Goal: Task Accomplishment & Management: Manage account settings

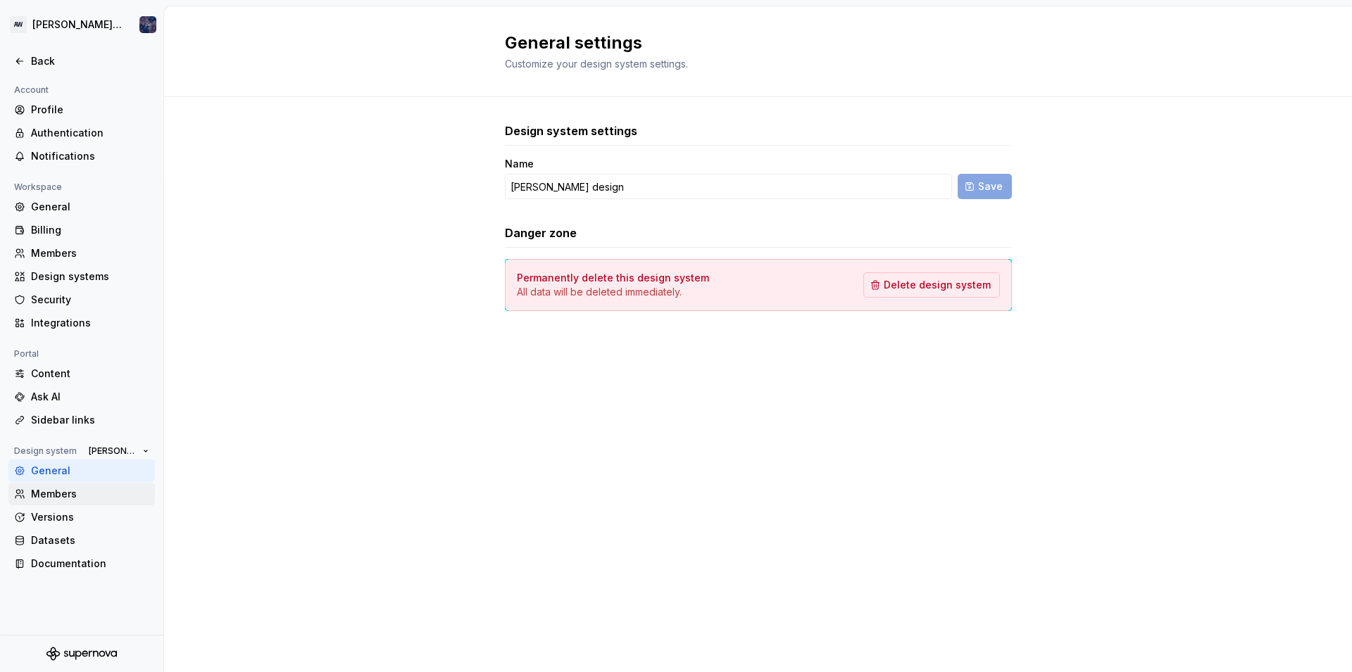
click at [57, 497] on div "Members" at bounding box center [90, 494] width 118 height 14
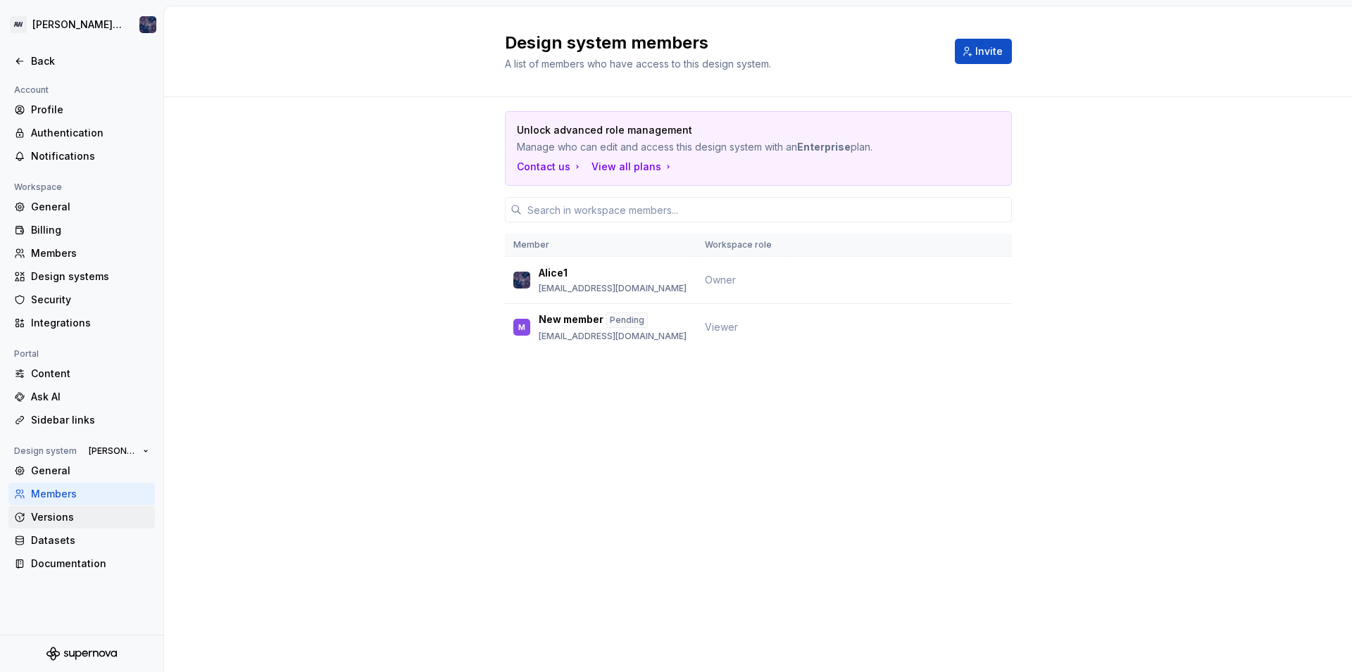
click at [65, 513] on div "Versions" at bounding box center [90, 517] width 118 height 14
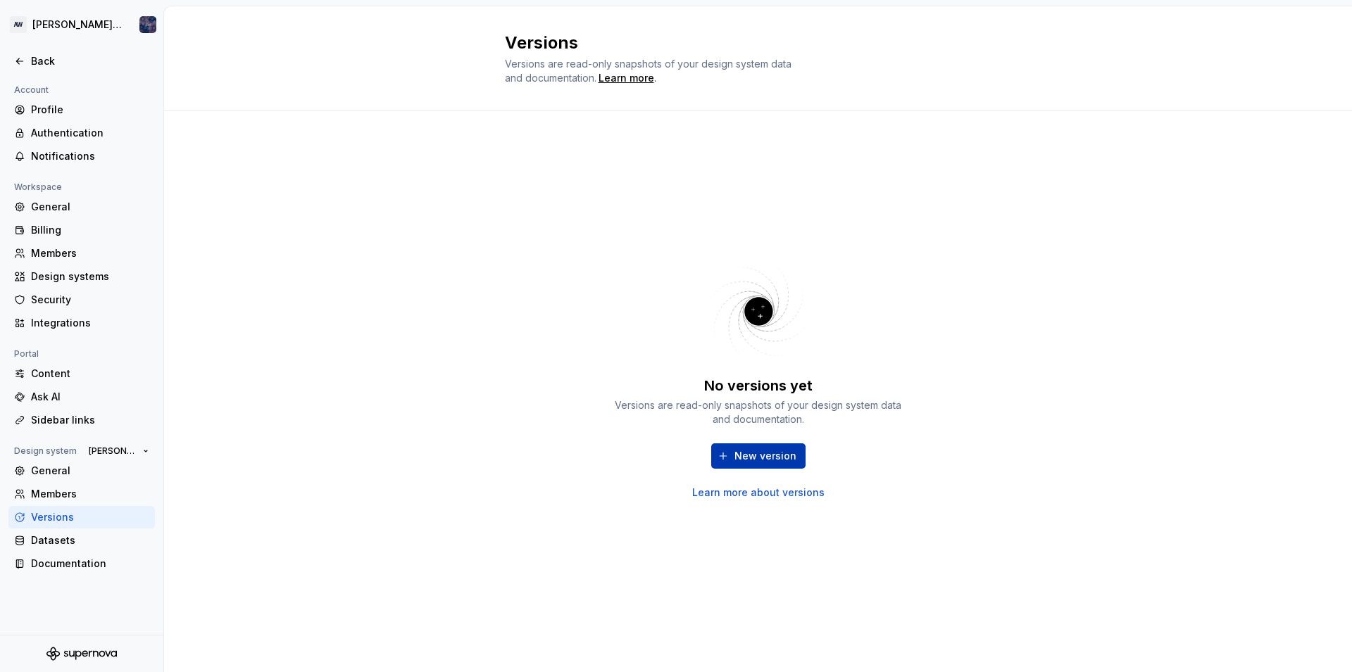
click at [737, 462] on span "New version" at bounding box center [765, 456] width 62 height 14
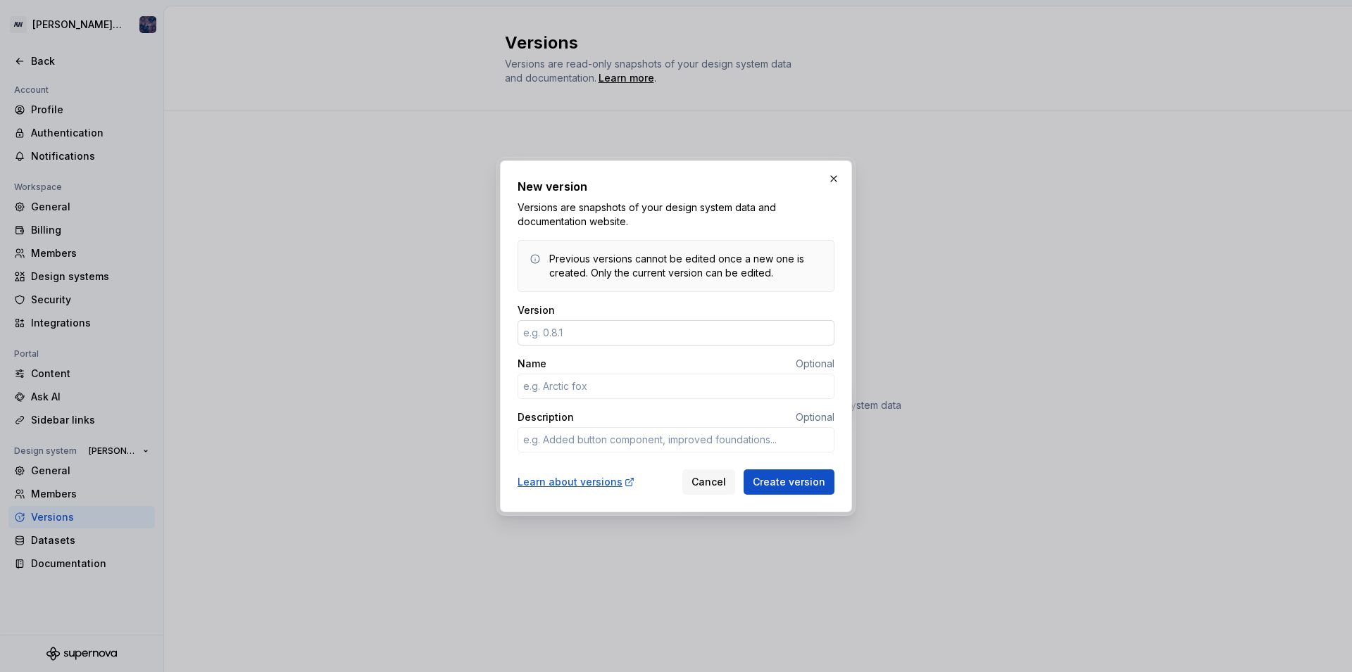
click at [552, 327] on input "Version" at bounding box center [676, 332] width 317 height 25
type input "0"
type textarea "*"
type input "0.8.1"
type textarea "*"
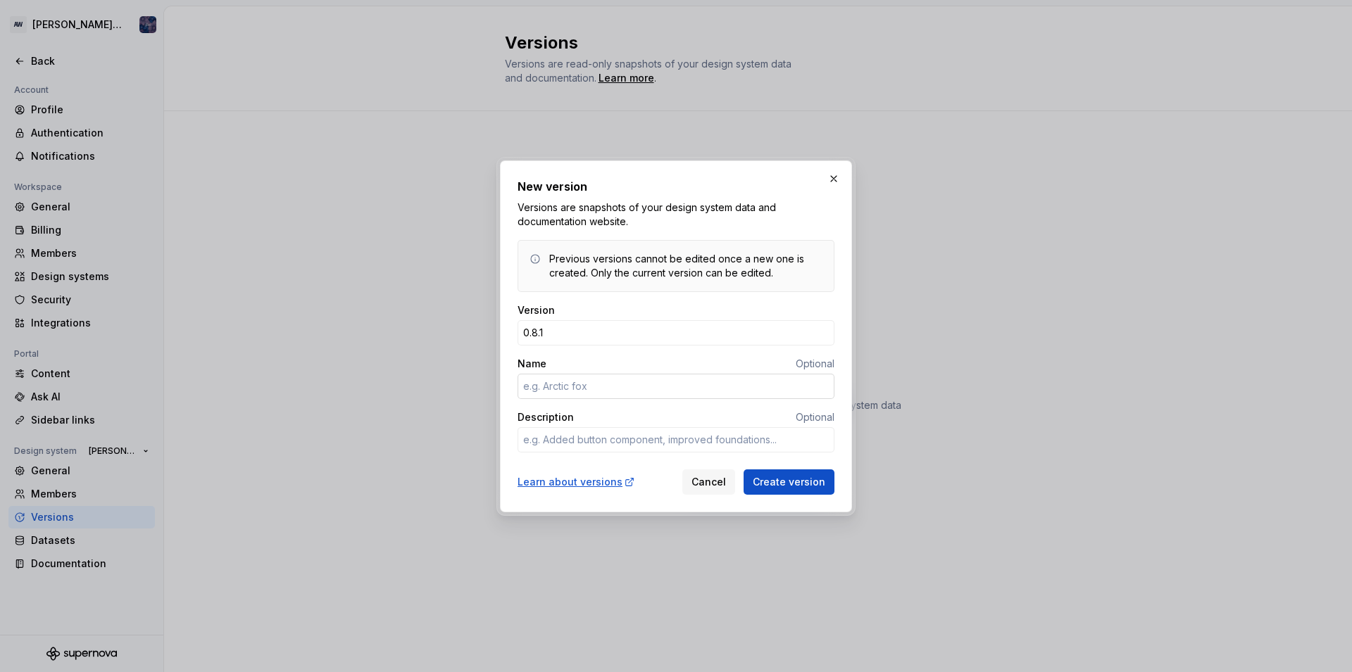
click at [553, 384] on input "Name" at bounding box center [676, 386] width 317 height 25
type input "A"
type textarea "*"
type input "Alice"
click at [641, 650] on body "AW Alice design Back Account Profile Authentication Notifications Workspace Gen…" at bounding box center [676, 336] width 1352 height 672
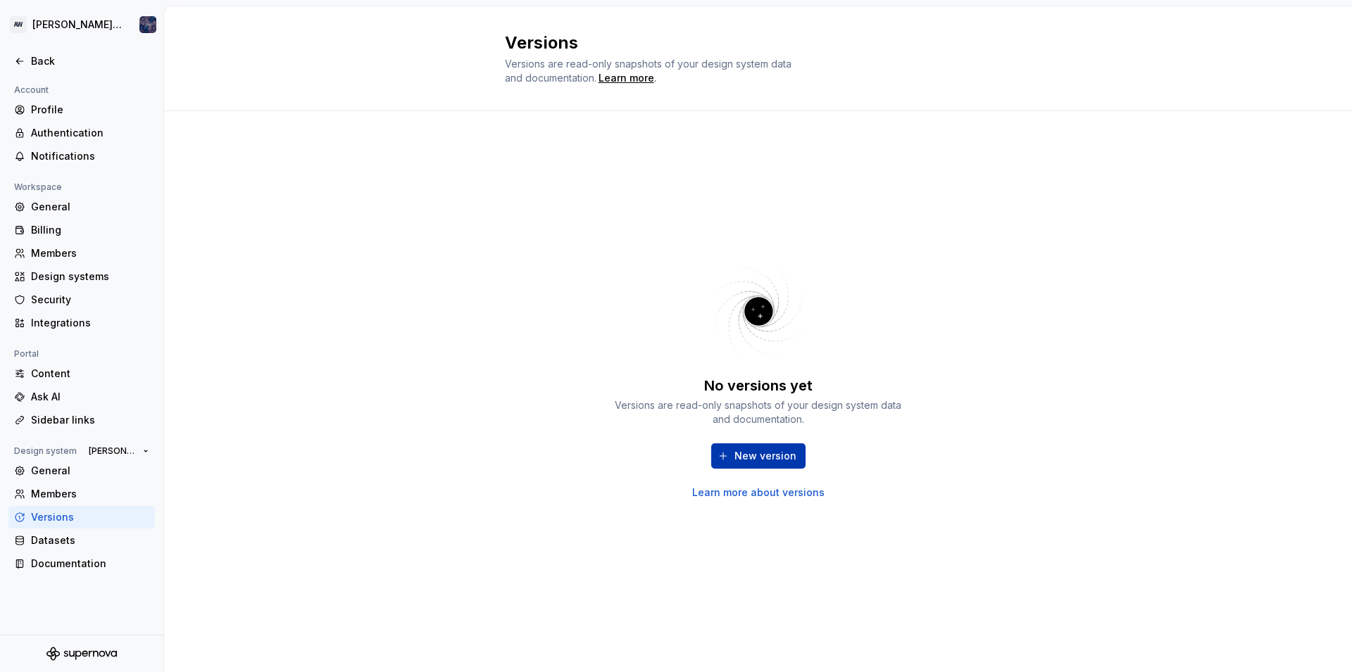
click at [753, 457] on span "New version" at bounding box center [765, 456] width 62 height 14
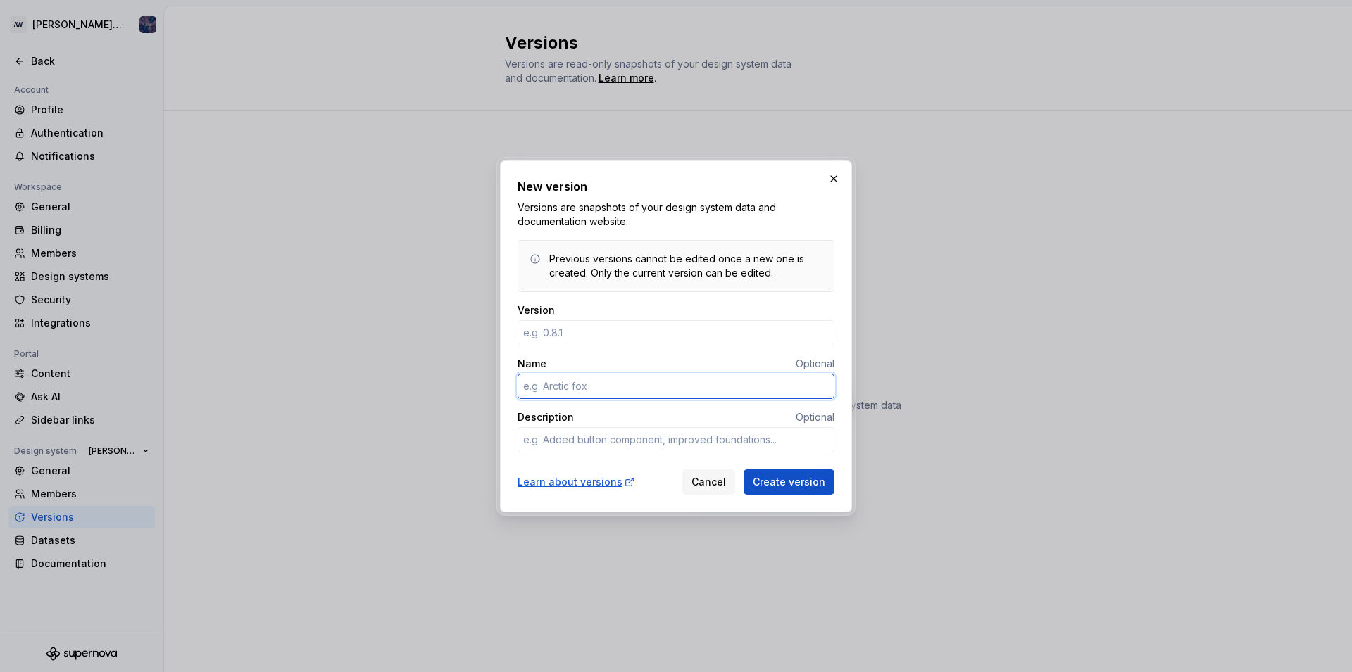
click at [572, 399] on input "Name" at bounding box center [676, 386] width 317 height 25
type textarea "*"
type input "a"
type textarea "*"
type input "Alice1"
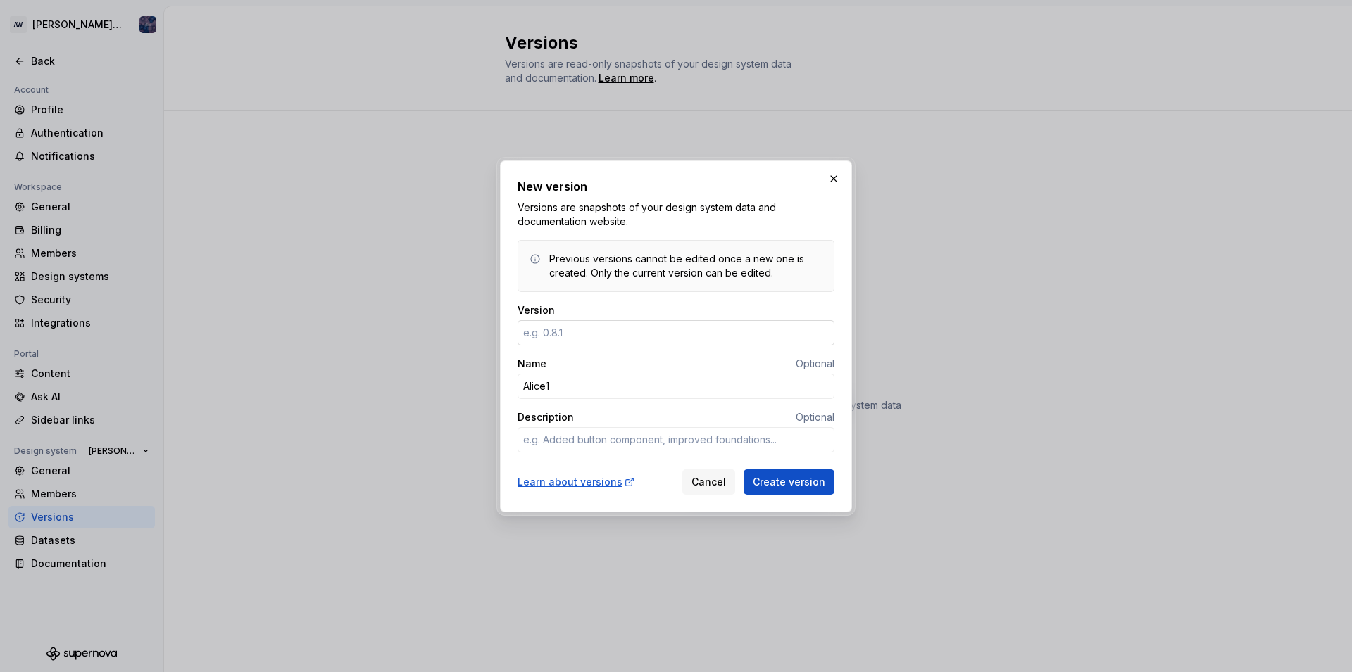
click at [565, 337] on input "Version" at bounding box center [676, 332] width 317 height 25
type textarea "*"
type input "0.8.1"
click at [551, 439] on textarea "Description" at bounding box center [676, 439] width 317 height 25
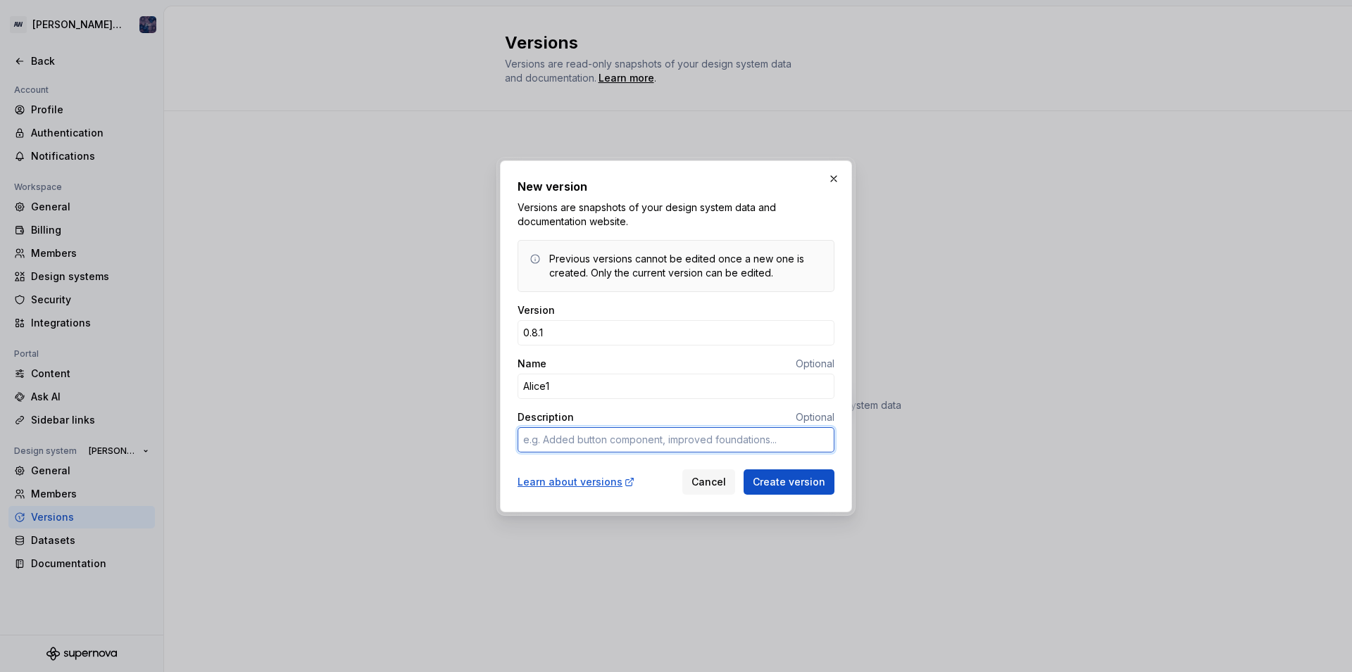
type textarea "*"
type textarea "a"
type textarea "*"
type textarea "al"
type textarea "*"
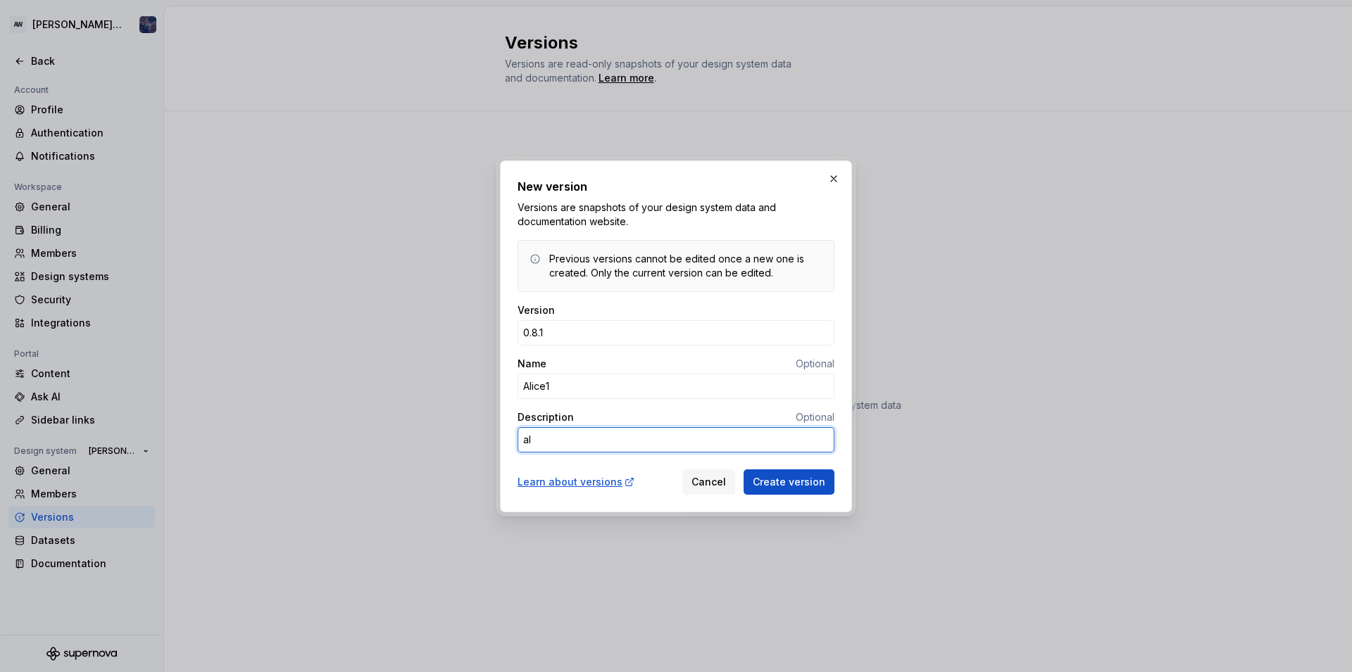
type textarea "ali"
type textarea "*"
type textarea "alic"
type textarea "*"
type textarea "alice"
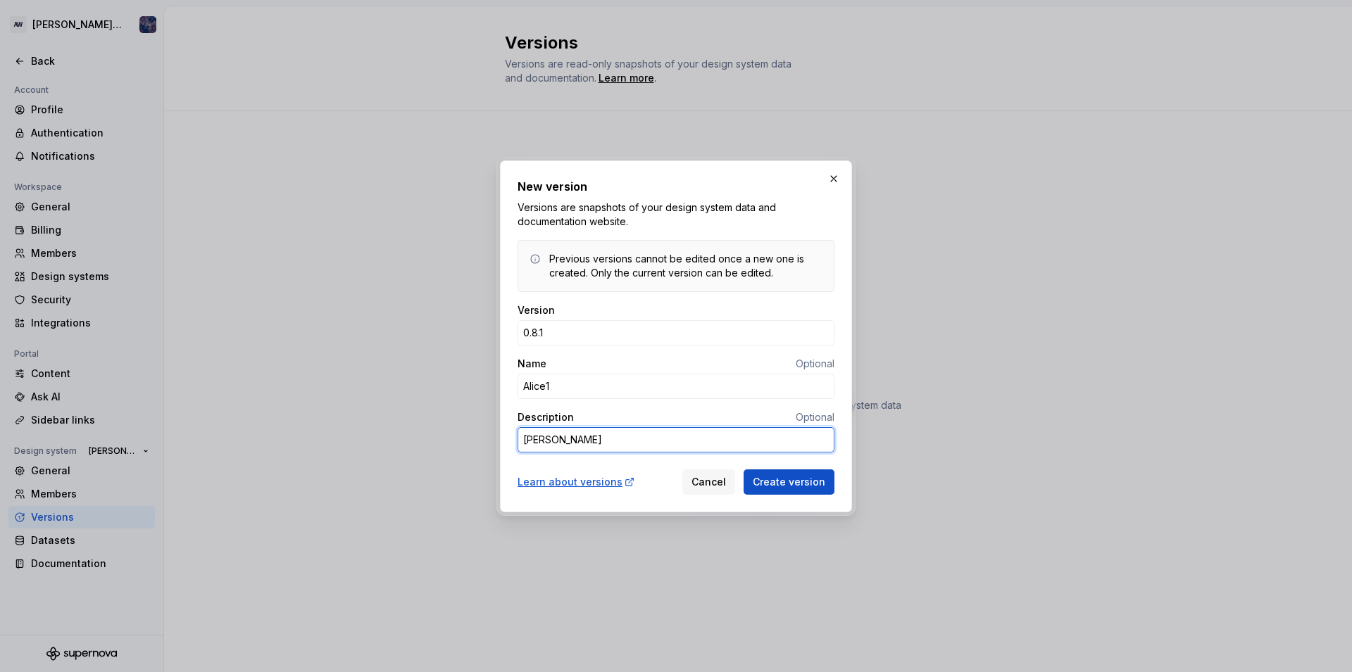
type textarea "*"
type textarea "alice"
type textarea "*"
type textarea "alice d"
type textarea "*"
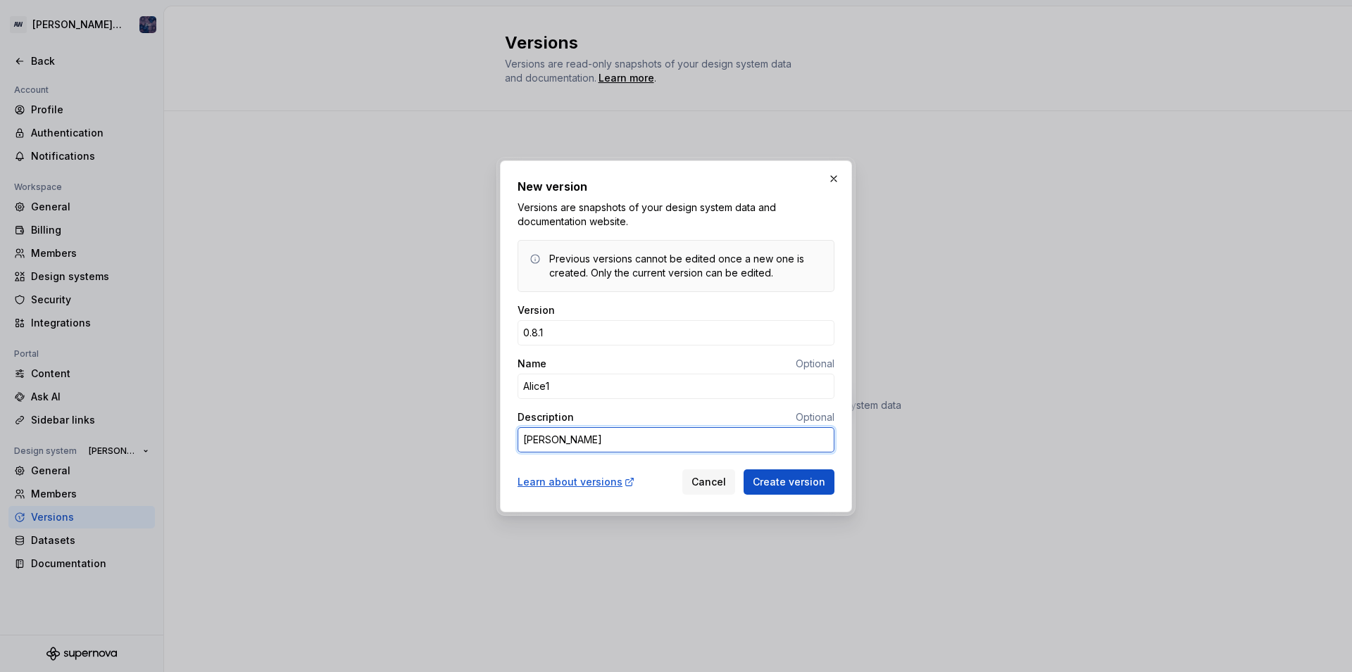
type textarea "alice de"
type textarea "*"
type textarea "alice des"
type textarea "*"
type textarea "alice desc"
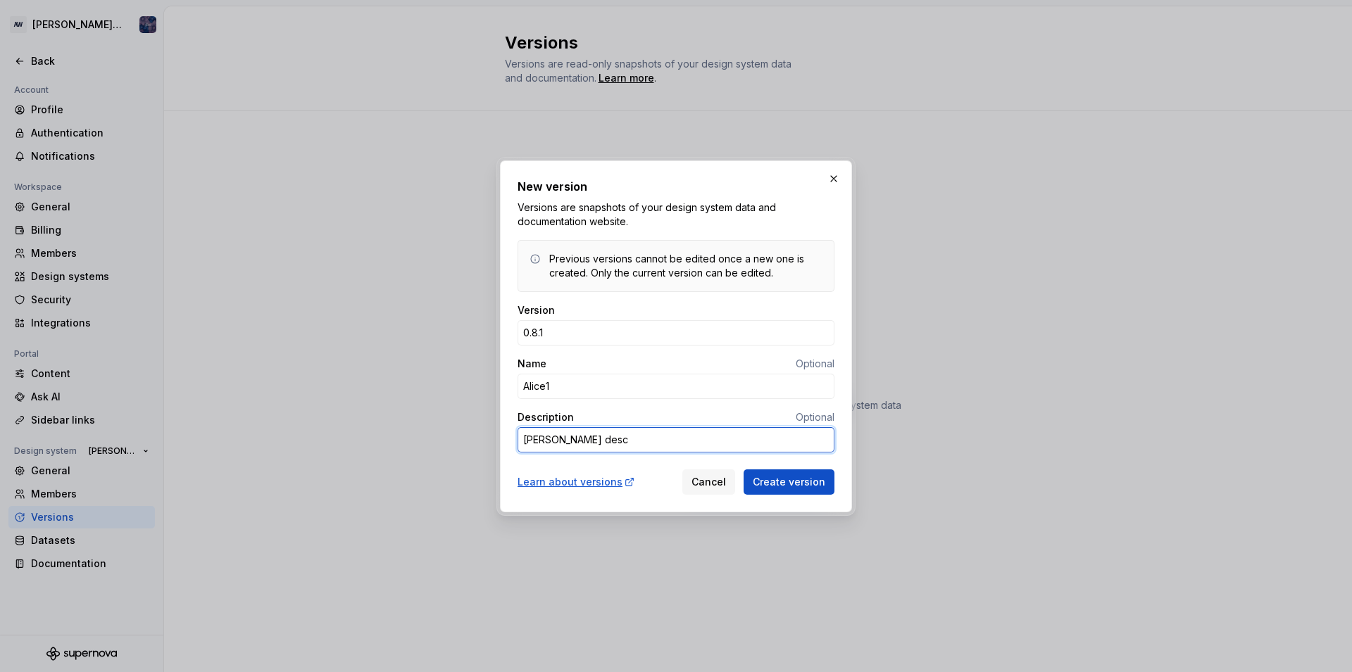
type textarea "*"
type textarea "alice descr"
type textarea "*"
type textarea "alice descri"
type textarea "*"
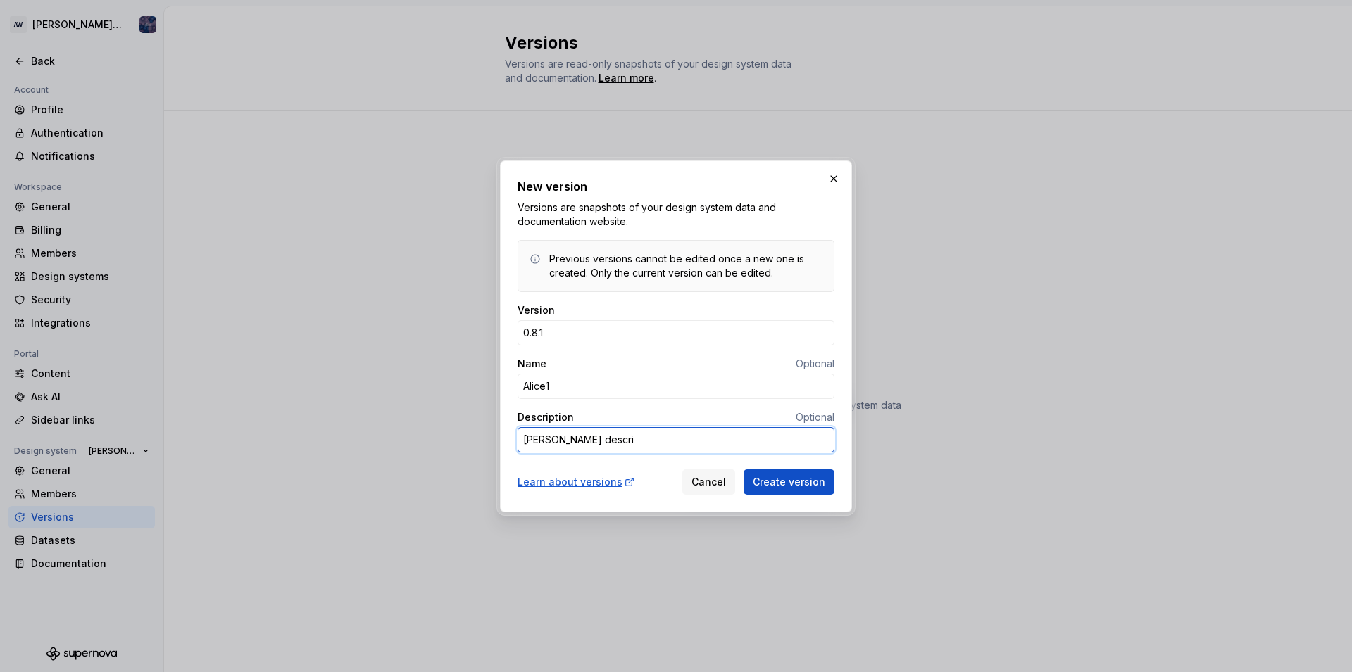
type textarea "alice descrip"
type textarea "*"
type textarea "alice descript"
type textarea "*"
type textarea "alice descripti"
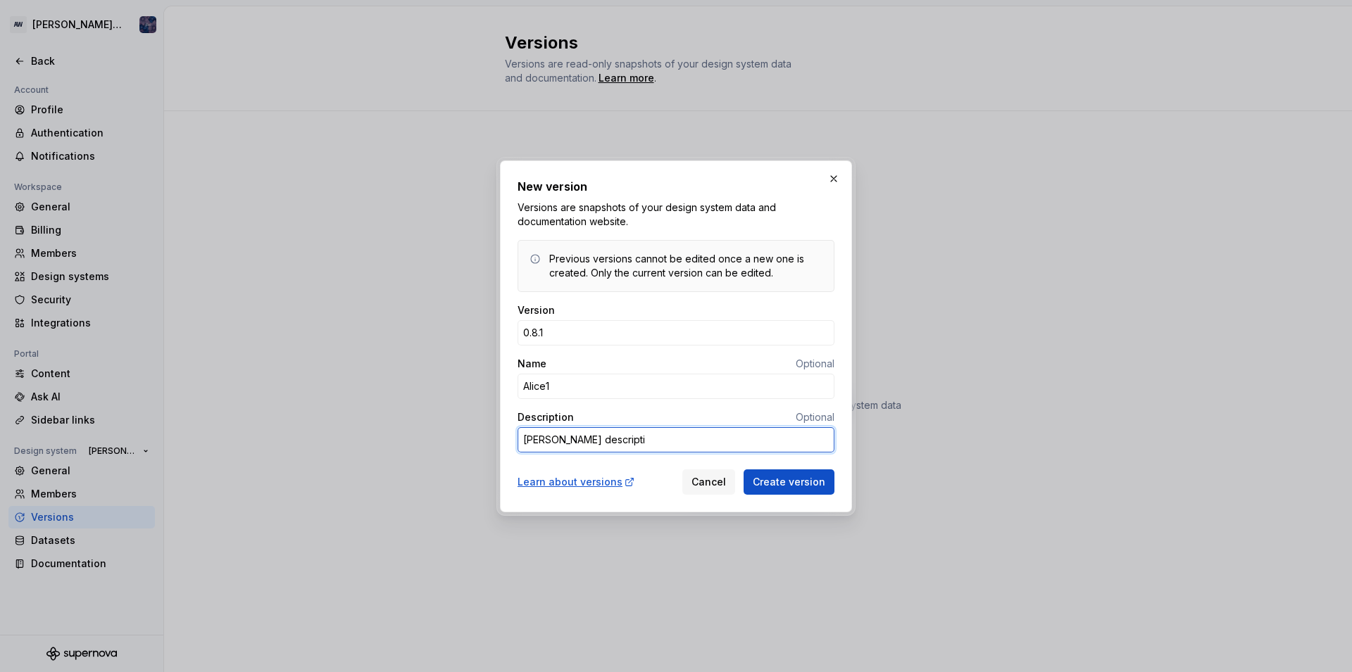
type textarea "*"
type textarea "alice descriptio"
type textarea "*"
type textarea "alice description"
click at [785, 478] on span "Create version" at bounding box center [789, 482] width 73 height 14
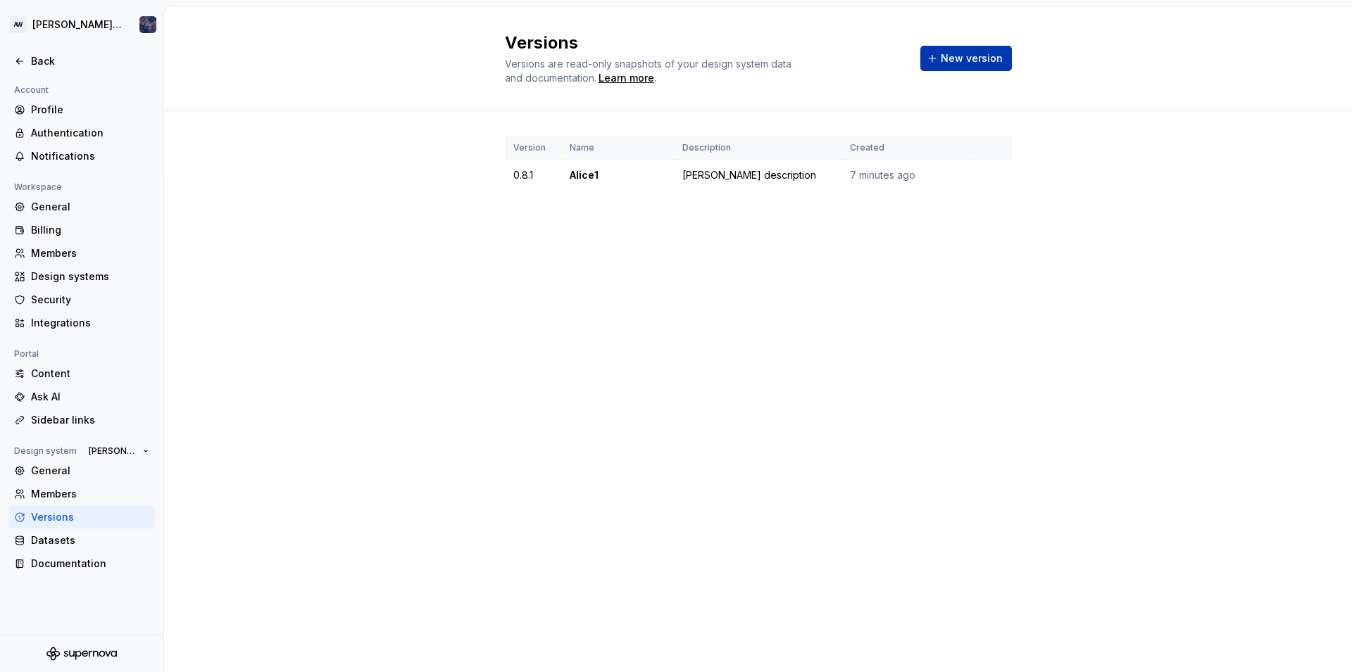
click at [949, 61] on span "New version" at bounding box center [972, 58] width 62 height 14
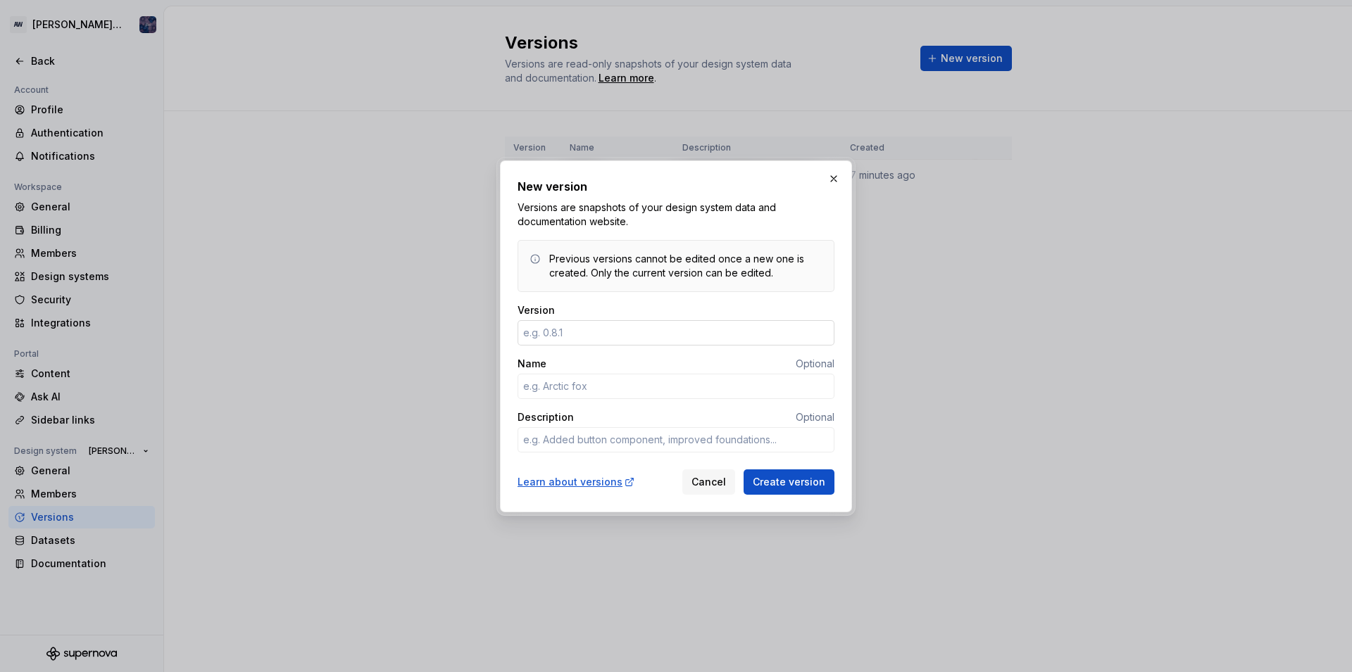
click at [594, 340] on input "Version" at bounding box center [676, 332] width 317 height 25
type textarea "*"
type input "0.8.1"
click at [574, 370] on div "Name Optional" at bounding box center [676, 364] width 317 height 14
click at [572, 377] on input "Name" at bounding box center [676, 386] width 317 height 25
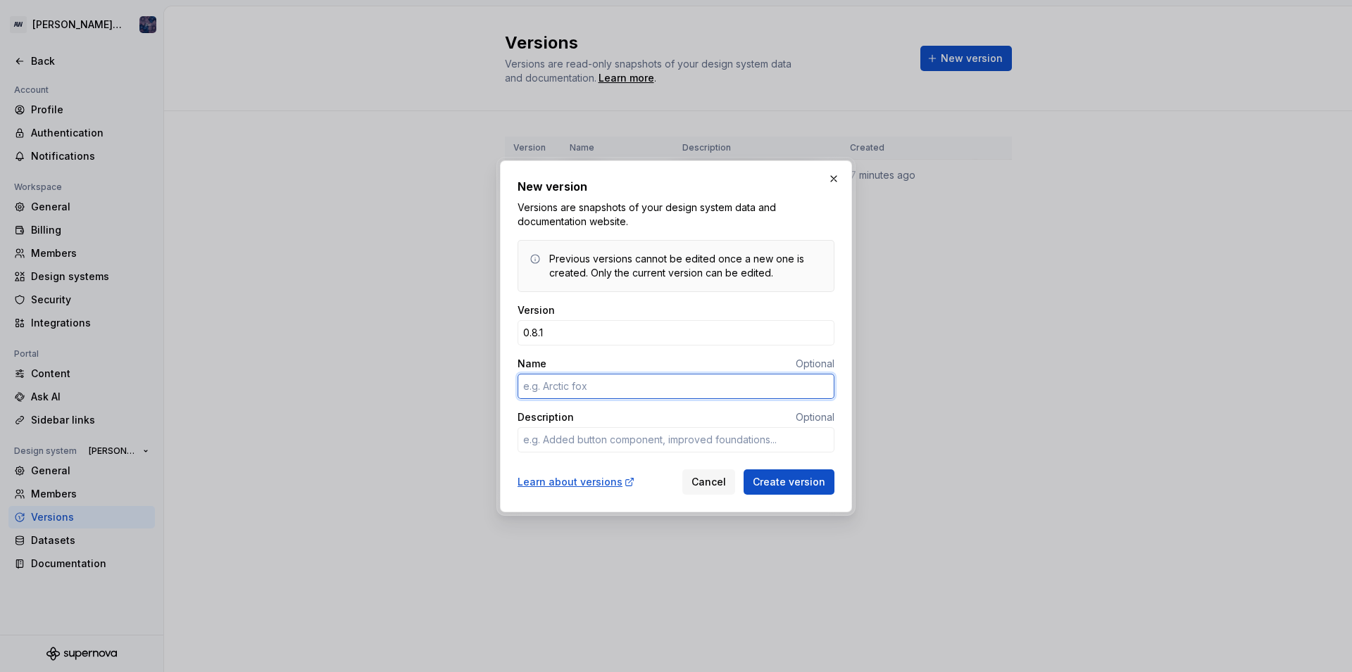
click at [566, 394] on input "Name" at bounding box center [676, 386] width 317 height 25
type textarea "*"
type input "Alice design 1"
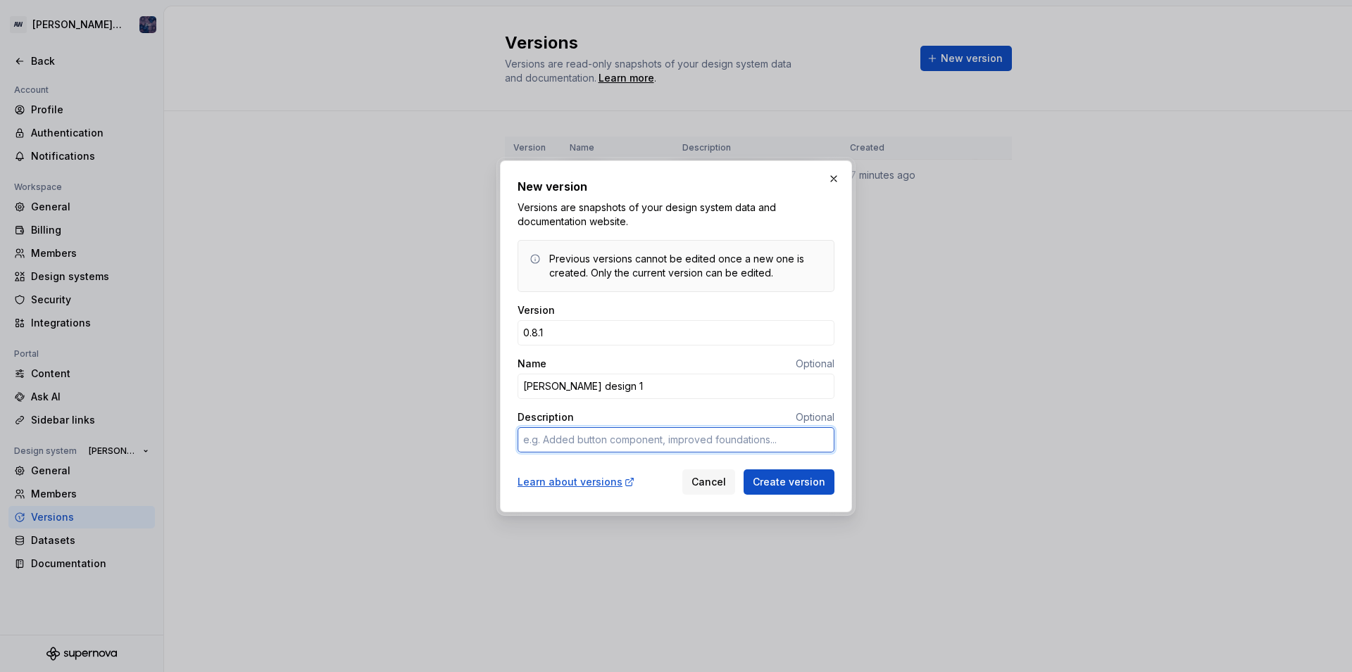
type textarea "*"
click at [563, 448] on textarea "Description" at bounding box center [676, 439] width 317 height 25
click at [572, 387] on input "Alice design 1" at bounding box center [676, 386] width 317 height 25
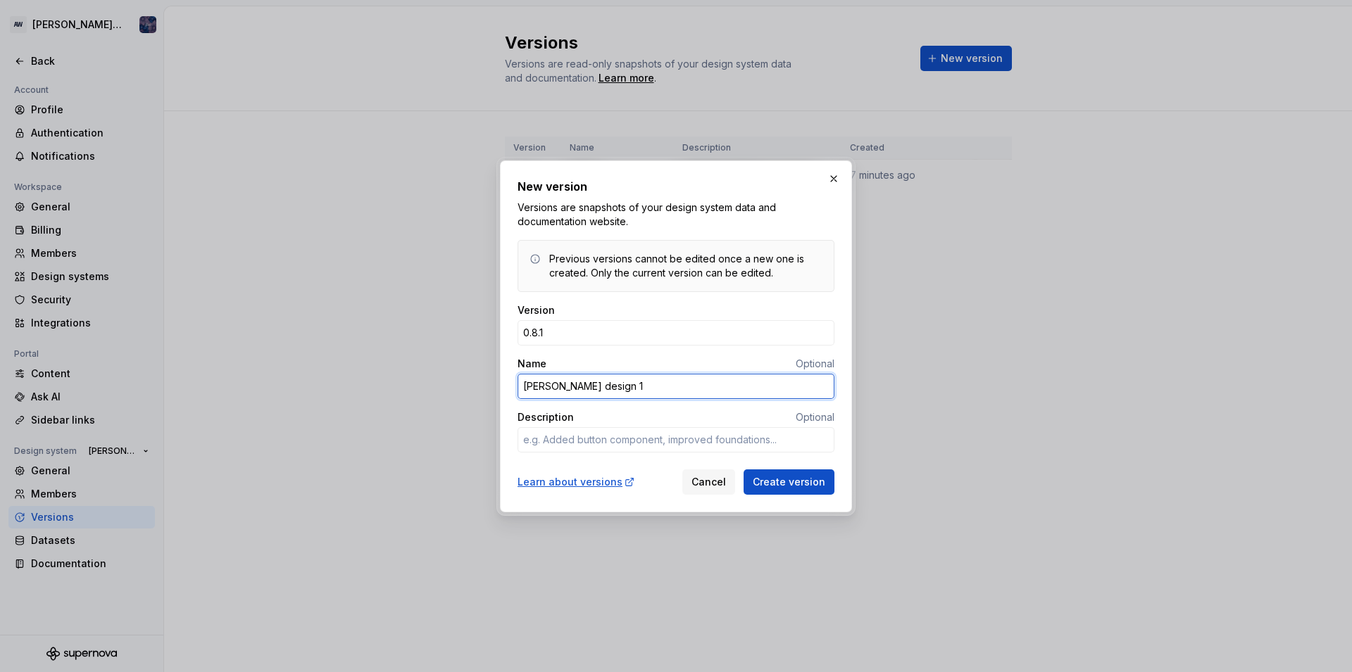
click at [572, 387] on input "Alice design 1" at bounding box center [676, 386] width 317 height 25
type input "Alice 1"
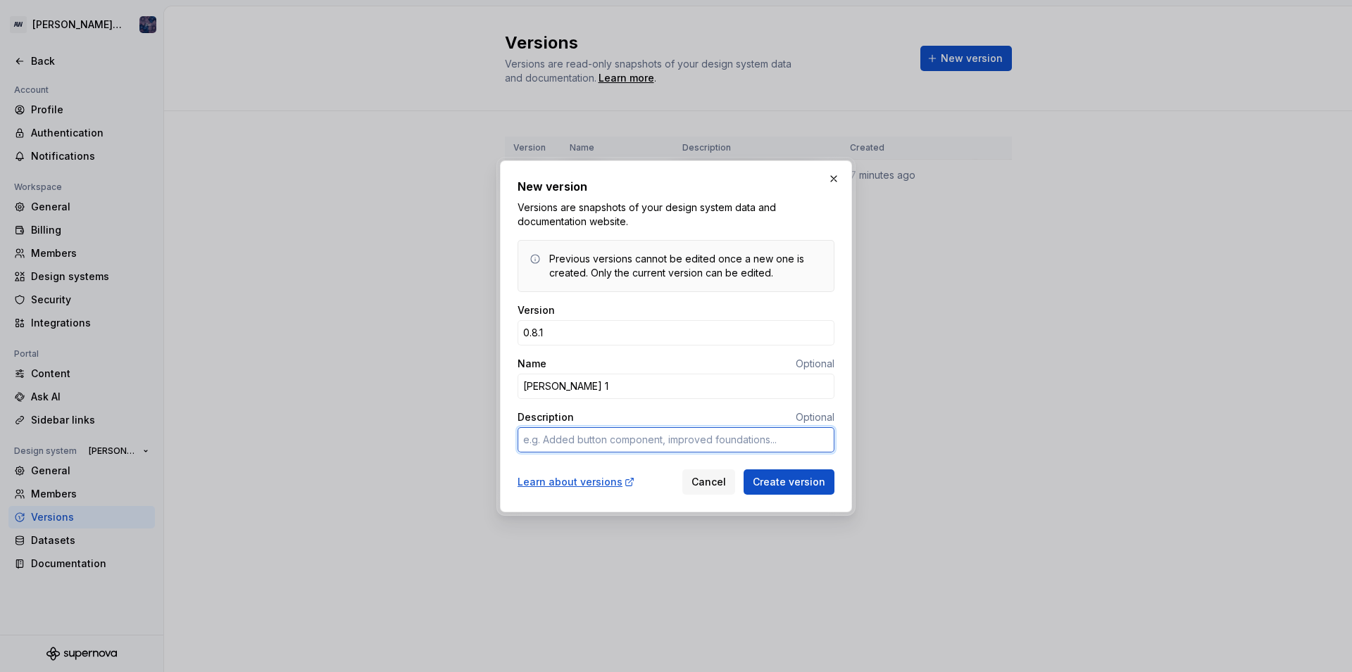
click at [554, 444] on textarea "Description" at bounding box center [676, 439] width 317 height 25
type textarea "*"
type textarea "a"
type textarea "*"
type textarea "al"
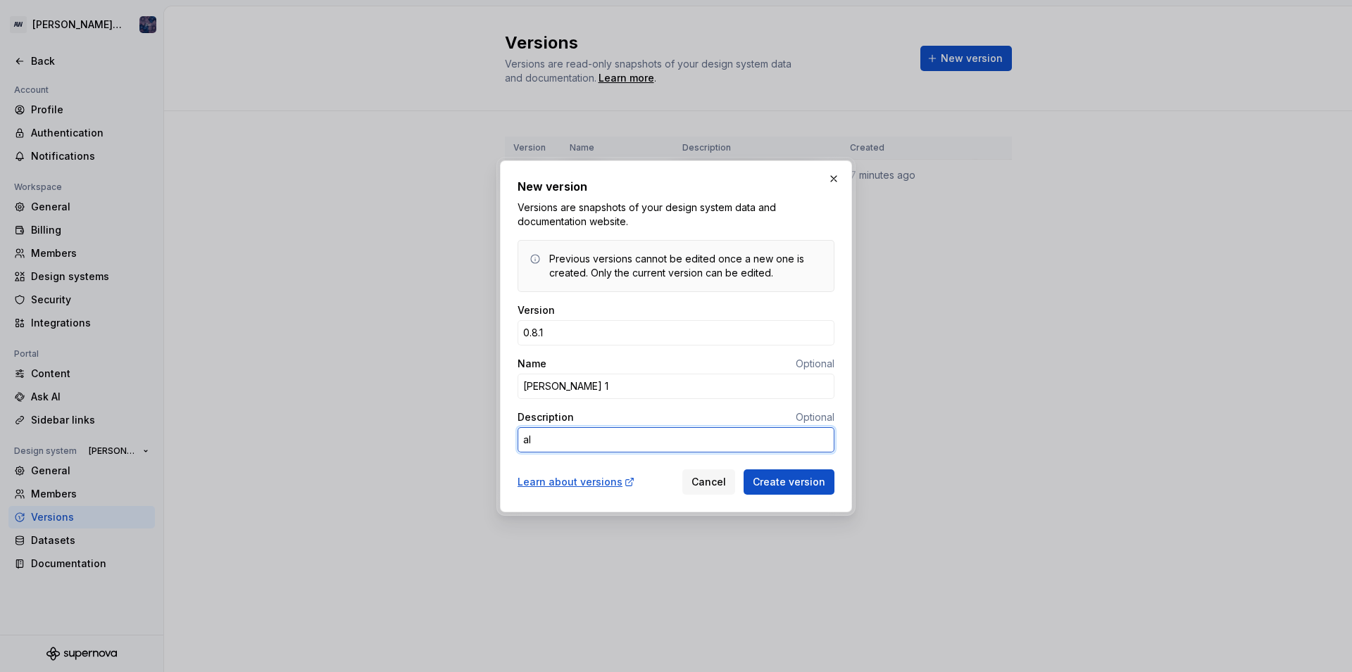
type textarea "*"
type textarea "ali"
type textarea "*"
type textarea "[PERSON_NAME]"
type textarea "*"
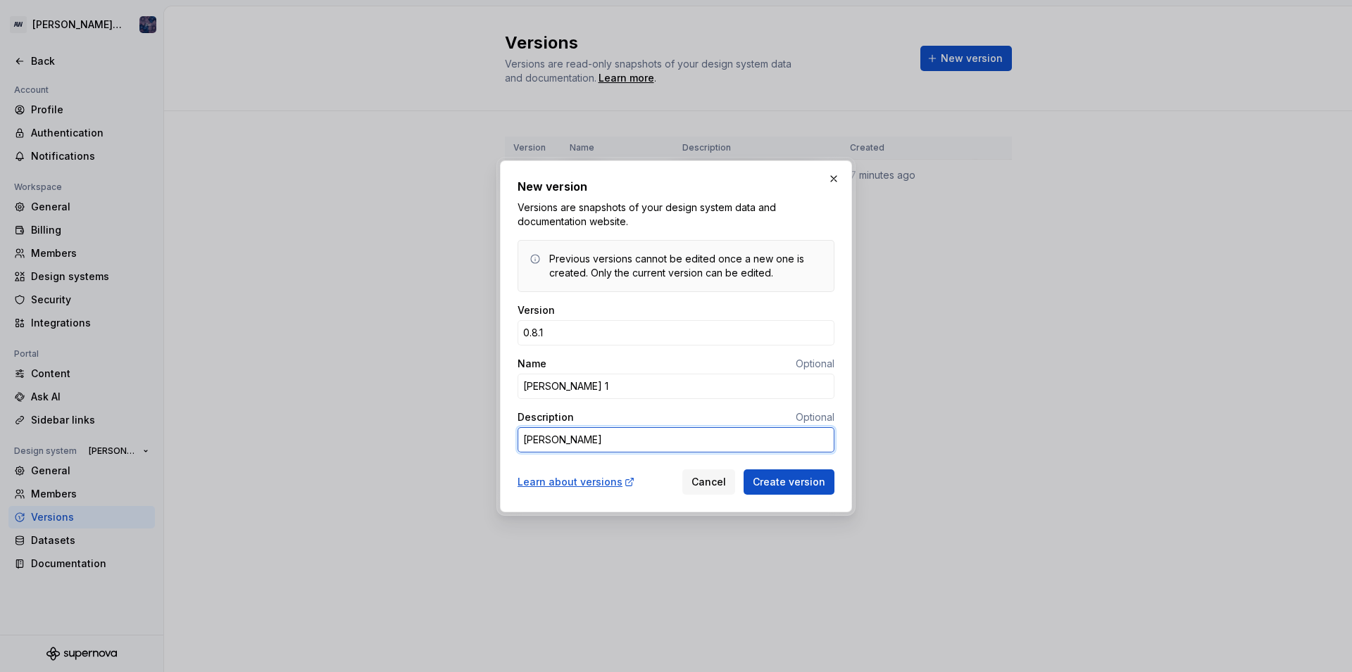
type textarea "[PERSON_NAME]"
click at [766, 475] on button "Create version" at bounding box center [789, 482] width 91 height 25
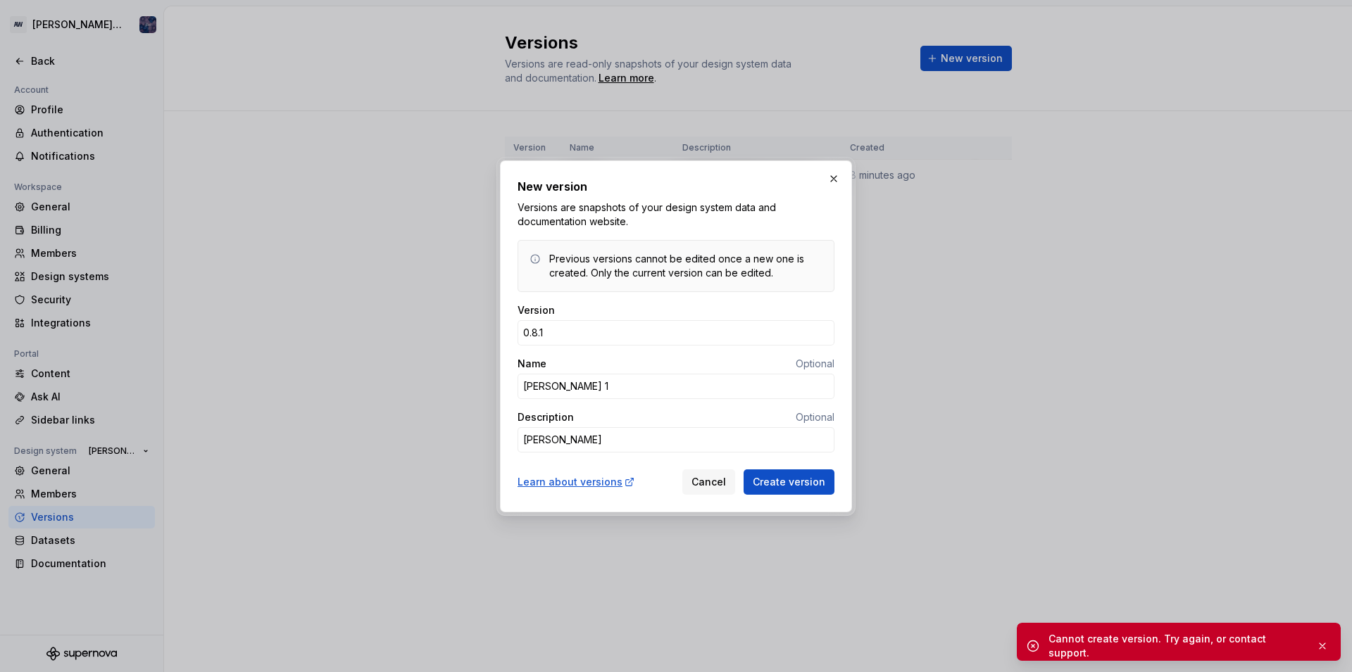
type textarea "*"
click at [834, 179] on button "button" at bounding box center [834, 179] width 20 height 20
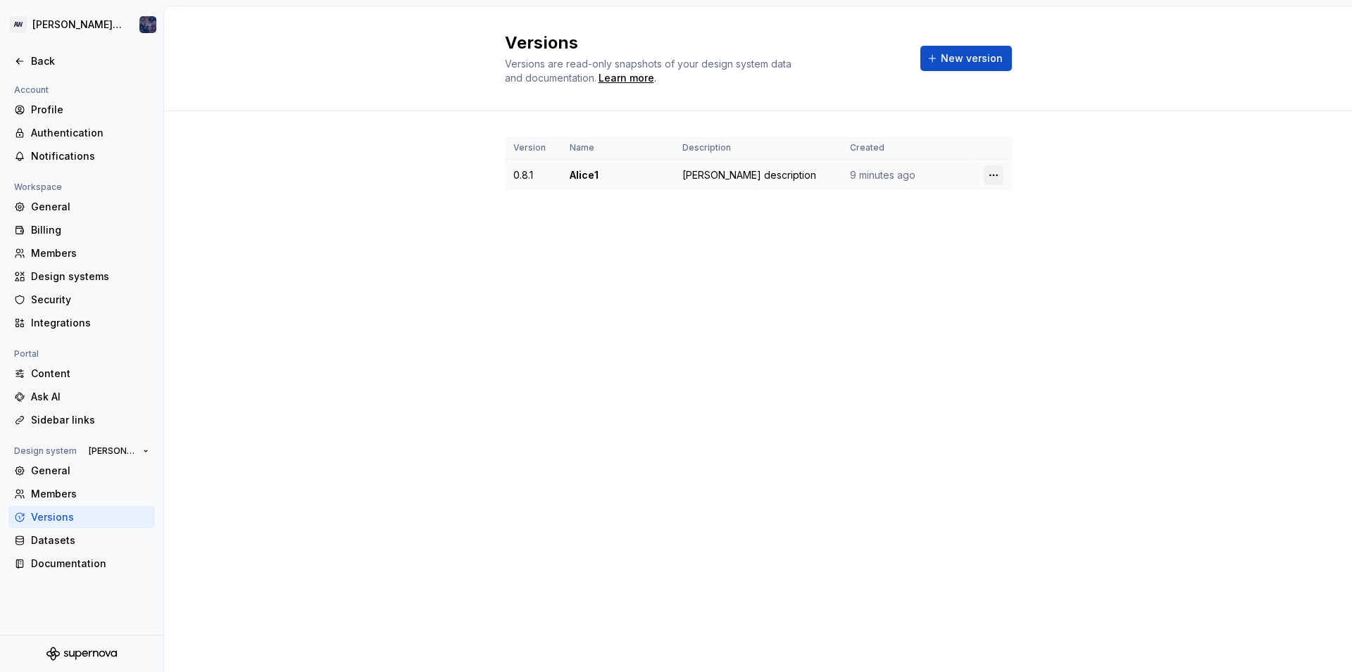
click at [991, 180] on html "AW Alice design Back Account Profile Authentication Notifications Workspace Gen…" at bounding box center [676, 336] width 1352 height 672
click at [1005, 228] on div "Delete version" at bounding box center [1047, 231] width 120 height 23
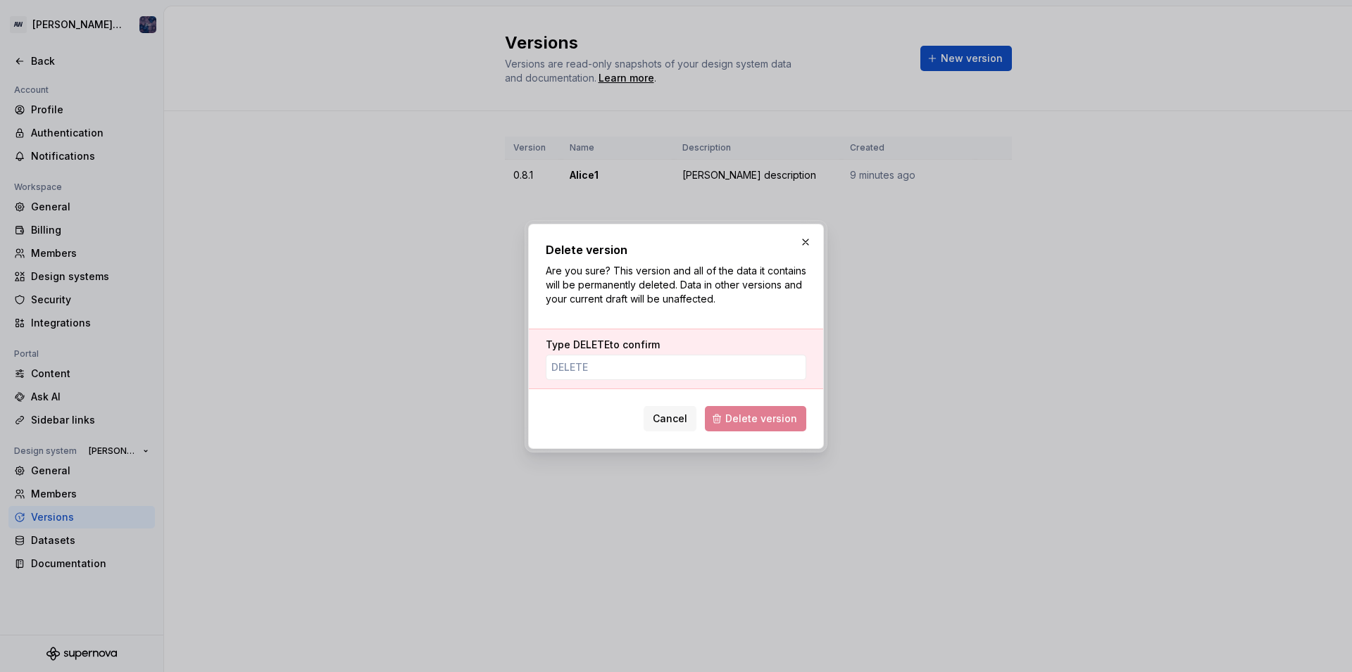
click at [581, 342] on span "DELETE" at bounding box center [591, 345] width 37 height 12
click at [581, 355] on input "Type DELETE to confirm" at bounding box center [676, 367] width 261 height 25
click at [581, 342] on span "DELETE" at bounding box center [591, 345] width 37 height 12
click at [581, 355] on input "Type DELETE to confirm" at bounding box center [676, 367] width 261 height 25
click at [581, 342] on span "DELETE" at bounding box center [591, 345] width 37 height 12
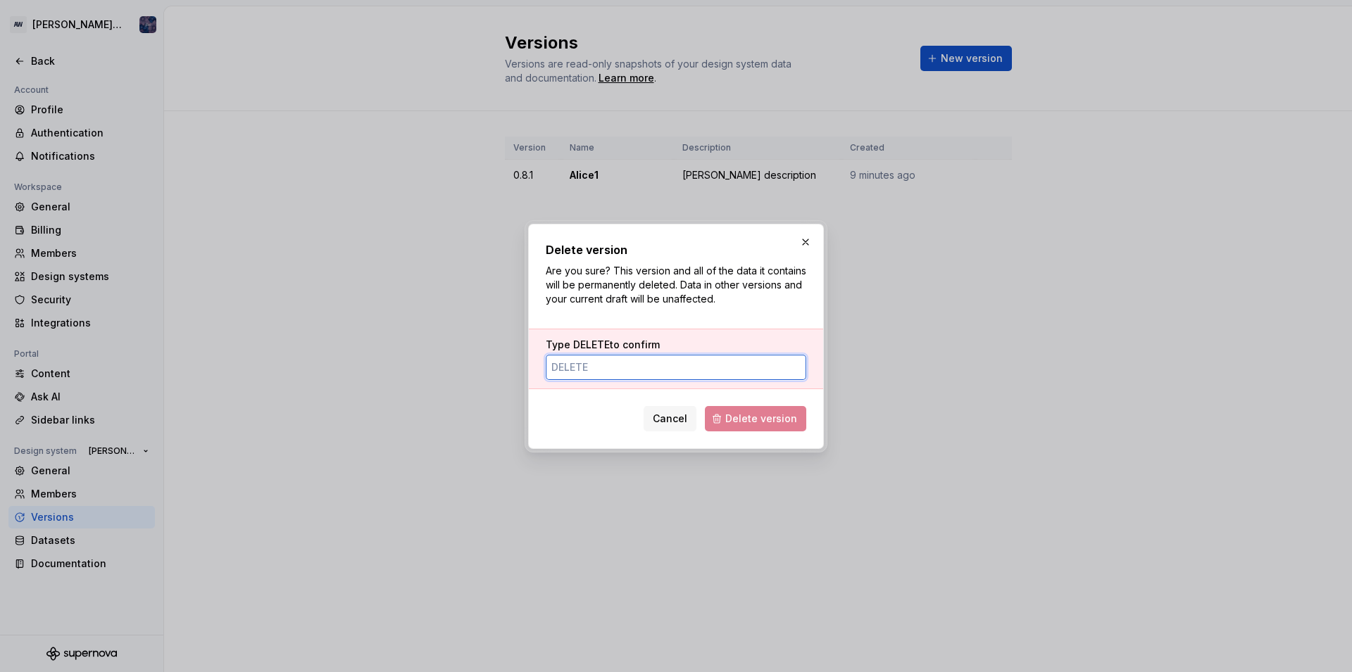
click at [581, 355] on input "Type DELETE to confirm" at bounding box center [676, 367] width 261 height 25
click at [587, 342] on span "DELETE" at bounding box center [591, 345] width 37 height 12
click at [587, 355] on input "Type DELETE to confirm" at bounding box center [676, 367] width 261 height 25
click at [587, 342] on span "DELETE" at bounding box center [591, 345] width 37 height 12
click at [587, 355] on input "Type DELETE to confirm" at bounding box center [676, 367] width 261 height 25
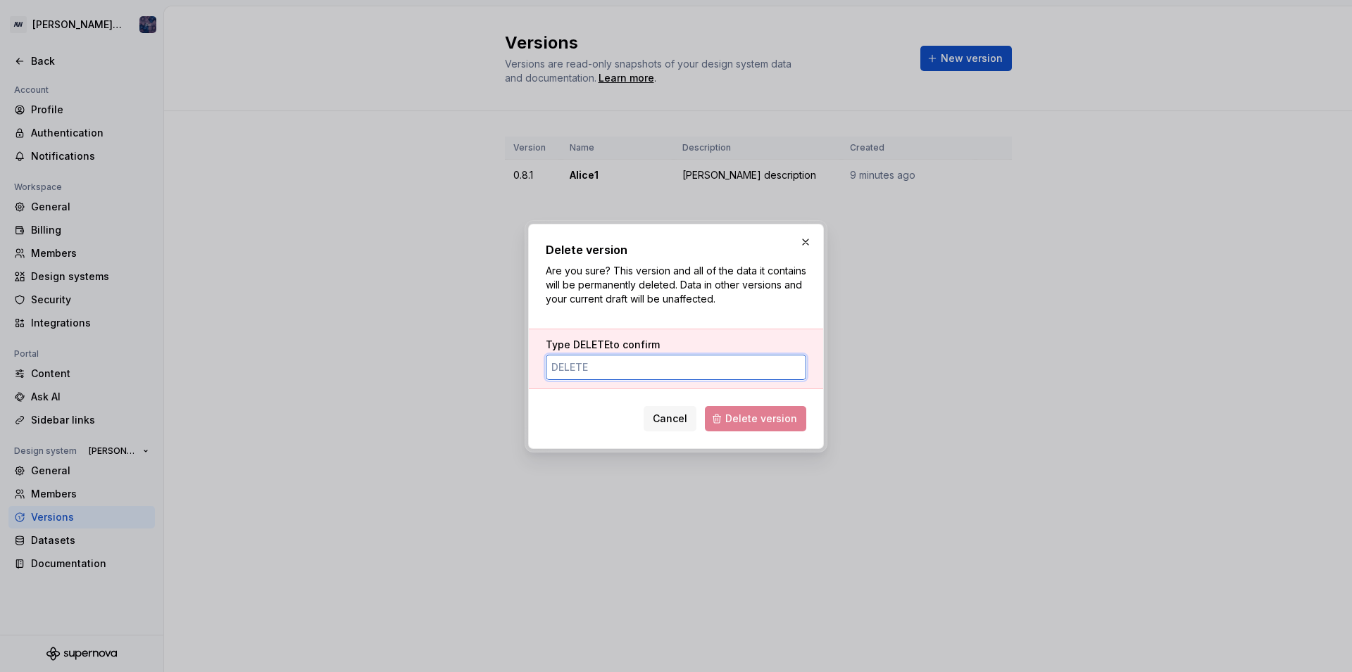
click at [584, 362] on input "Type DELETE to confirm" at bounding box center [676, 367] width 261 height 25
type input "DELETE"
click at [765, 413] on span "Delete version" at bounding box center [761, 419] width 72 height 14
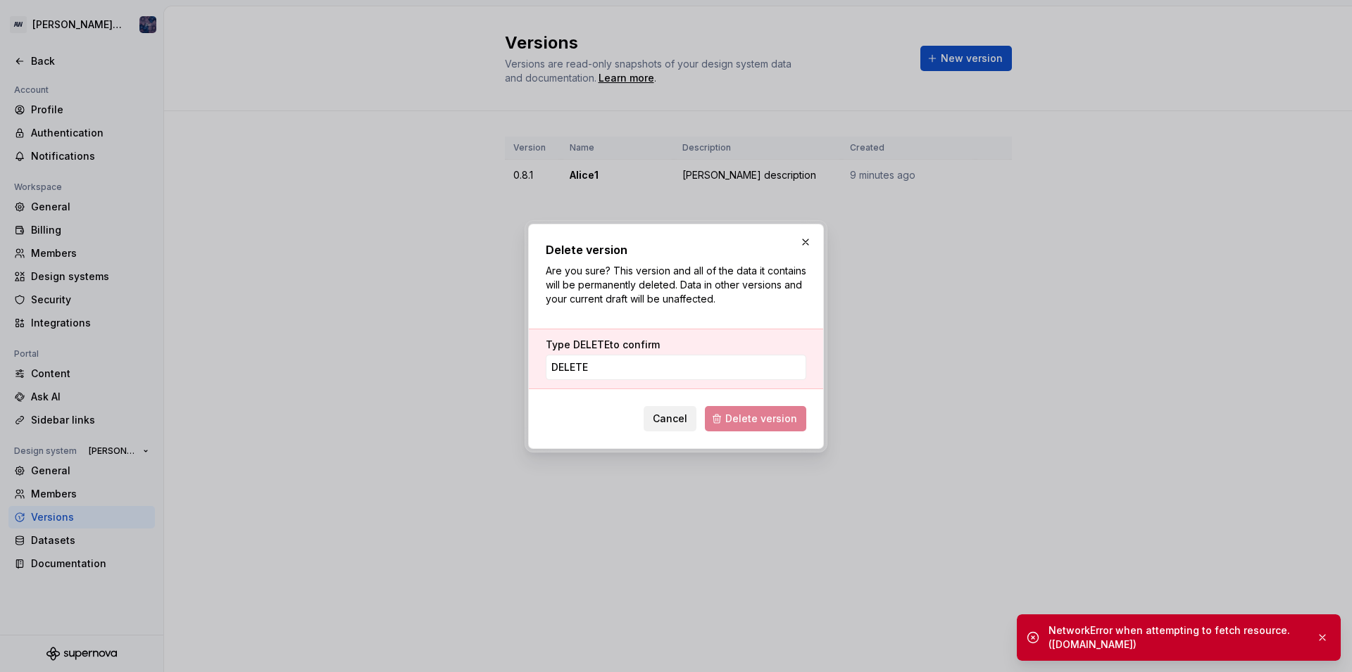
click at [655, 418] on button "Cancel" at bounding box center [670, 418] width 53 height 25
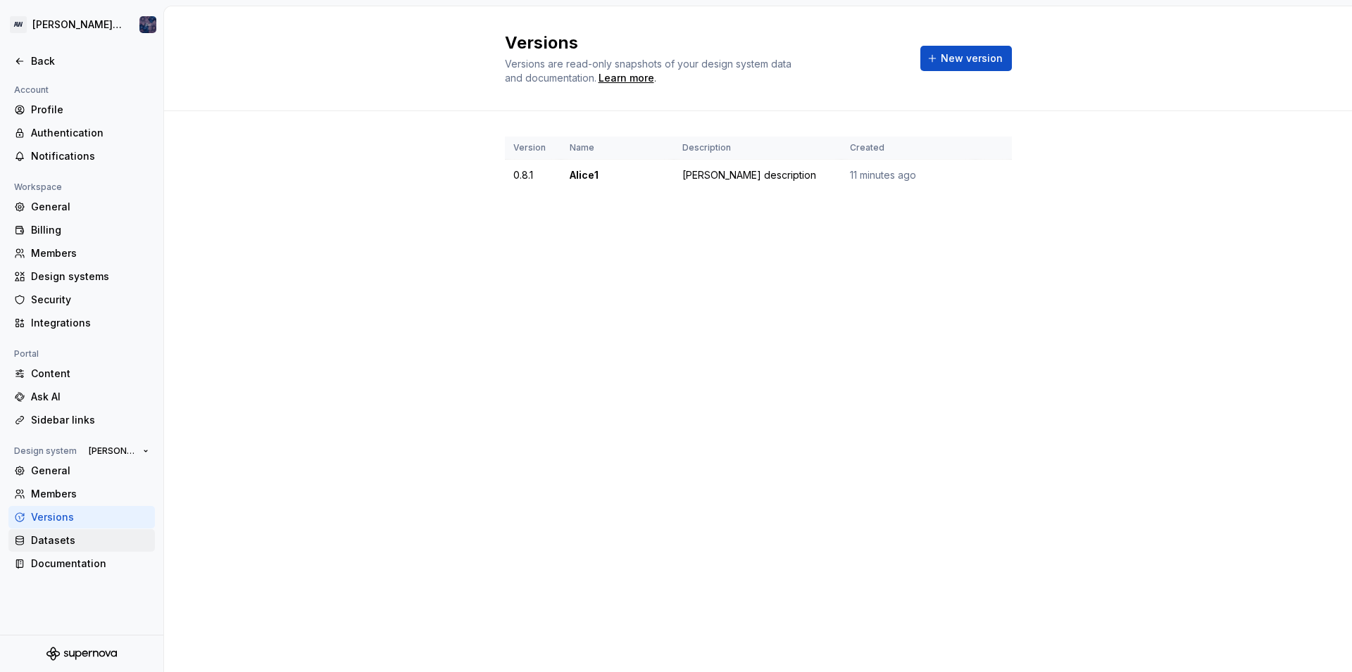
click at [54, 532] on div "Datasets" at bounding box center [81, 540] width 146 height 23
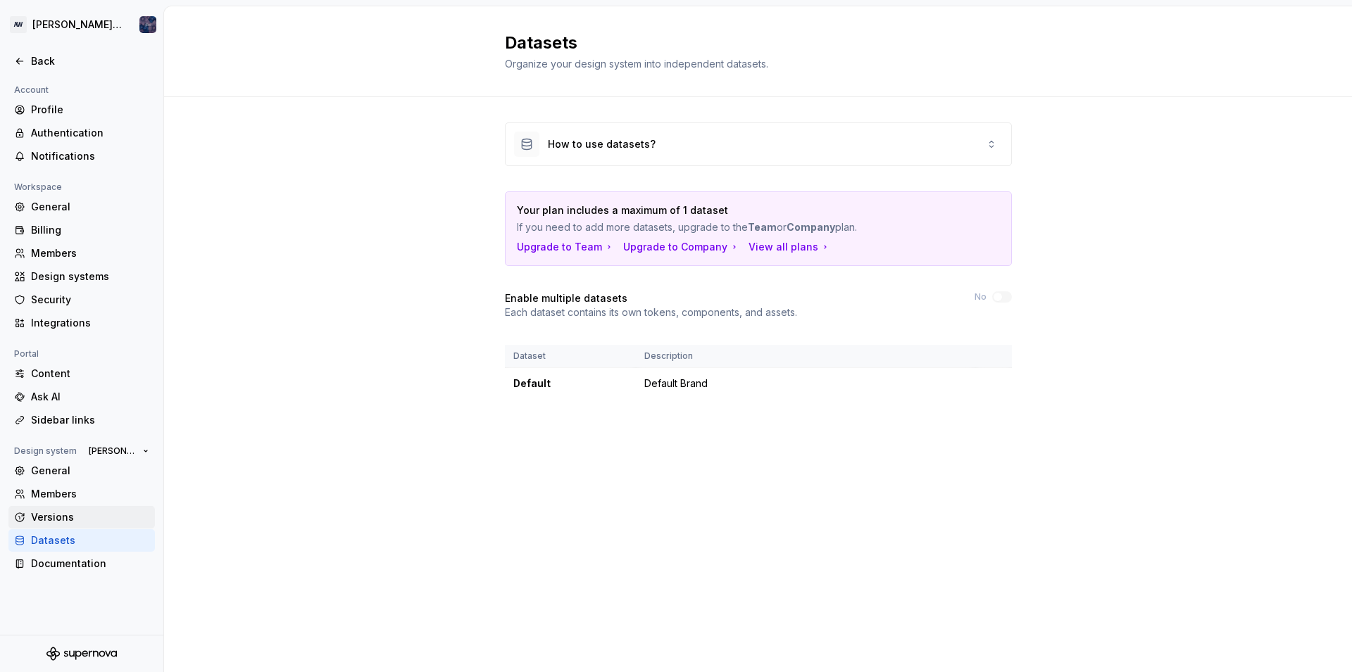
click at [66, 523] on div "Versions" at bounding box center [90, 517] width 118 height 14
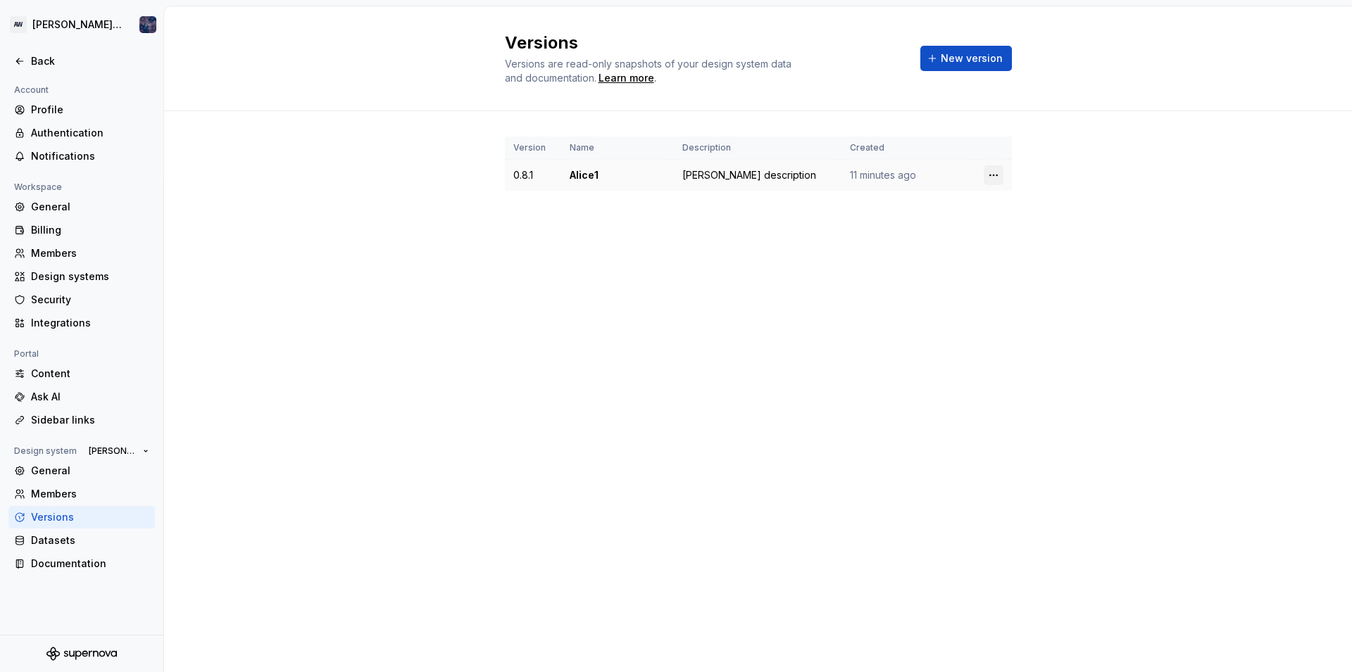
click at [994, 175] on html "AW Alice design Back Account Profile Authentication Notifications Workspace Gen…" at bounding box center [676, 336] width 1352 height 672
click at [1005, 203] on div "Edit details" at bounding box center [1047, 203] width 120 height 23
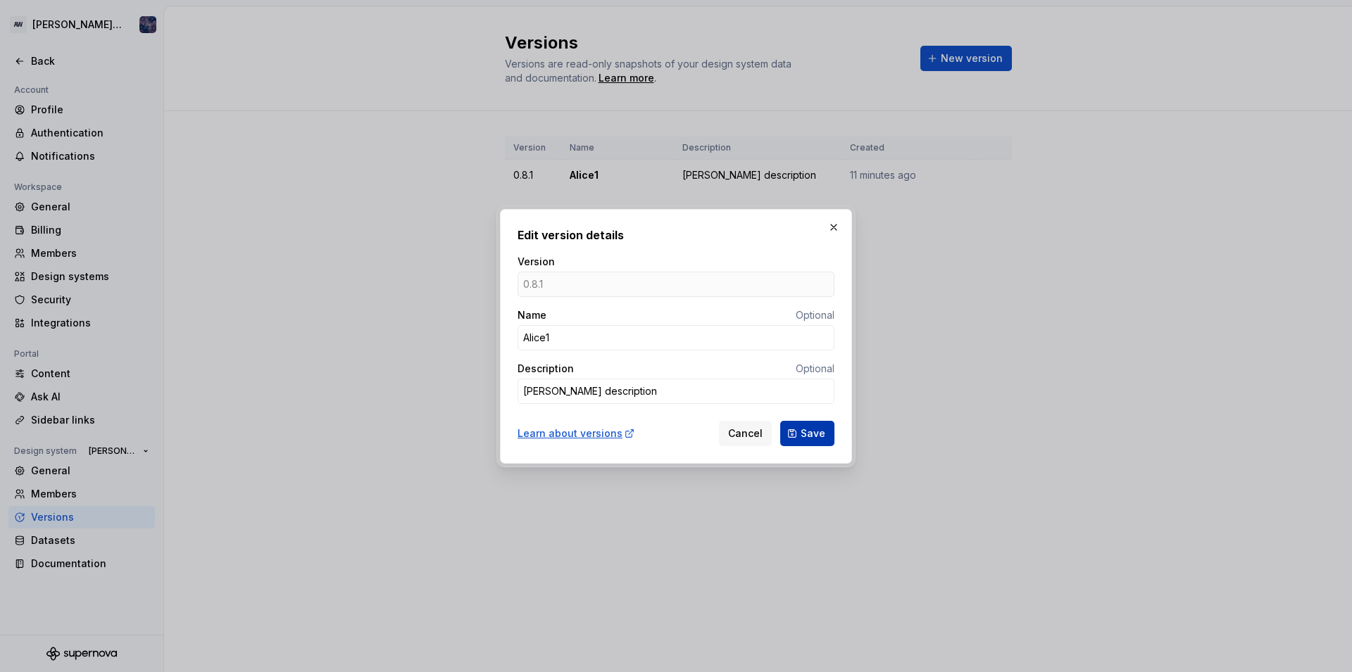
click at [808, 434] on span "Save" at bounding box center [813, 434] width 25 height 14
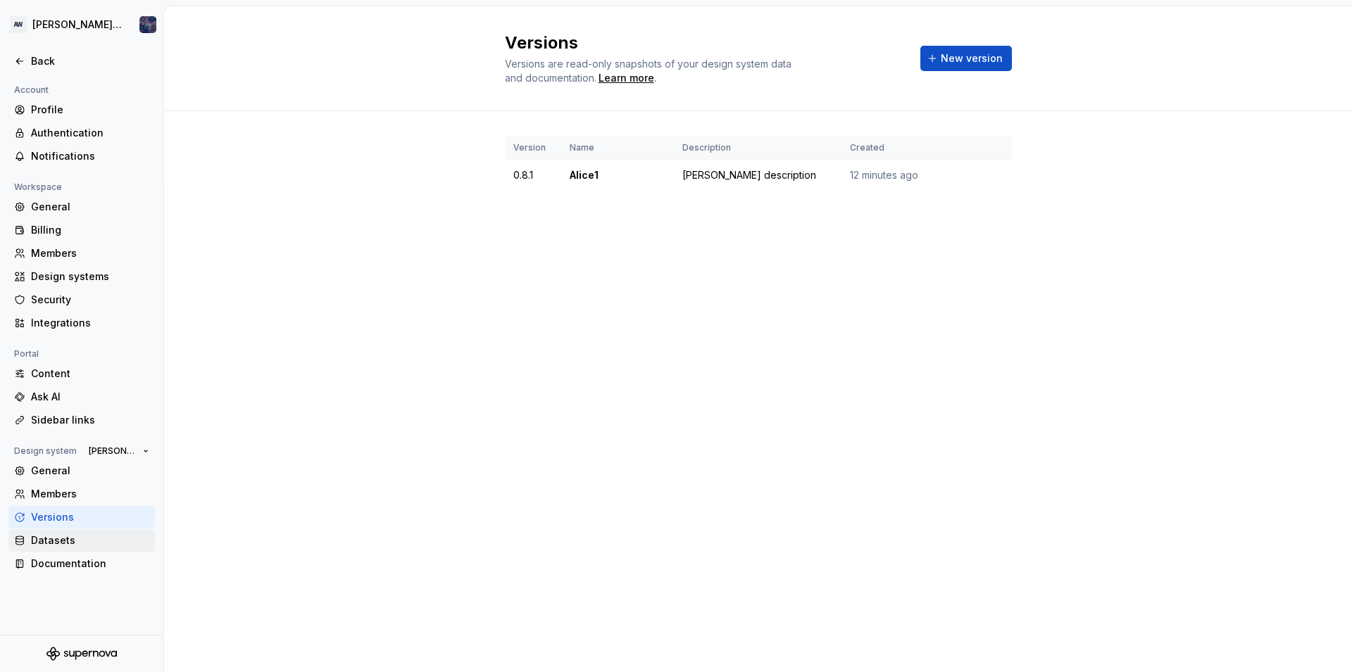
click at [53, 542] on div "Datasets" at bounding box center [90, 541] width 118 height 14
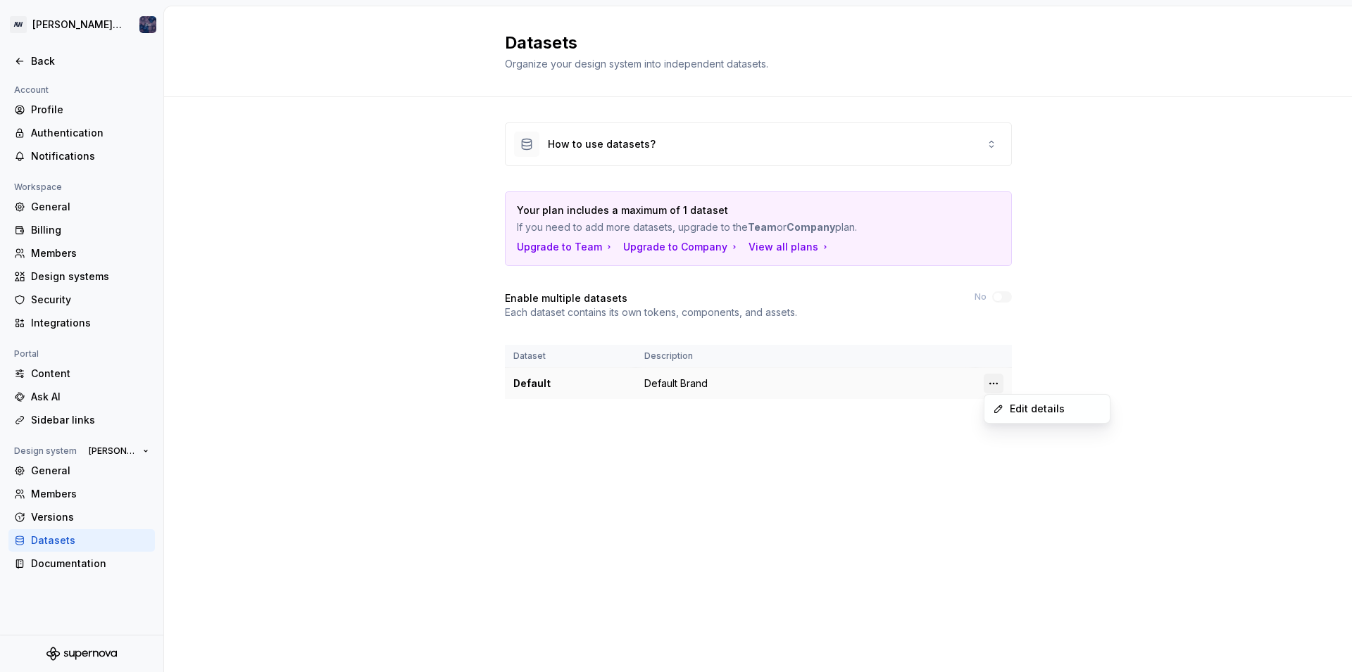
click at [993, 384] on html "AW Alice design Back Account Profile Authentication Notifications Workspace Gen…" at bounding box center [676, 336] width 1352 height 672
click at [1005, 404] on div "Edit details" at bounding box center [1047, 409] width 120 height 23
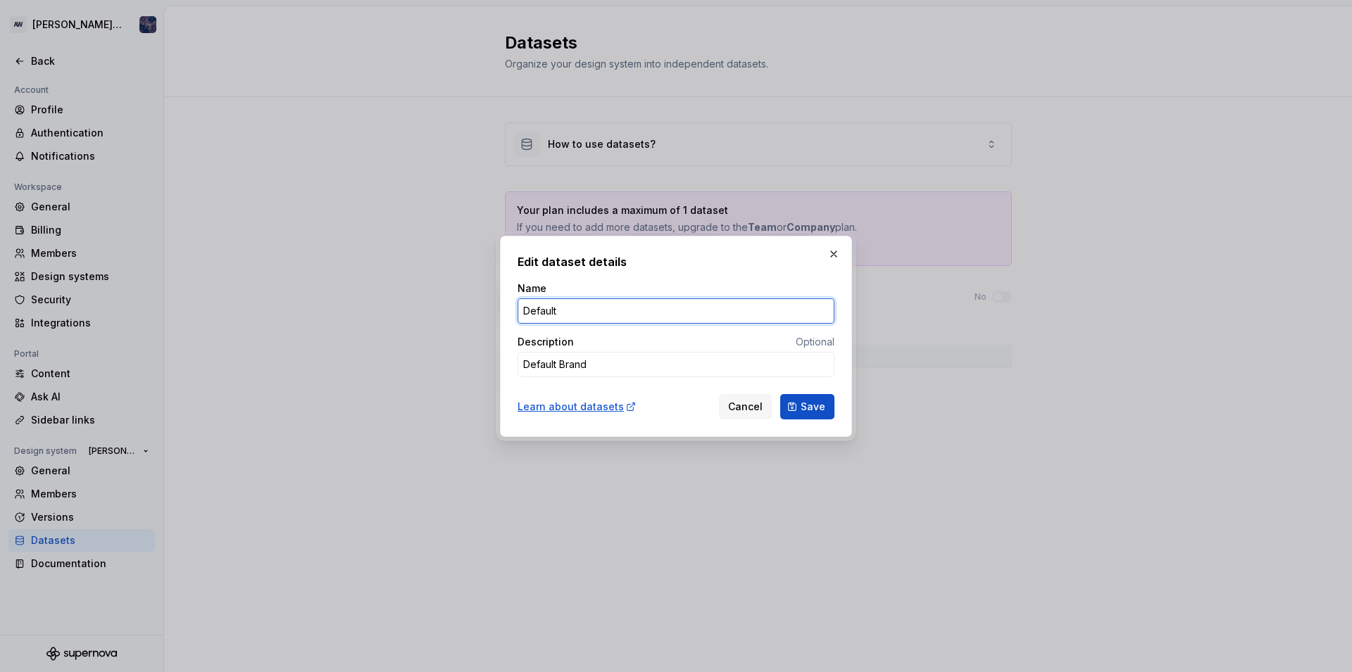
click at [573, 308] on input "Default" at bounding box center [676, 311] width 317 height 25
type textarea "*"
type input "alice"
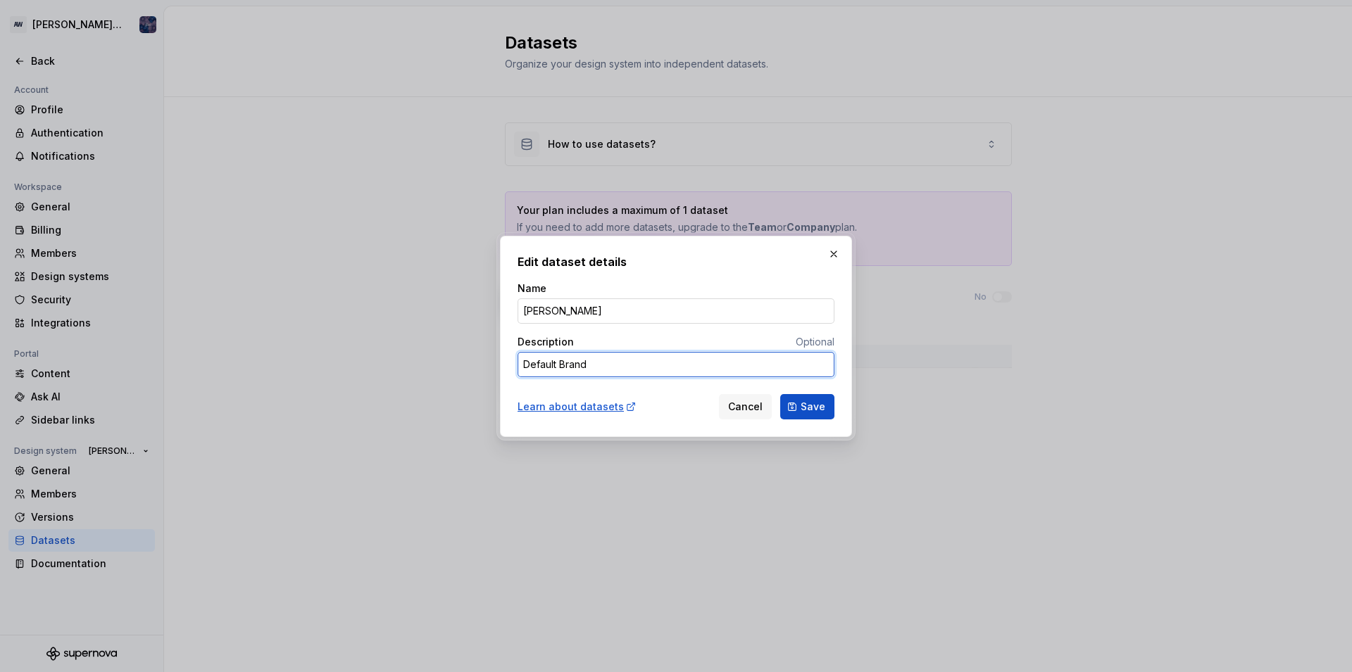
type textarea "*"
type textarea "a"
type textarea "*"
type textarea "al"
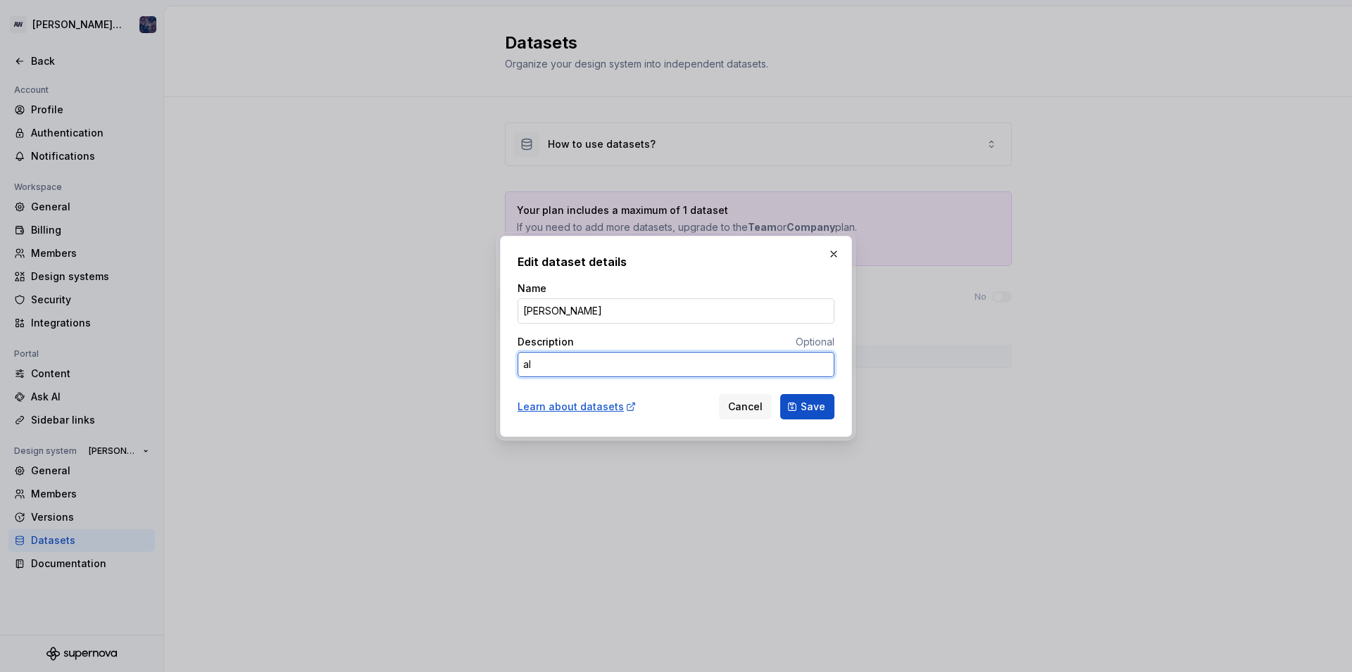
type textarea "*"
type textarea "ali"
type textarea "*"
type textarea "alic"
type textarea "*"
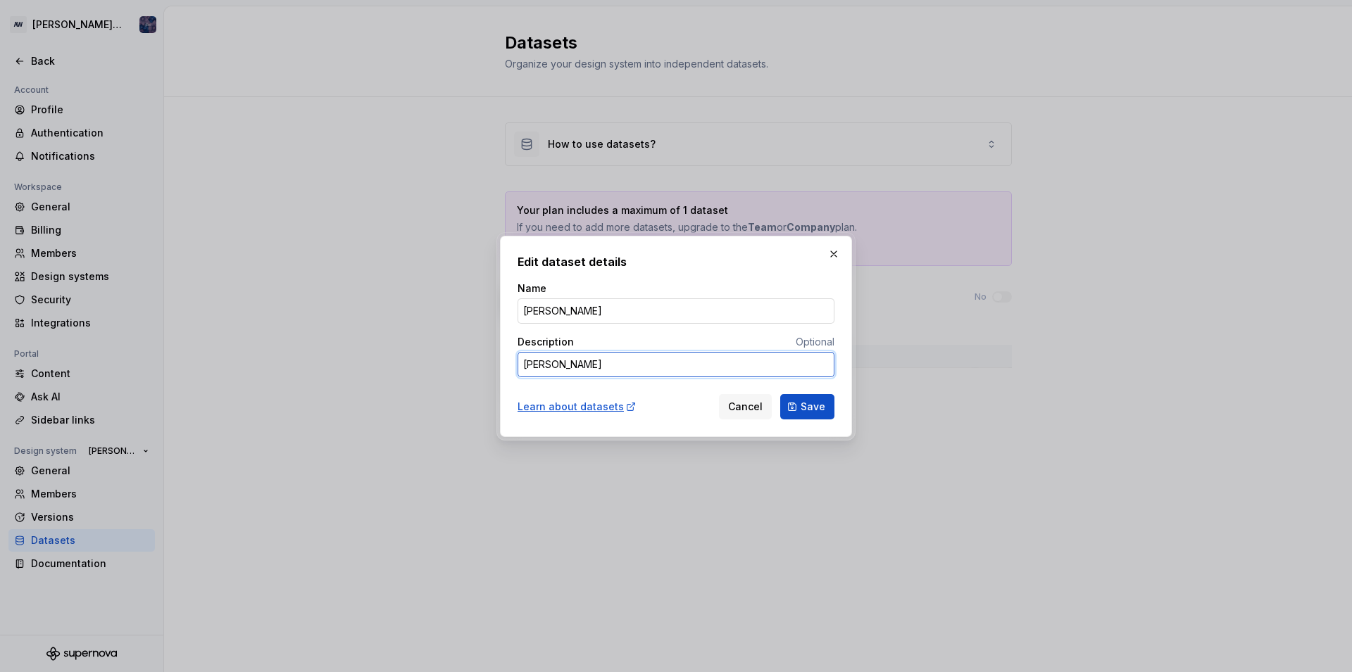
type textarea "alice"
type textarea "*"
type textarea "alice"
type textarea "*"
type textarea "alice b"
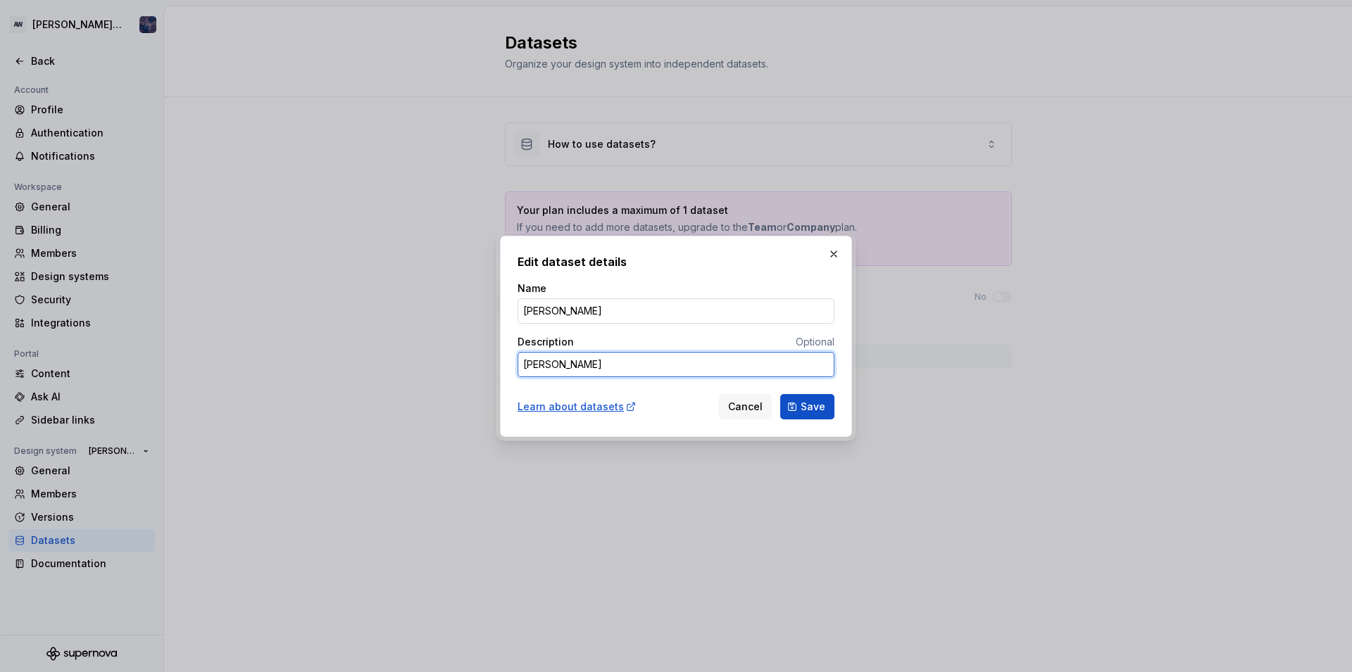
type textarea "*"
type textarea "alice br"
type textarea "*"
type textarea "alice bra"
type textarea "*"
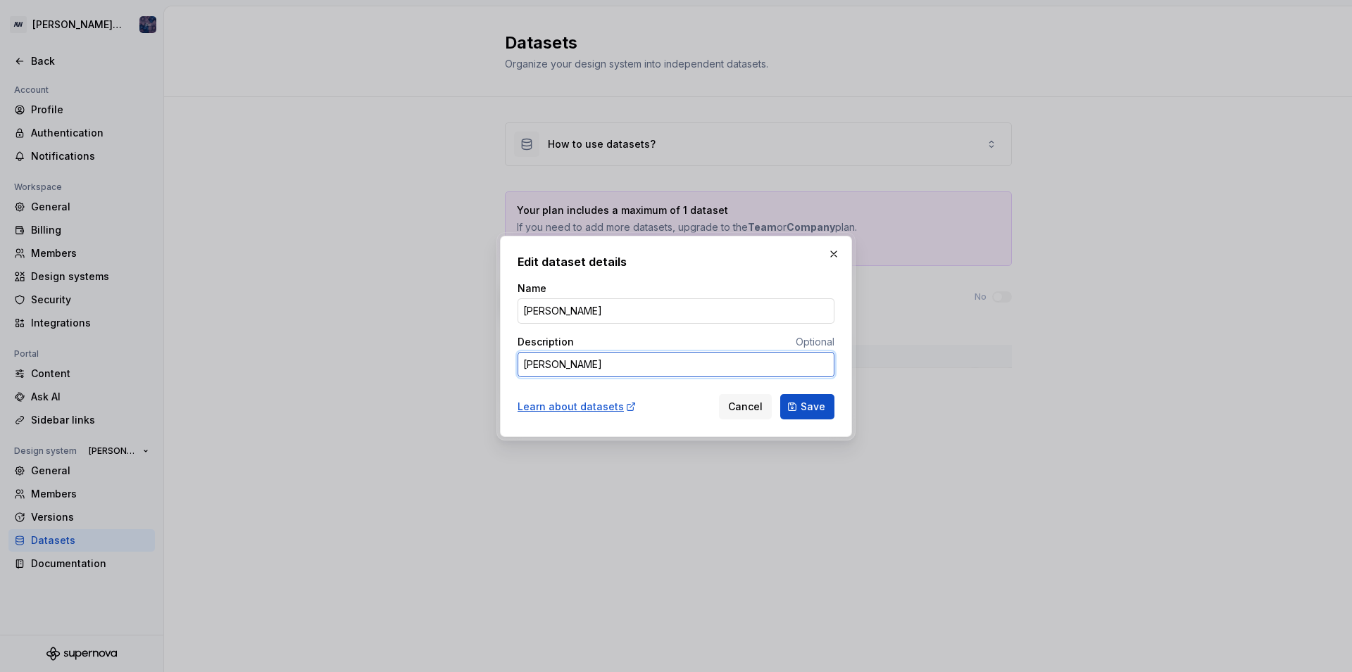
type textarea "alice bran"
type textarea "*"
type textarea "alice brand"
click at [808, 406] on span "Save" at bounding box center [813, 407] width 25 height 14
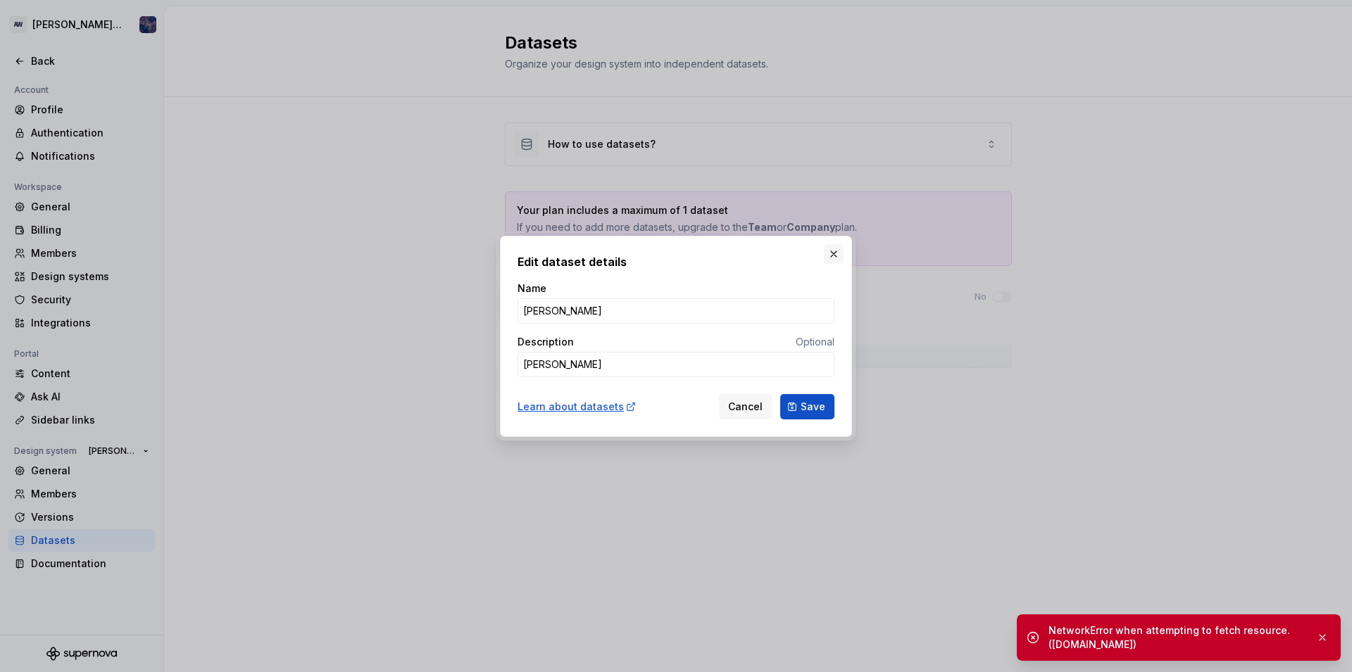
click at [832, 250] on button "button" at bounding box center [834, 254] width 20 height 20
type textarea "*"
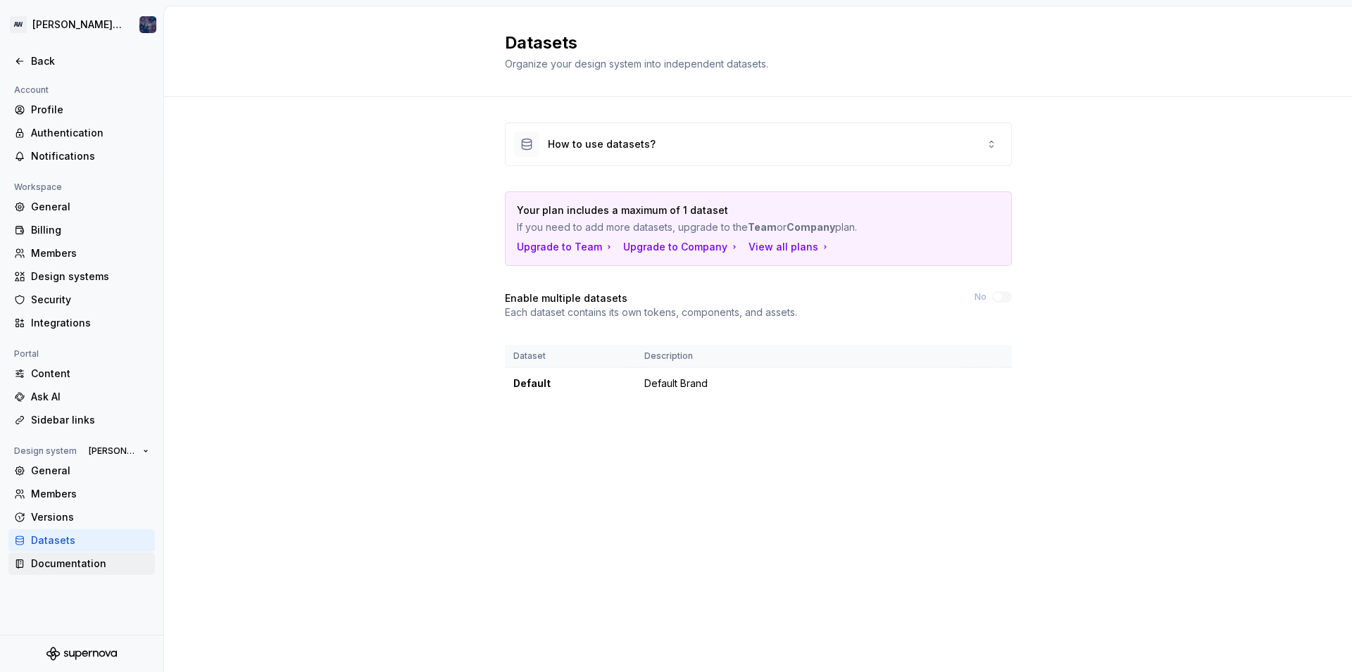
click at [82, 572] on div "Documentation" at bounding box center [81, 564] width 146 height 23
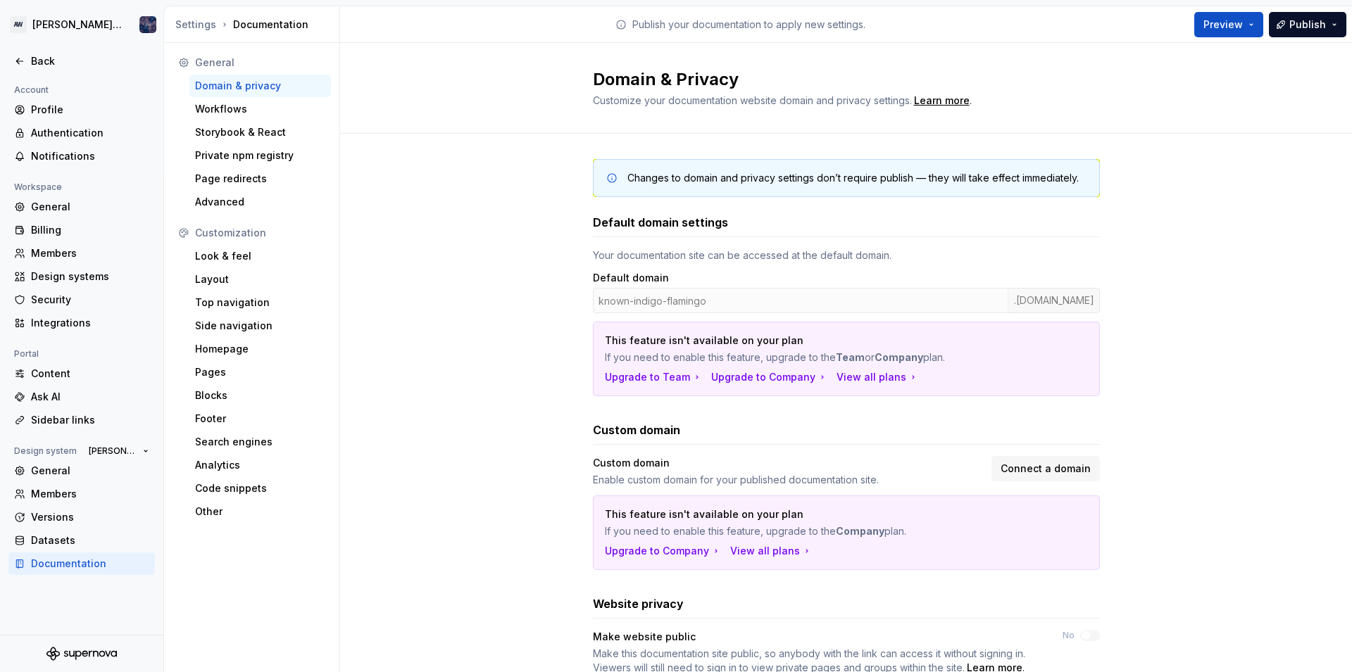
click at [637, 300] on div "known-indigo-flamingo .supernova-docs.io" at bounding box center [846, 300] width 507 height 25
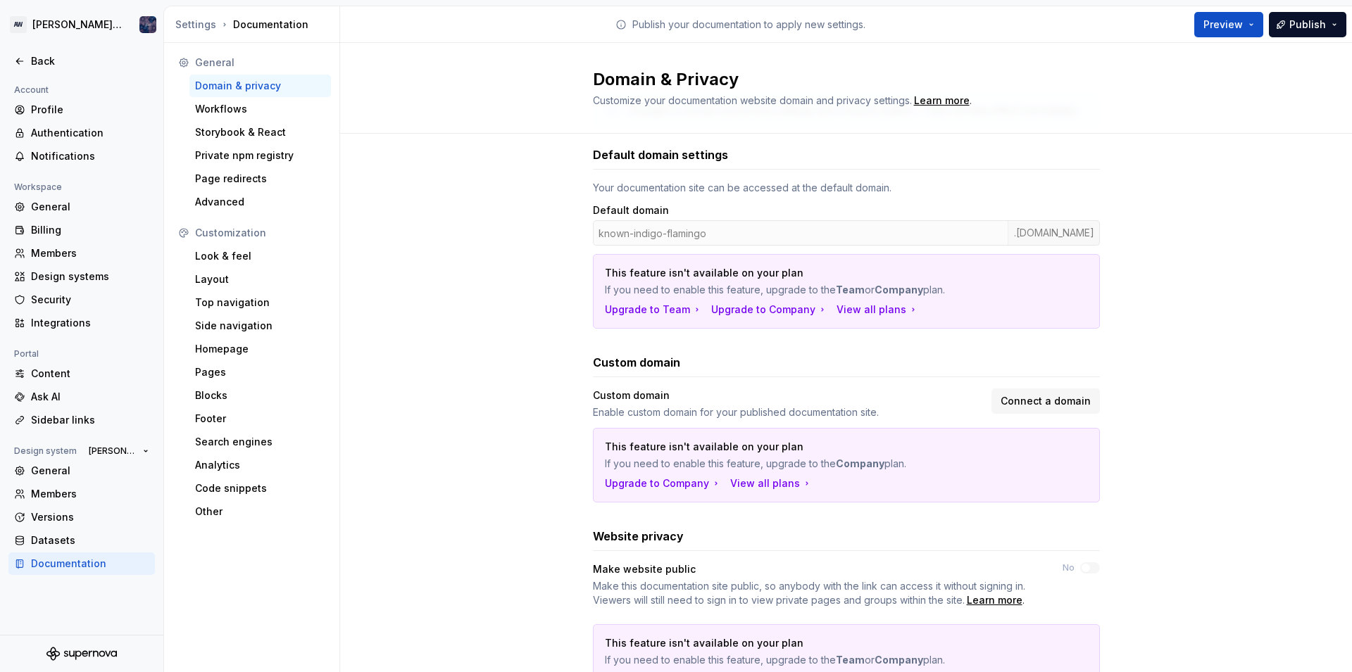
scroll to position [142, 0]
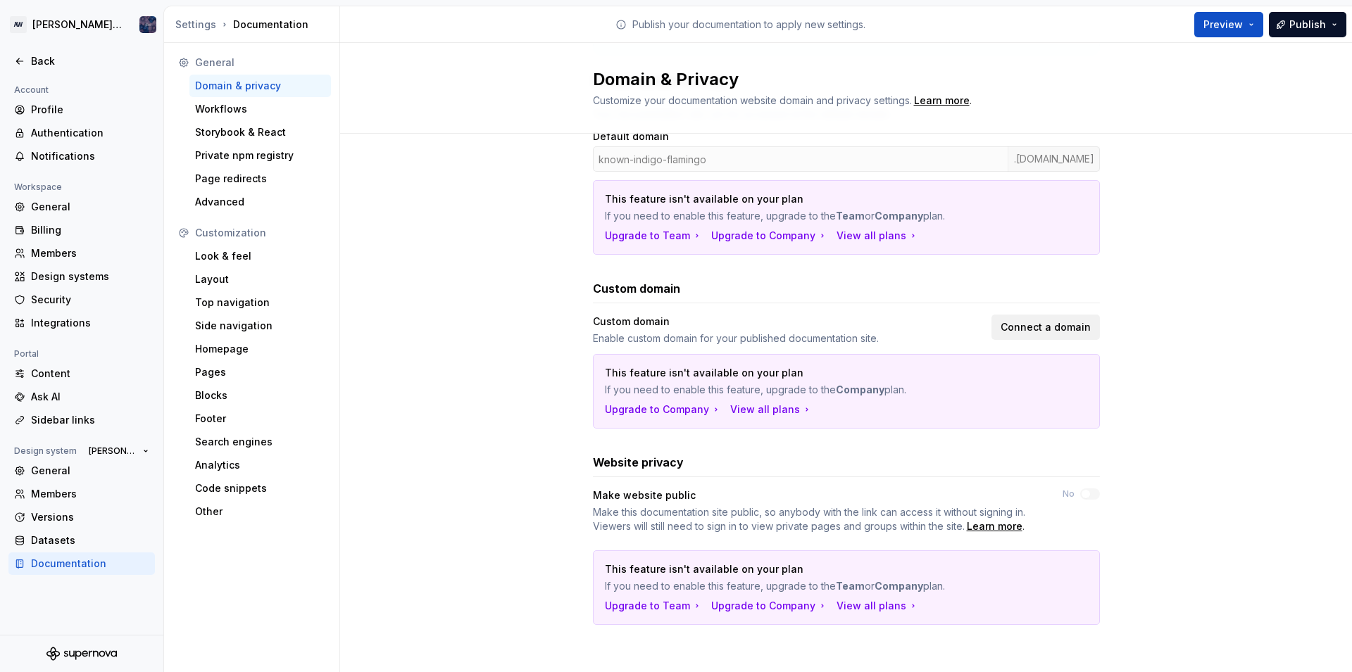
click at [1051, 322] on span "Connect a domain" at bounding box center [1046, 327] width 90 height 14
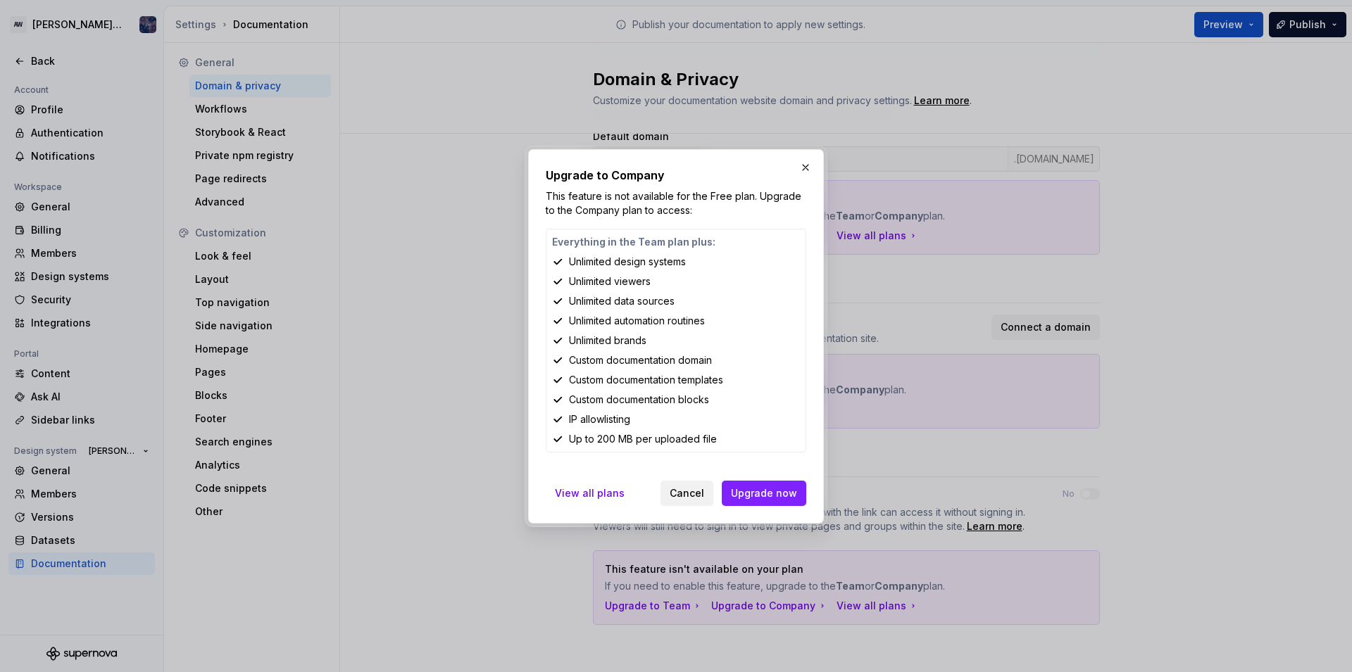
click at [708, 491] on button "Cancel" at bounding box center [686, 493] width 53 height 25
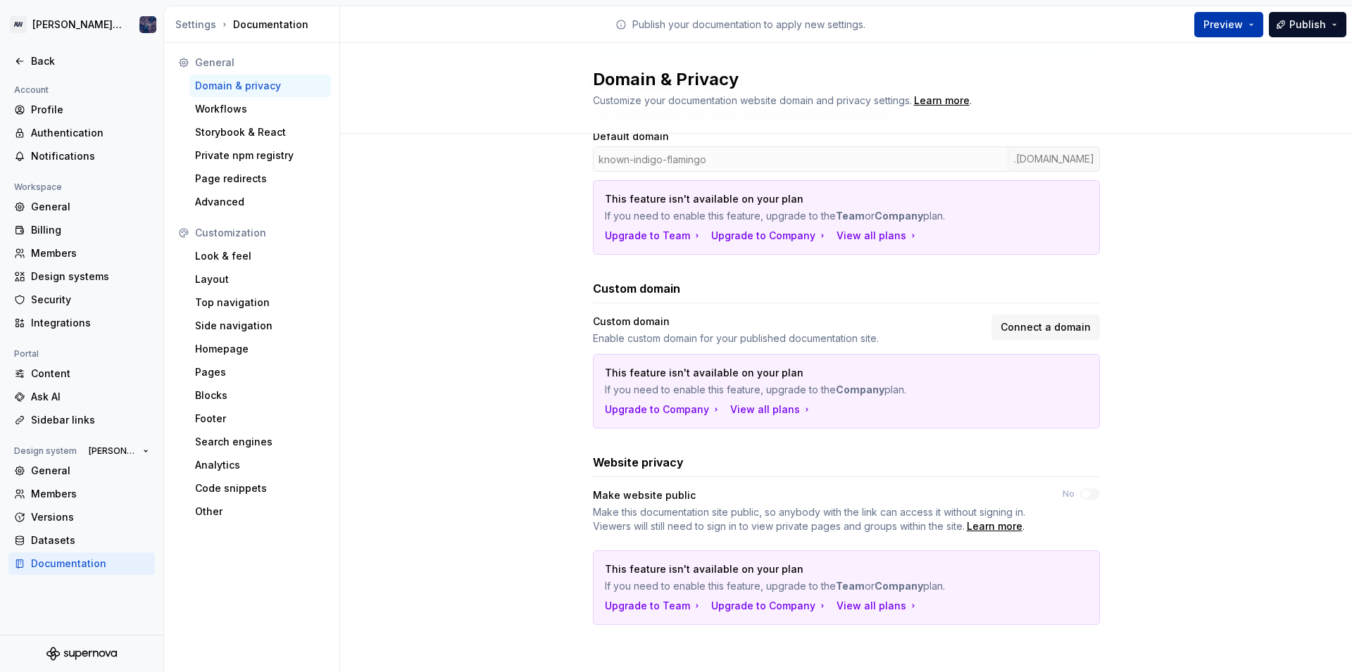
click at [1230, 22] on span "Preview" at bounding box center [1222, 25] width 39 height 14
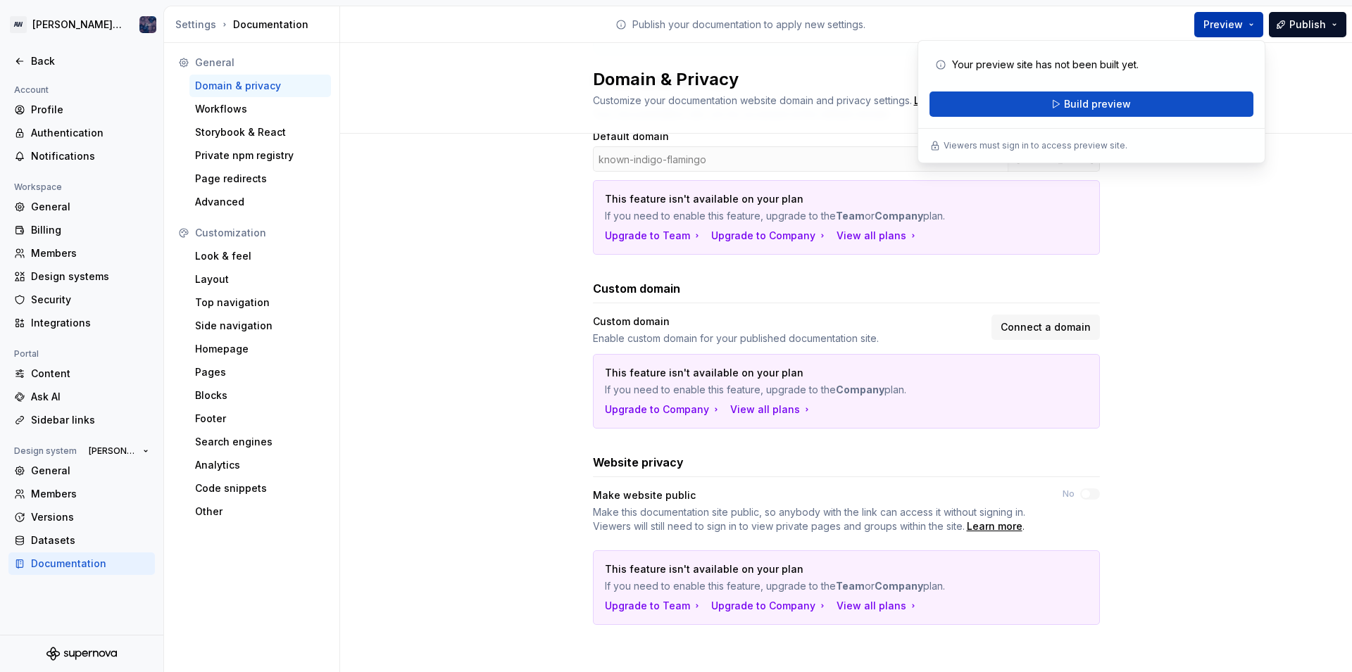
click at [1230, 22] on span "Preview" at bounding box center [1222, 25] width 39 height 14
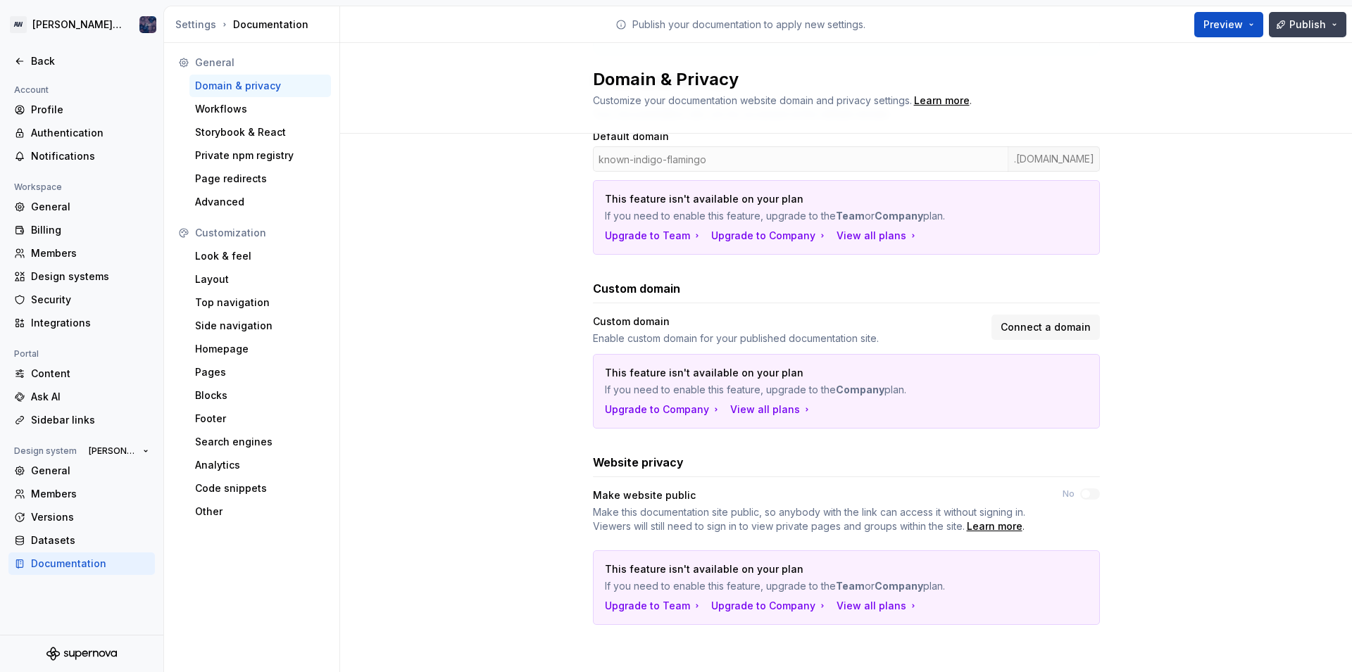
click at [1300, 25] on span "Publish" at bounding box center [1307, 25] width 37 height 14
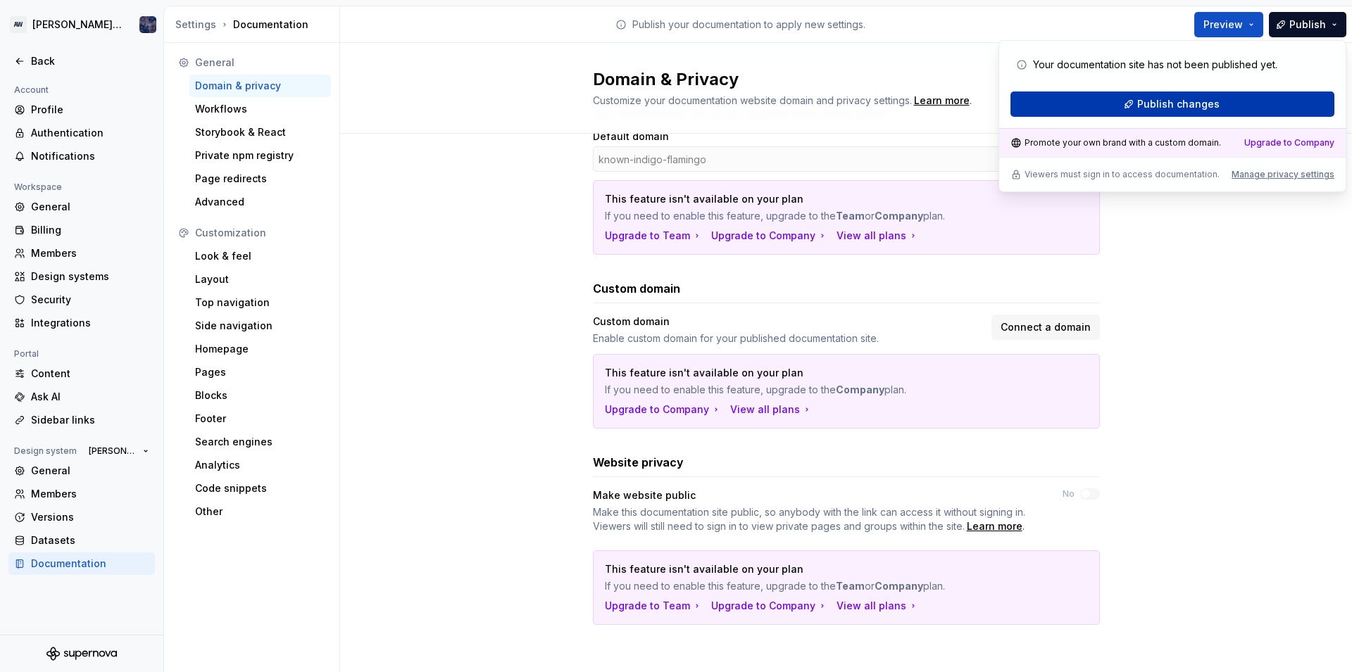
click at [1194, 101] on span "Publish changes" at bounding box center [1178, 104] width 82 height 14
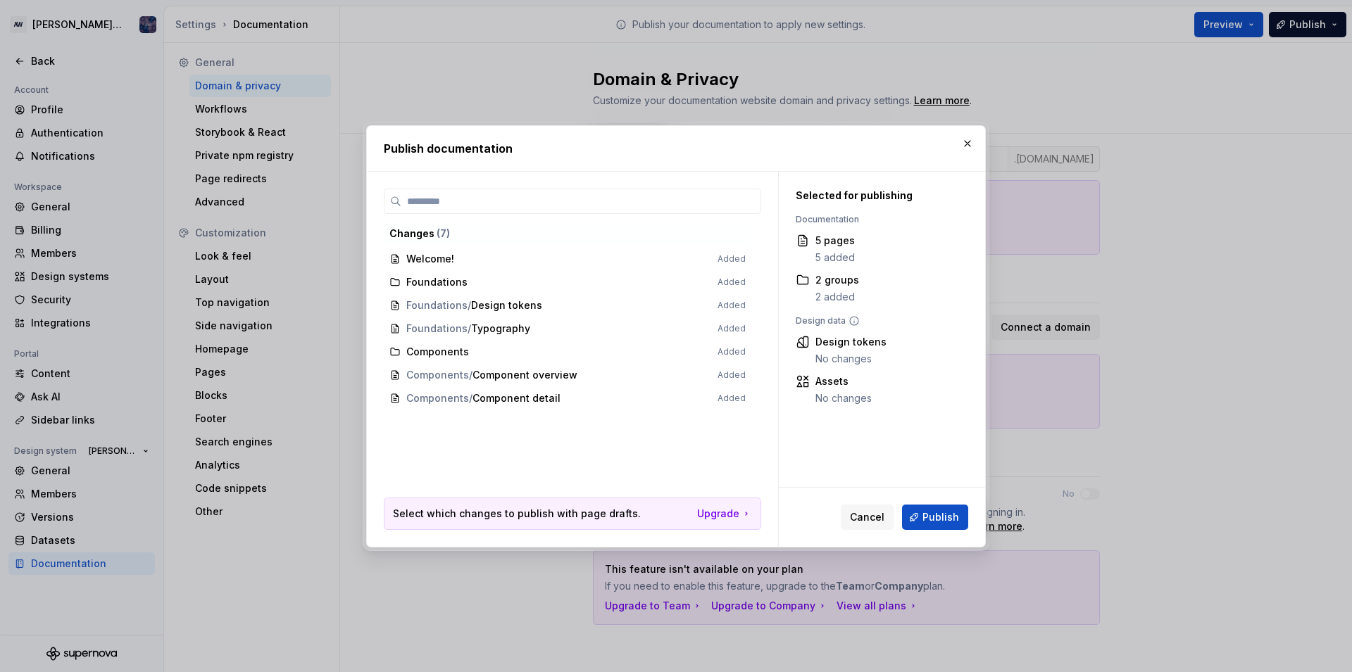
click at [435, 253] on span "Welcome! Added" at bounding box center [568, 259] width 368 height 23
click at [438, 265] on span "Welcome! Added" at bounding box center [568, 259] width 368 height 23
click at [447, 211] on label at bounding box center [572, 201] width 377 height 25
click at [447, 208] on input "search" at bounding box center [580, 201] width 359 height 14
click at [922, 513] on button "Publish" at bounding box center [935, 517] width 66 height 25
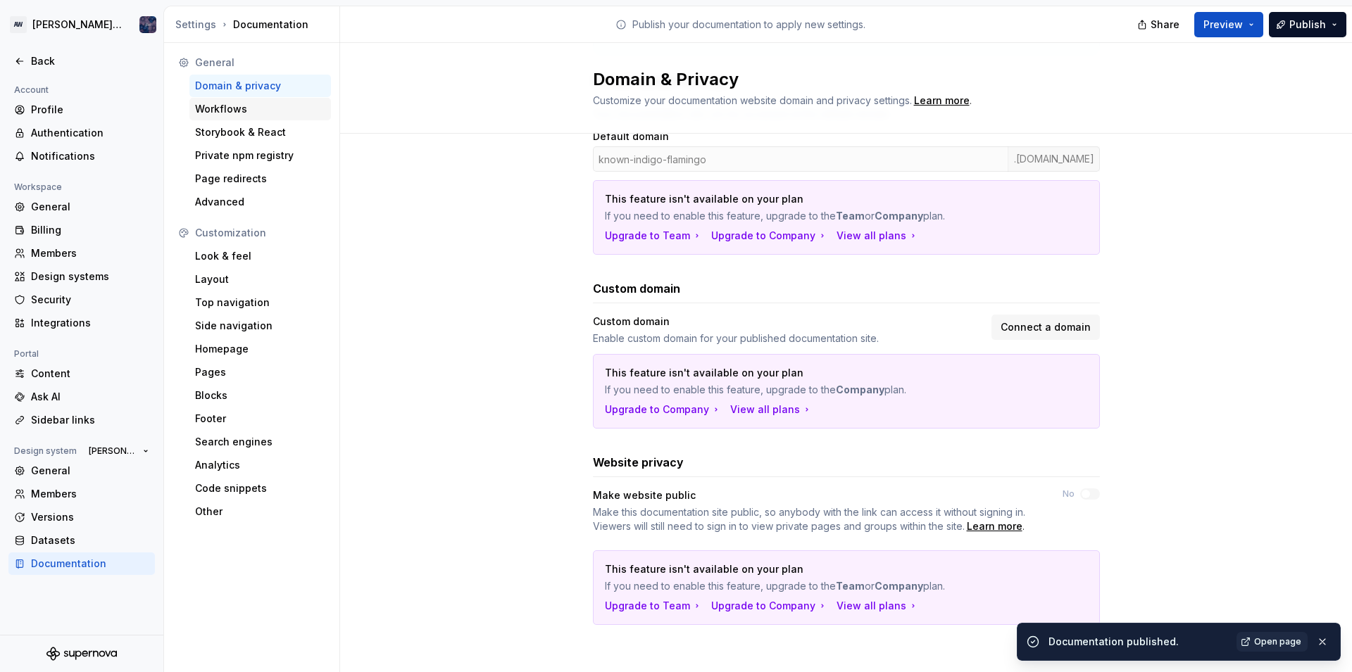
click at [229, 108] on div "Workflows" at bounding box center [260, 109] width 130 height 14
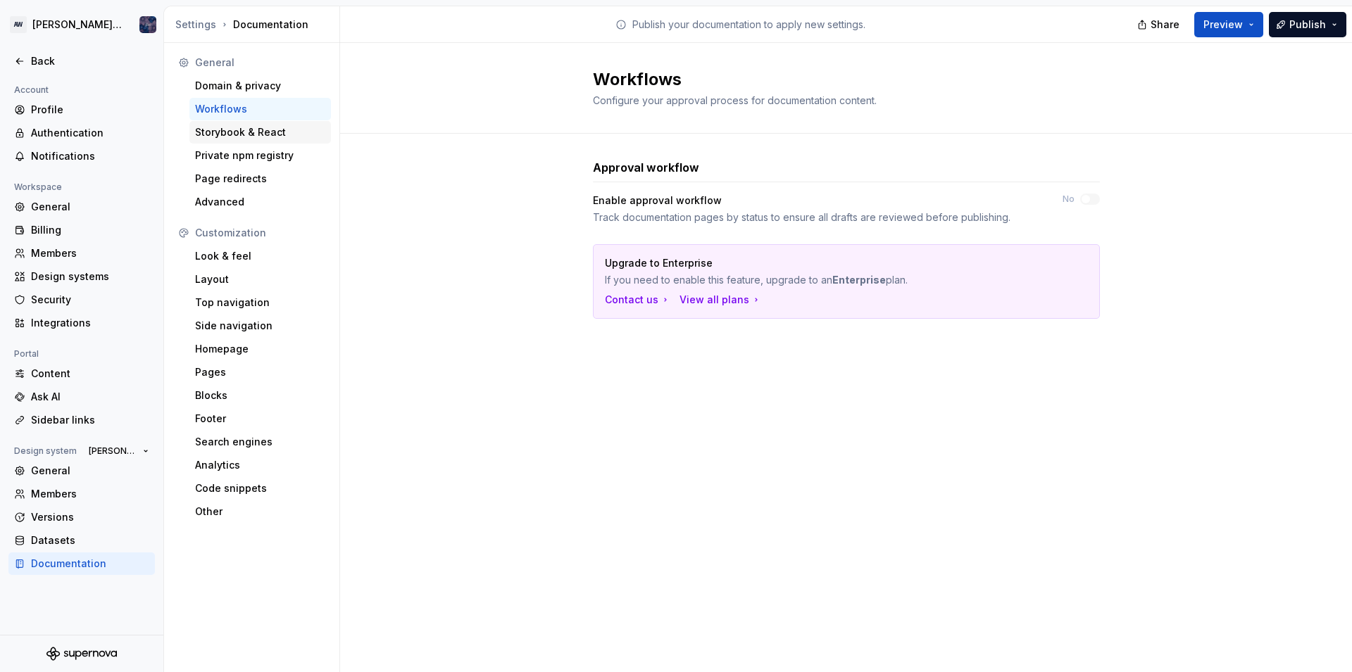
click at [272, 130] on div "Storybook & React" at bounding box center [260, 132] width 130 height 14
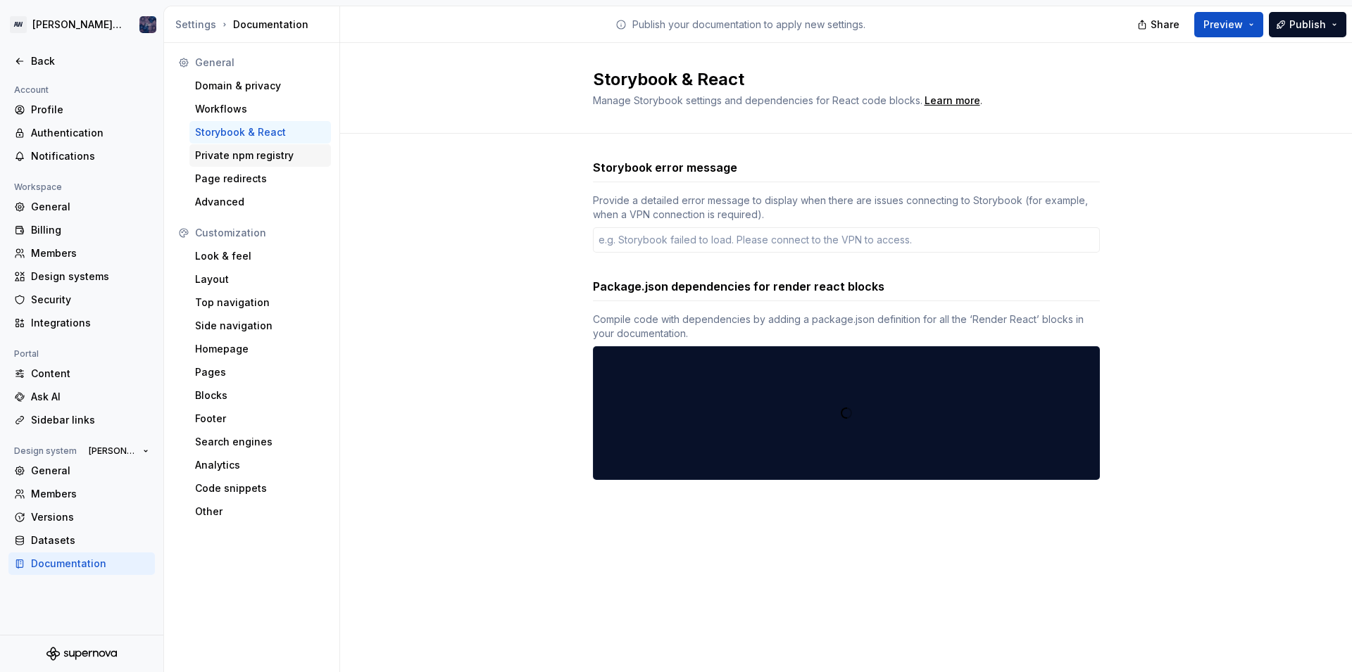
click at [264, 161] on div "Private npm registry" at bounding box center [260, 156] width 130 height 14
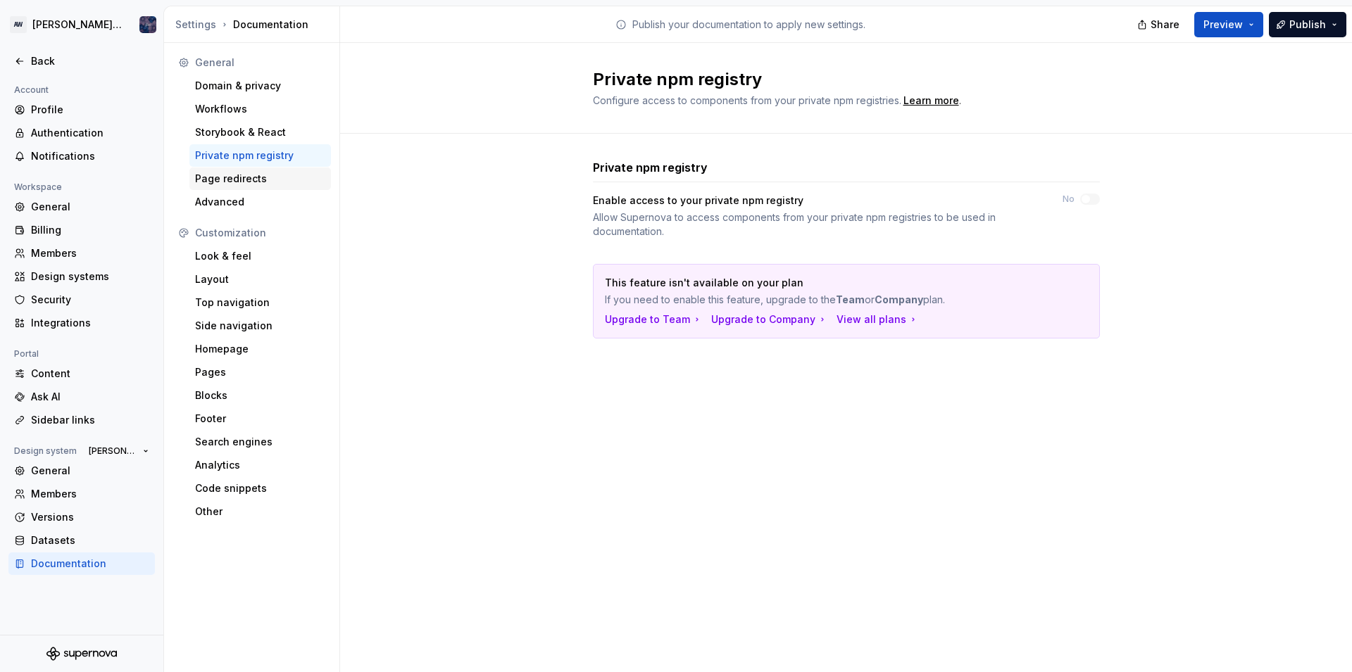
click at [224, 182] on div "Page redirects" at bounding box center [260, 179] width 130 height 14
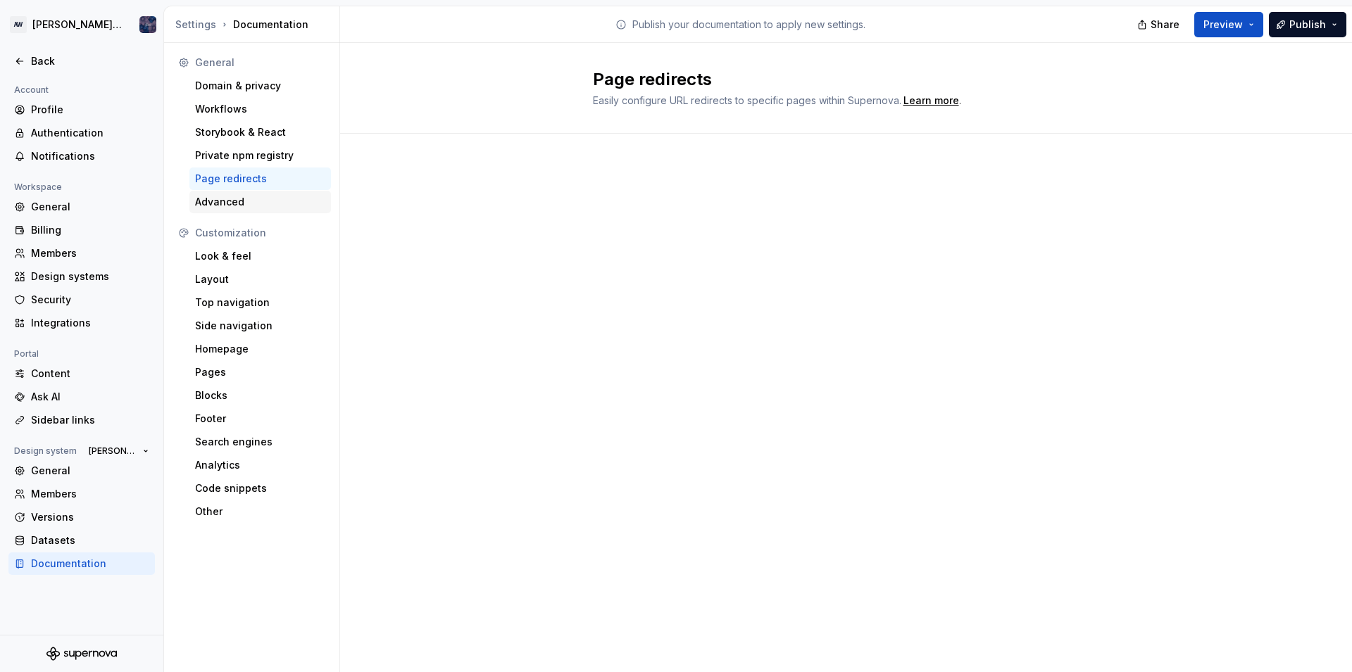
click at [213, 211] on div "Advanced" at bounding box center [260, 202] width 142 height 23
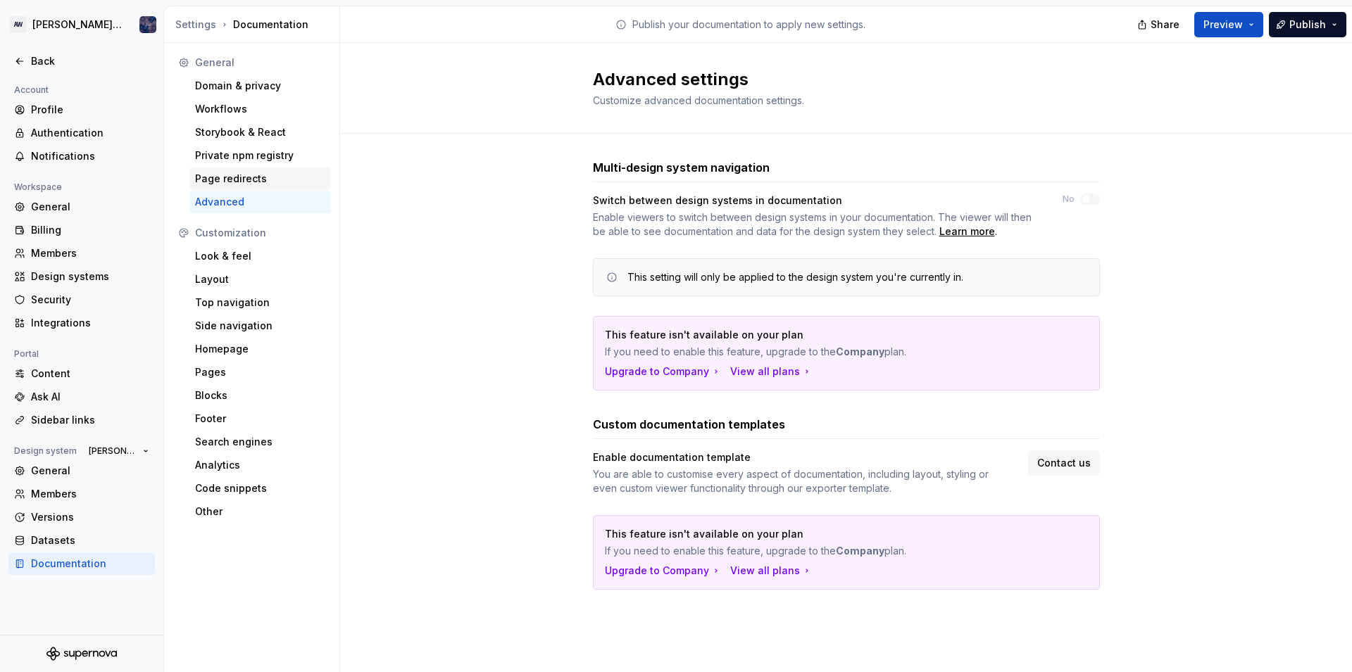
click at [230, 184] on div "Page redirects" at bounding box center [260, 179] width 130 height 14
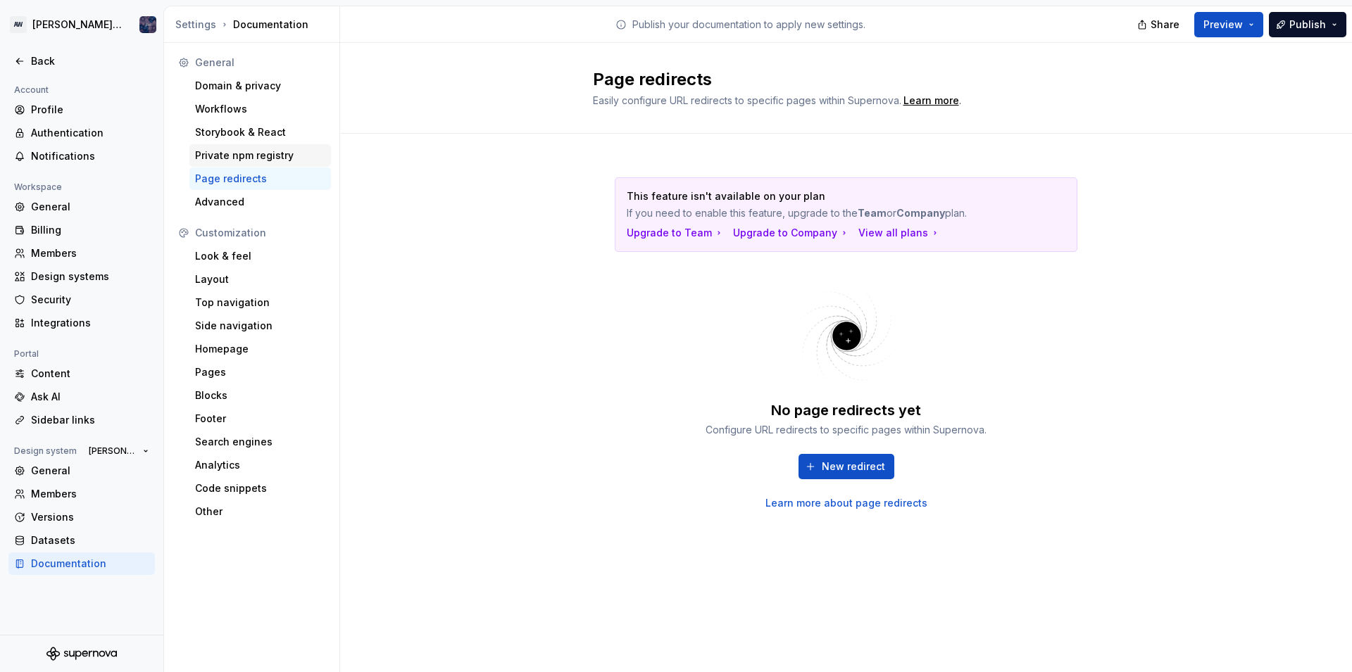
click at [242, 151] on div "Private npm registry" at bounding box center [260, 156] width 130 height 14
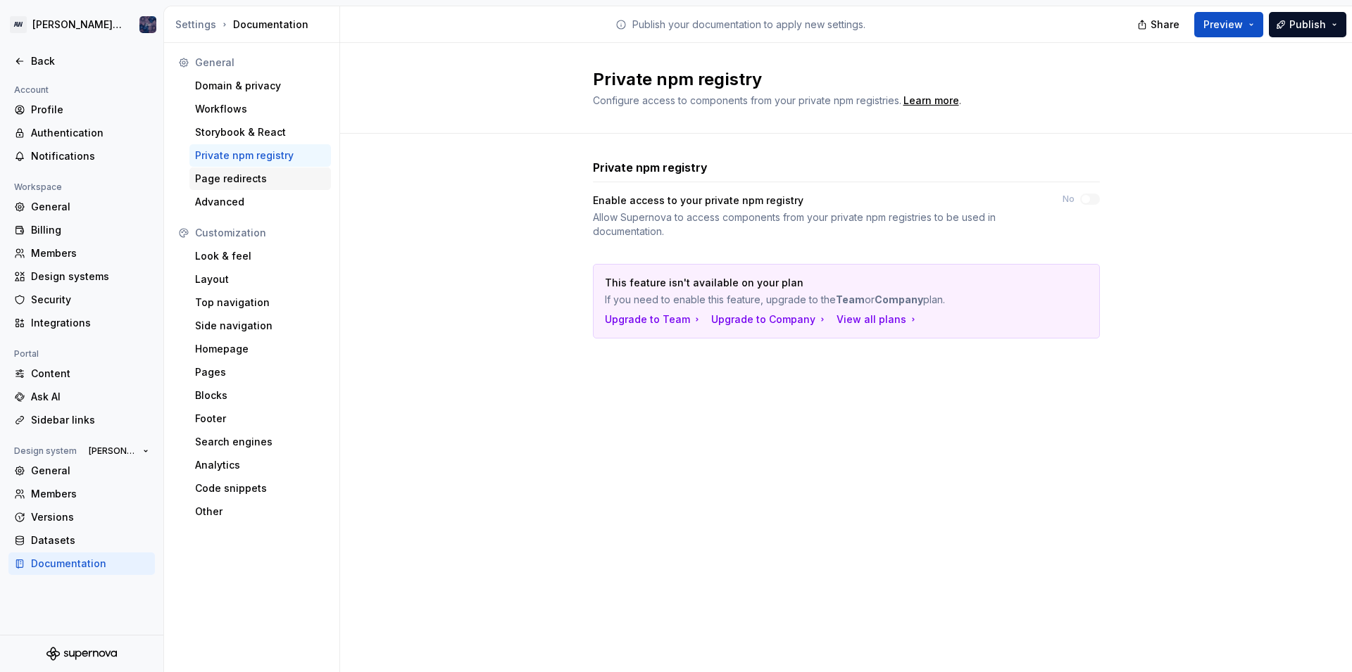
click at [219, 187] on div "Page redirects" at bounding box center [260, 179] width 142 height 23
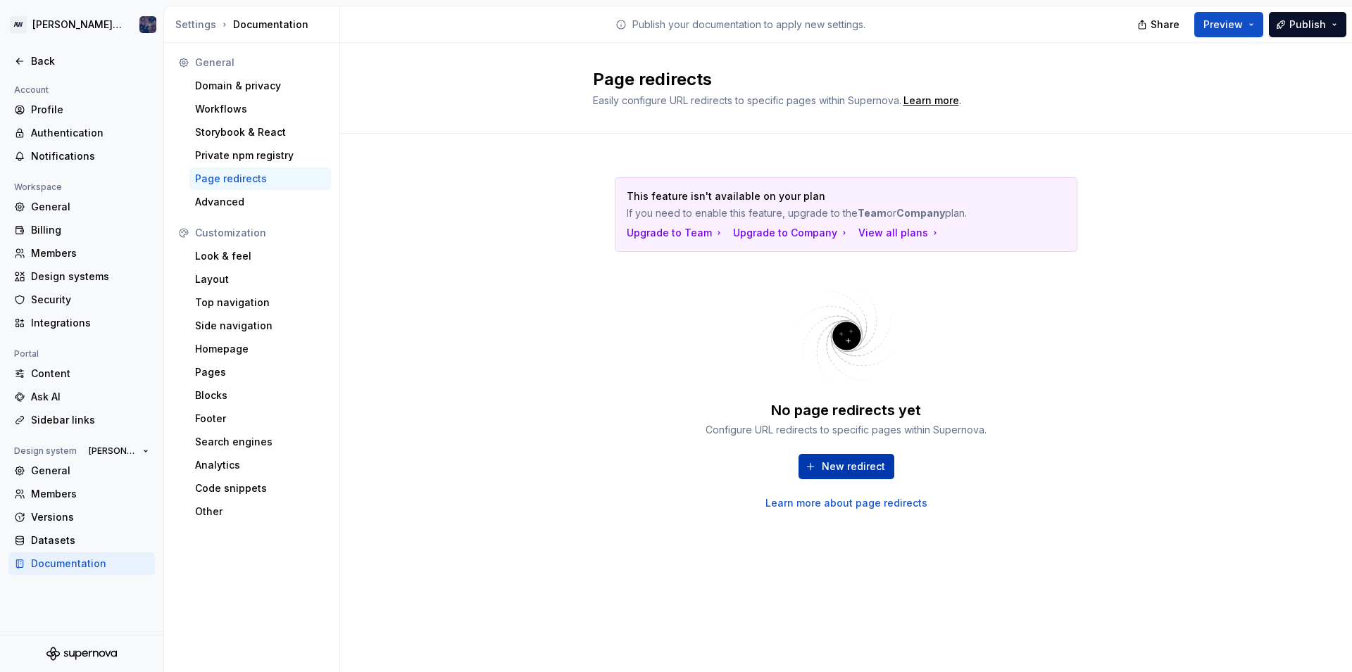
click at [851, 457] on button "New redirect" at bounding box center [846, 466] width 96 height 25
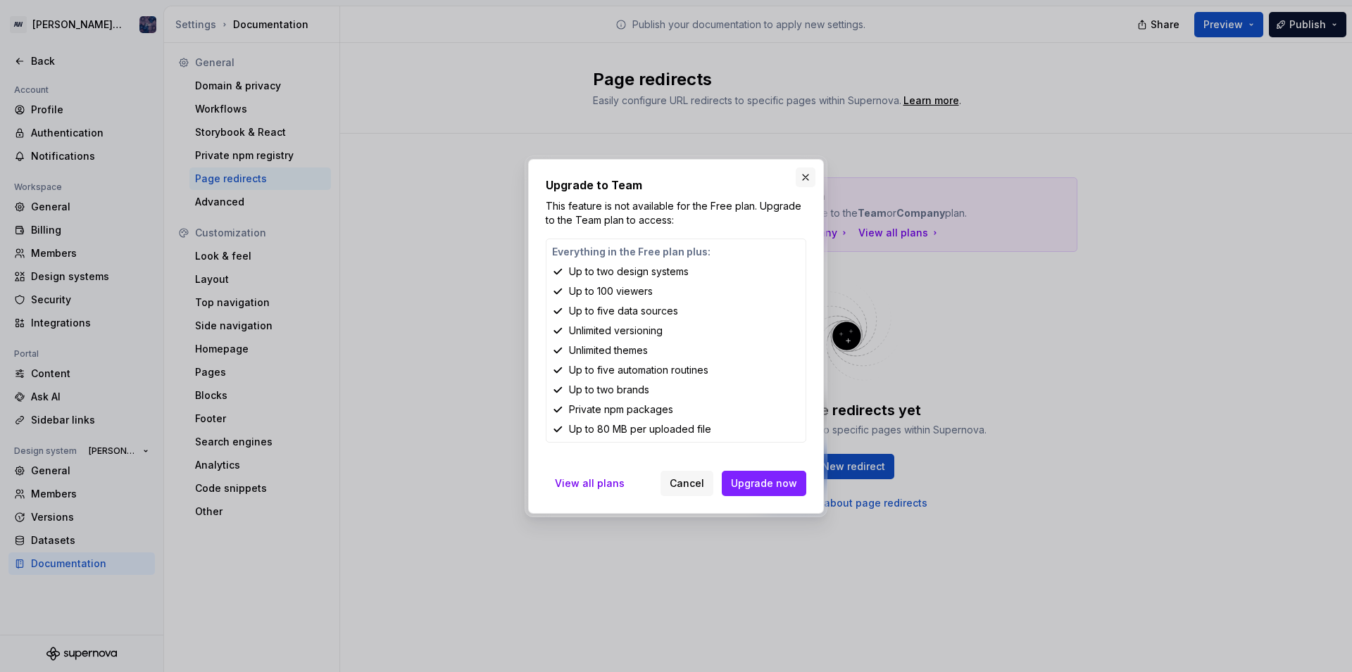
click at [812, 180] on button "button" at bounding box center [806, 178] width 20 height 20
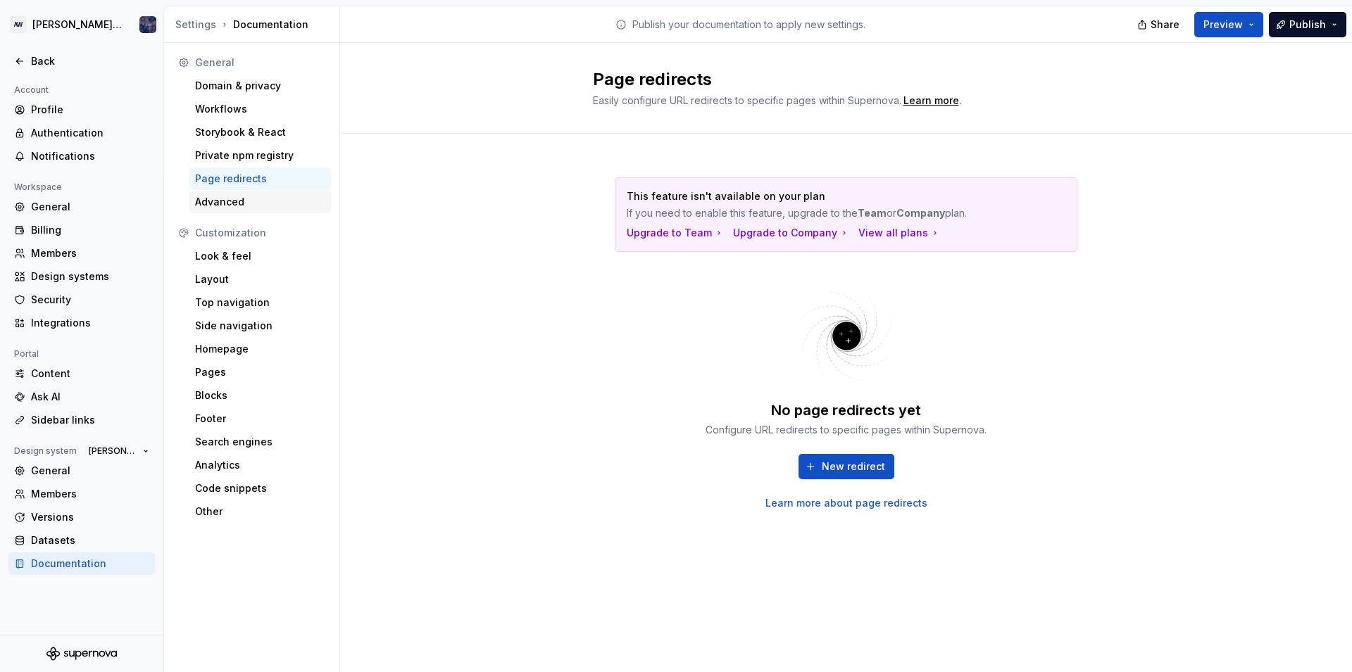
click at [215, 202] on div "Advanced" at bounding box center [260, 202] width 130 height 14
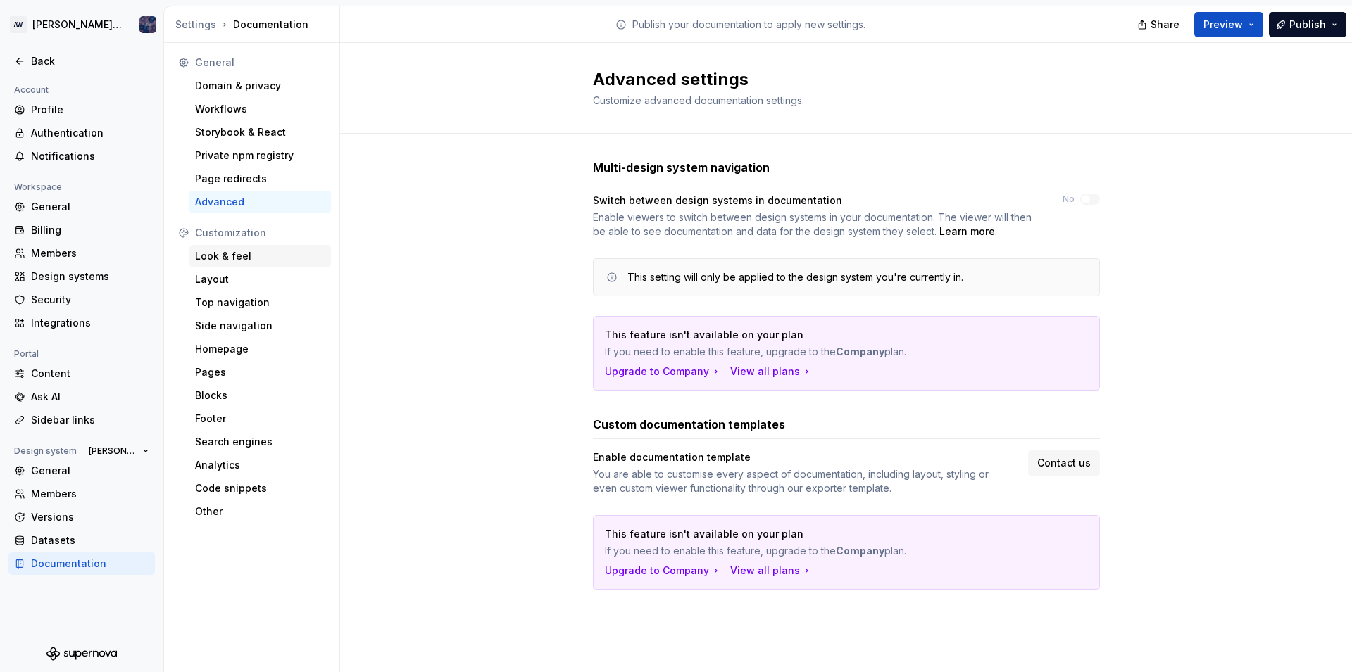
click at [217, 246] on div "Look & feel" at bounding box center [260, 256] width 142 height 23
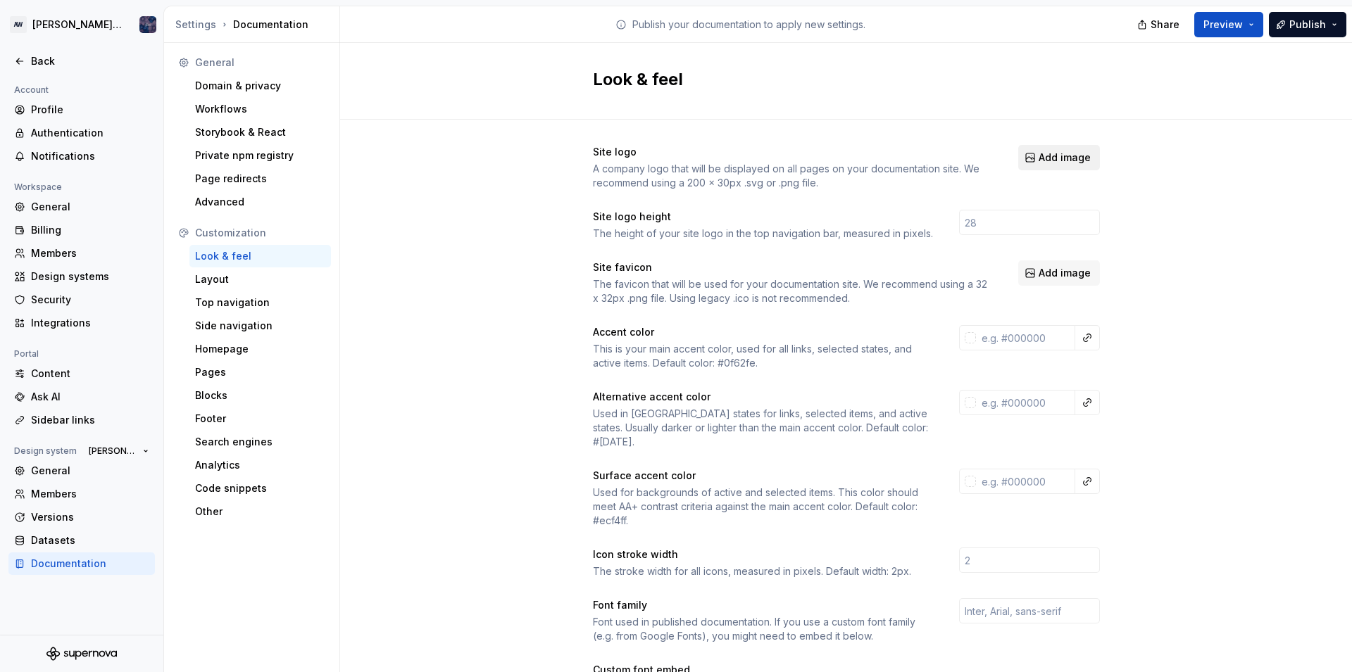
click at [1080, 155] on span "Add image" at bounding box center [1065, 158] width 52 height 14
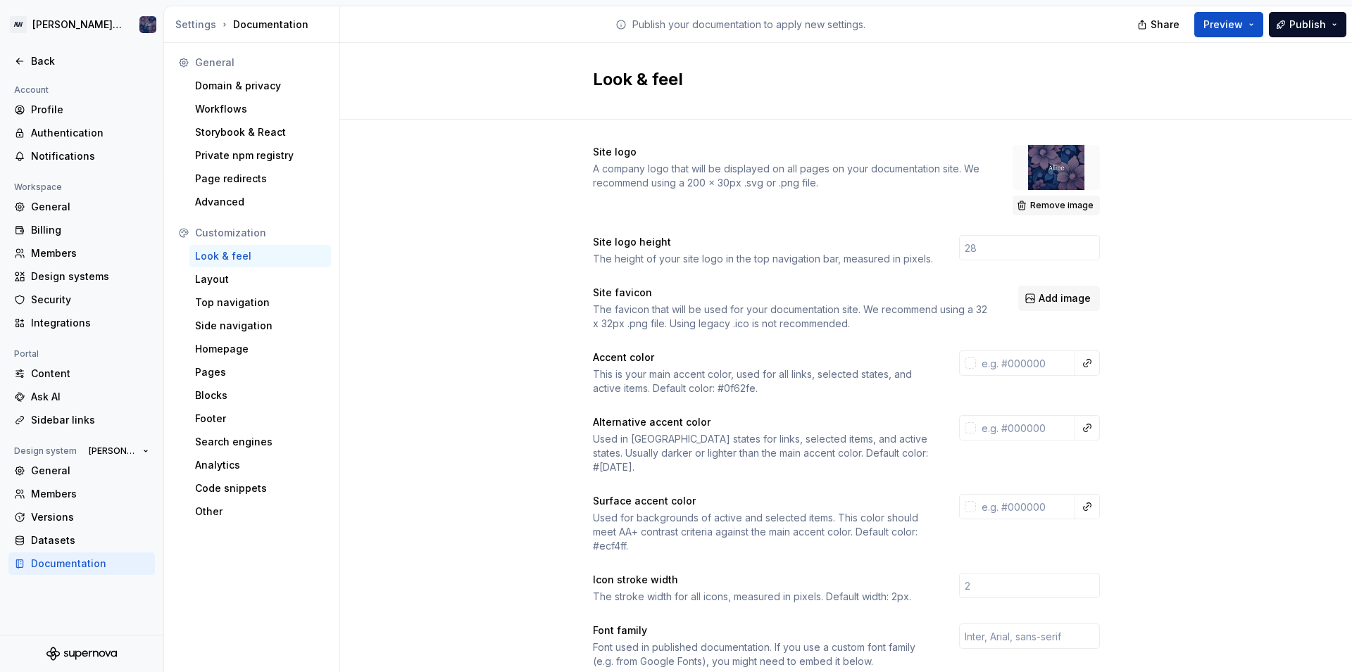
click at [1065, 201] on span "Remove image" at bounding box center [1061, 205] width 63 height 11
click at [238, 286] on div "Layout" at bounding box center [260, 279] width 130 height 14
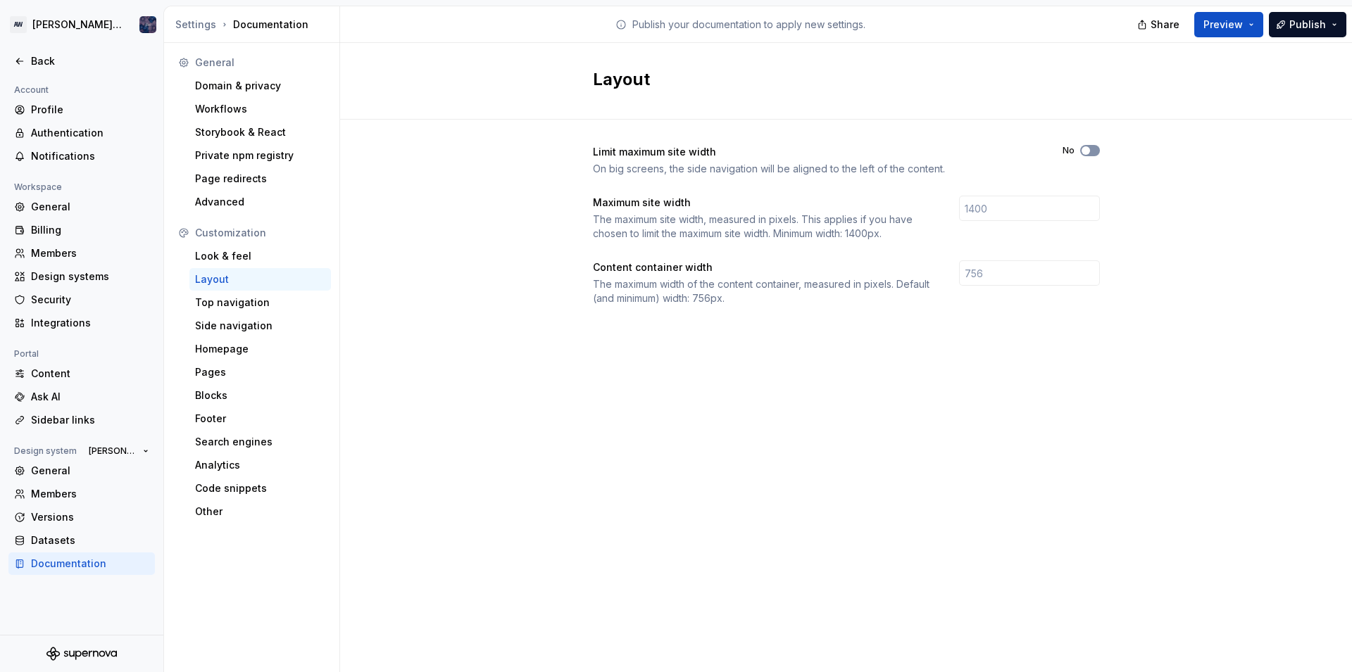
click at [1084, 149] on span "button" at bounding box center [1086, 150] width 8 height 8
click at [39, 57] on div "Back" at bounding box center [90, 61] width 118 height 14
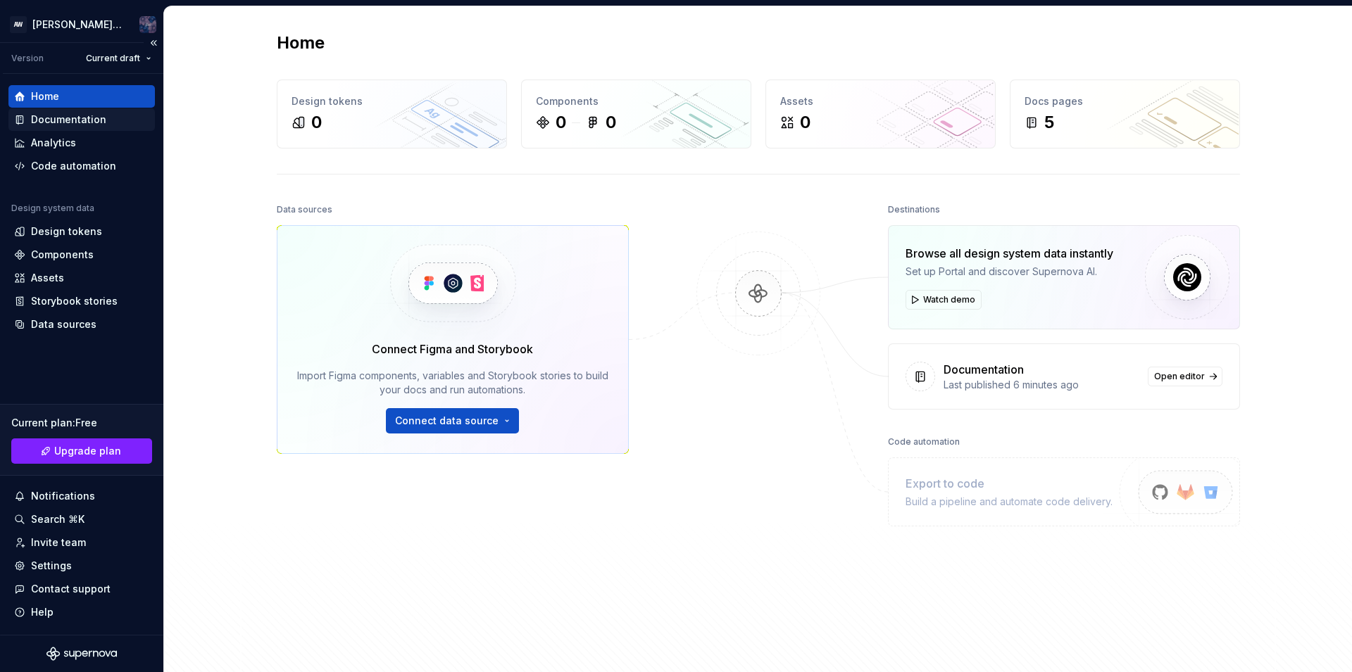
click at [77, 115] on div "Documentation" at bounding box center [68, 120] width 75 height 14
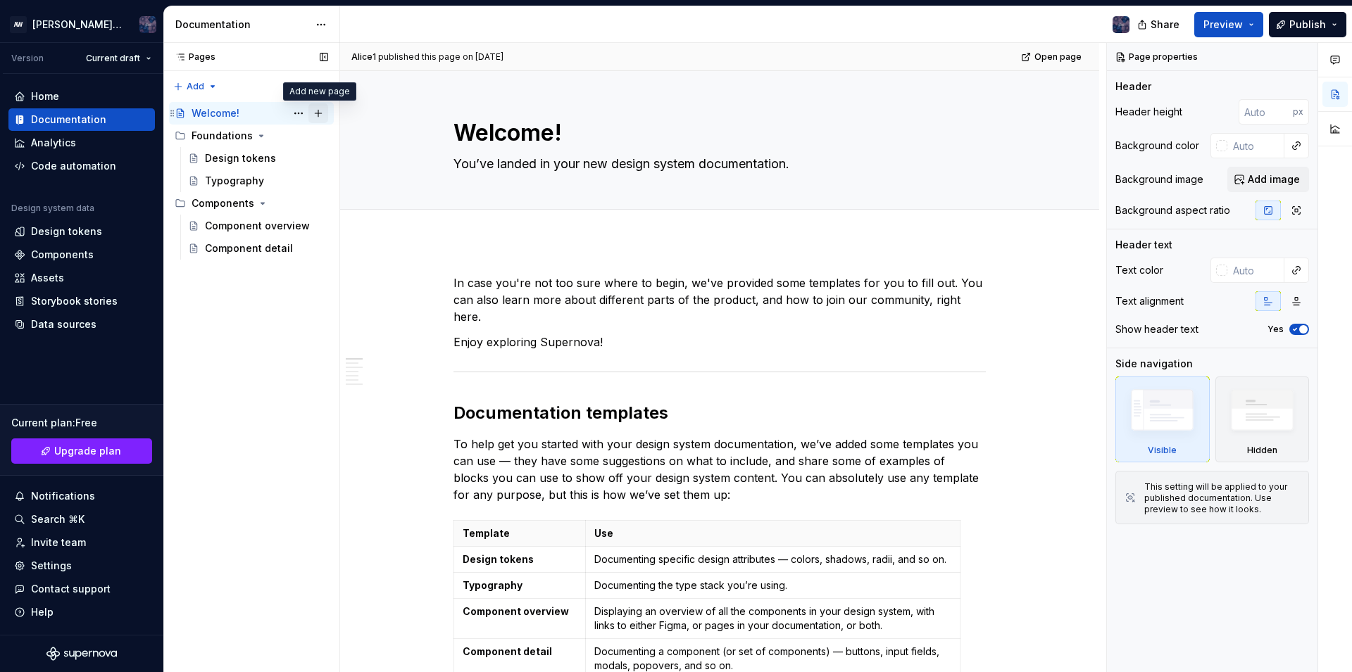
click at [317, 114] on button "Page tree" at bounding box center [318, 114] width 20 height 20
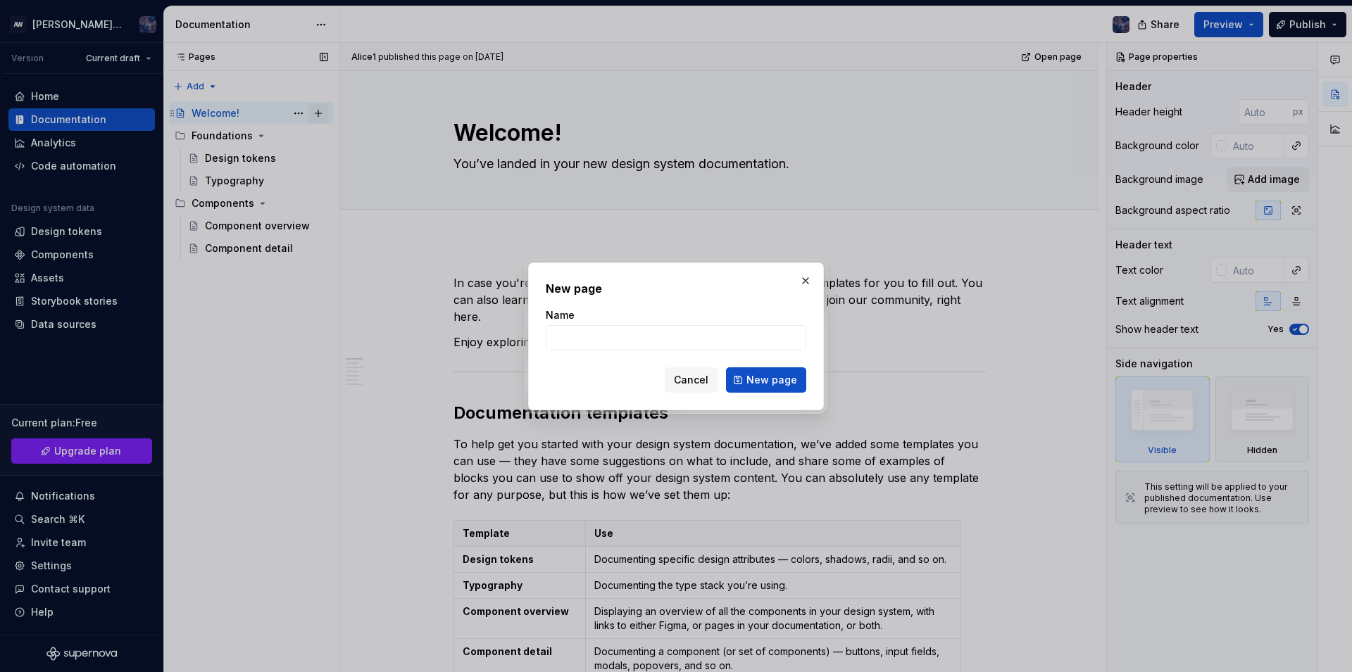
type textarea "*"
click at [561, 325] on div "Name" at bounding box center [676, 329] width 261 height 42
click at [577, 336] on input "Name" at bounding box center [676, 337] width 261 height 25
type input "Alice1 page"
click at [776, 370] on button "New page" at bounding box center [766, 380] width 80 height 25
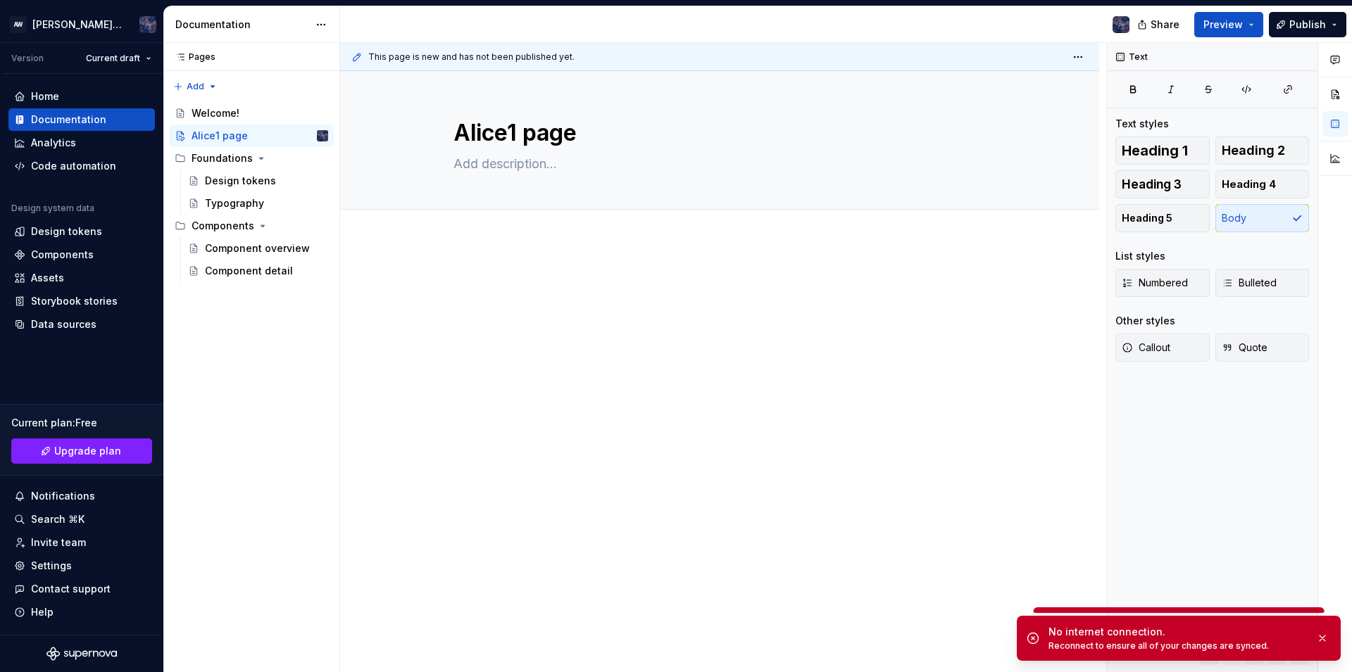
type textarea "*"
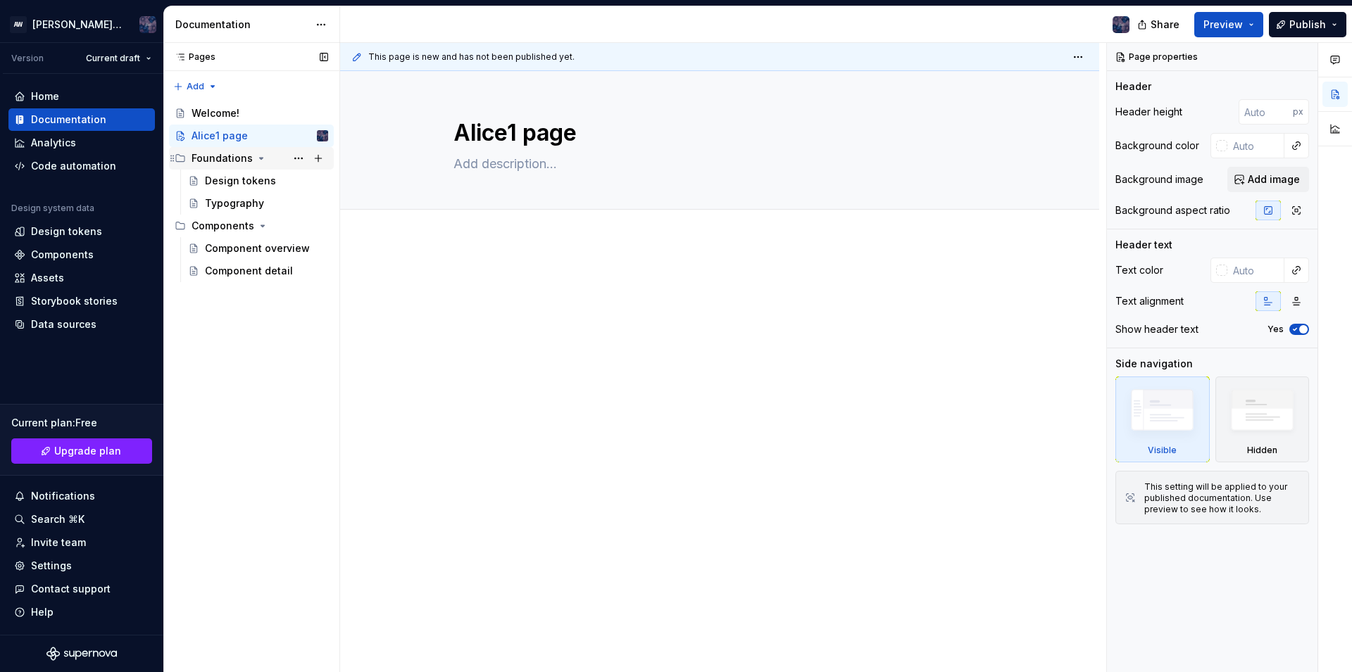
click at [235, 151] on div "Foundations" at bounding box center [222, 158] width 61 height 14
click at [233, 164] on div "Foundations" at bounding box center [222, 158] width 61 height 14
click at [297, 138] on button "Page tree" at bounding box center [299, 136] width 20 height 20
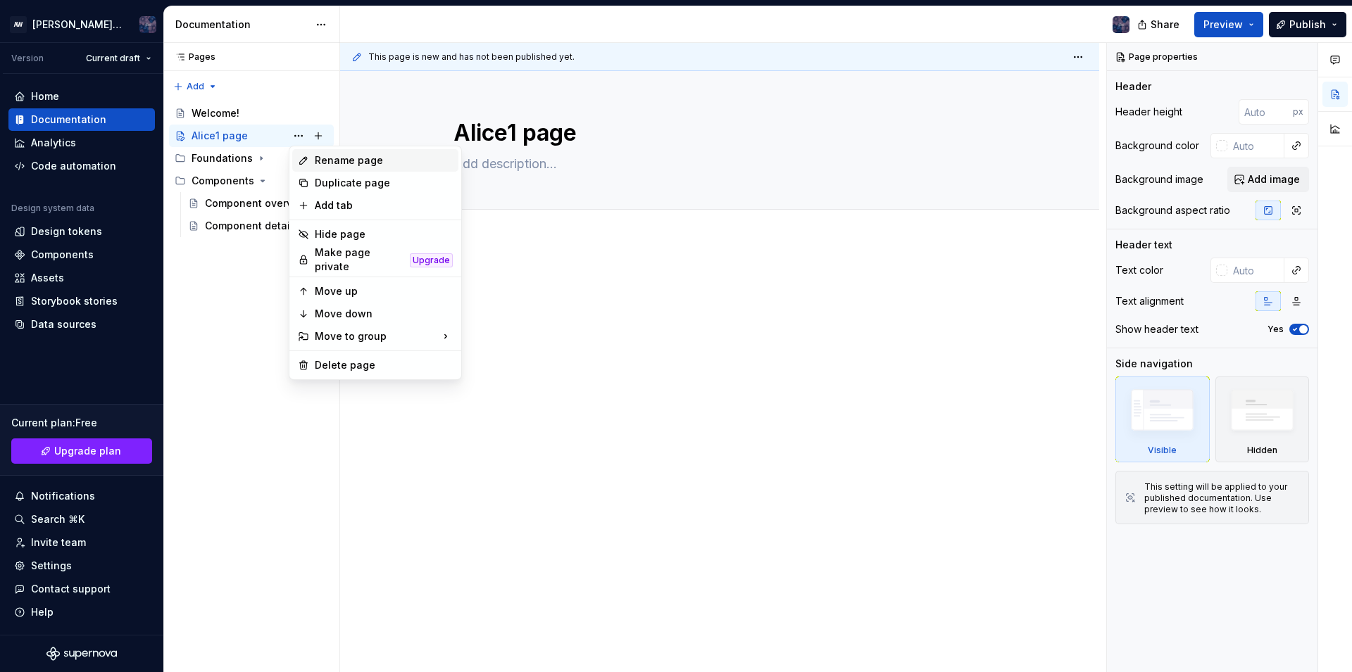
click at [318, 168] on div "Rename page" at bounding box center [375, 160] width 166 height 23
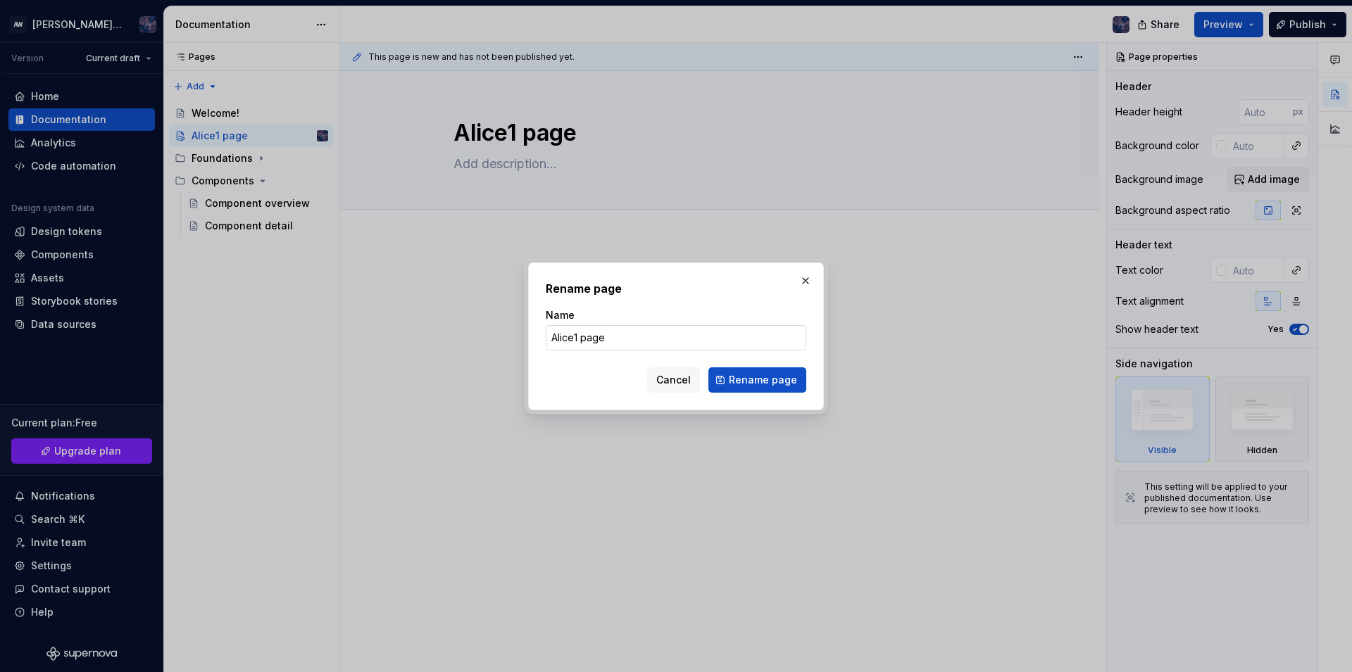
click at [613, 337] on input "Alice1 page" at bounding box center [676, 337] width 261 height 25
click at [759, 375] on span "Rename page" at bounding box center [763, 380] width 68 height 14
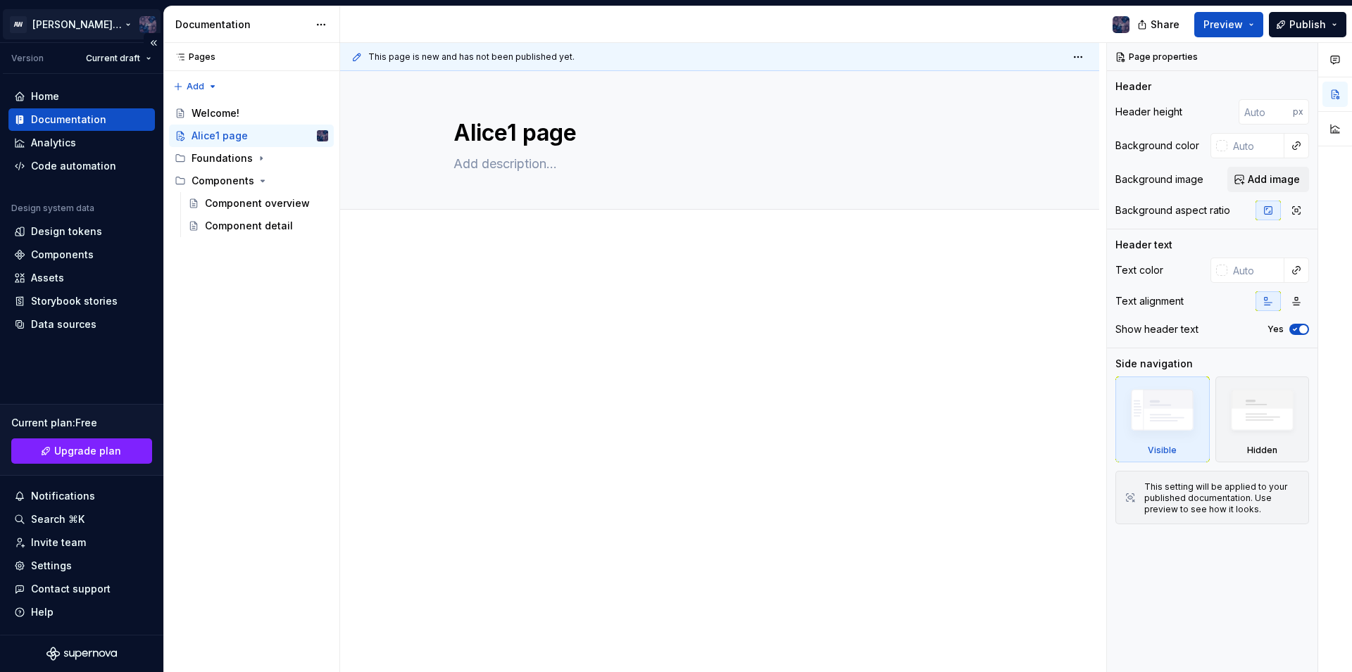
type textarea "*"
click at [293, 132] on button "Page tree" at bounding box center [299, 136] width 20 height 20
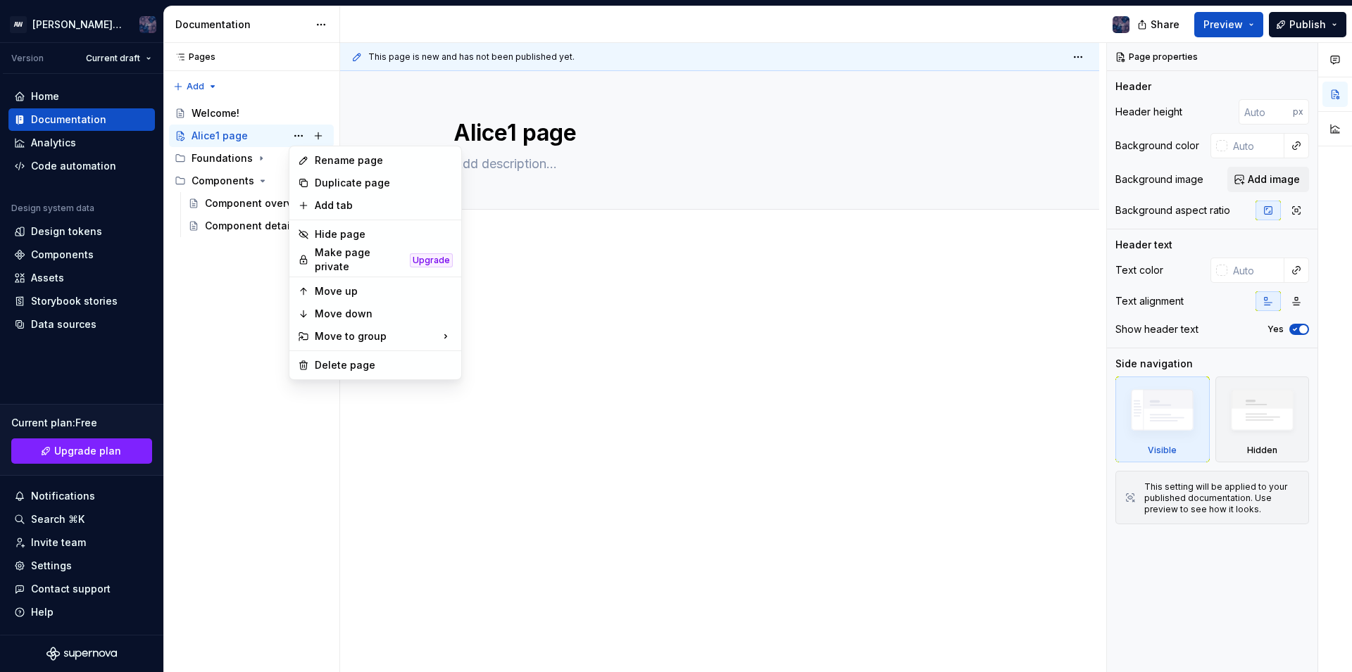
click at [338, 164] on div "Rename page" at bounding box center [384, 160] width 138 height 14
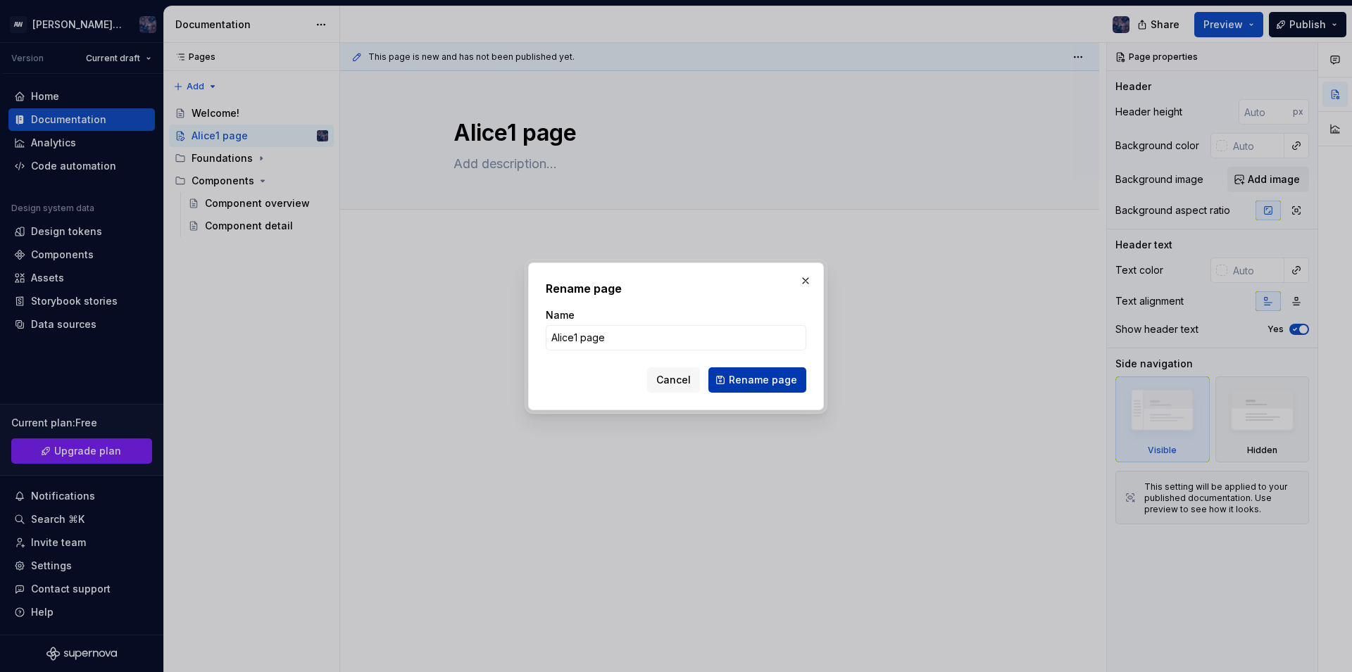
click at [752, 368] on div "Cancel Rename page" at bounding box center [676, 380] width 261 height 25
click at [755, 380] on span "Rename page" at bounding box center [763, 380] width 68 height 14
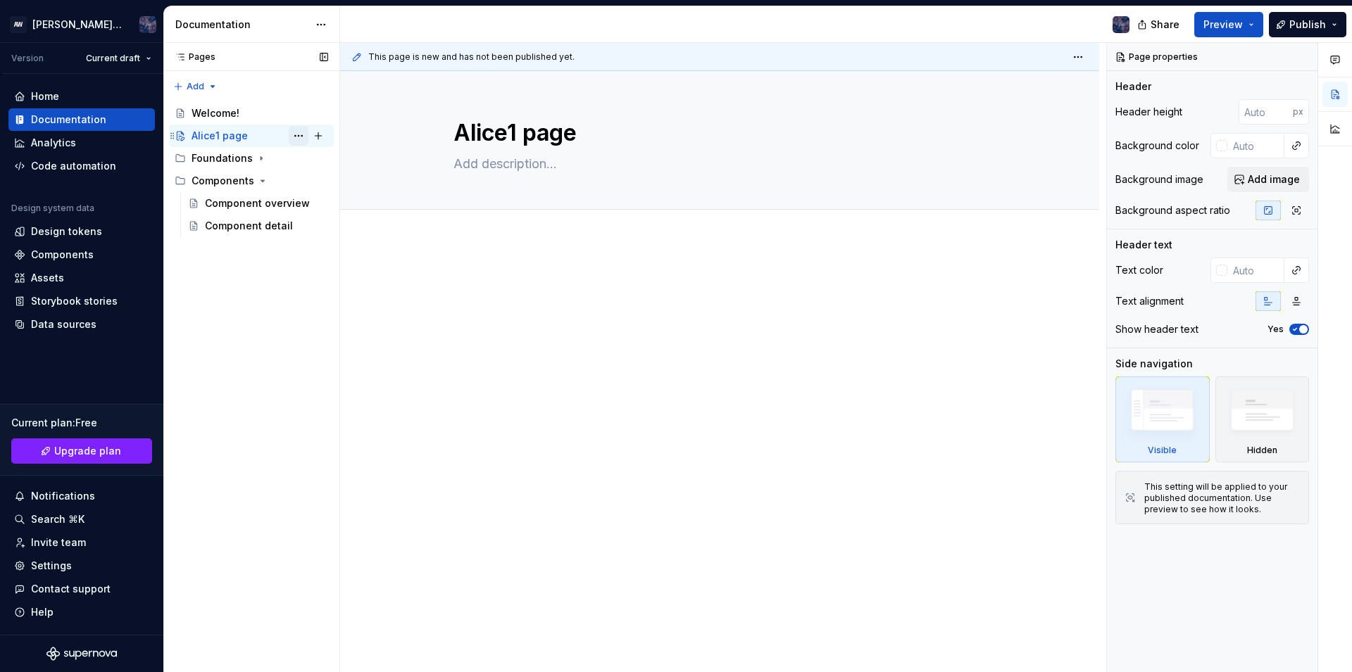
click at [299, 139] on button "Page tree" at bounding box center [299, 136] width 20 height 20
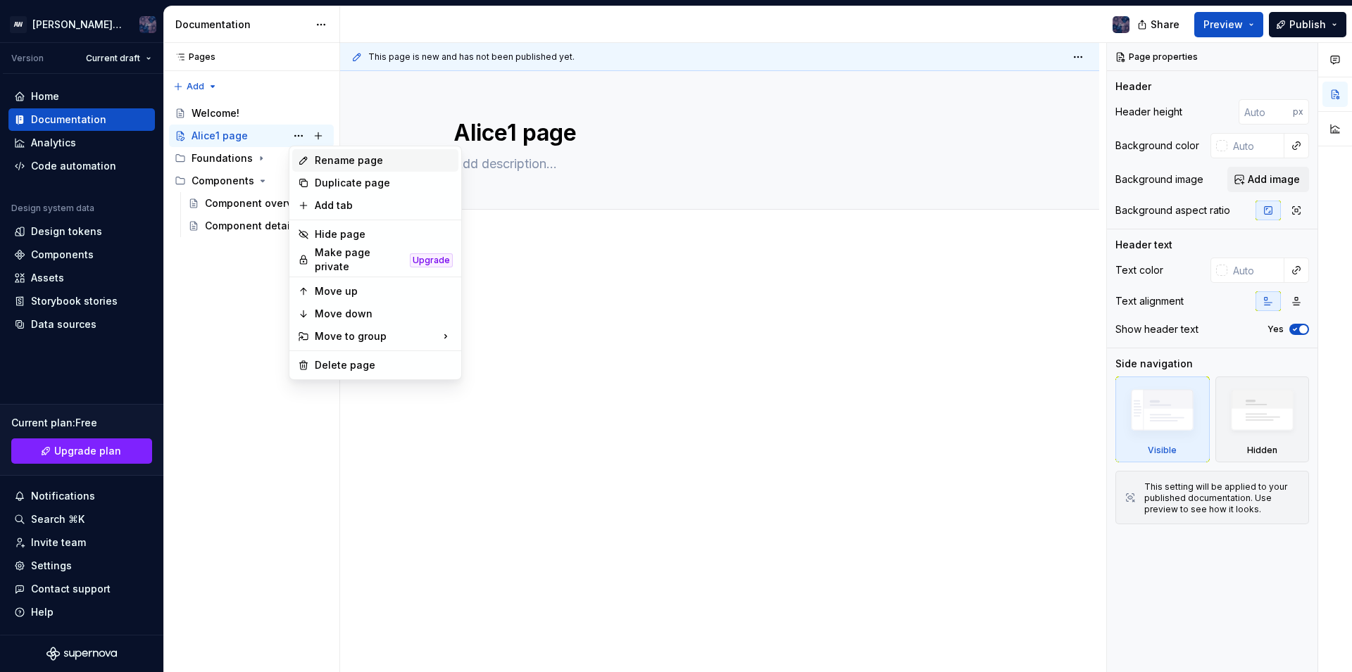
click at [315, 162] on div "Rename page" at bounding box center [375, 160] width 166 height 23
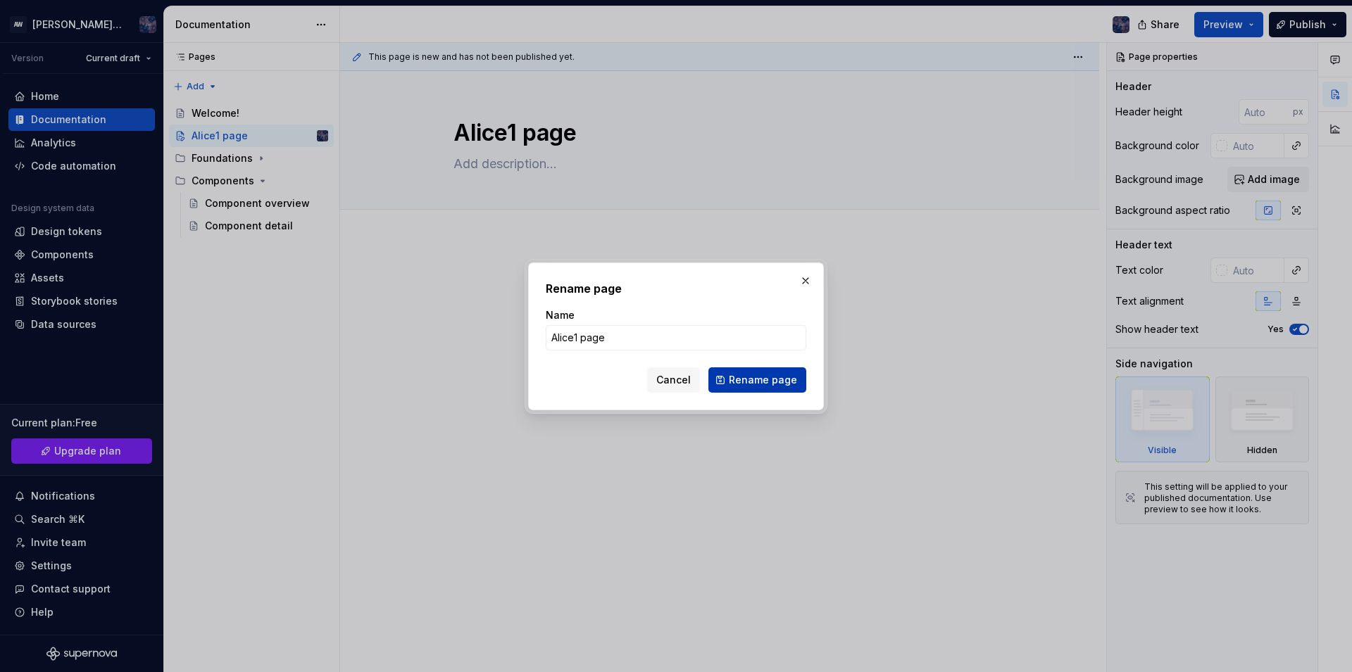
click at [753, 381] on span "Rename page" at bounding box center [763, 380] width 68 height 14
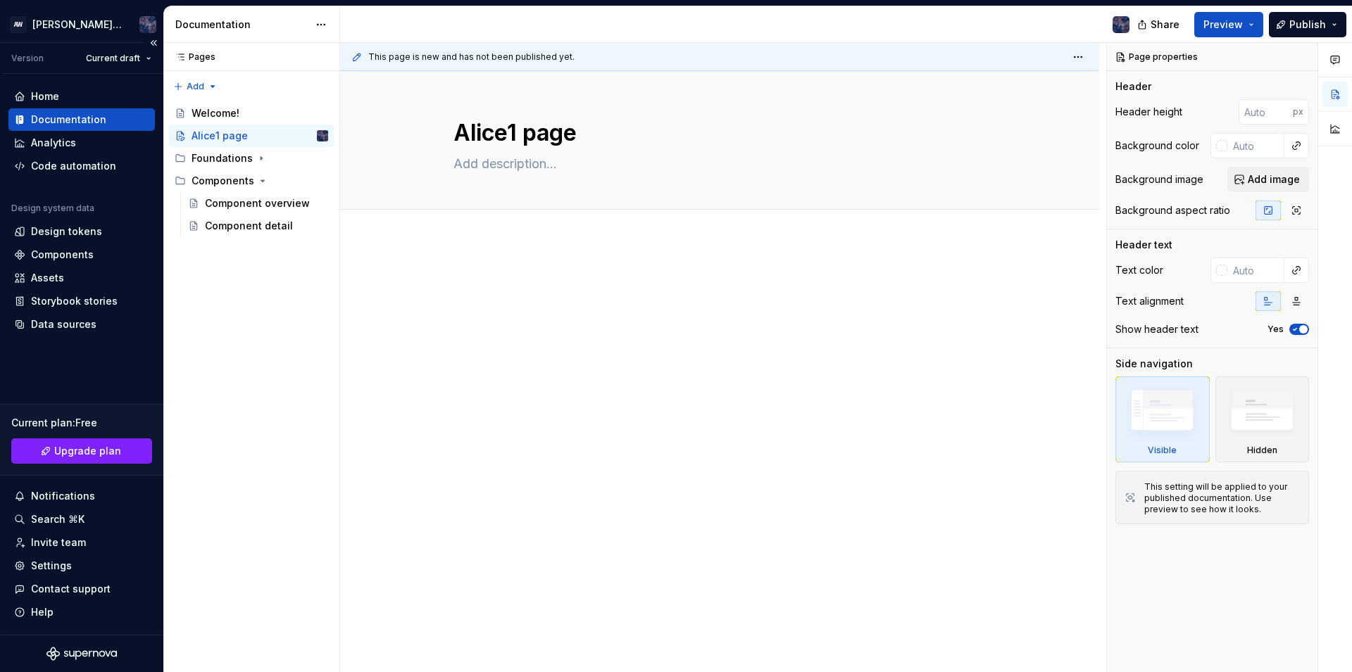
type textarea "*"
click at [296, 142] on button "Page tree" at bounding box center [299, 136] width 20 height 20
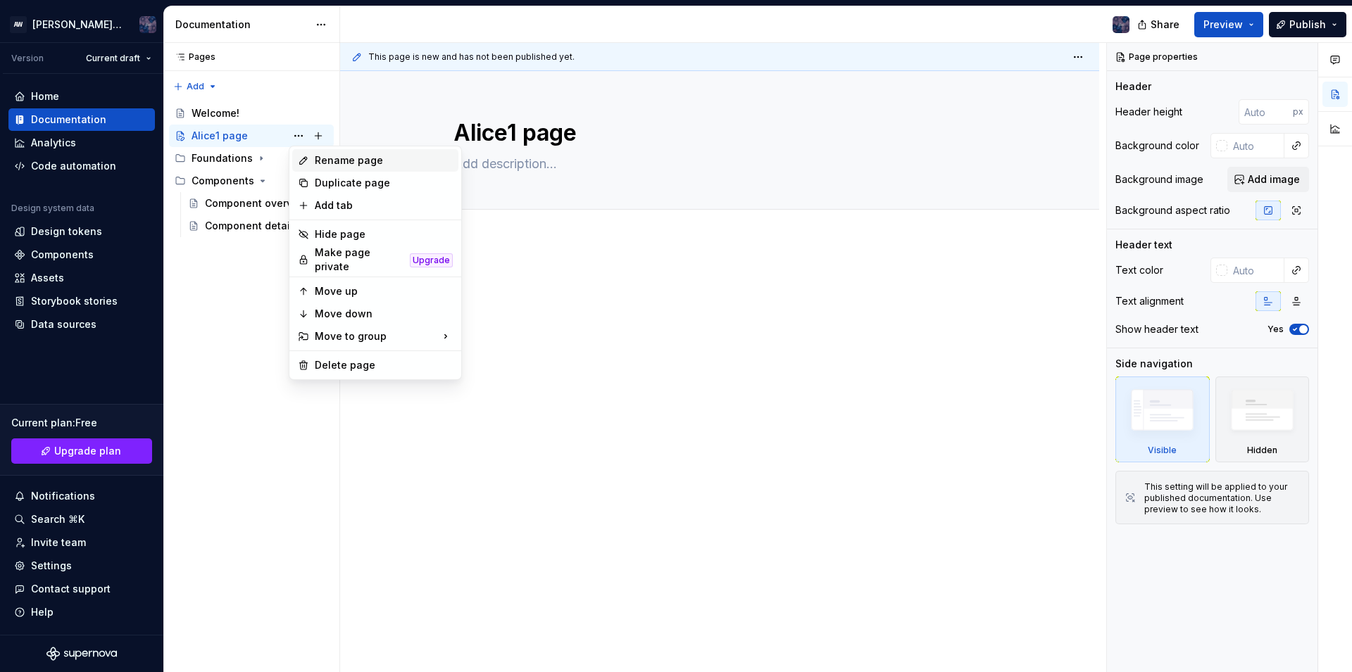
click at [363, 165] on div "Rename page" at bounding box center [384, 160] width 138 height 14
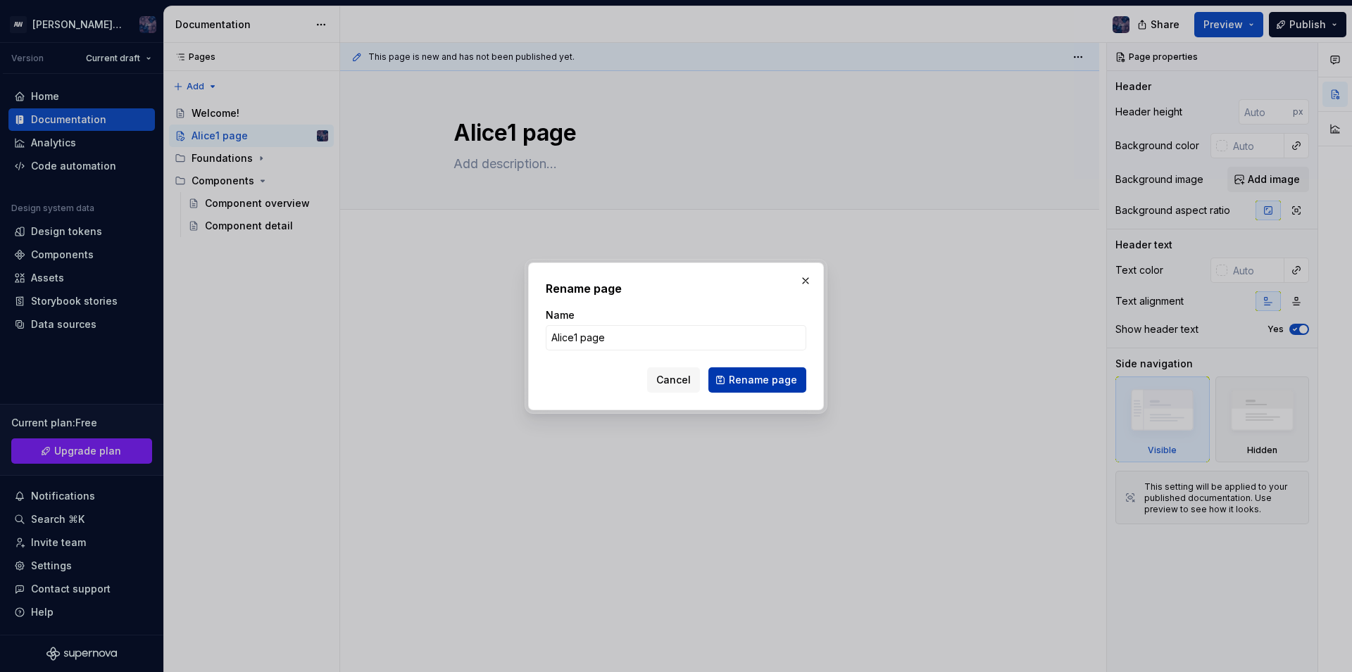
click at [751, 371] on button "Rename page" at bounding box center [757, 380] width 98 height 25
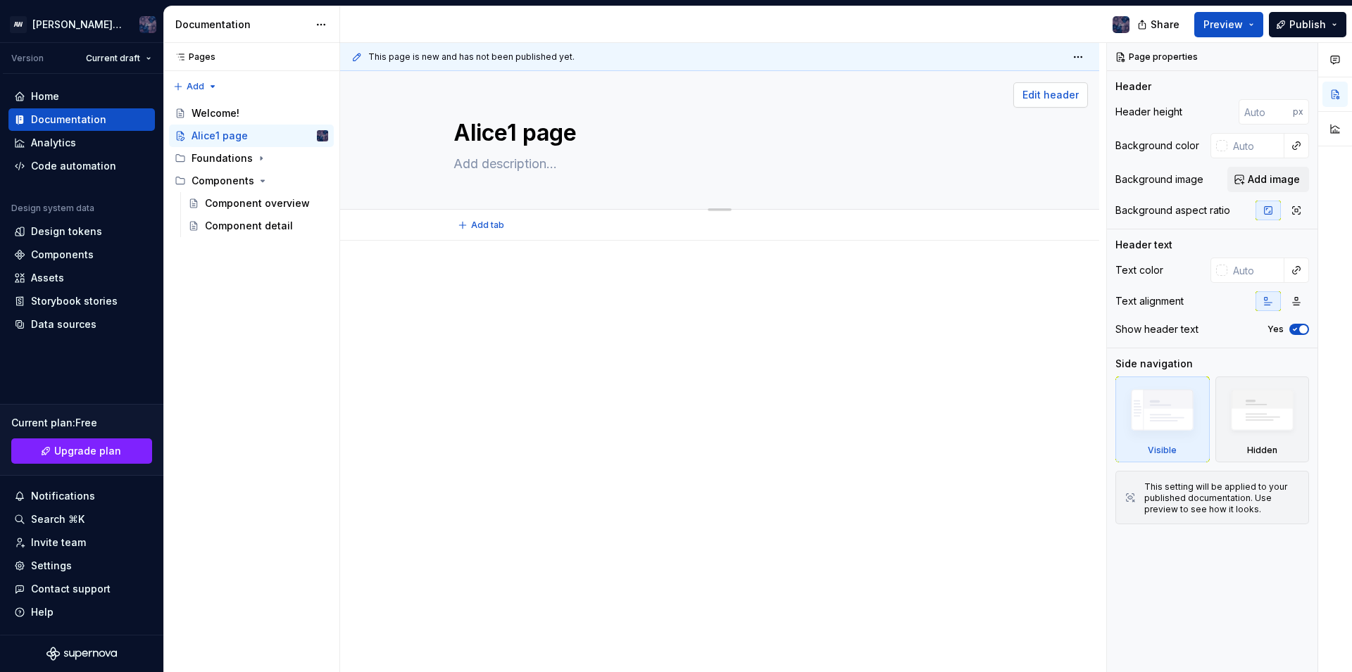
click at [1055, 93] on span "Edit header" at bounding box center [1050, 95] width 56 height 14
click at [1054, 94] on span "Edit header" at bounding box center [1050, 95] width 56 height 14
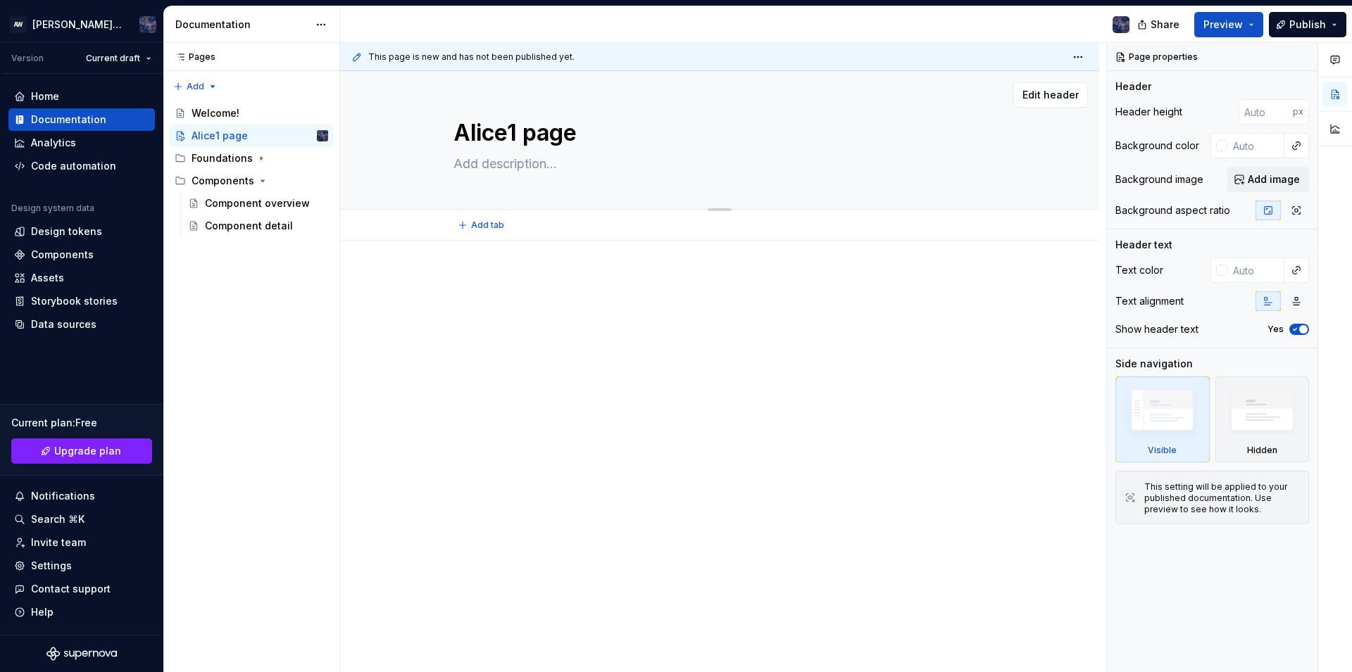
click at [572, 168] on textarea at bounding box center [717, 164] width 532 height 23
type textarea "*"
type textarea "a"
type textarea "*"
type textarea "as"
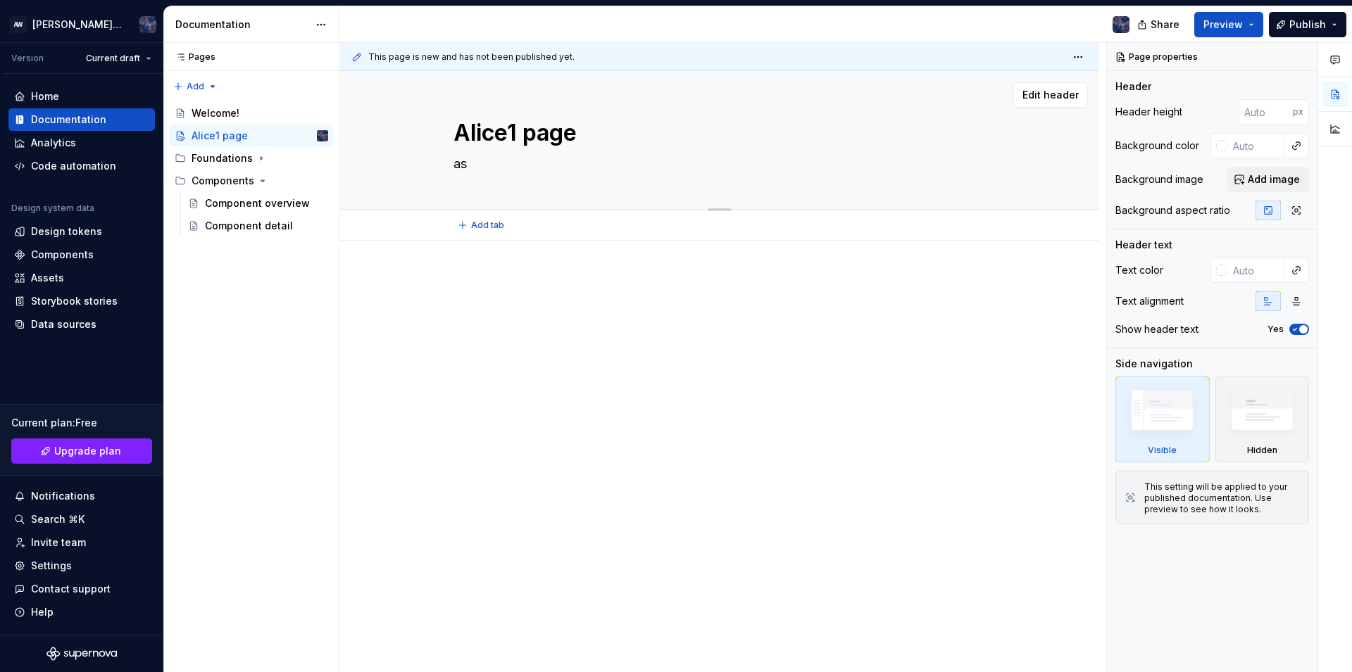
type textarea "*"
type textarea "asf"
type textarea "*"
type textarea "asf="
type textarea "*"
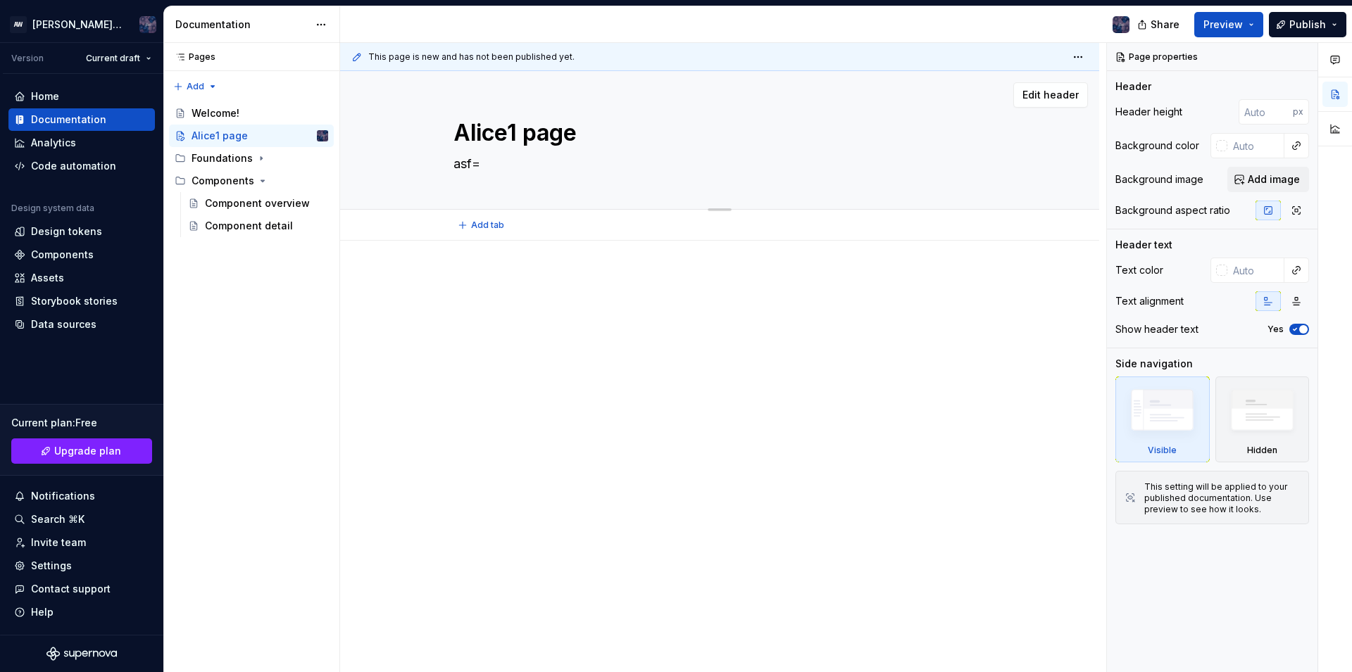
type textarea "asf"
type textarea "*"
type textarea "as"
type textarea "*"
type textarea "a"
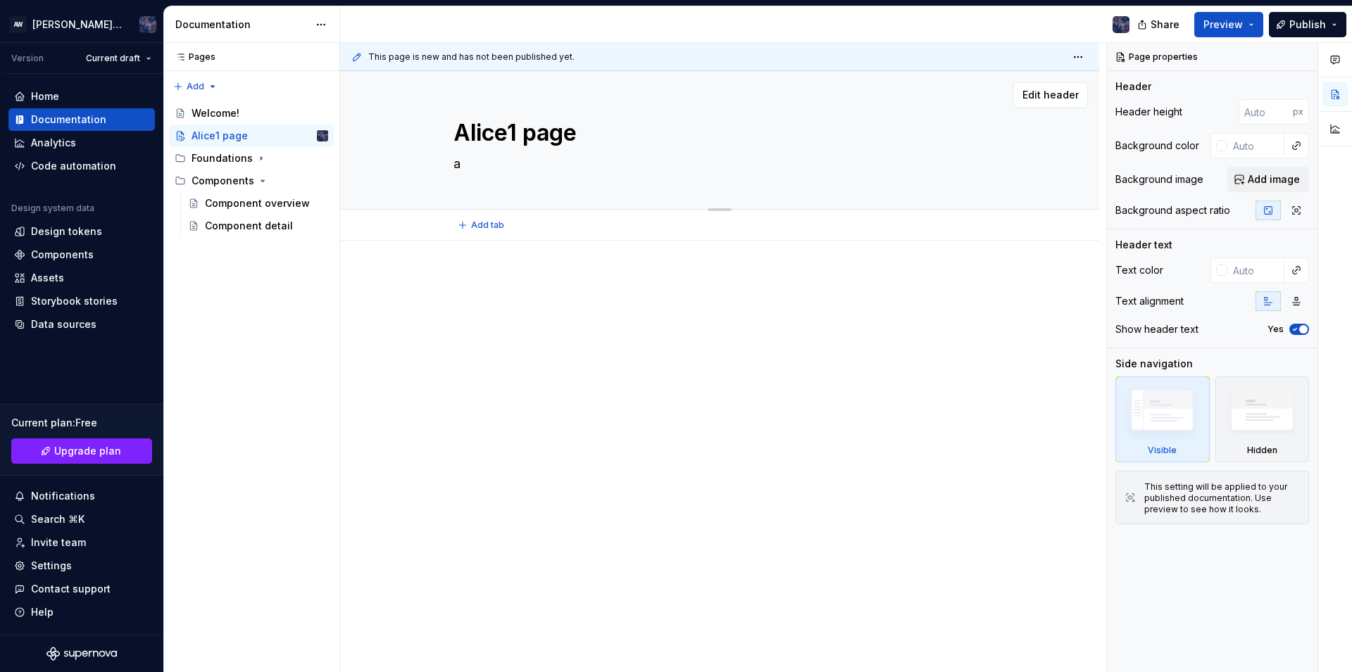
type textarea "*"
click at [457, 220] on button "Add tab" at bounding box center [481, 225] width 57 height 20
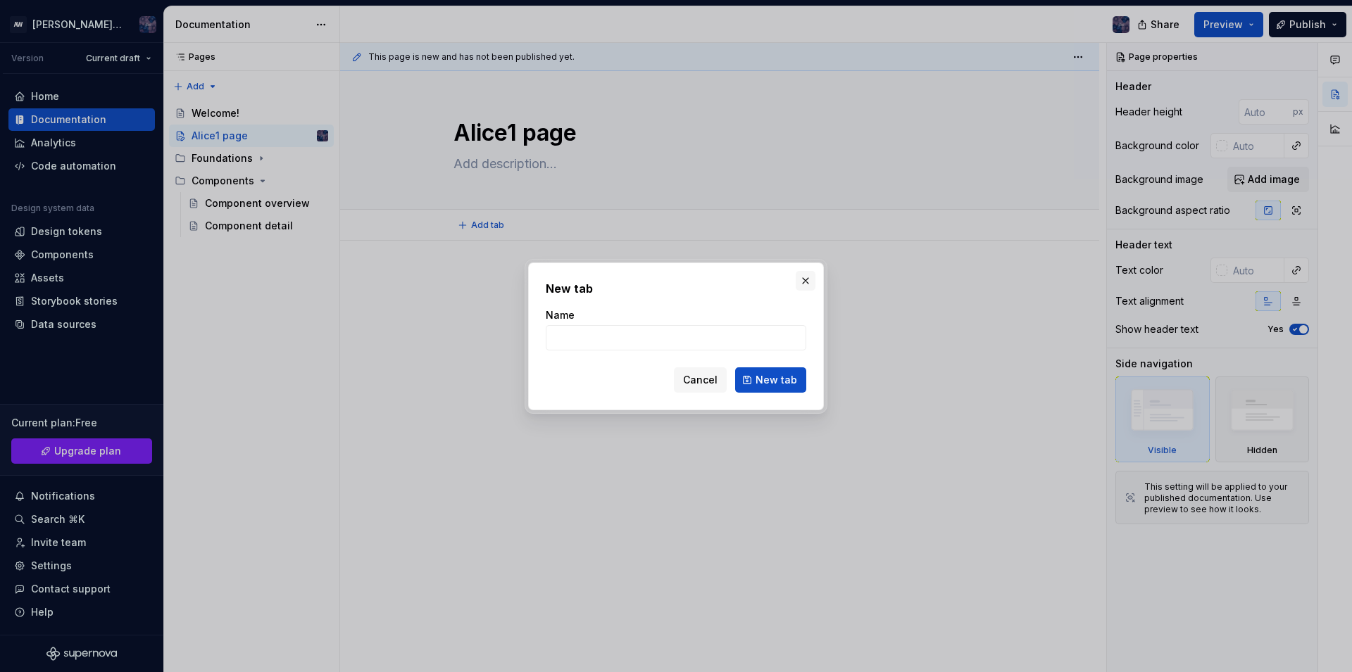
click at [806, 277] on button "button" at bounding box center [806, 281] width 20 height 20
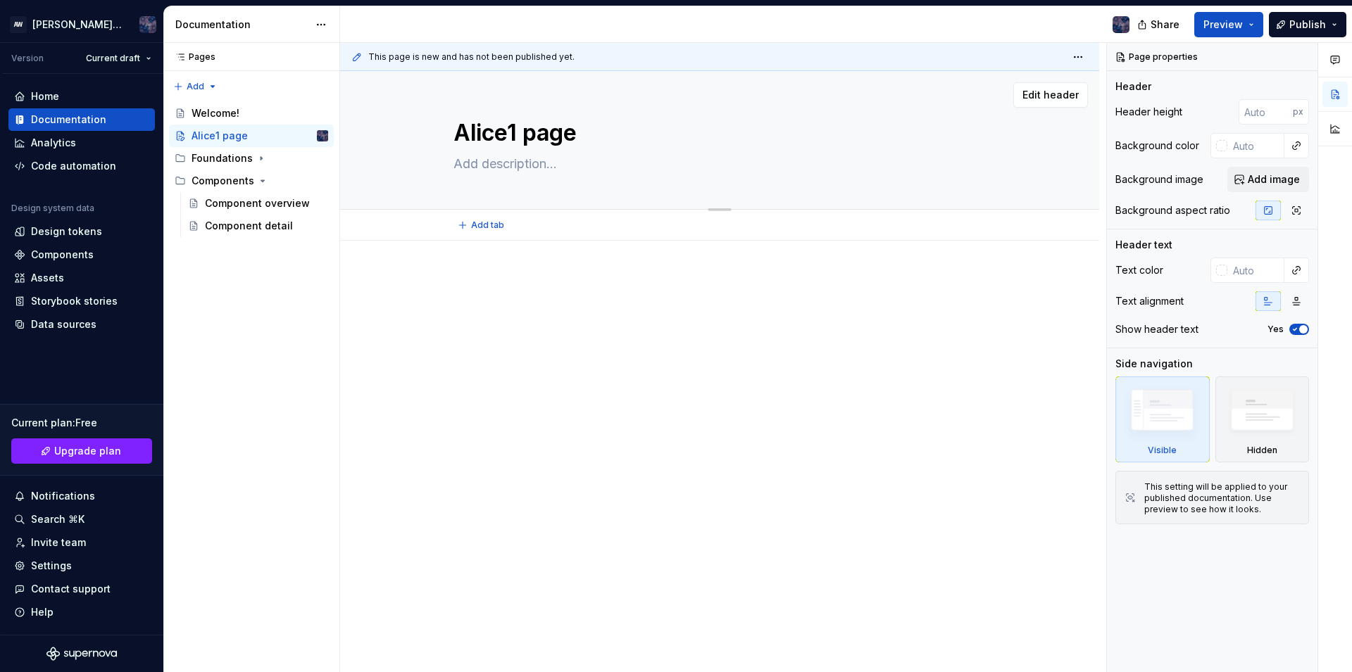
click at [516, 168] on textarea at bounding box center [717, 164] width 532 height 23
type textarea "*"
type textarea "a"
type textarea "*"
type textarea "al"
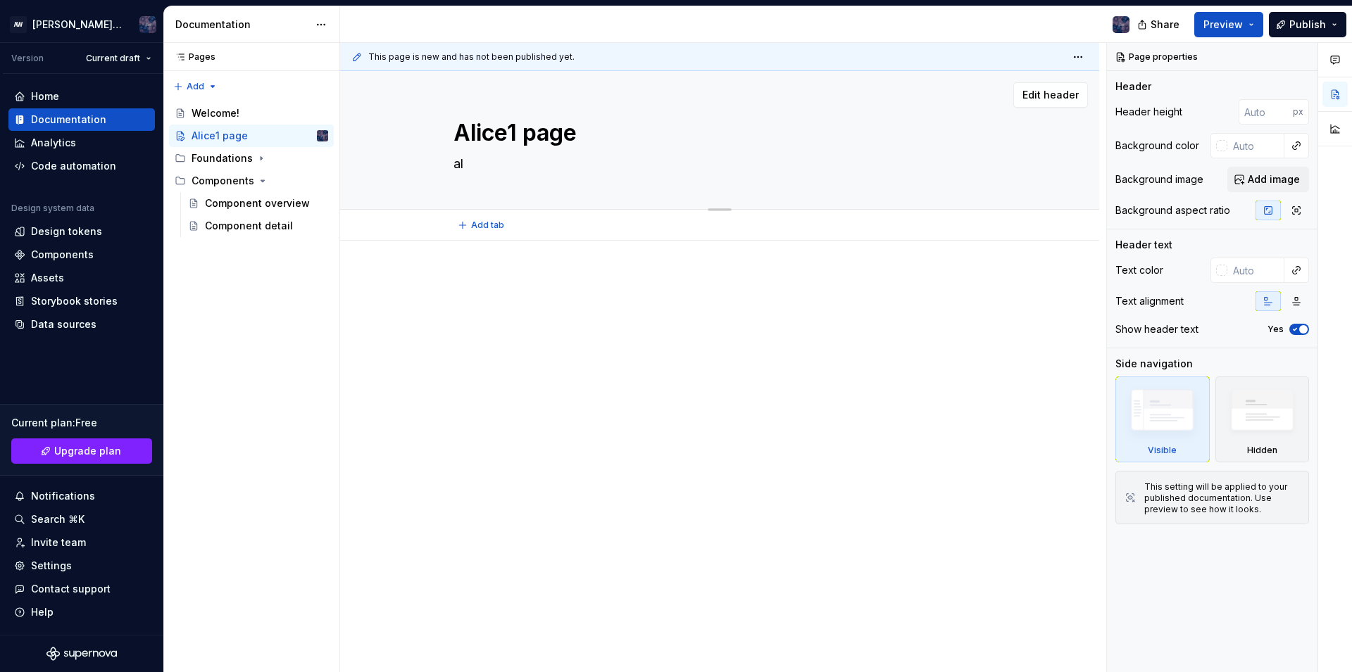
type textarea "*"
type textarea "ali"
type textarea "*"
type textarea "[PERSON_NAME]"
type textarea "*"
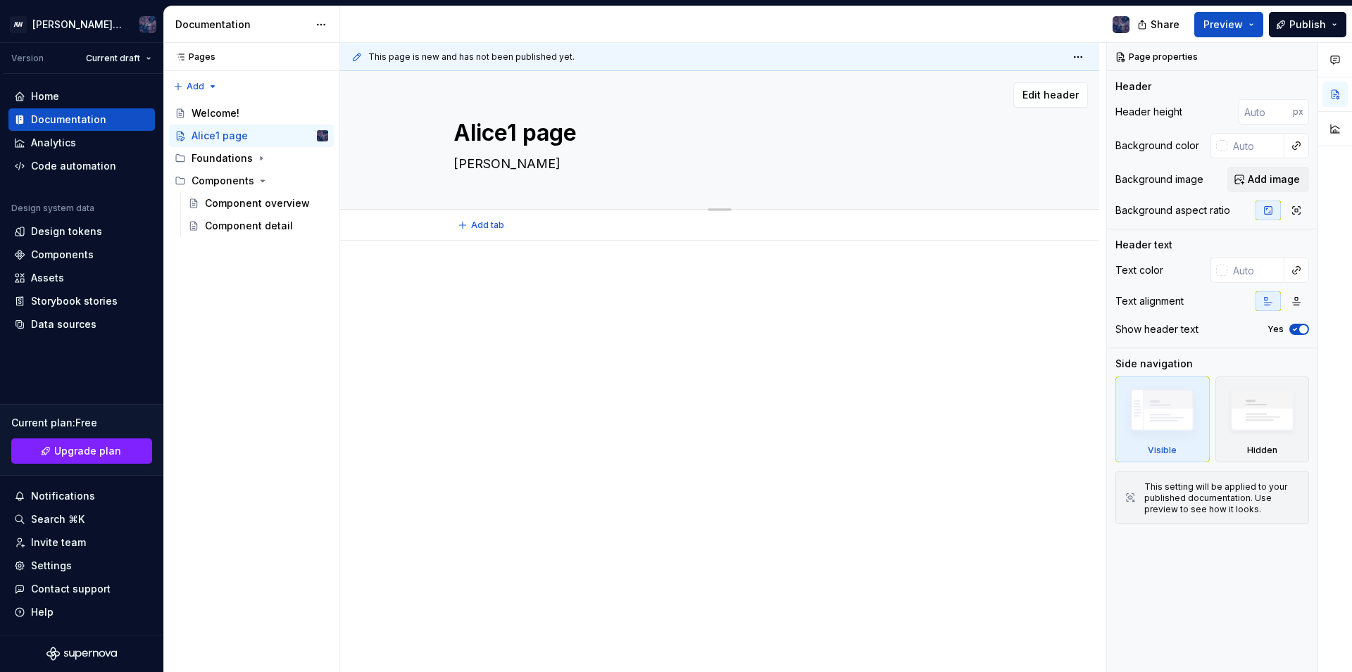
type textarea "[PERSON_NAME]"
type textarea "*"
type textarea "[PERSON_NAME]"
type textarea "*"
type textarea "alice d"
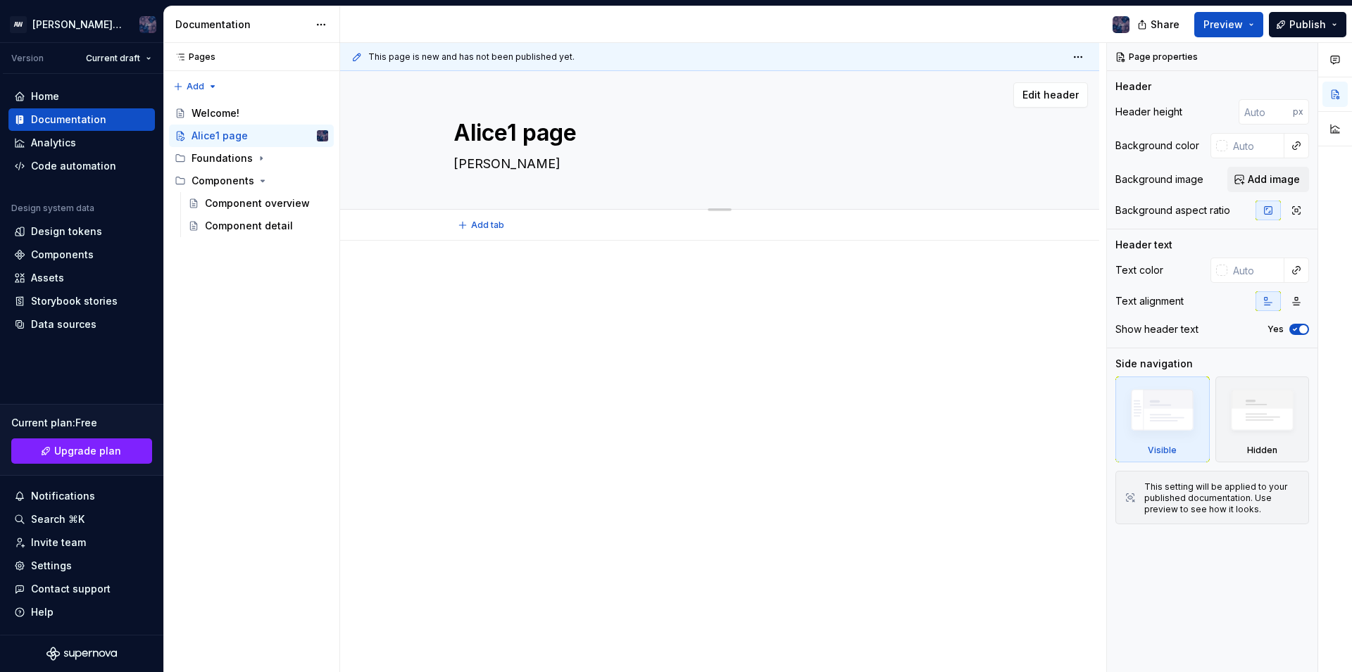
type textarea "*"
type textarea "alice di"
type textarea "*"
type textarea "alice dis"
type textarea "*"
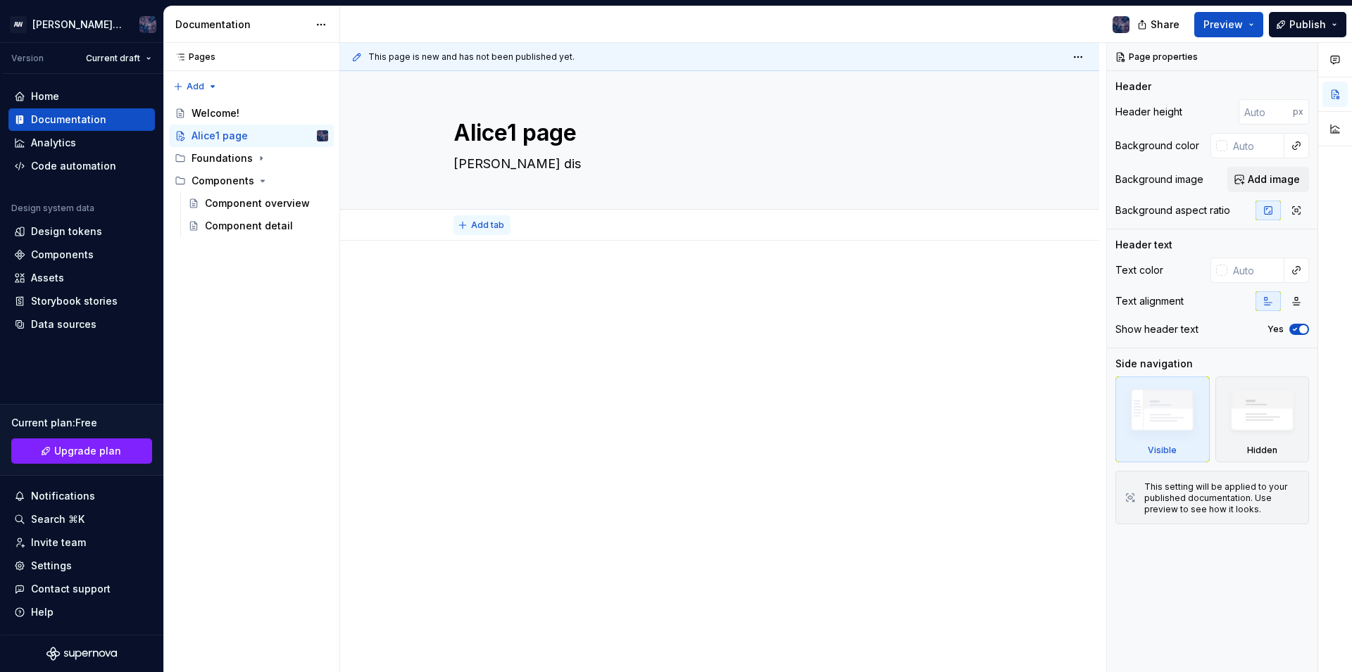
type textarea "alice dis"
click at [473, 223] on span "Add tab" at bounding box center [487, 225] width 33 height 11
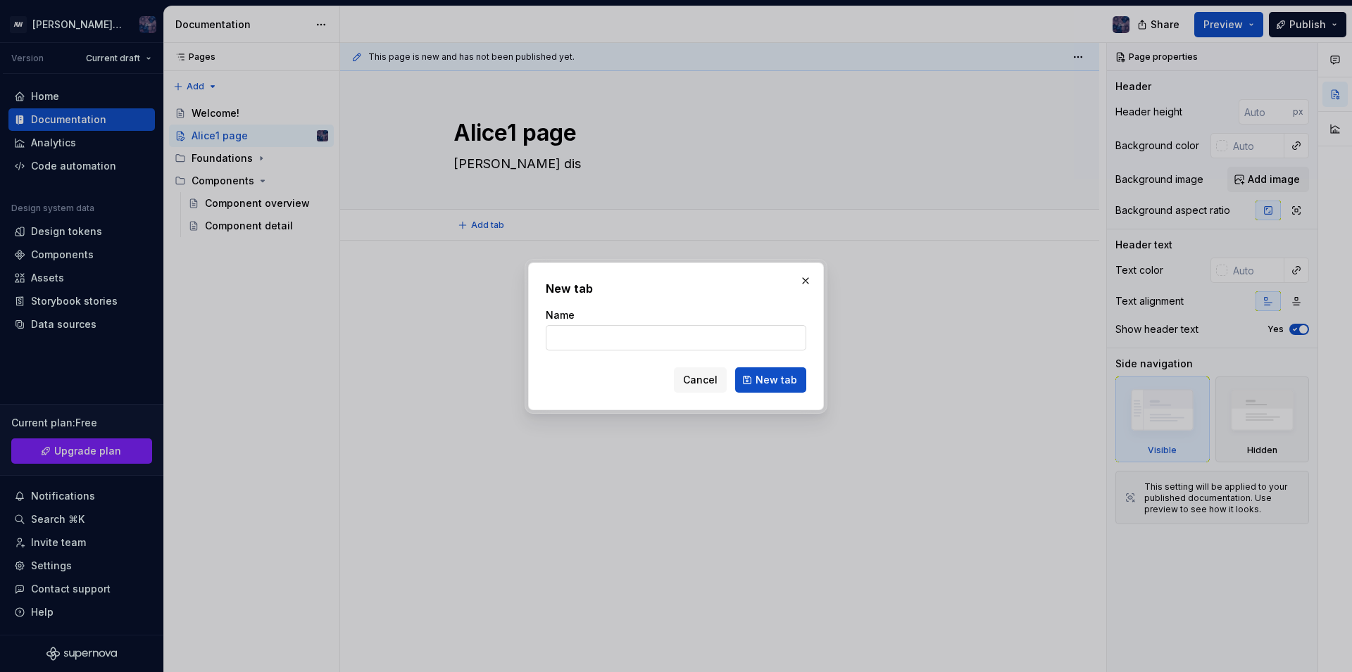
click at [592, 334] on input "Name" at bounding box center [676, 337] width 261 height 25
type input "alice tab"
type textarea "*"
type input "alice tab"
click at [762, 377] on span "New tab" at bounding box center [777, 380] width 42 height 14
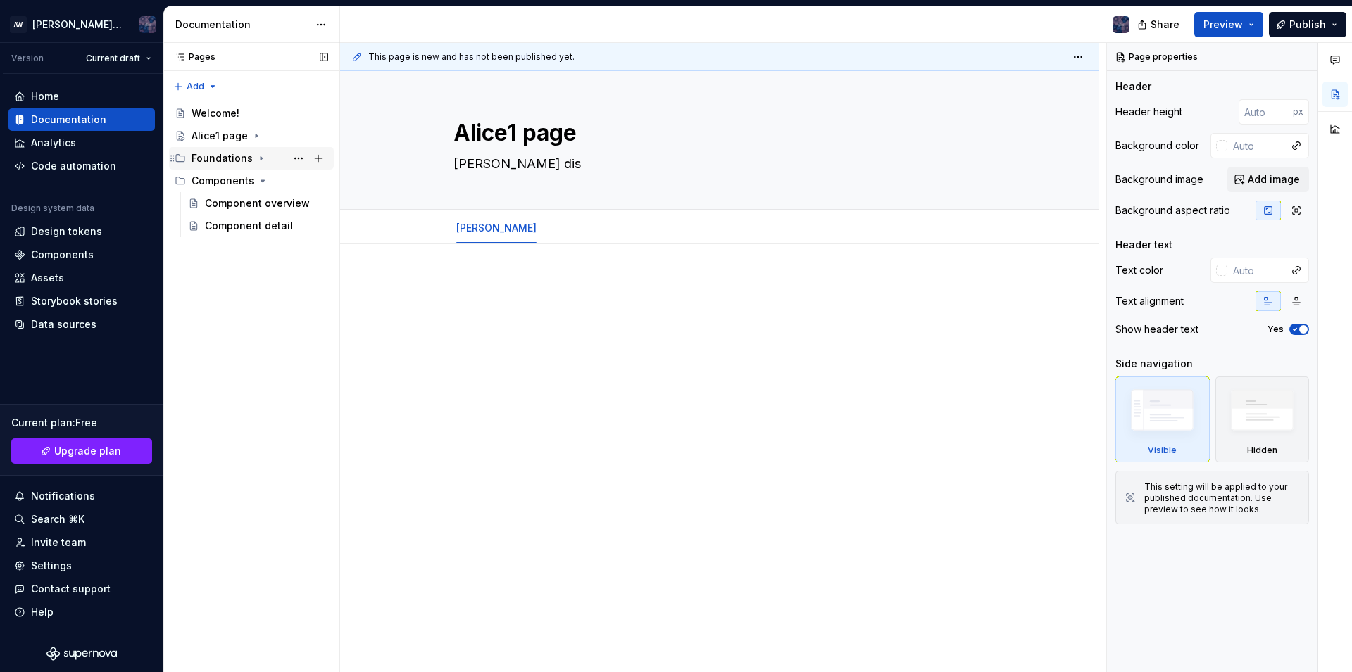
click at [229, 164] on div "Foundations" at bounding box center [222, 158] width 61 height 14
click at [229, 141] on div "Alice1 page" at bounding box center [220, 136] width 56 height 14
click at [295, 158] on button "Page tree" at bounding box center [299, 159] width 20 height 20
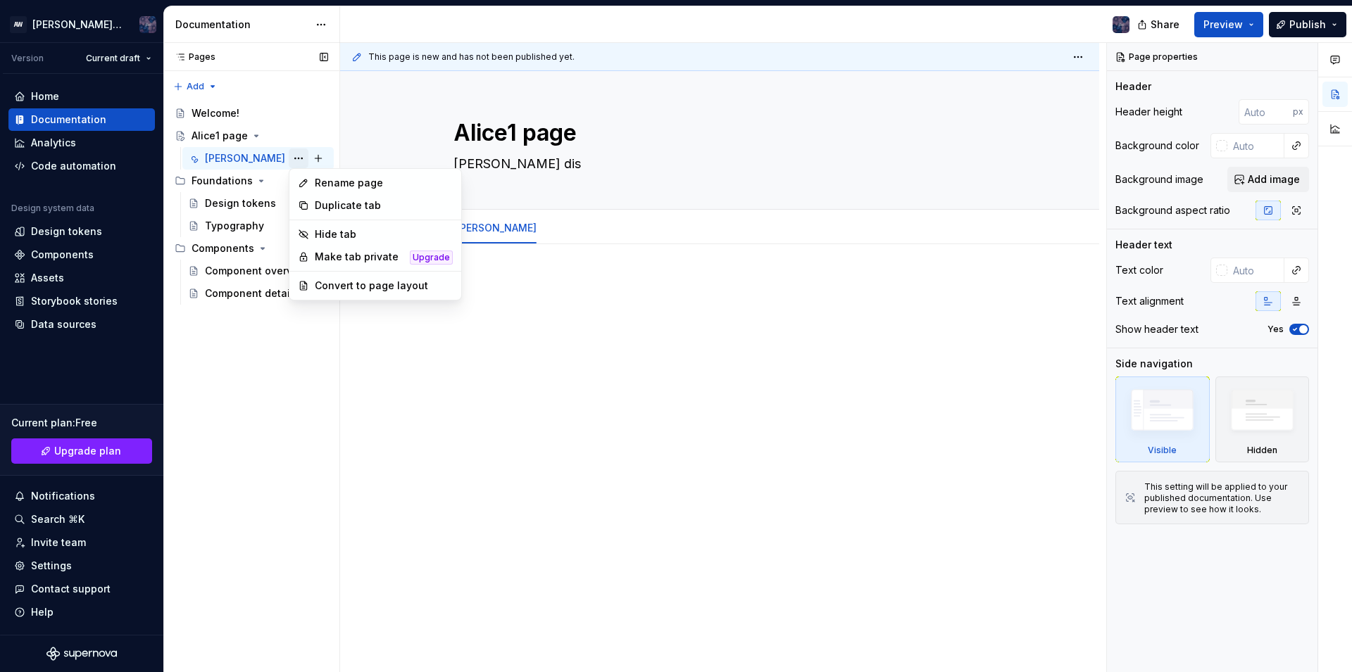
click at [295, 158] on div "Pages Pages Add Accessibility guide for tree Page tree. Navigate the tree with …" at bounding box center [251, 358] width 176 height 630
click at [301, 163] on button "Page tree" at bounding box center [299, 159] width 20 height 20
click at [365, 199] on div "Duplicate tab" at bounding box center [384, 206] width 138 height 14
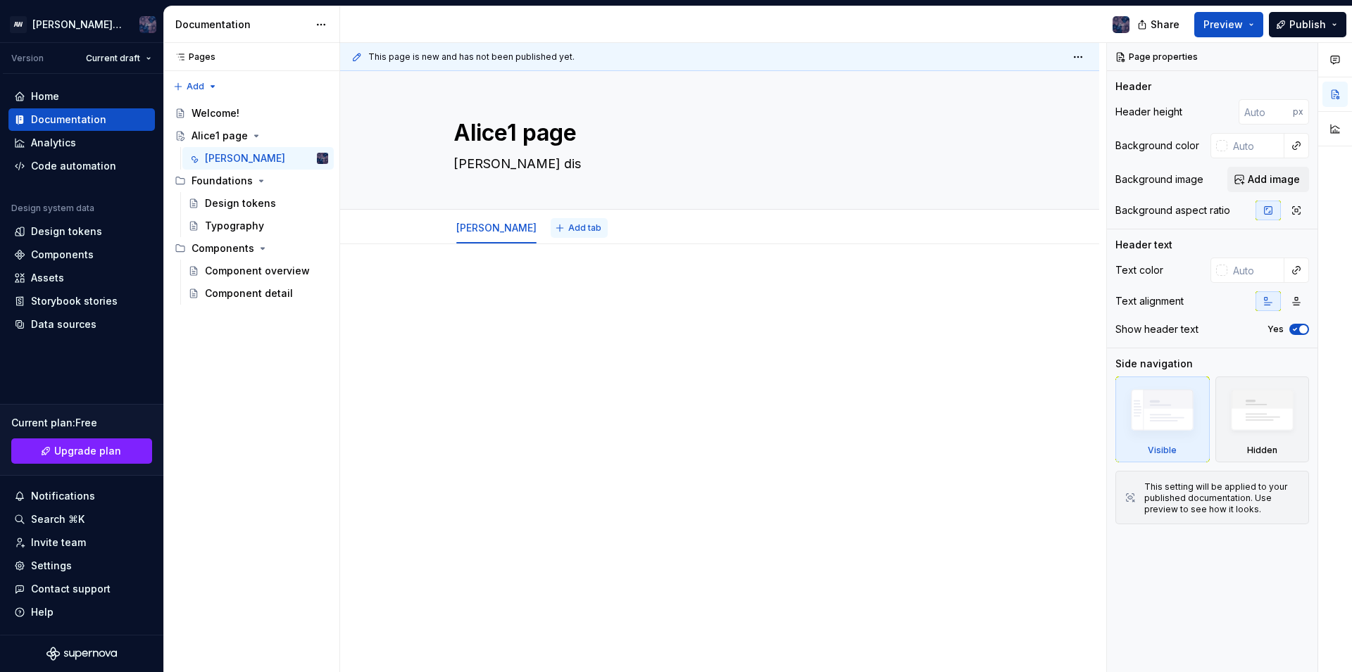
click at [551, 230] on button "Add tab" at bounding box center [579, 228] width 57 height 20
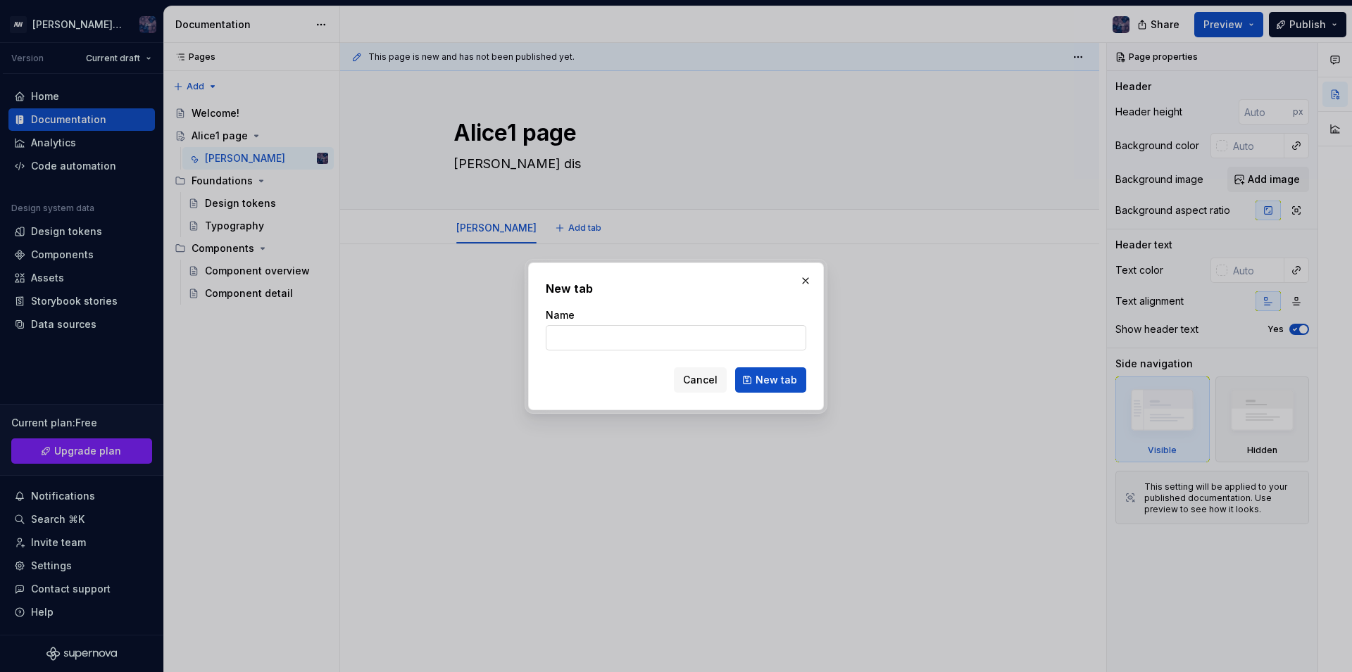
click at [588, 339] on input "Name" at bounding box center [676, 337] width 261 height 25
type textarea "*"
type input "a"
type input "alice tab2"
type textarea "*"
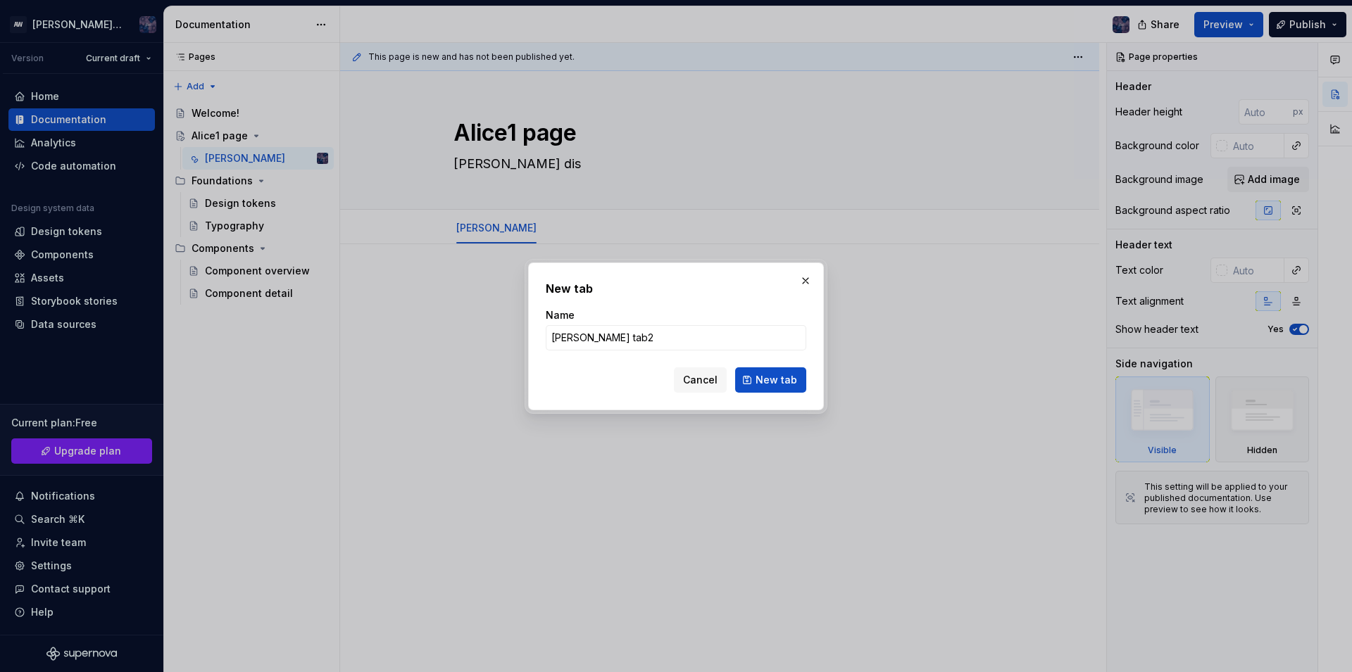
type input "alice tab2"
click at [756, 372] on button "New tab" at bounding box center [770, 380] width 71 height 25
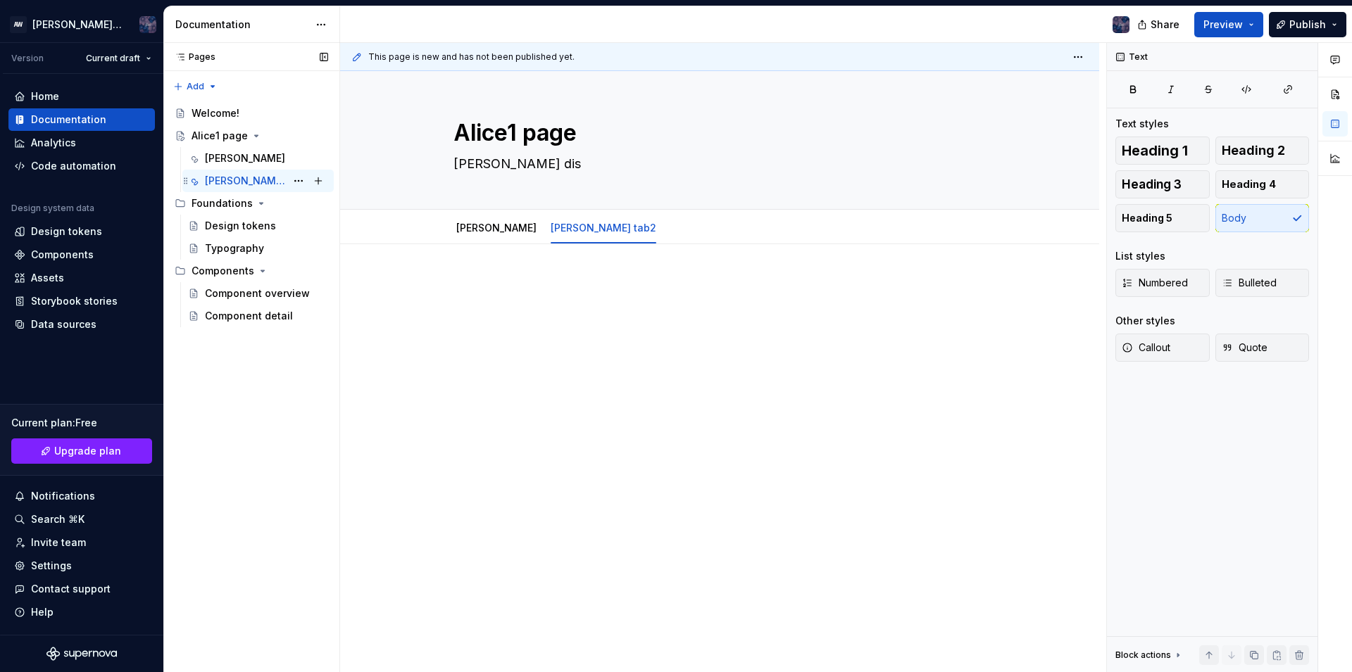
click at [250, 184] on div "alice tab2" at bounding box center [245, 181] width 81 height 14
click at [275, 152] on div "alice tab" at bounding box center [266, 159] width 123 height 20
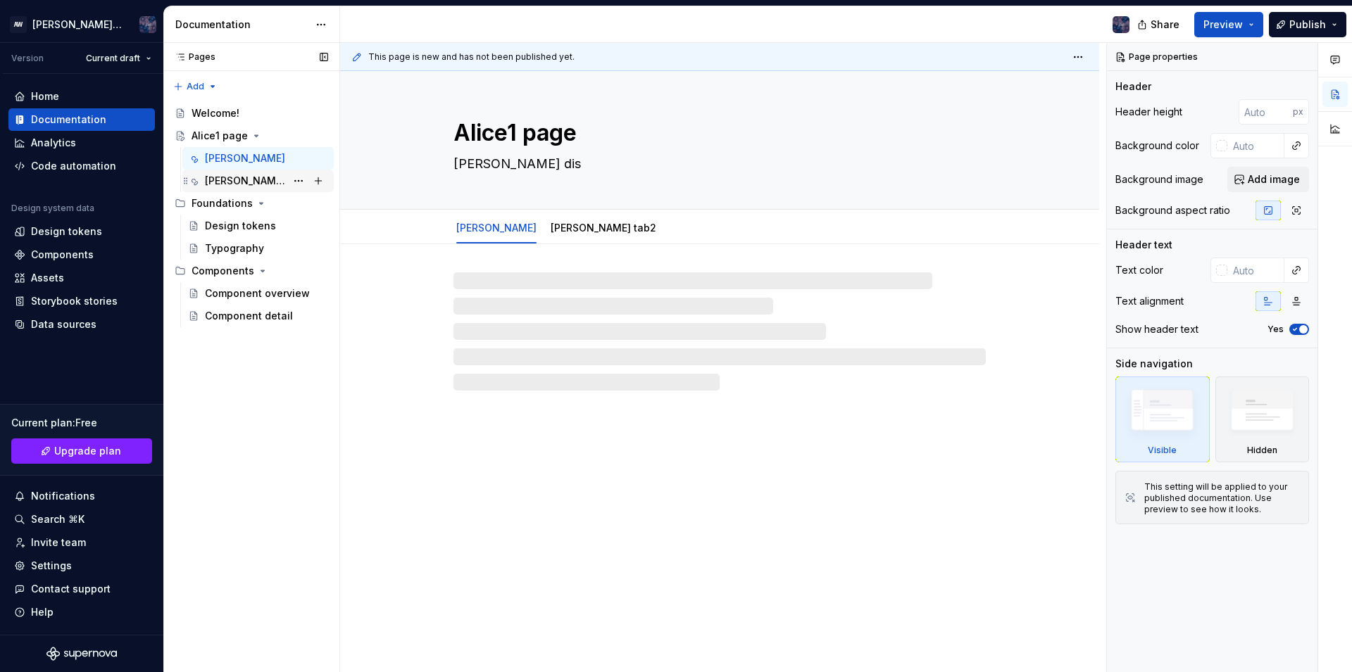
click at [255, 177] on div "alice tab2" at bounding box center [266, 181] width 123 height 20
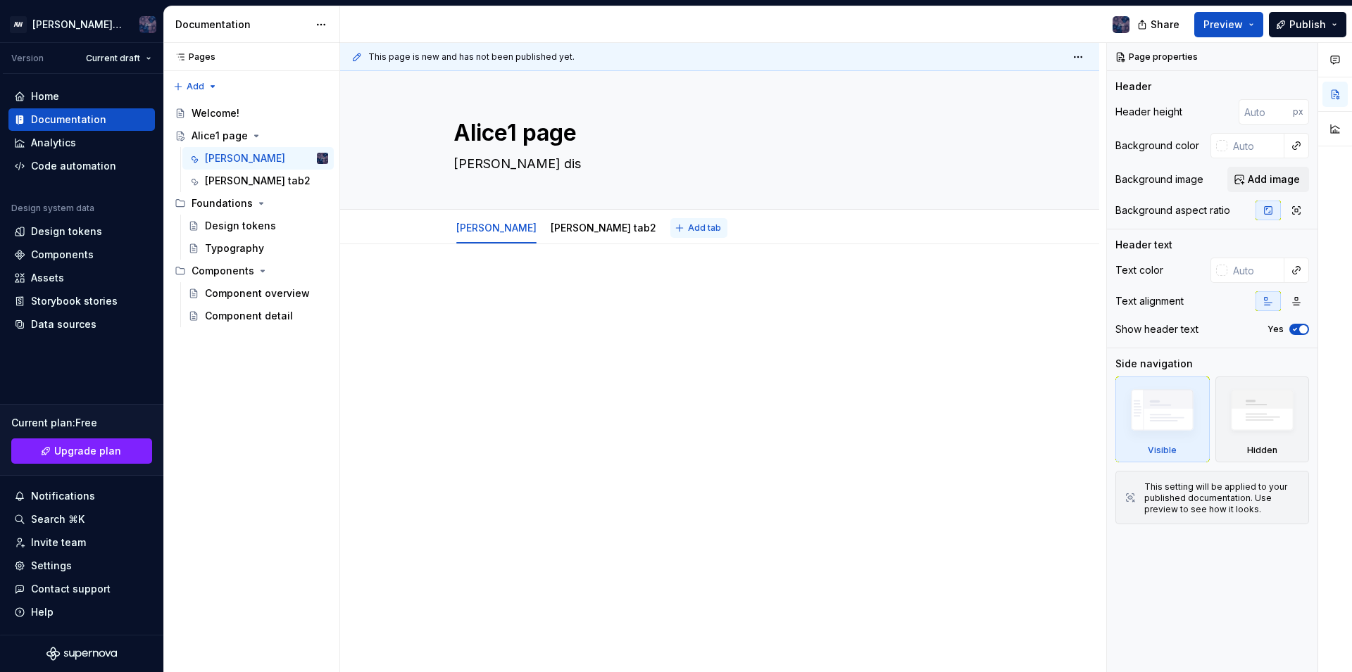
click at [688, 226] on span "Add tab" at bounding box center [704, 228] width 33 height 11
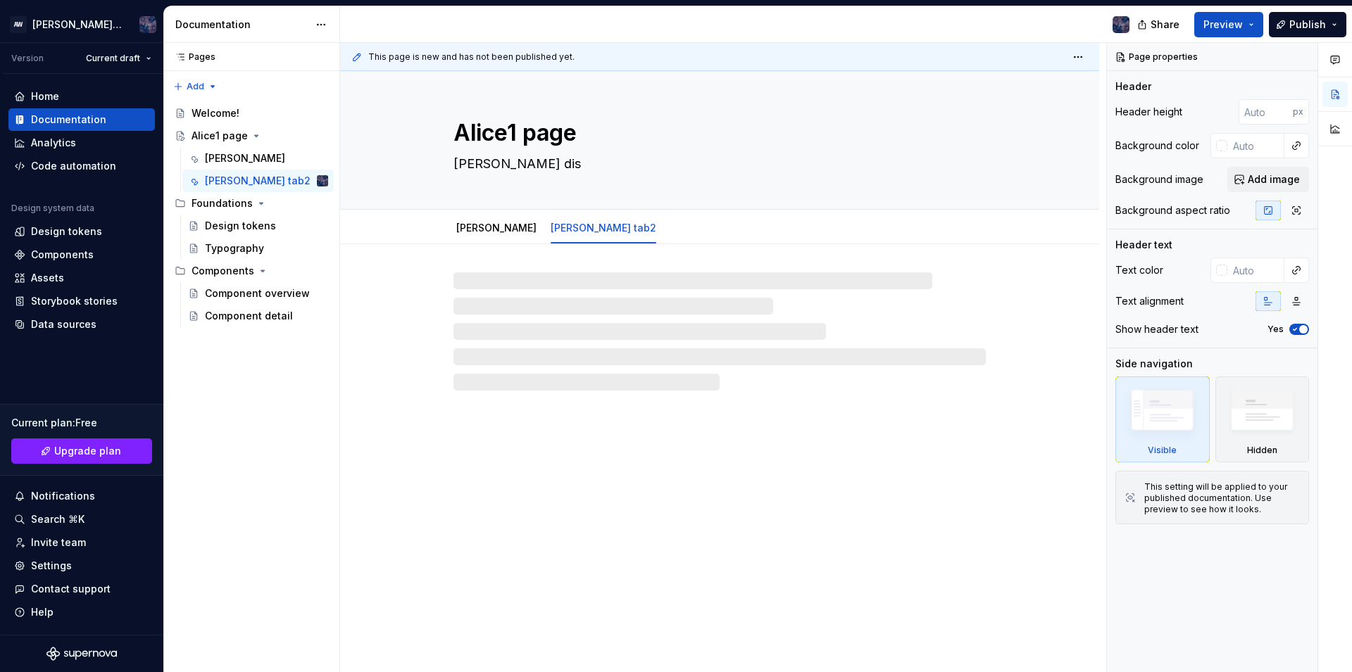
click at [575, 333] on div at bounding box center [719, 331] width 532 height 118
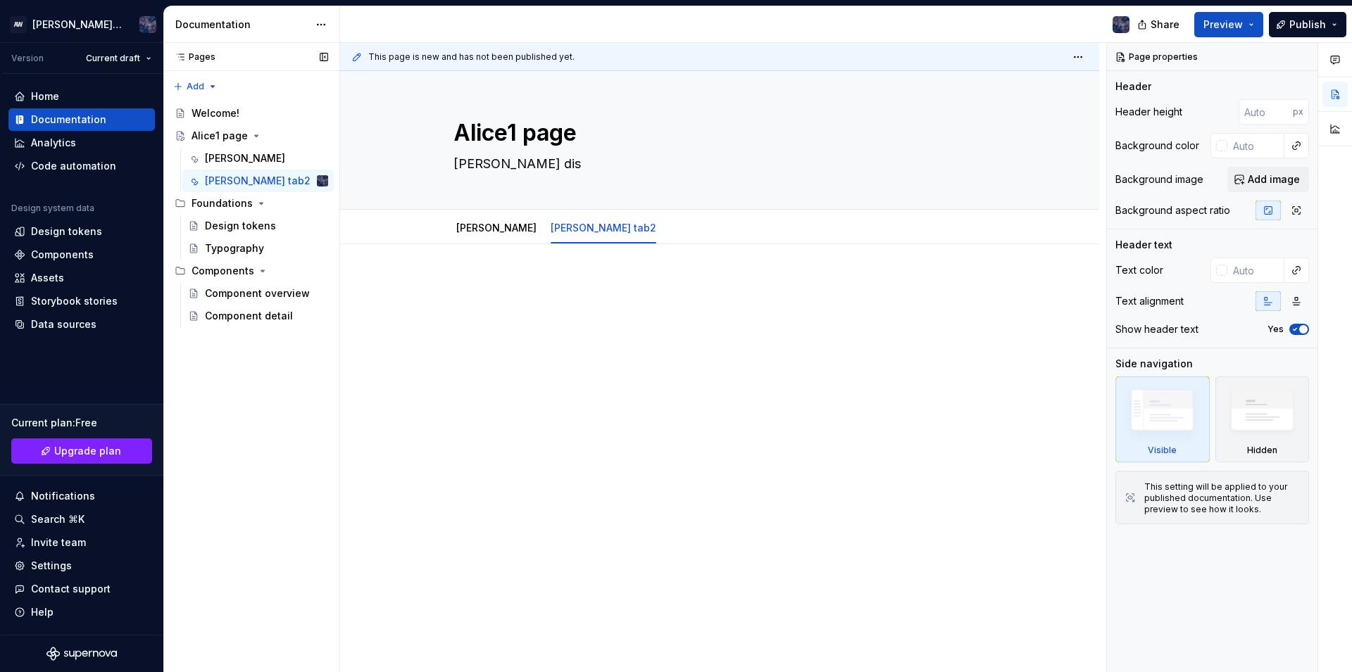
type textarea "*"
click at [252, 202] on div "Foundations" at bounding box center [260, 204] width 137 height 20
click at [249, 142] on div "Alice1 page" at bounding box center [260, 136] width 137 height 20
click at [251, 137] on icon "Page tree" at bounding box center [256, 135] width 11 height 11
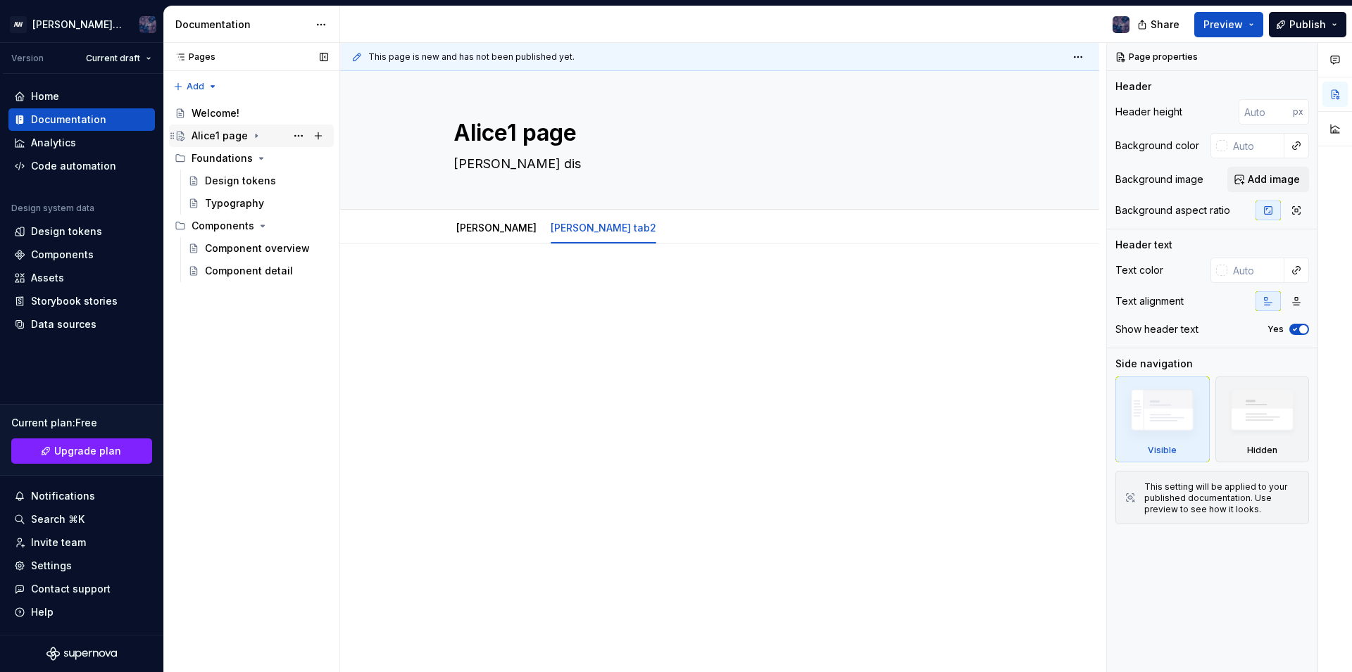
click at [251, 137] on icon "Page tree" at bounding box center [256, 135] width 11 height 11
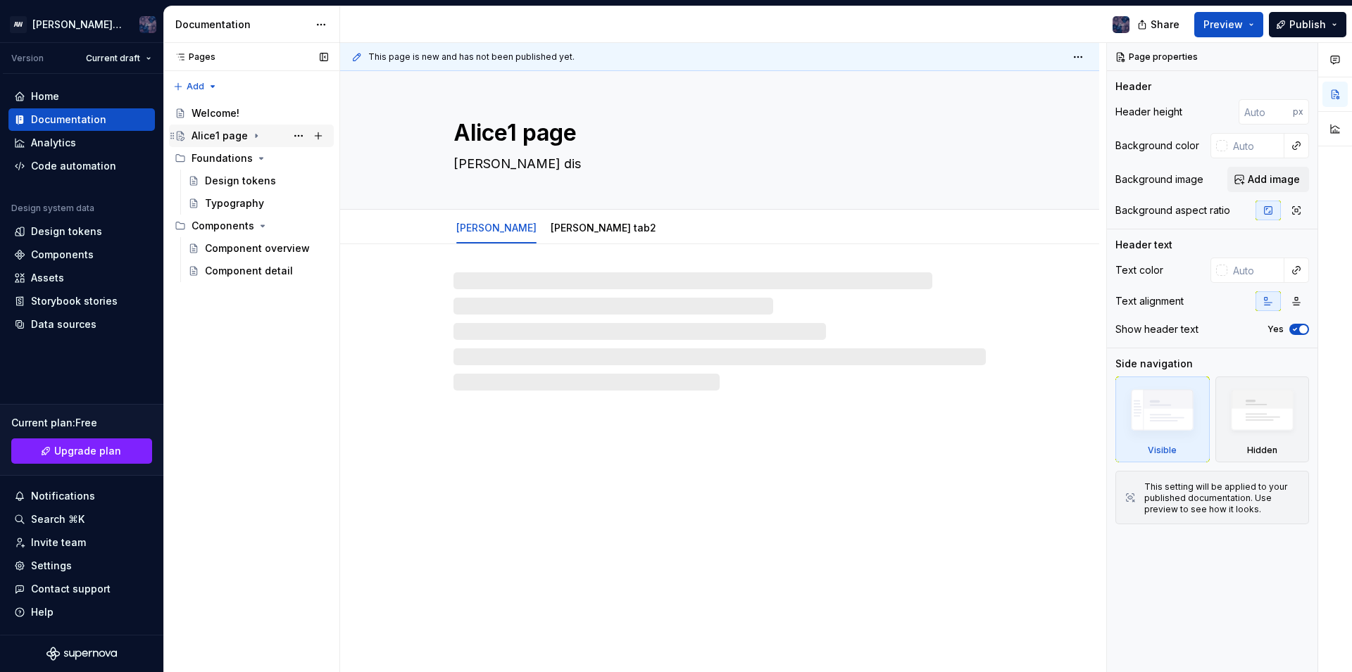
click at [251, 139] on icon "Page tree" at bounding box center [256, 135] width 11 height 11
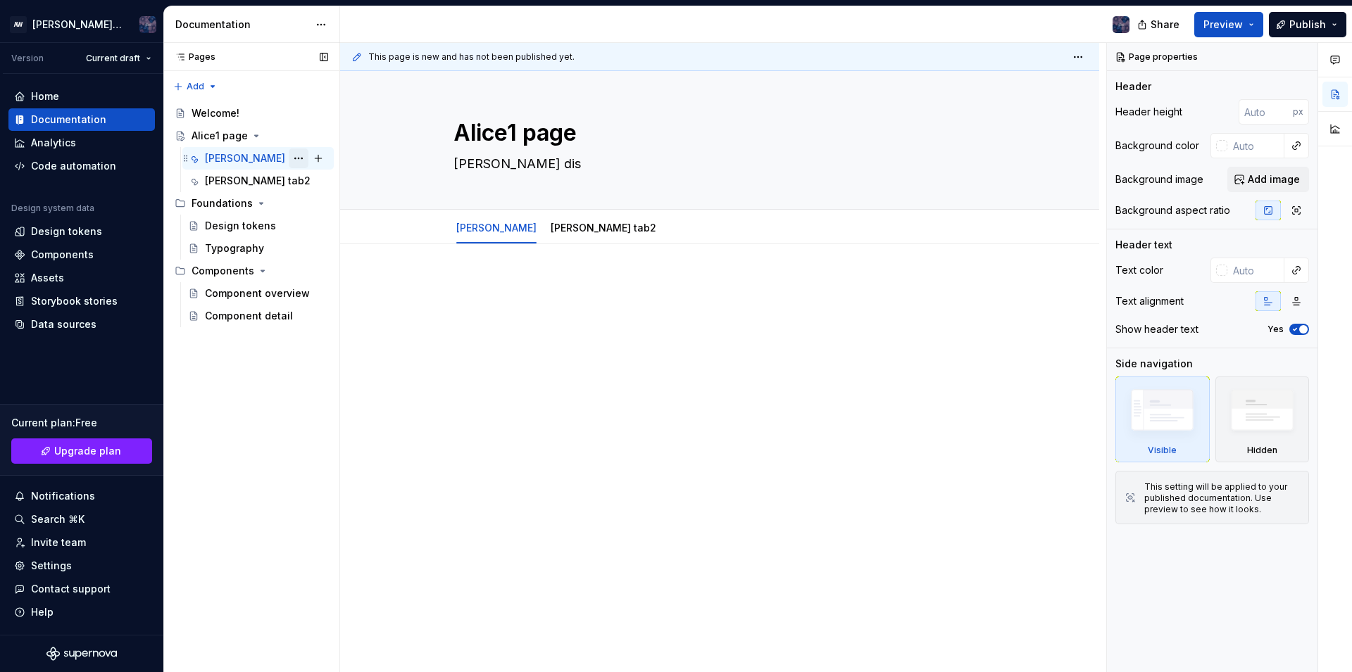
click at [298, 160] on button "Page tree" at bounding box center [299, 159] width 20 height 20
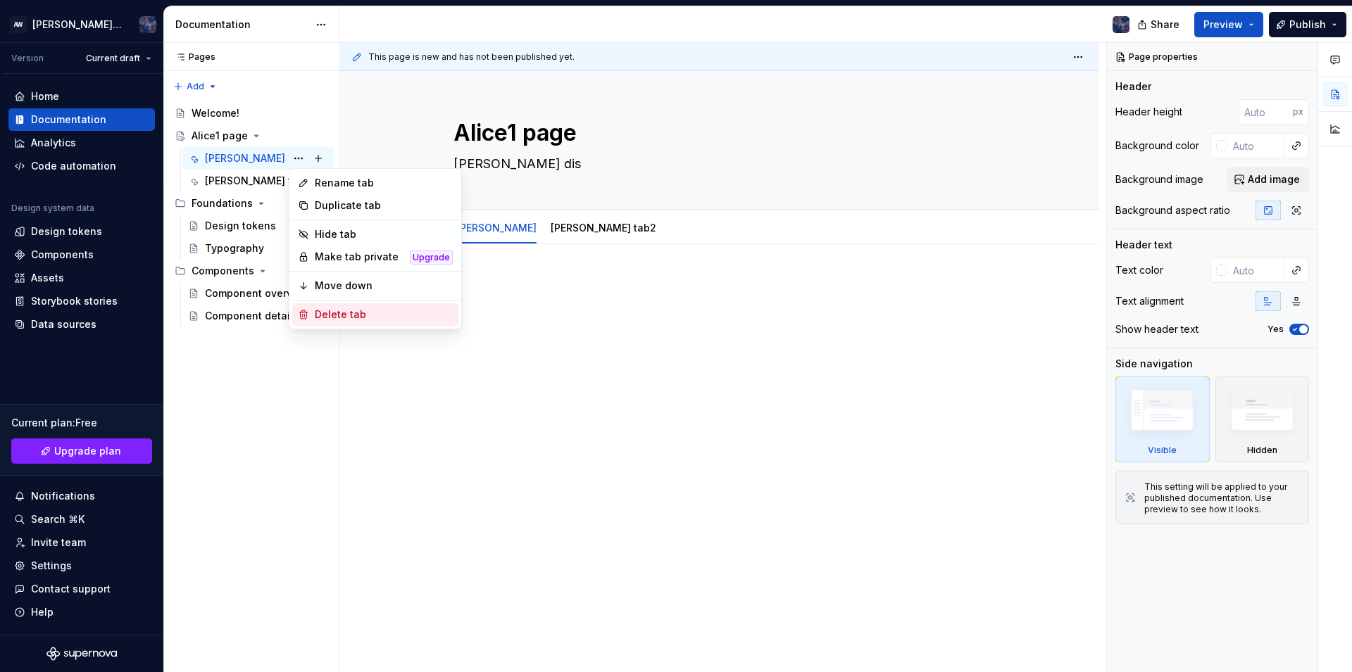
click at [360, 311] on div "Delete tab" at bounding box center [384, 315] width 138 height 14
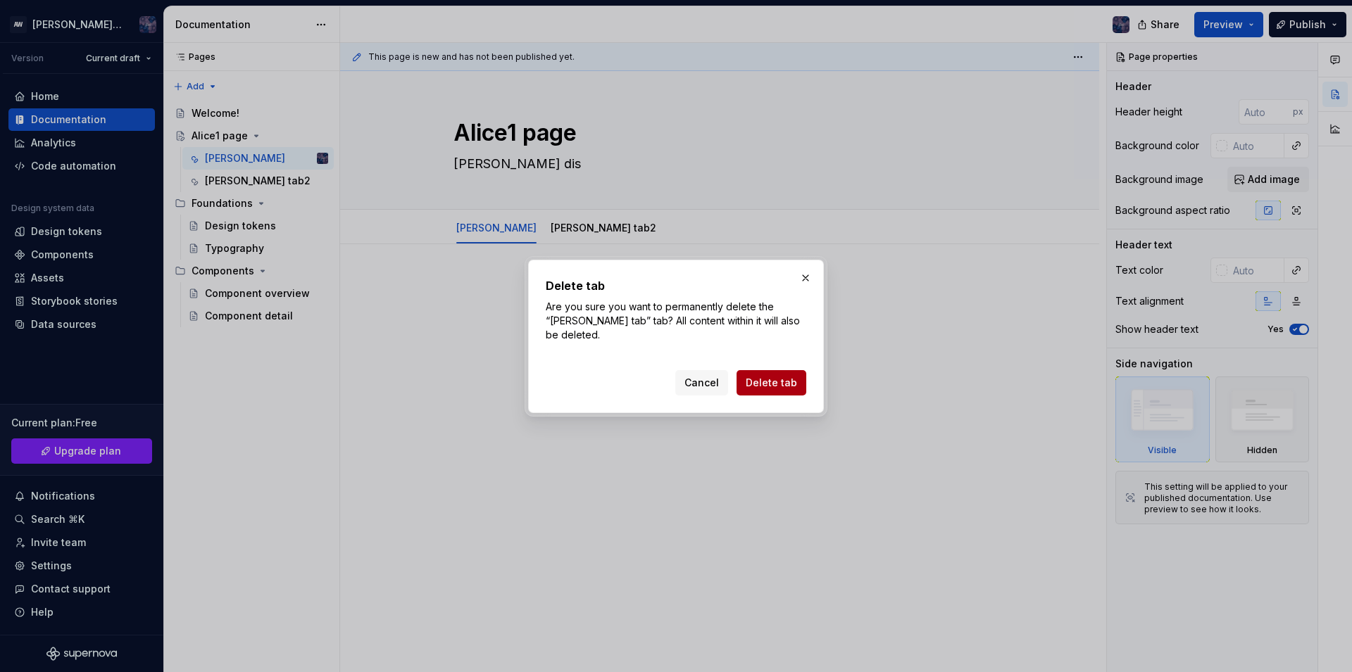
click at [768, 370] on button "Delete tab" at bounding box center [772, 382] width 70 height 25
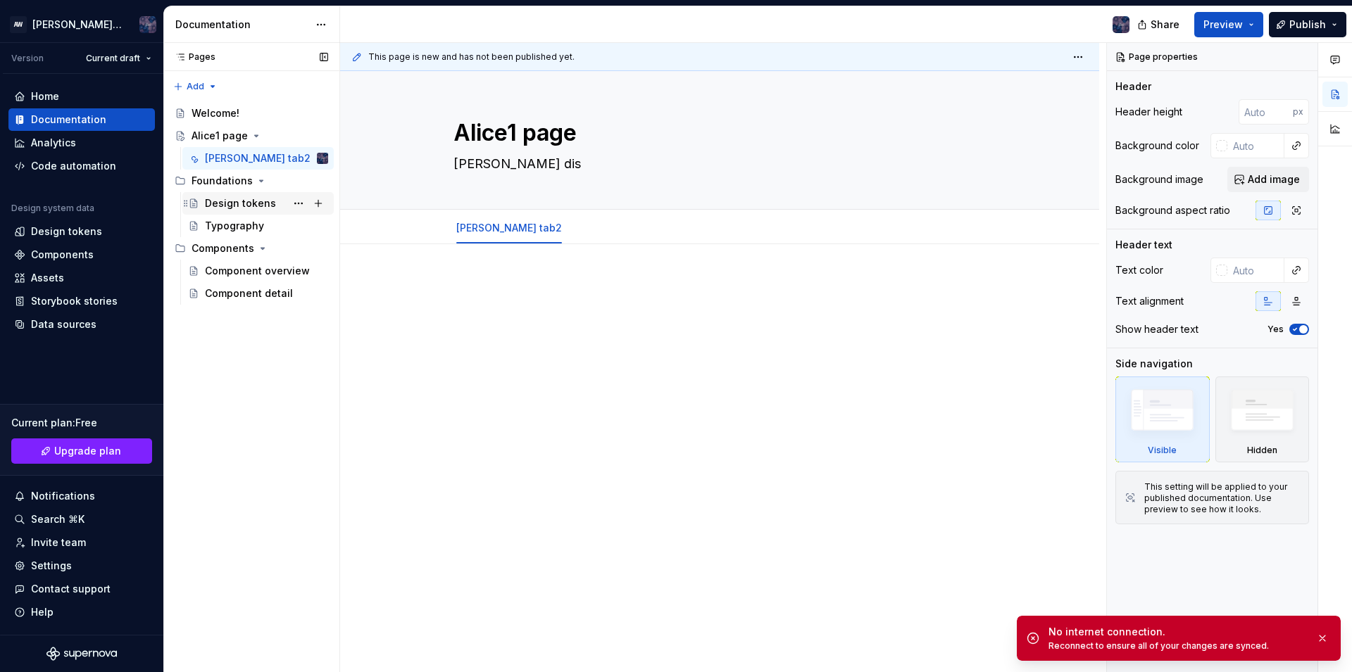
click at [234, 208] on div "Design tokens" at bounding box center [240, 203] width 71 height 14
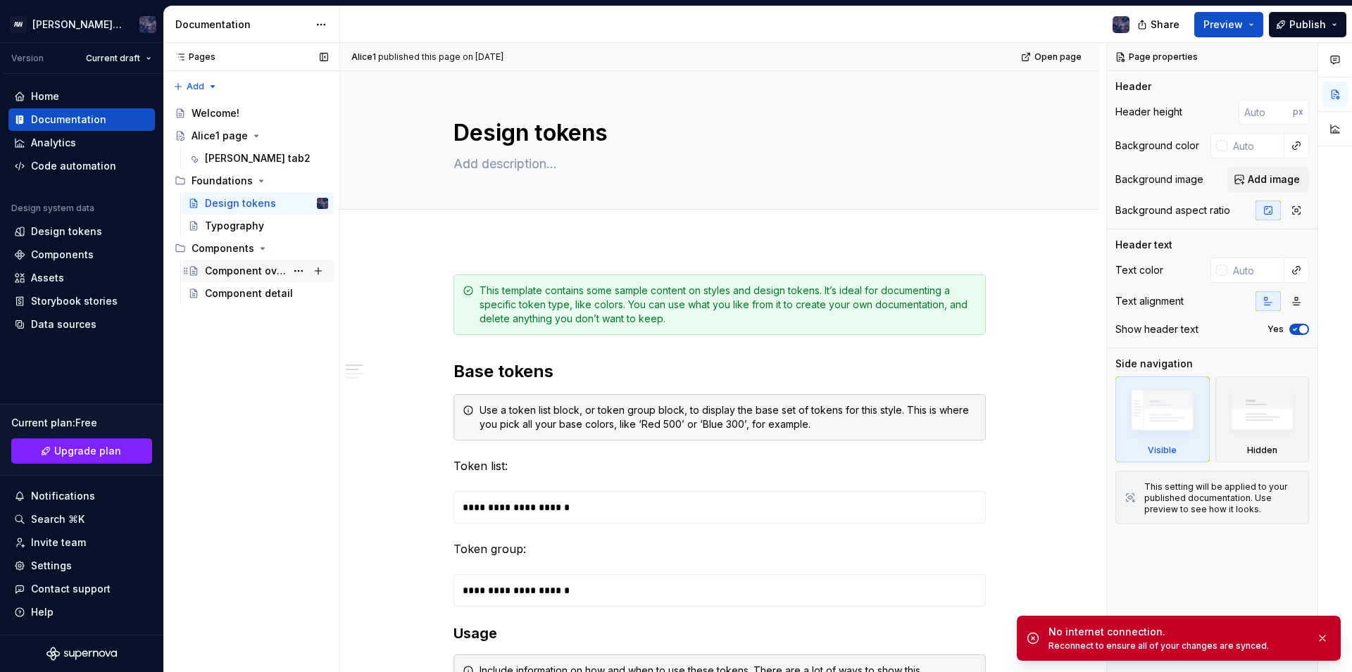
click at [254, 268] on div "Component overview" at bounding box center [245, 271] width 81 height 14
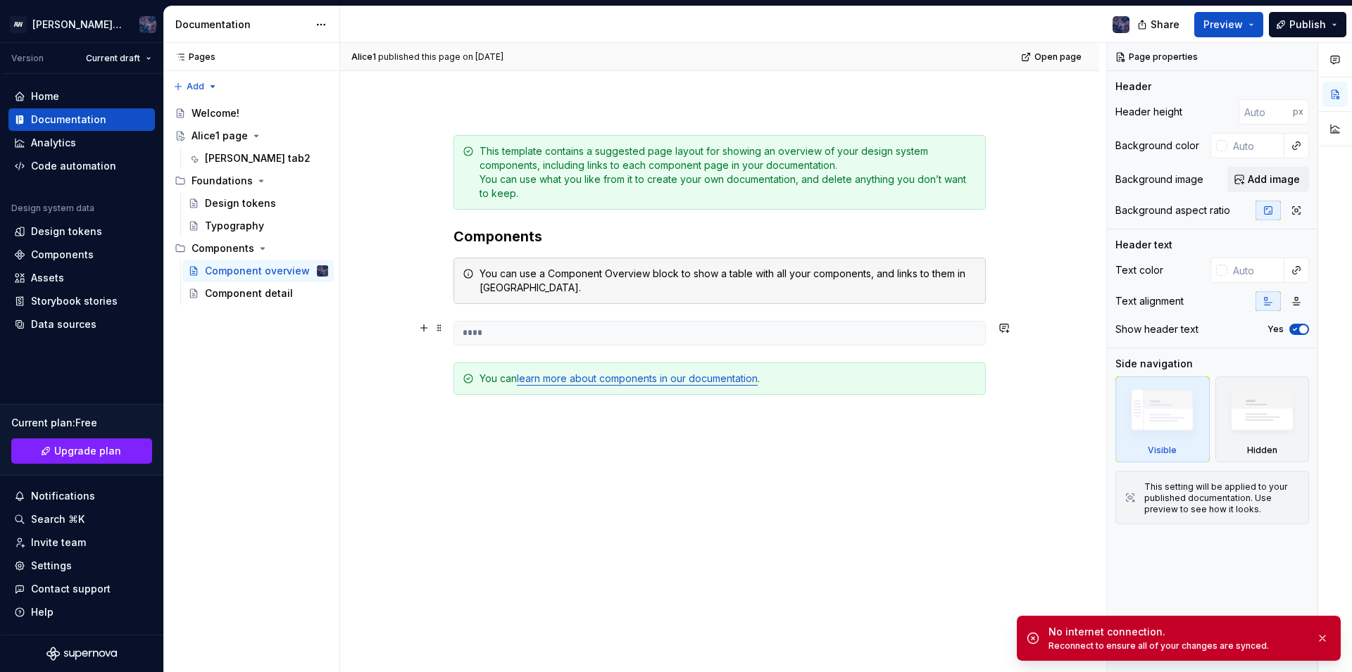
scroll to position [139, 0]
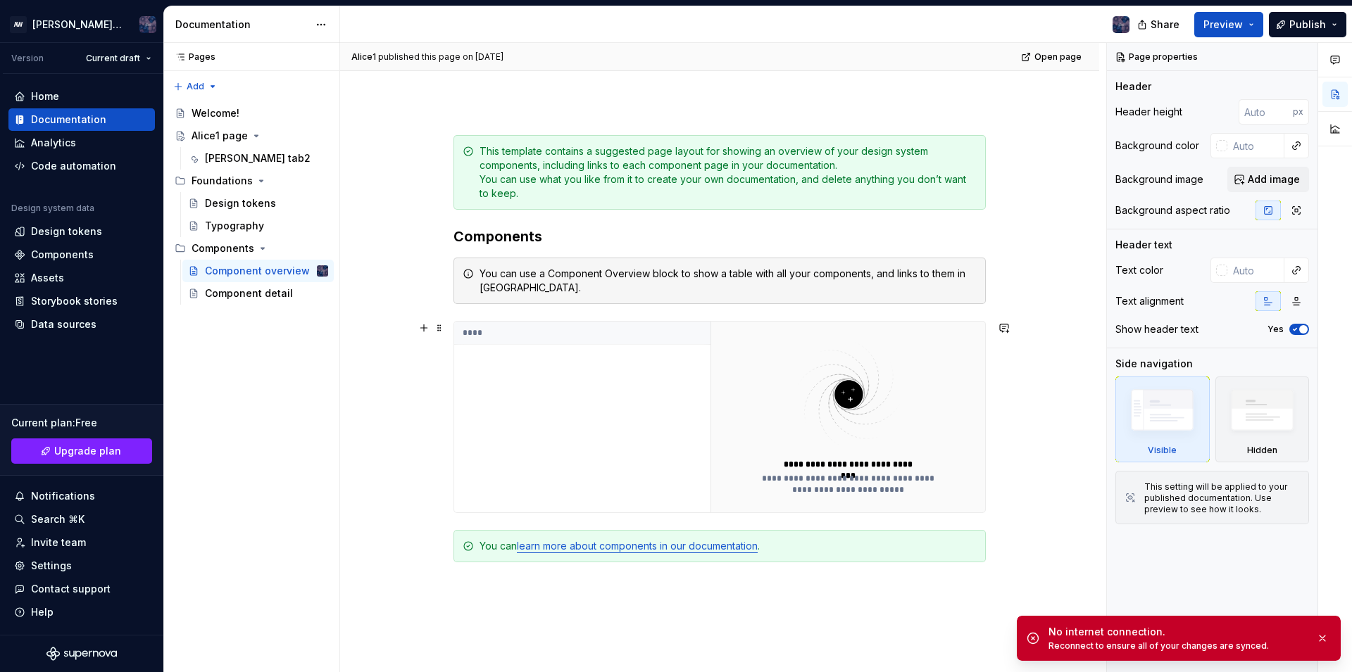
click at [518, 381] on div "****" at bounding box center [582, 417] width 256 height 191
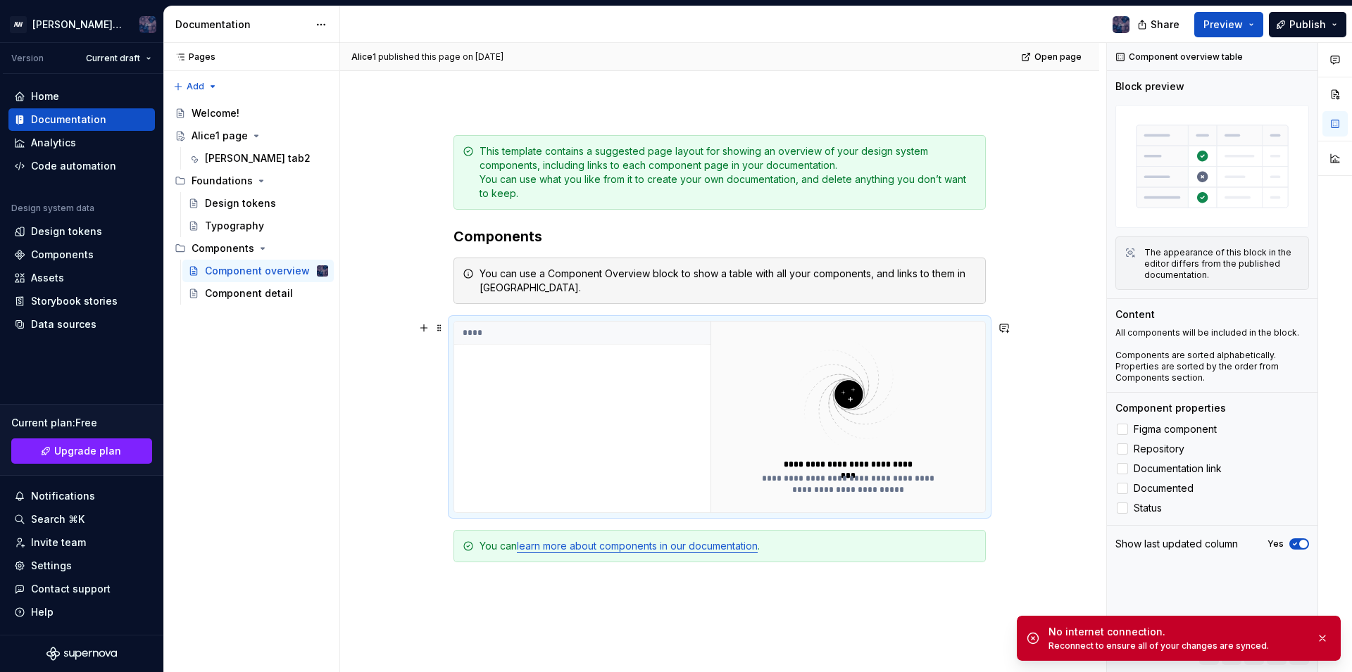
type textarea "*"
click at [513, 377] on div "****" at bounding box center [582, 417] width 256 height 191
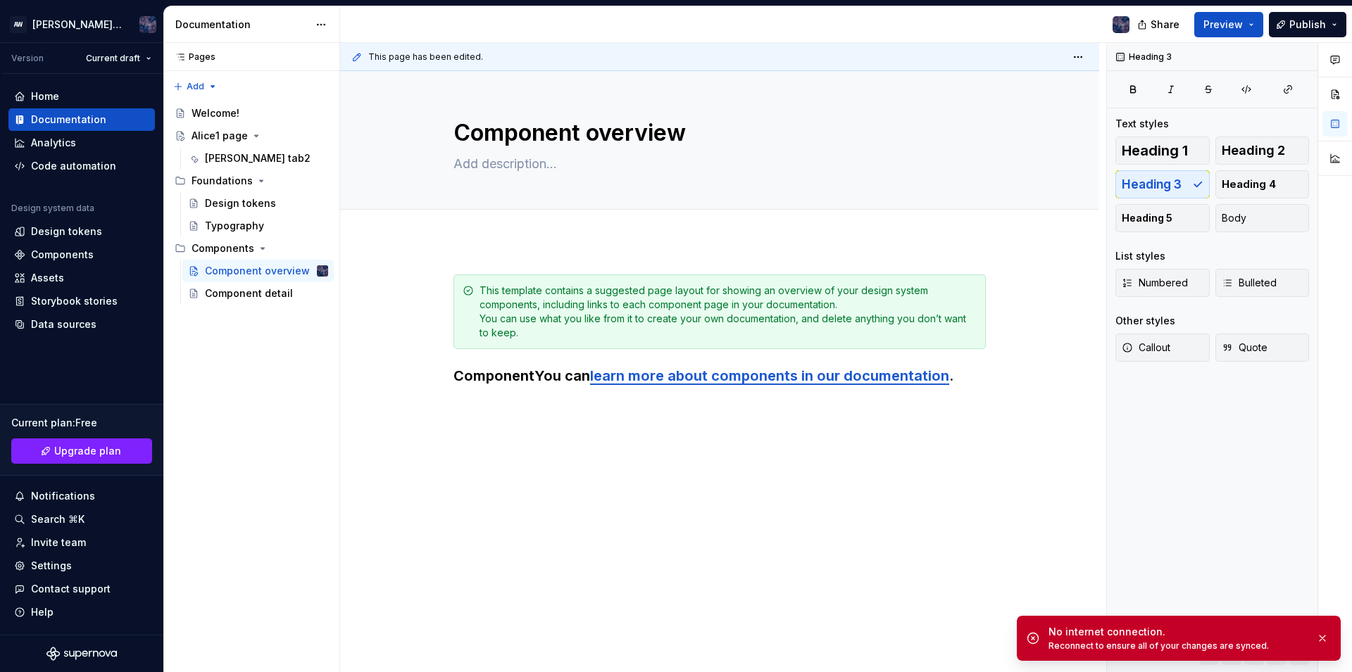
scroll to position [0, 0]
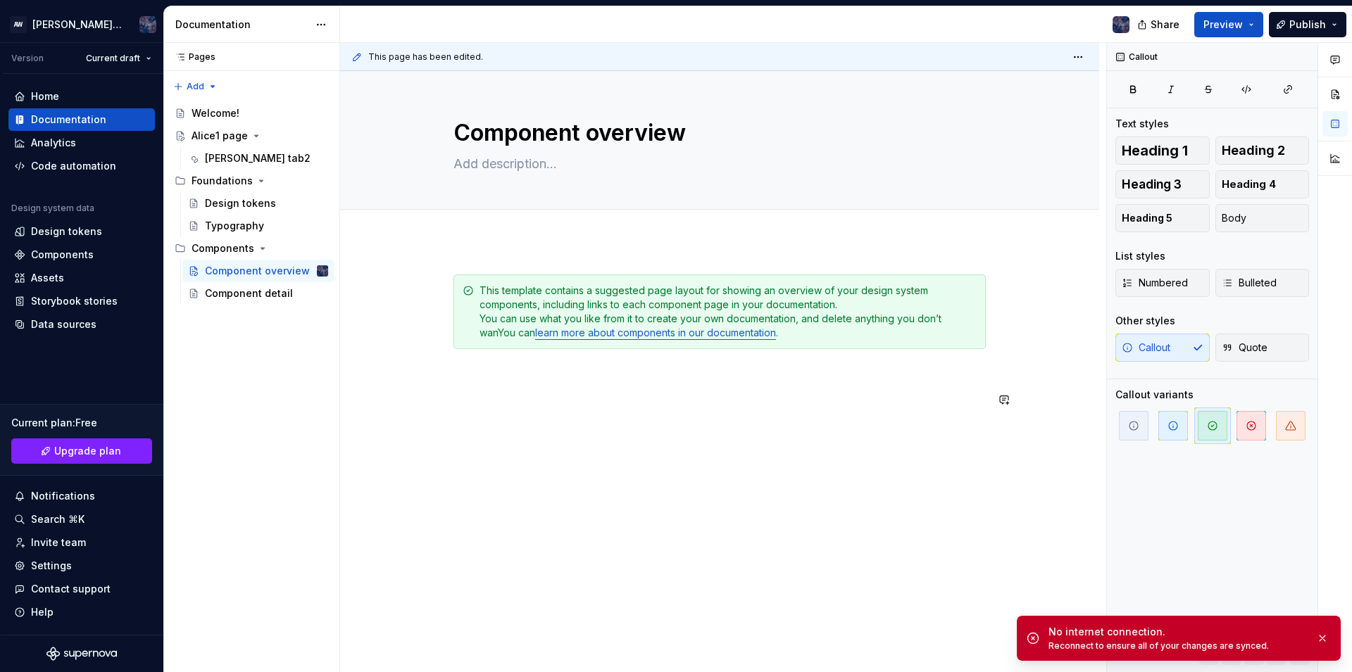
click at [554, 456] on div "This template contains a suggested page layout for showing an overview of your …" at bounding box center [719, 434] width 759 height 387
click at [1001, 404] on button "button" at bounding box center [1004, 400] width 20 height 20
click at [496, 420] on div "This template contains a suggested page layout for showing an overview of your …" at bounding box center [719, 350] width 532 height 151
click at [481, 403] on p at bounding box center [719, 399] width 532 height 17
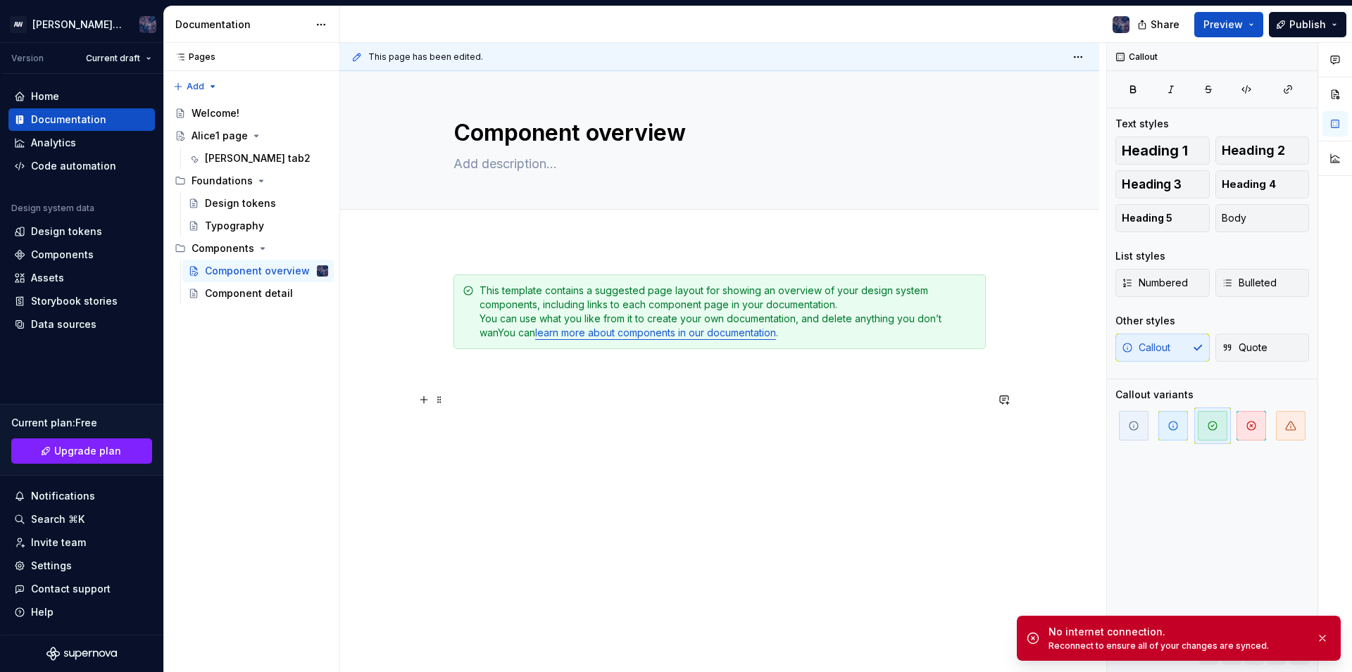
click at [481, 403] on p at bounding box center [719, 399] width 532 height 17
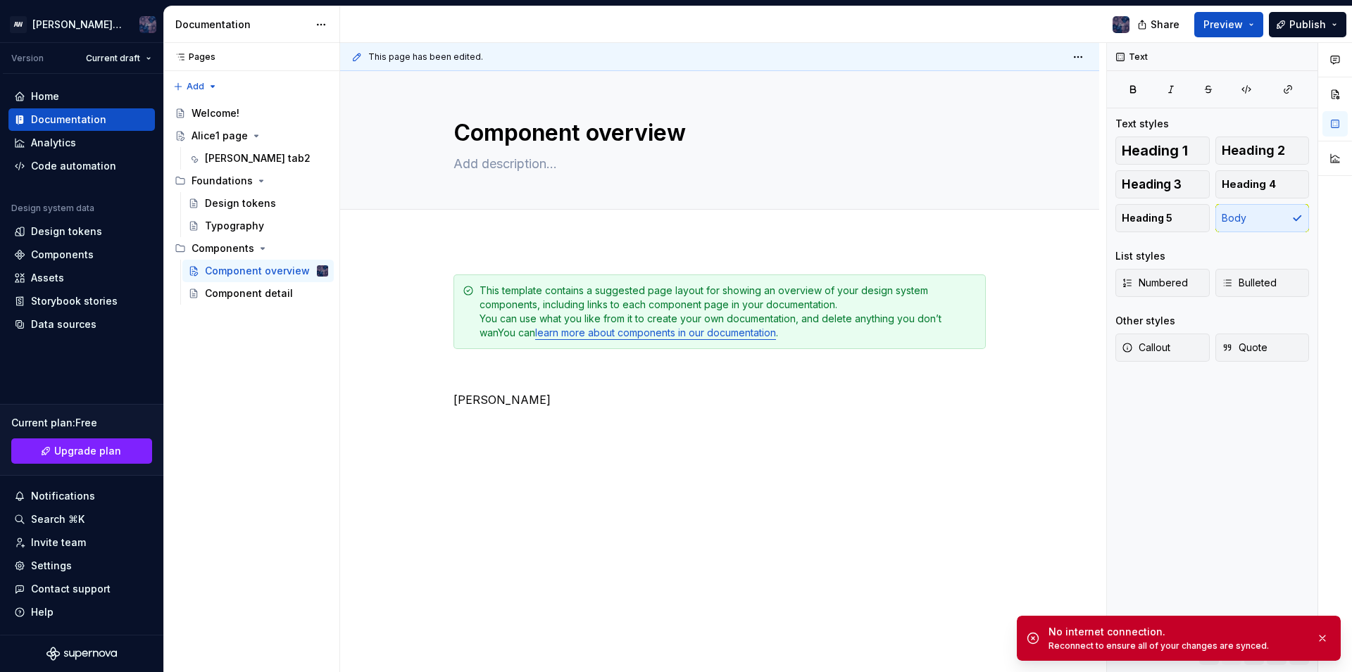
click at [417, 63] on div "This page has been edited." at bounding box center [719, 57] width 759 height 28
click at [361, 58] on icon at bounding box center [356, 56] width 11 height 11
click at [356, 54] on icon at bounding box center [356, 56] width 11 height 11
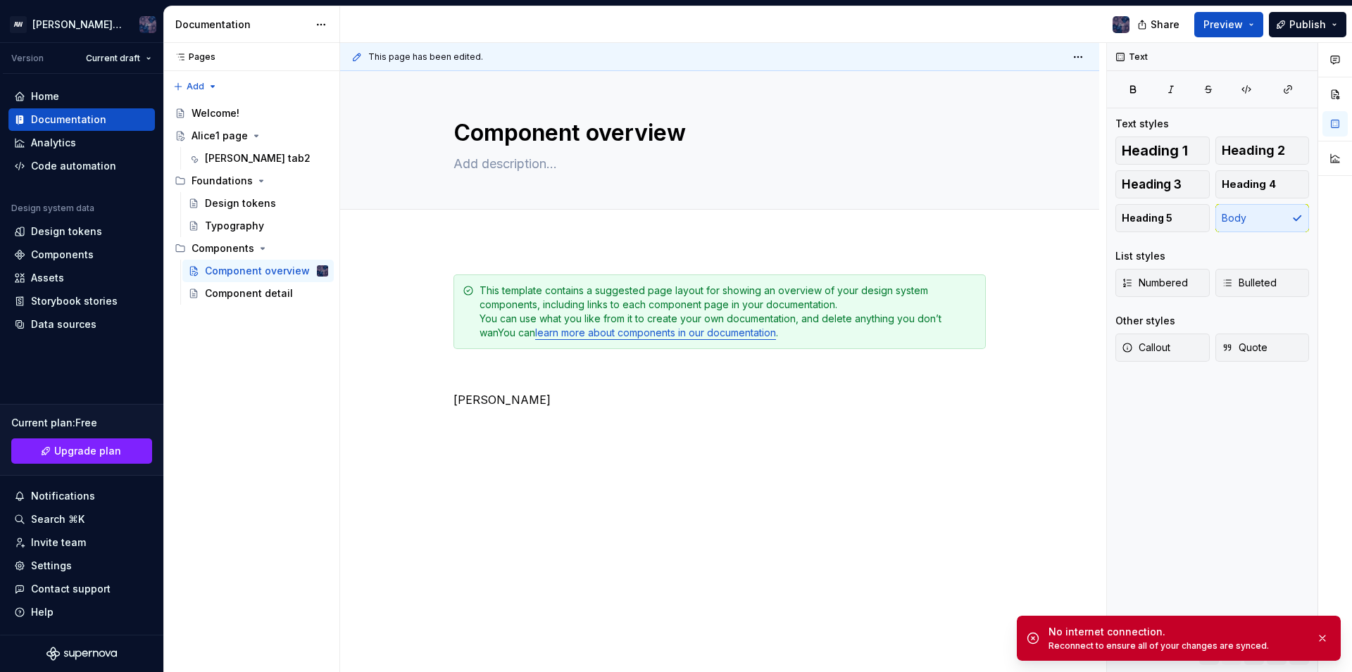
click at [356, 54] on icon at bounding box center [356, 56] width 11 height 11
click at [463, 61] on span "This page has been edited." at bounding box center [425, 56] width 115 height 11
click at [465, 195] on div "Component overview" at bounding box center [719, 140] width 532 height 138
click at [465, 405] on p "[PERSON_NAME]" at bounding box center [719, 399] width 532 height 17
click at [538, 403] on p "[PERSON_NAME]" at bounding box center [719, 399] width 532 height 17
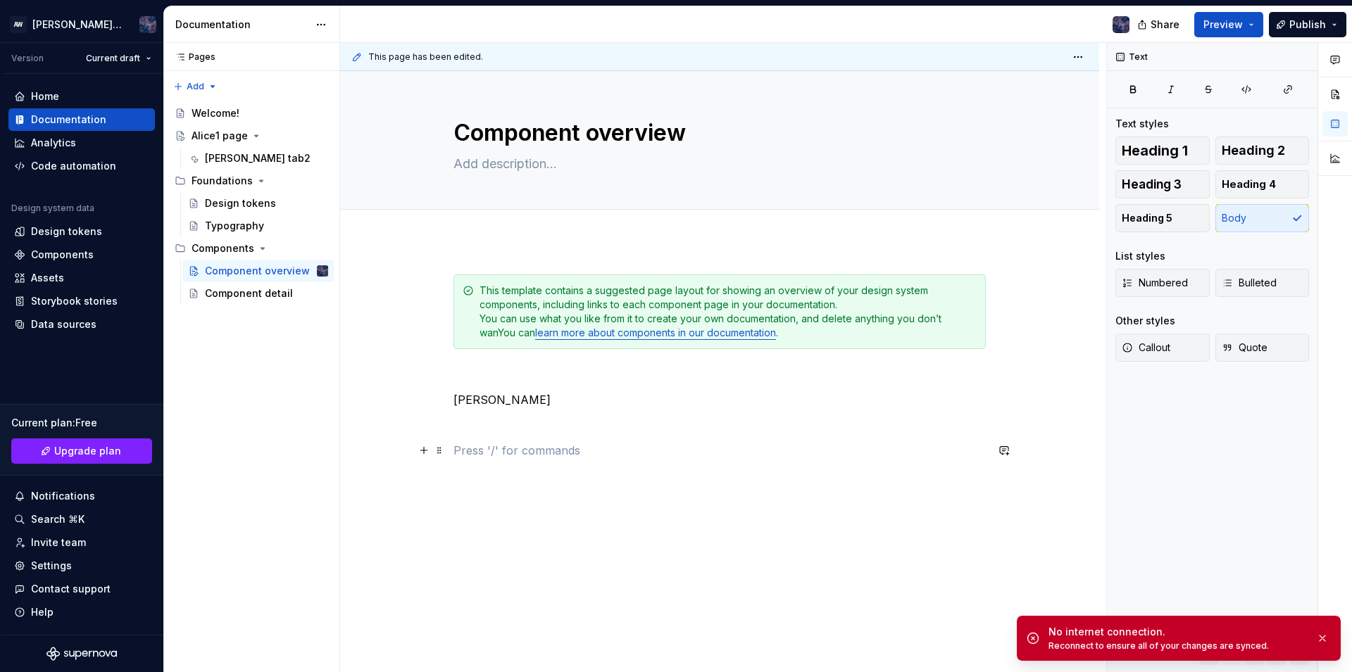
scroll to position [5, 0]
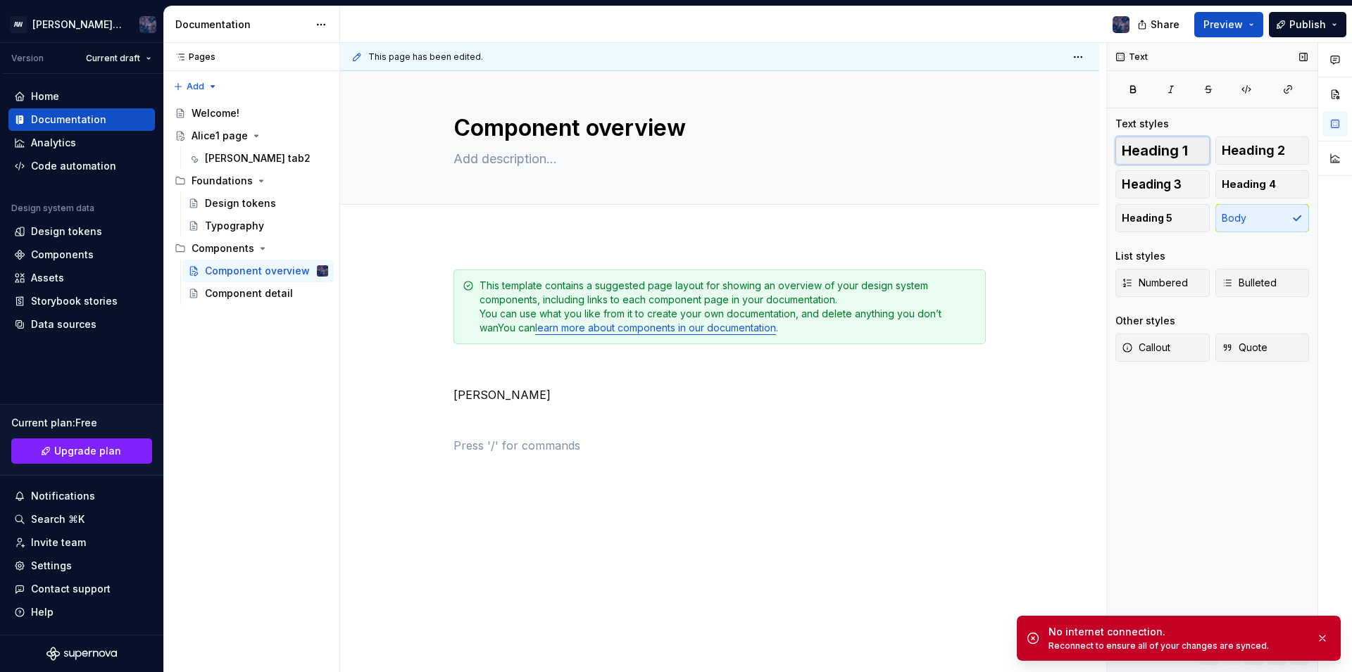
click at [1155, 158] on span "Heading 1" at bounding box center [1155, 151] width 66 height 14
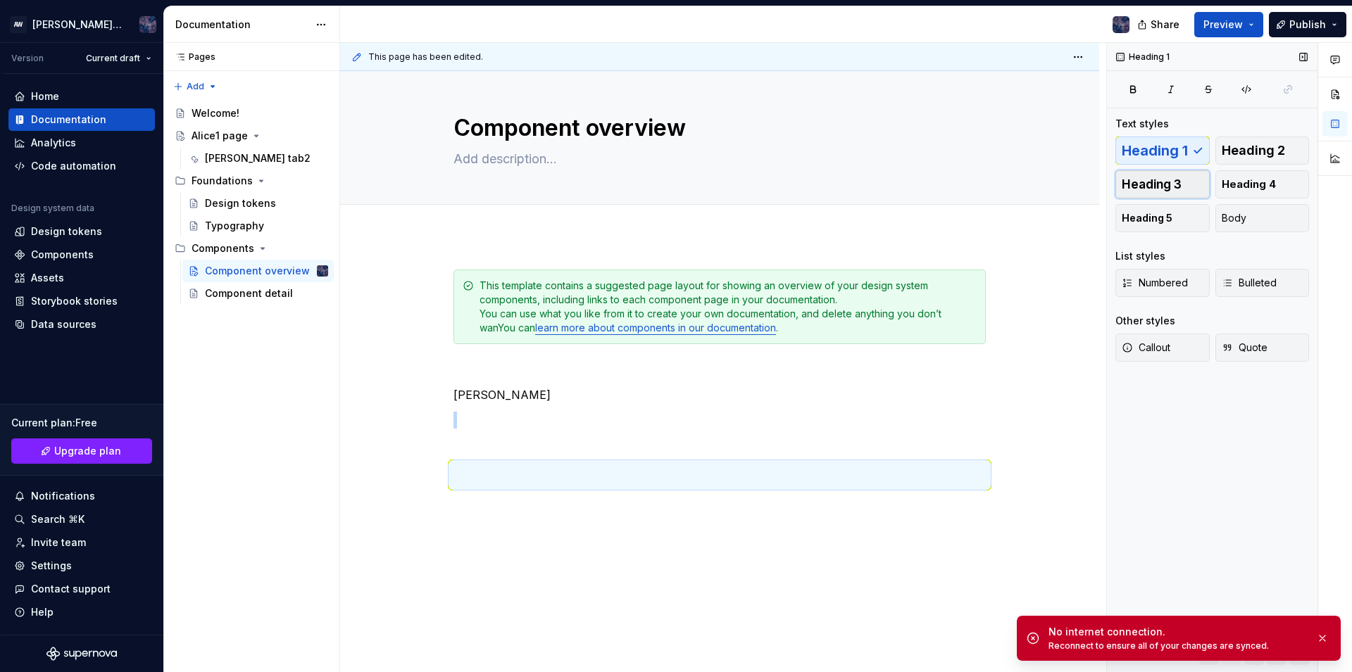
click at [1157, 180] on span "Heading 3" at bounding box center [1152, 184] width 60 height 14
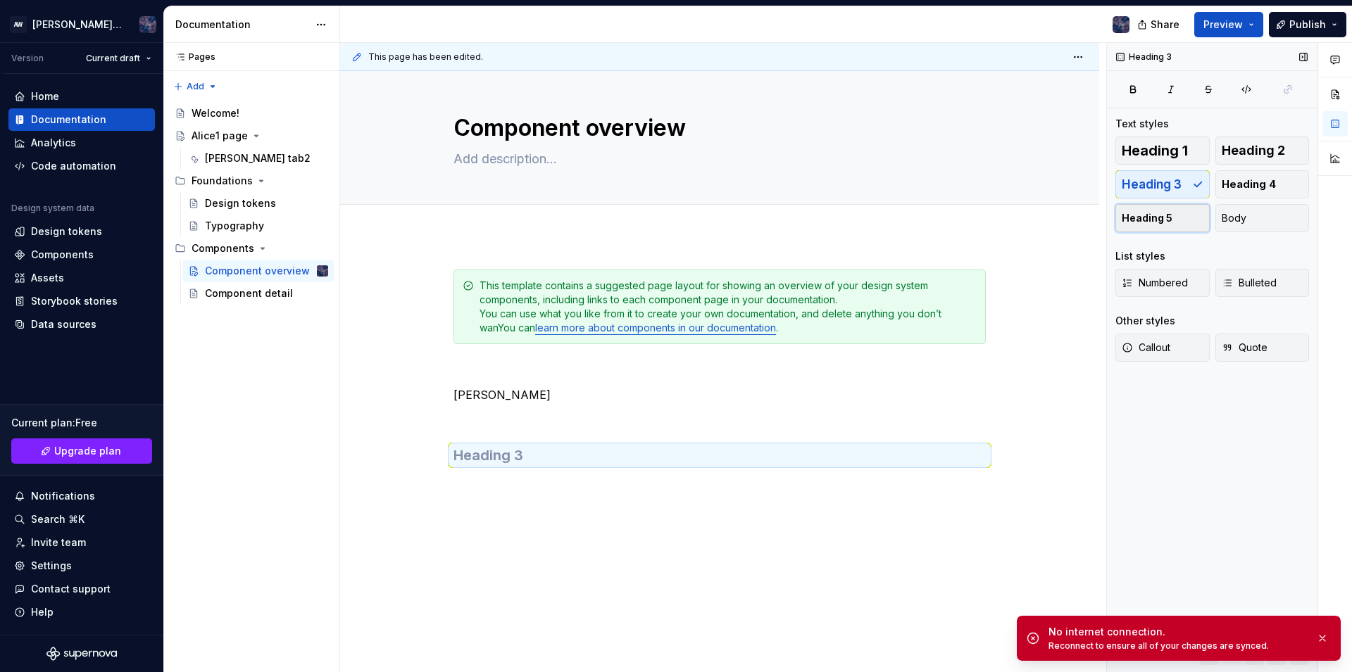
click at [1163, 220] on span "Heading 5" at bounding box center [1147, 218] width 51 height 14
click at [551, 454] on h5 at bounding box center [719, 453] width 532 height 14
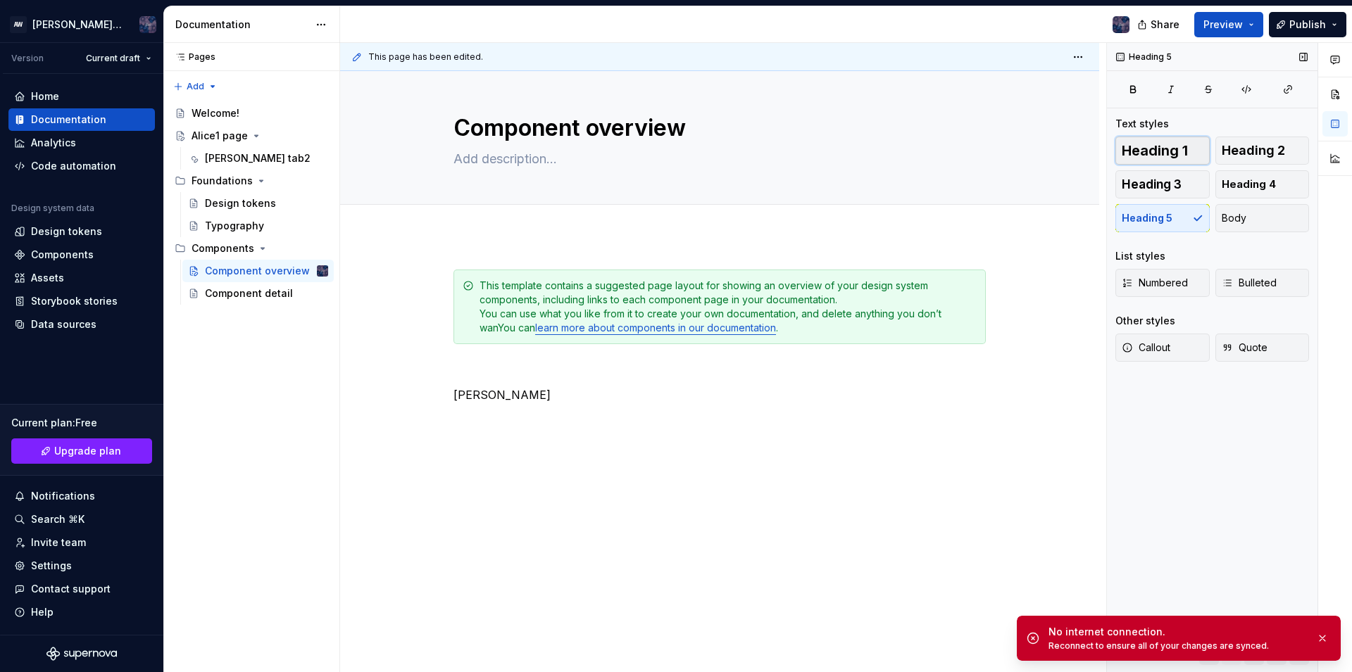
click at [1172, 144] on span "Heading 1" at bounding box center [1155, 151] width 66 height 14
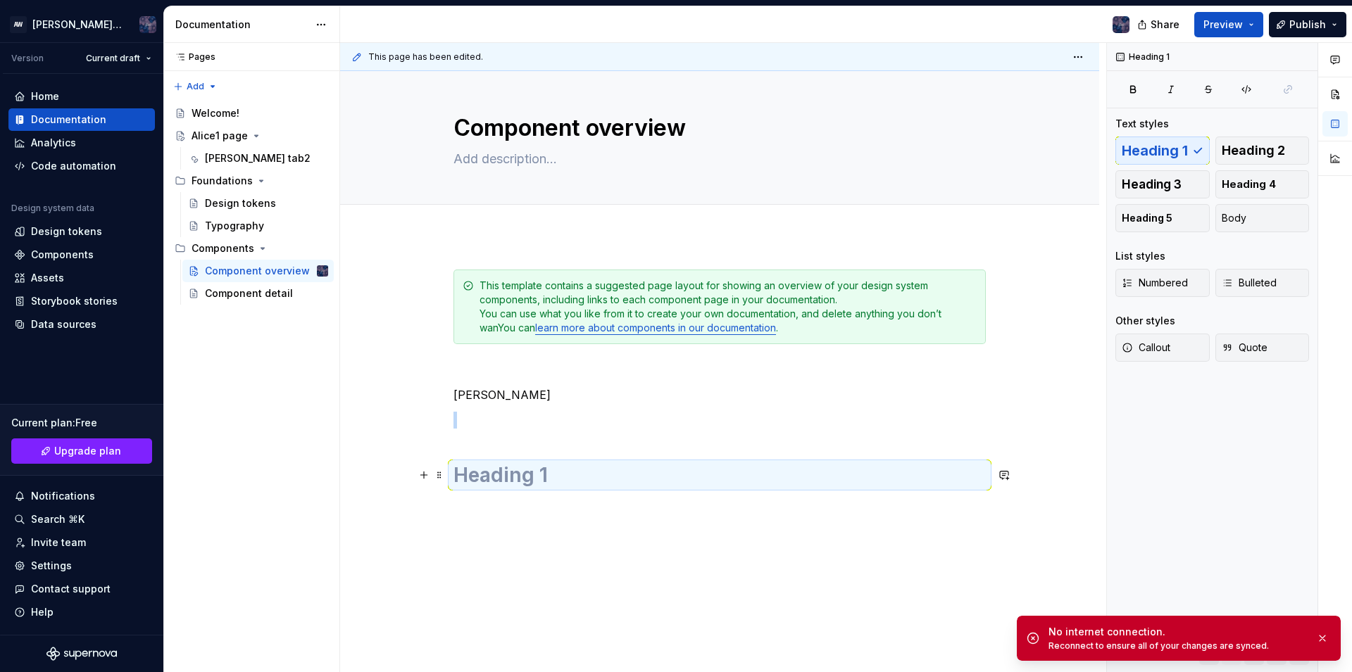
click at [600, 465] on h1 at bounding box center [719, 475] width 532 height 25
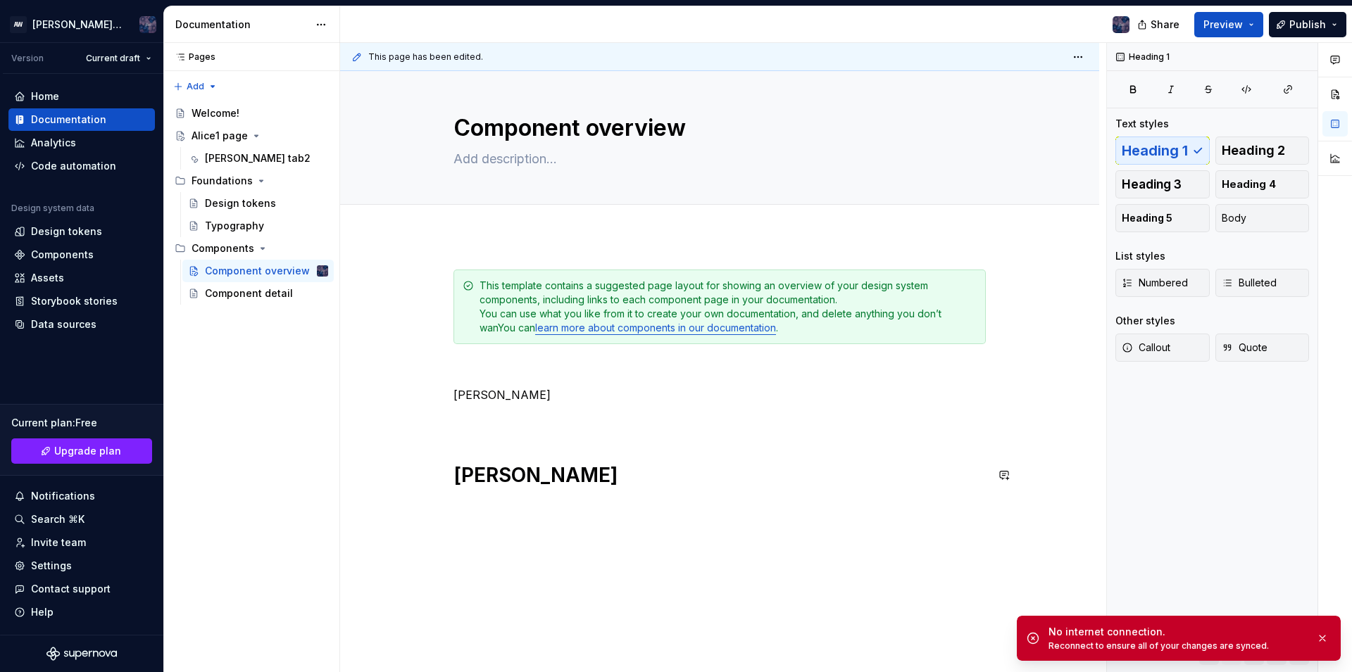
scroll to position [39, 0]
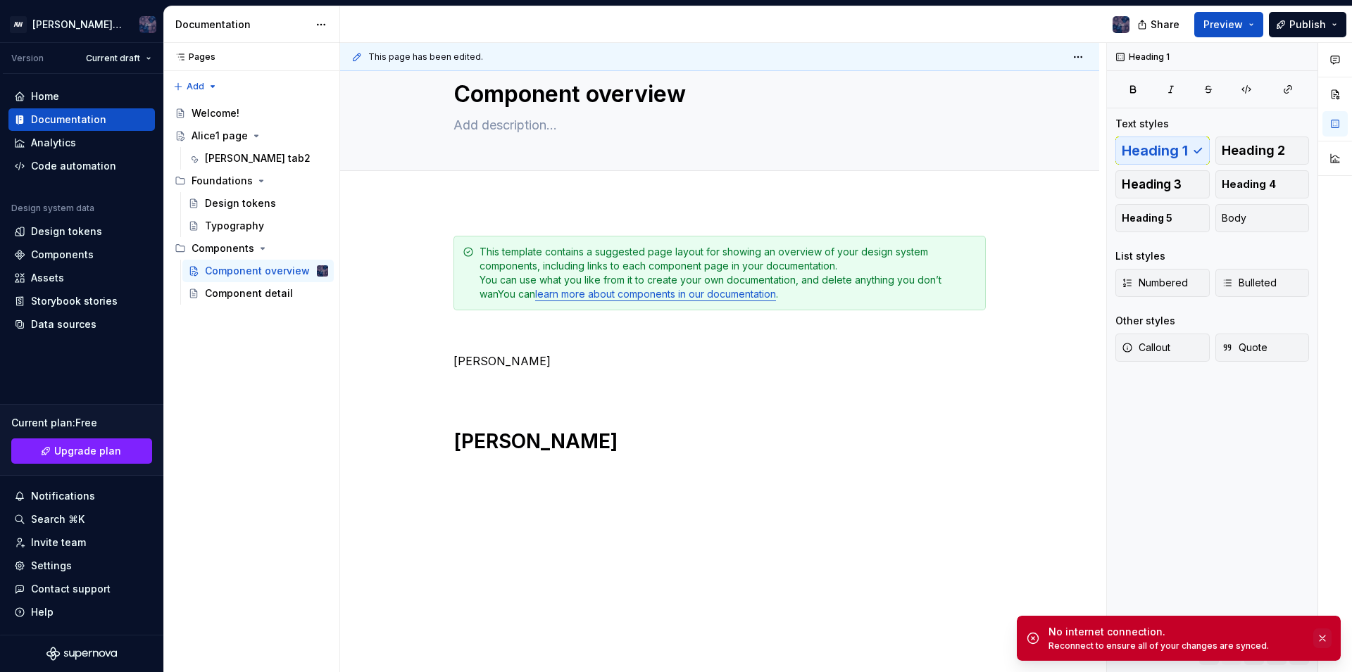
click at [1320, 635] on button "button" at bounding box center [1322, 639] width 18 height 20
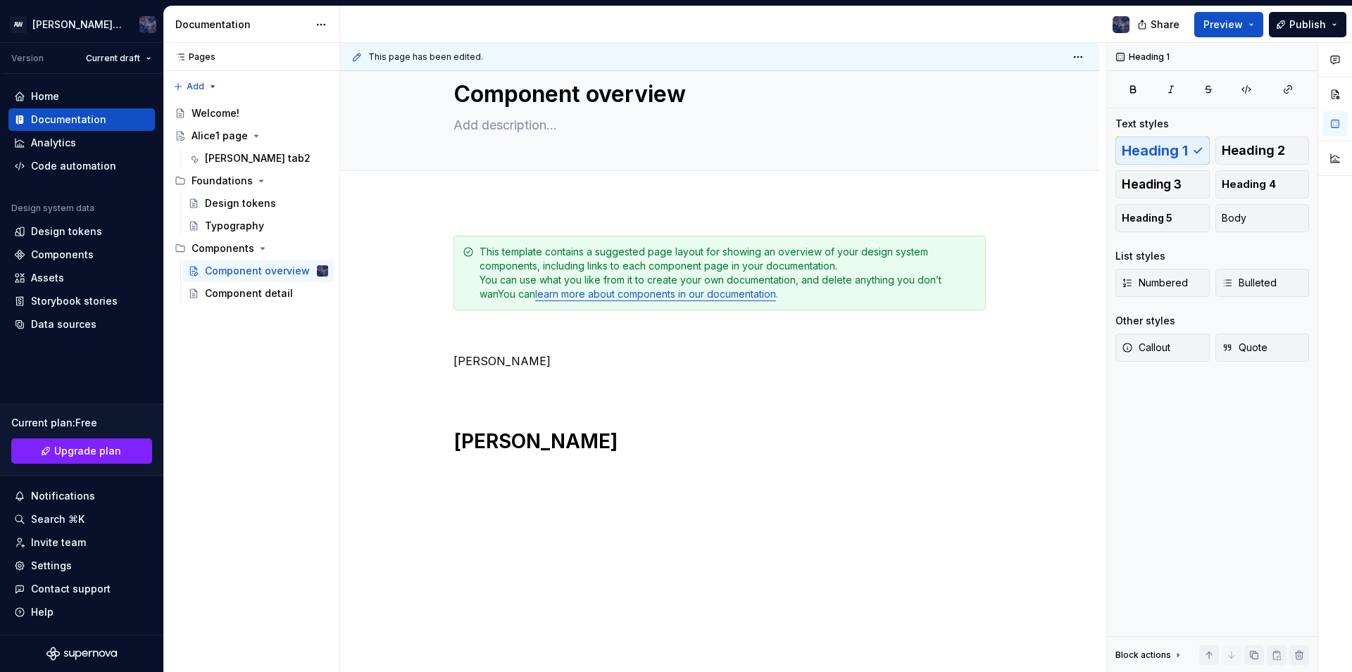
click at [1295, 656] on ul "Successfully reconnected. No internet connection. Reconnect to ensure all of yo…" at bounding box center [1178, 661] width 346 height 23
click at [1305, 653] on ul "Successfully reconnected. No internet connection. Reconnect to ensure all of yo…" at bounding box center [1178, 661] width 346 height 23
drag, startPoint x: 486, startPoint y: 444, endPoint x: 1351, endPoint y: 400, distance: 866.5
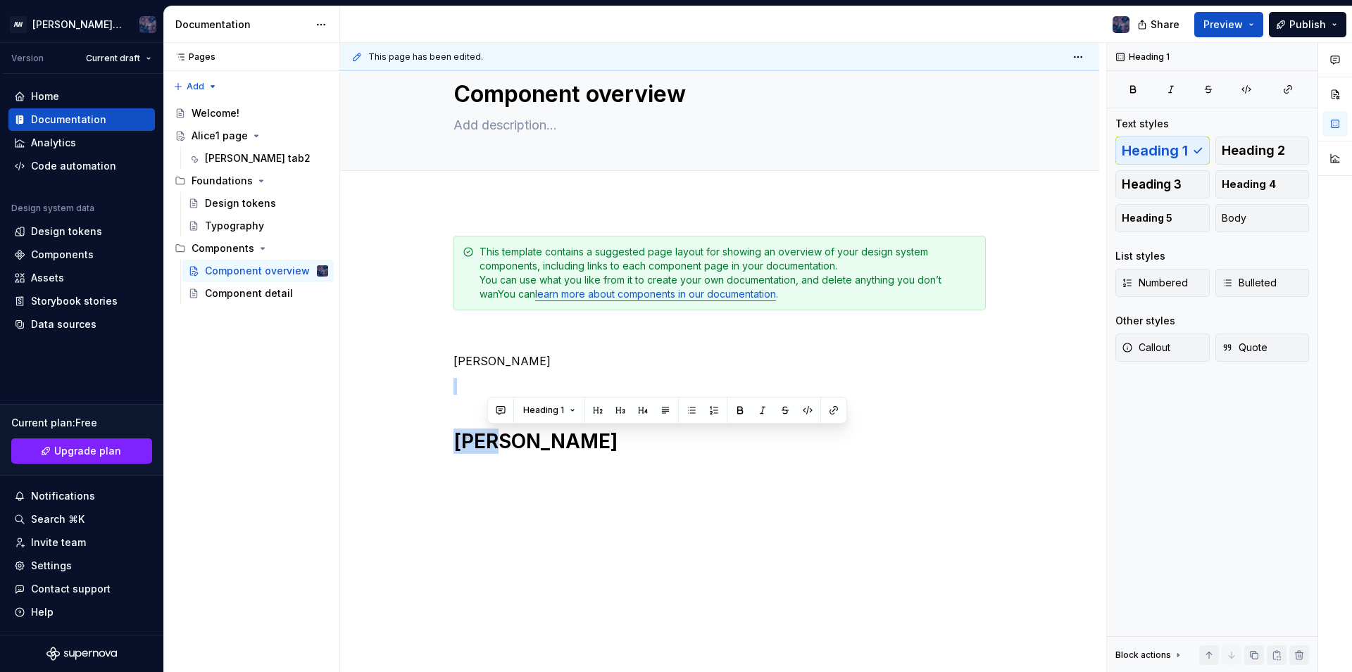
click at [1099, 400] on div "This template contains a suggested page layout for showing an overview of your …" at bounding box center [719, 437] width 759 height 471
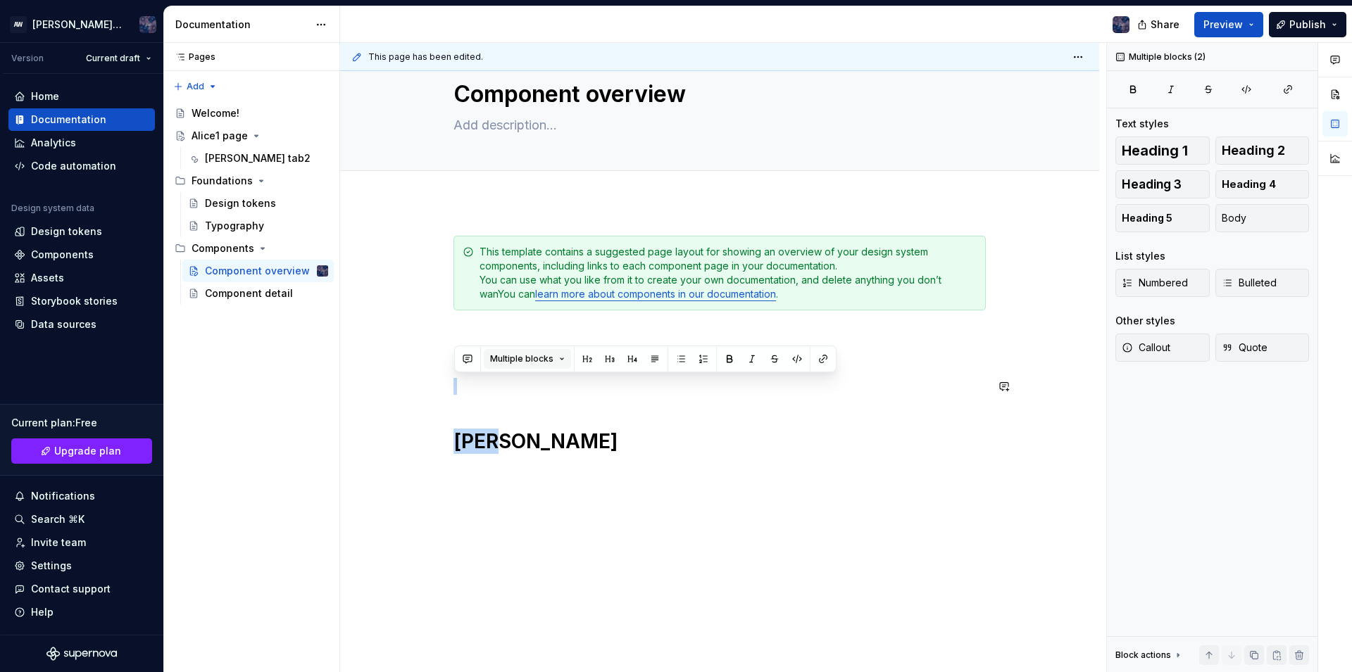
click at [526, 354] on span "Multiple blocks" at bounding box center [521, 358] width 63 height 11
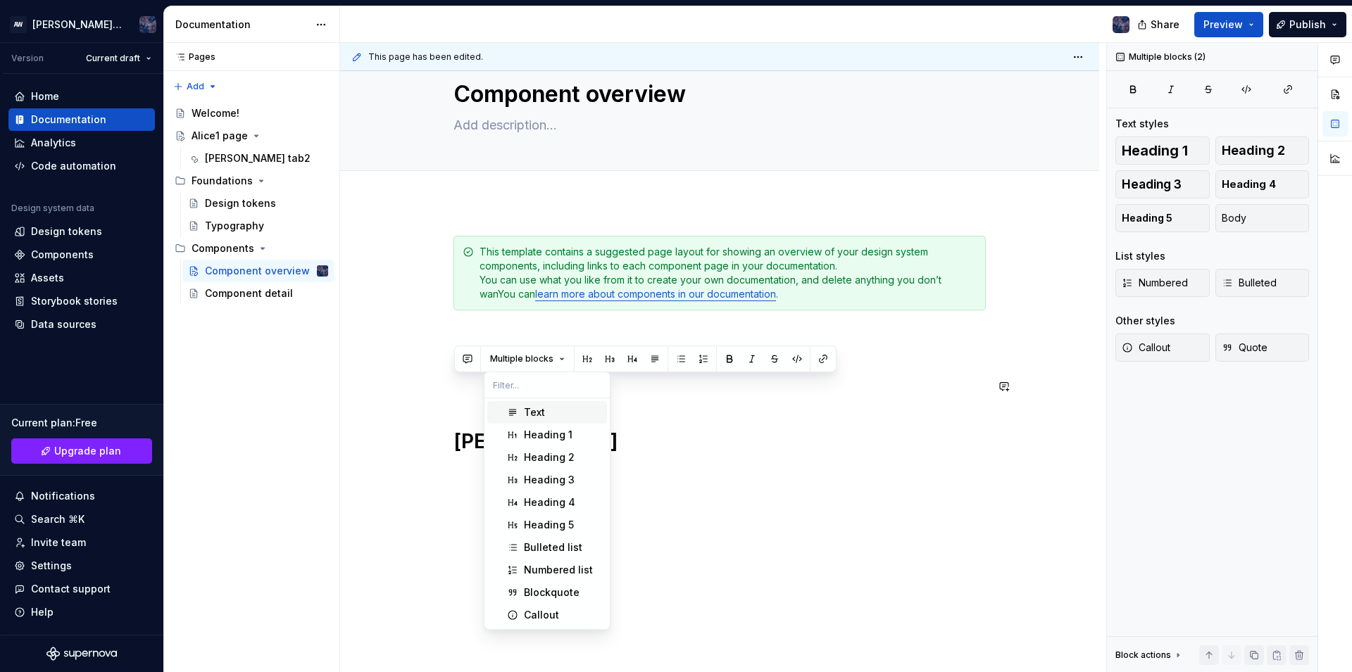
click at [542, 413] on div "Text" at bounding box center [534, 413] width 21 height 14
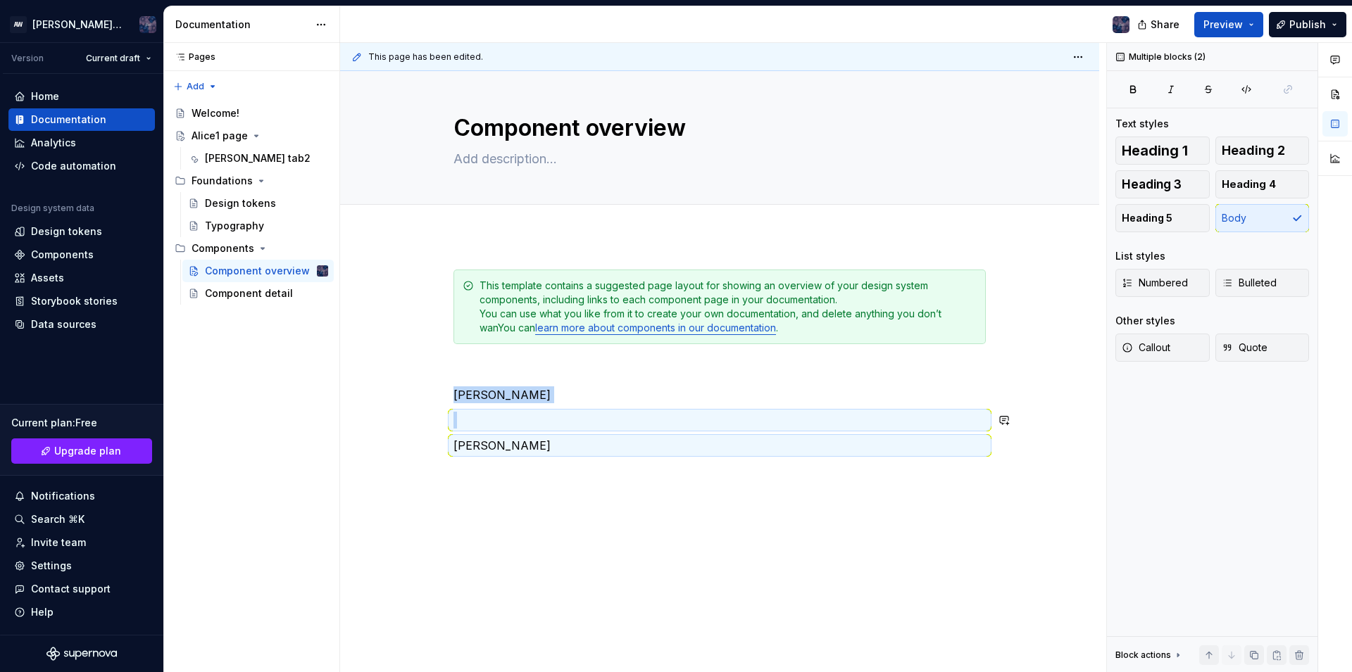
scroll to position [5, 0]
click at [1338, 94] on button "button" at bounding box center [1334, 94] width 25 height 25
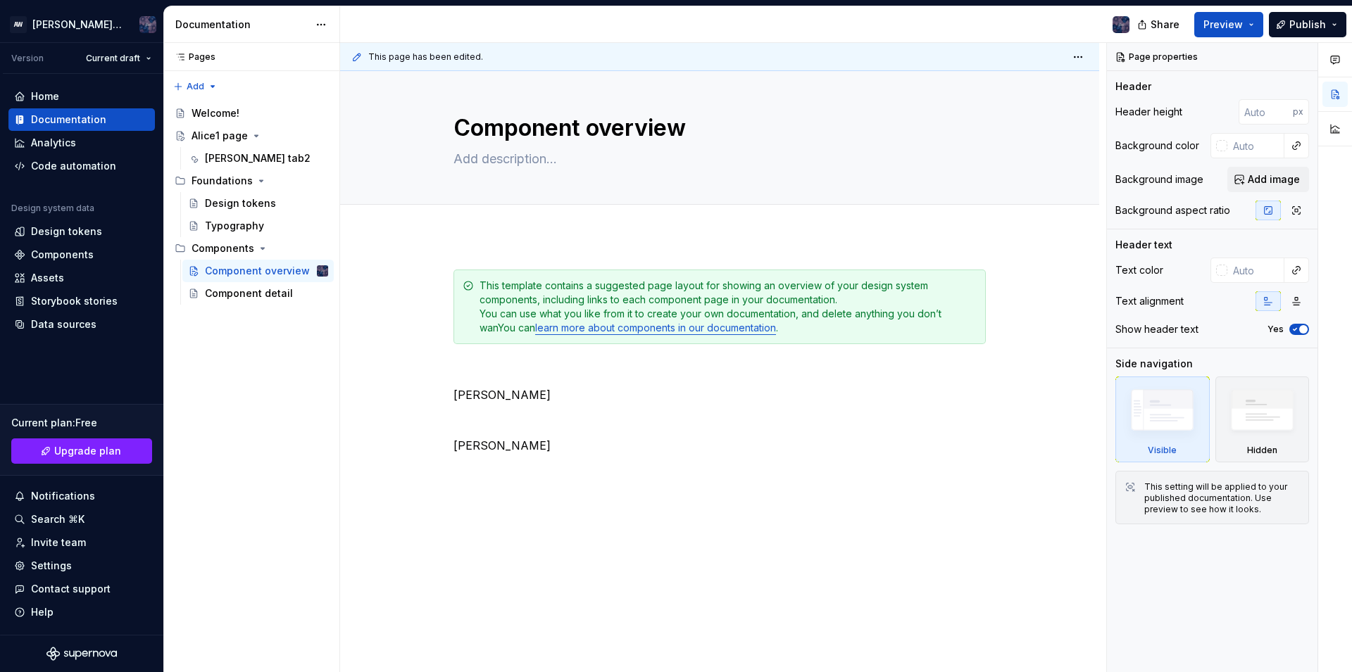
click at [1336, 145] on div at bounding box center [1335, 97] width 34 height 108
click at [1336, 134] on button "button" at bounding box center [1334, 128] width 25 height 25
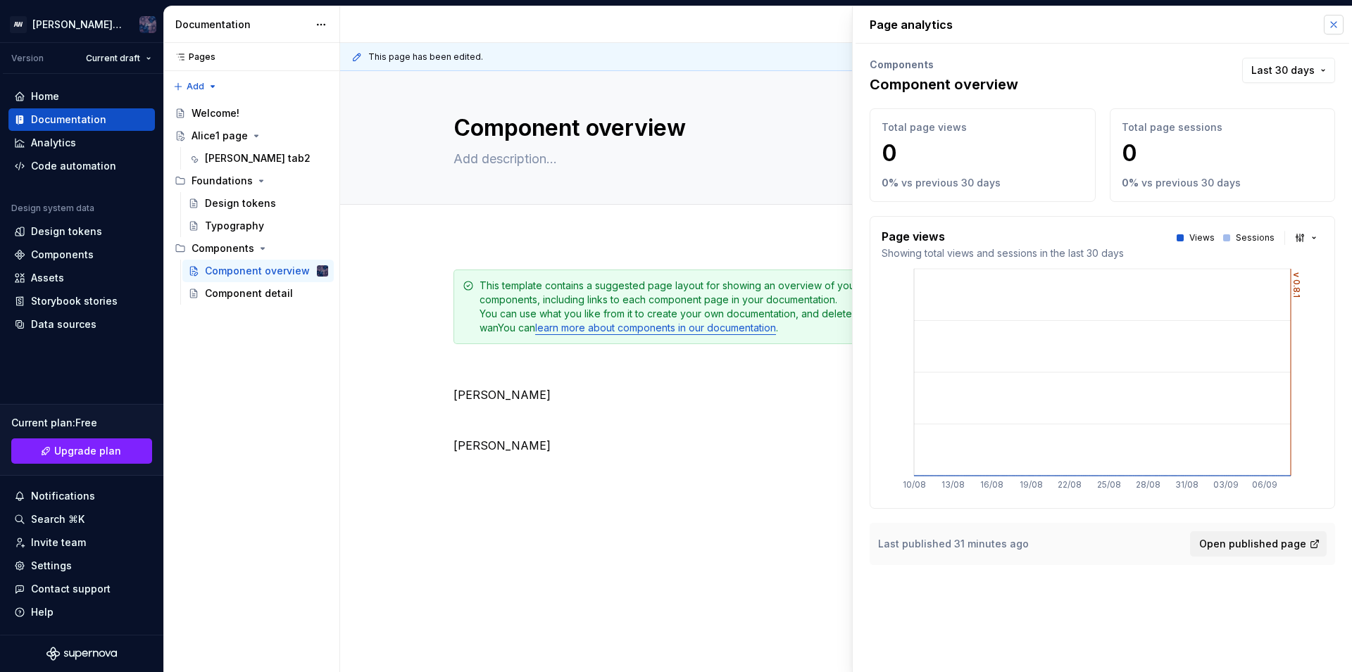
click at [1333, 17] on button "button" at bounding box center [1334, 25] width 20 height 20
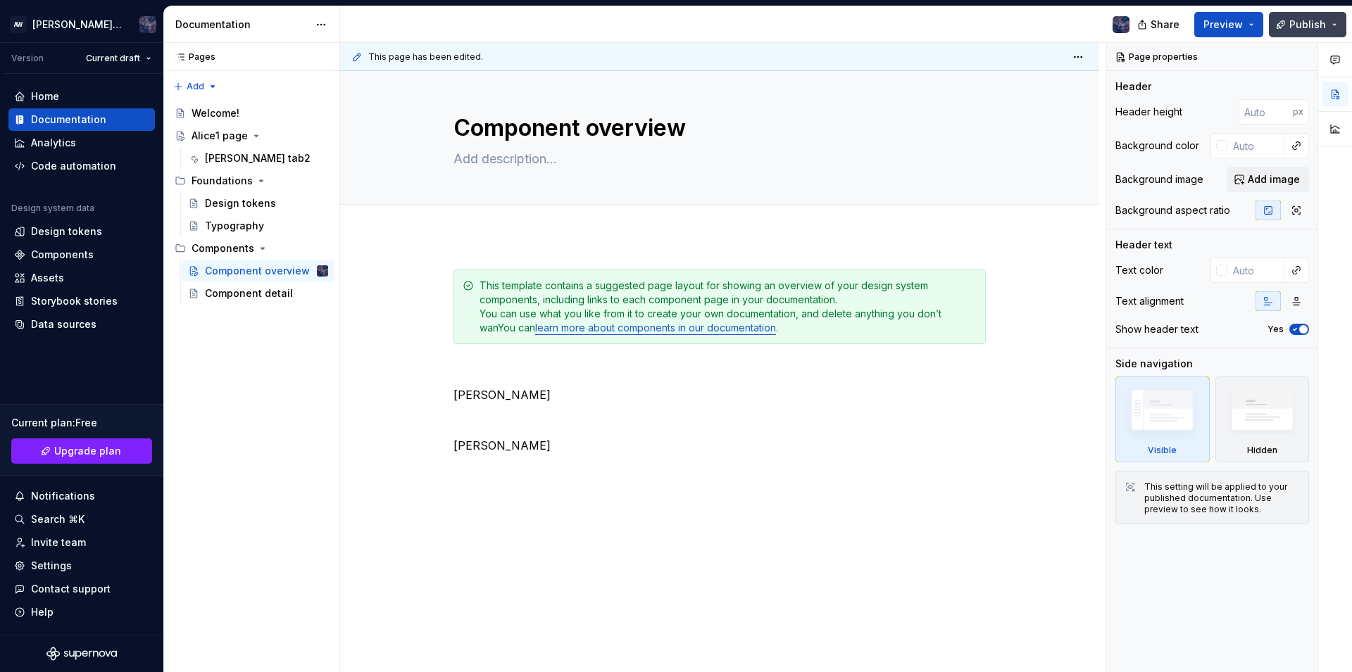
click at [1334, 30] on button "Publish" at bounding box center [1307, 24] width 77 height 25
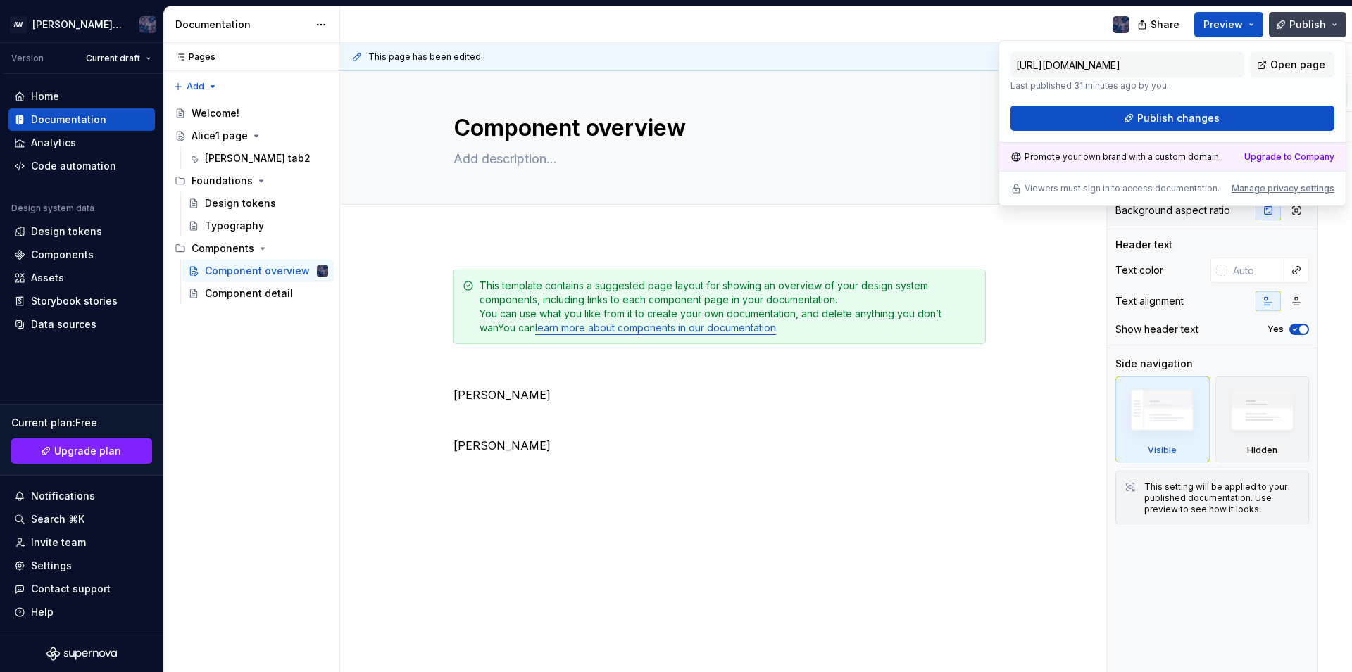
click at [1334, 30] on button "Publish" at bounding box center [1307, 24] width 77 height 25
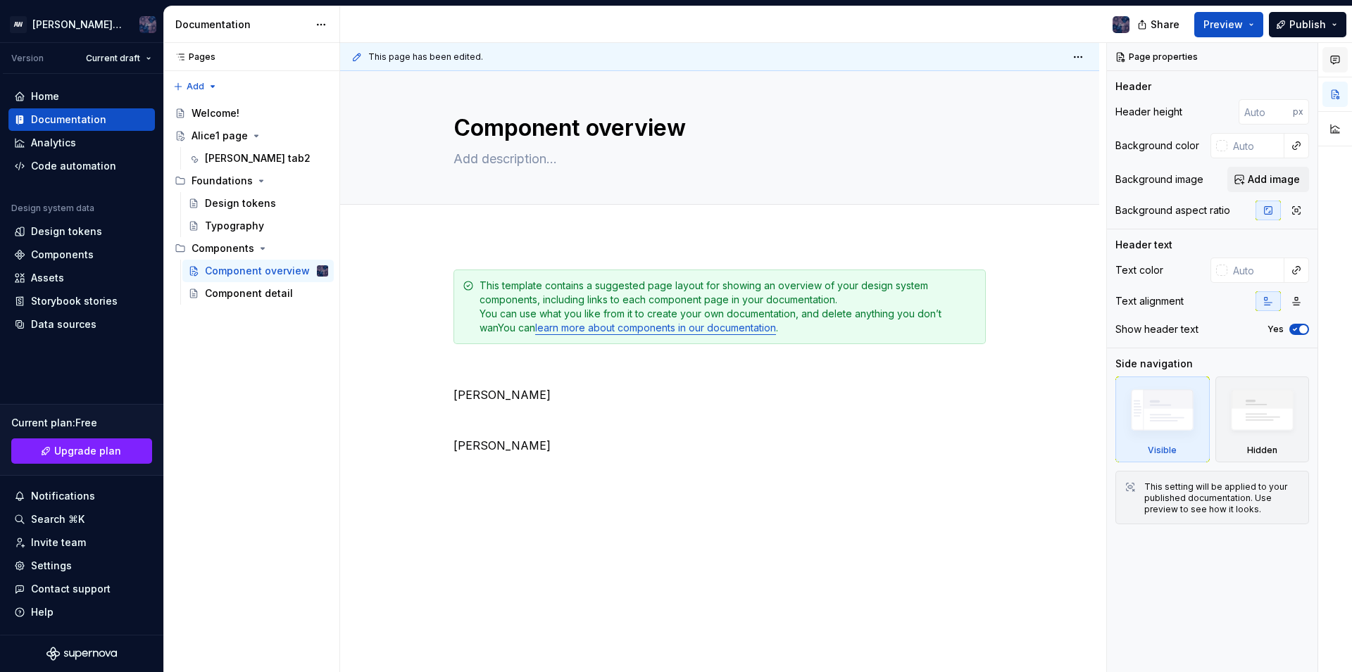
click at [1339, 56] on icon "button" at bounding box center [1335, 60] width 8 height 8
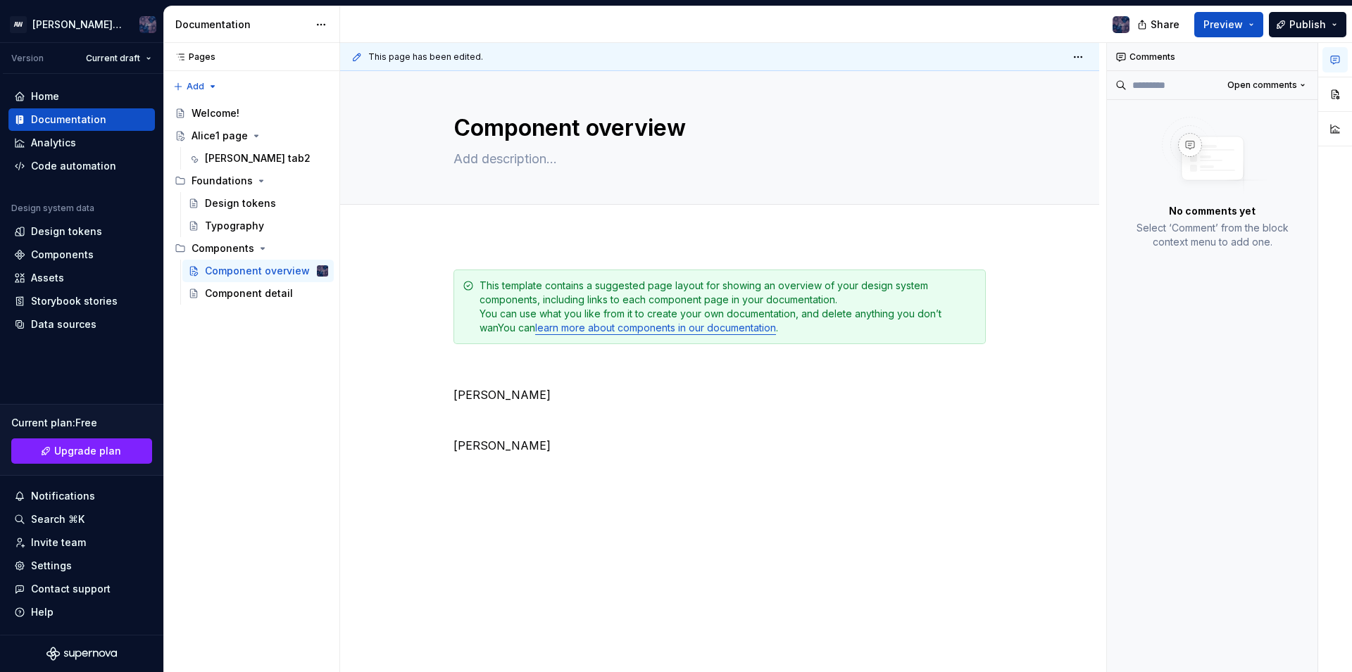
click at [1213, 143] on img at bounding box center [1212, 156] width 113 height 79
click at [1343, 92] on button "button" at bounding box center [1334, 94] width 25 height 25
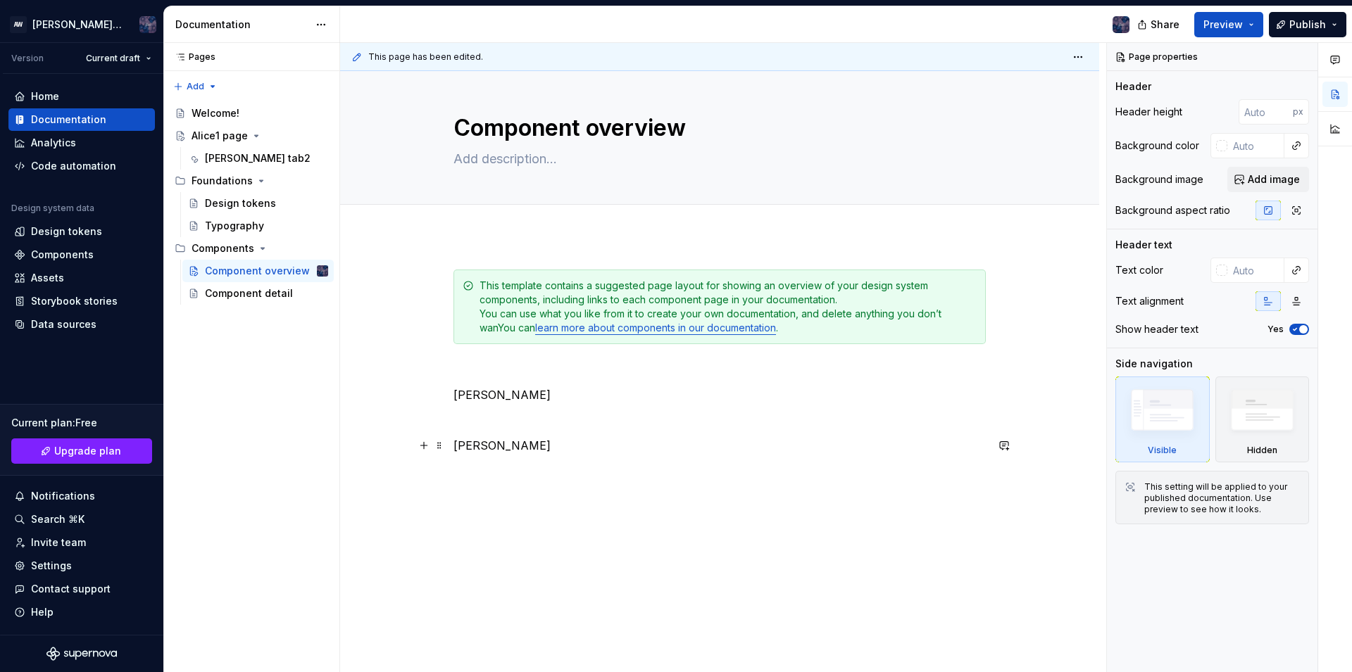
click at [745, 439] on p "[PERSON_NAME]" at bounding box center [719, 445] width 532 height 17
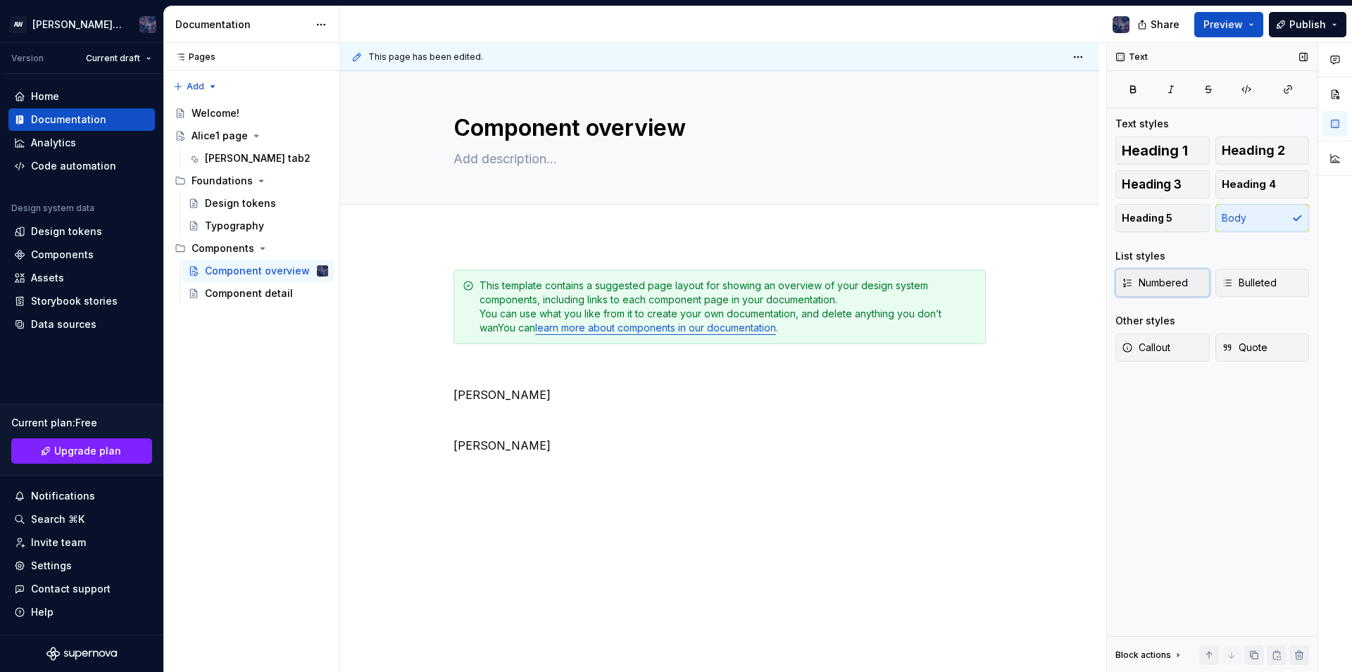
click at [1153, 280] on span "Numbered" at bounding box center [1155, 283] width 66 height 14
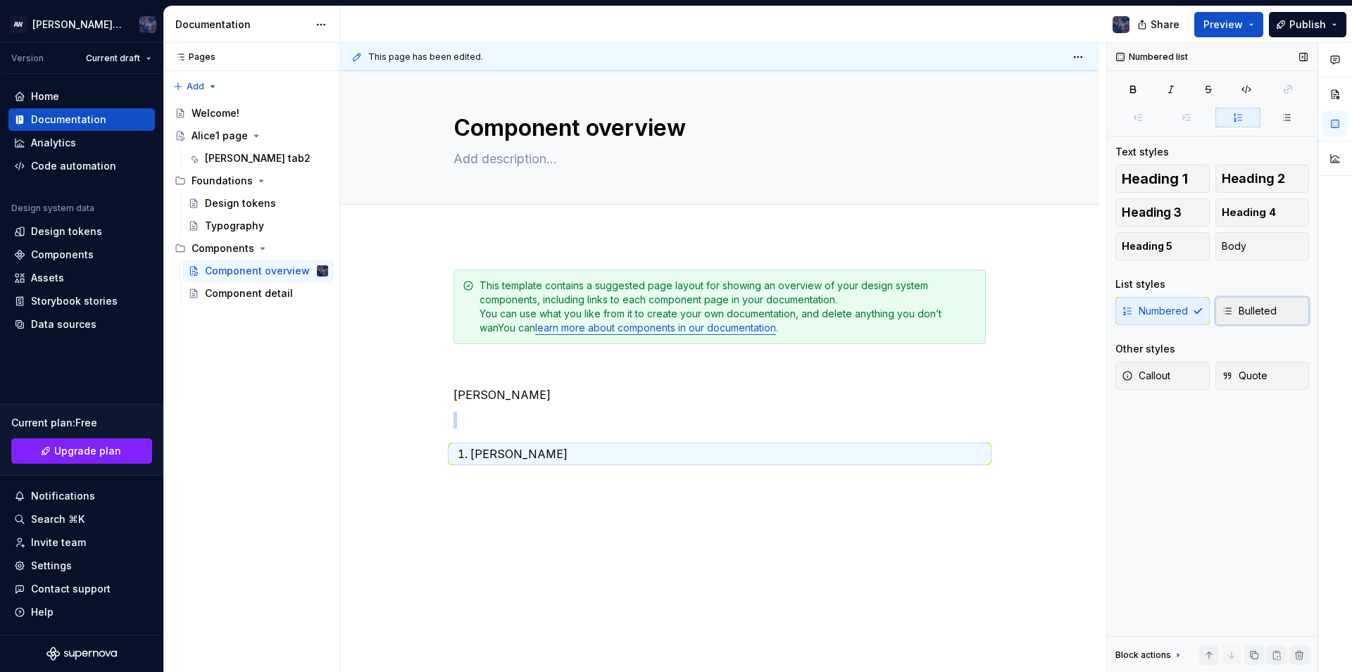
click at [1270, 313] on span "Bulleted" at bounding box center [1249, 311] width 55 height 14
click at [1160, 375] on span "Callout" at bounding box center [1146, 376] width 49 height 14
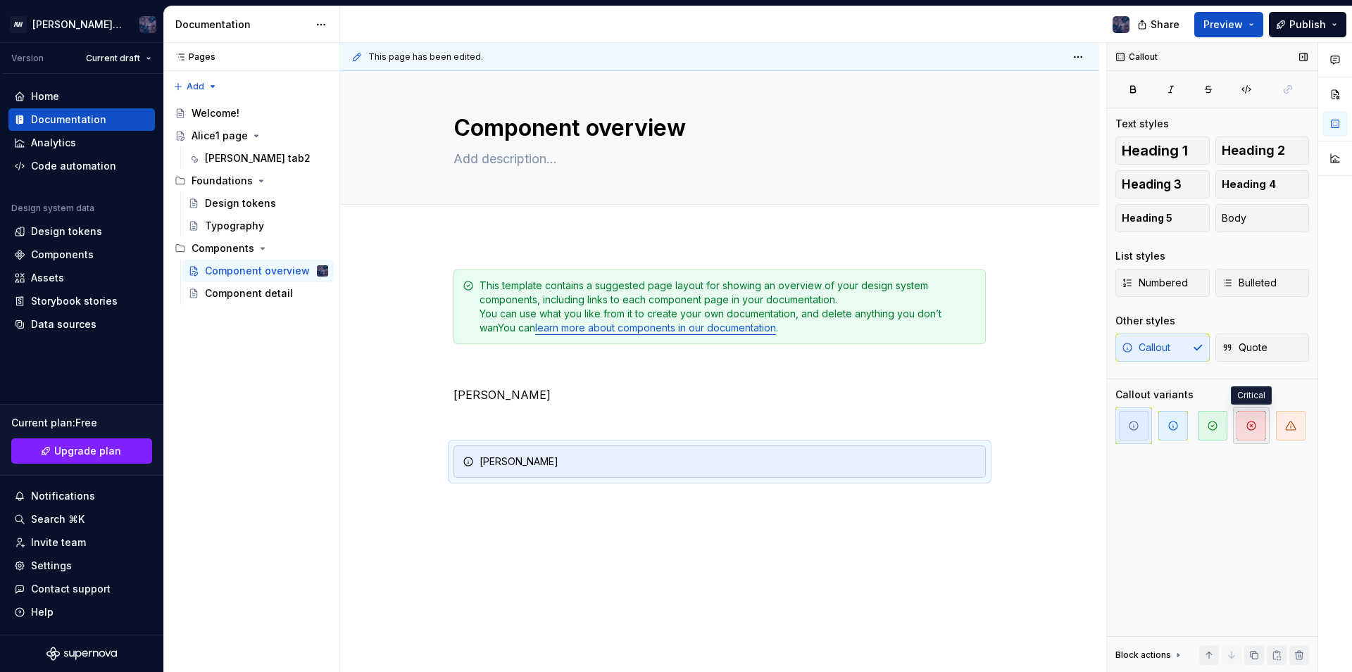
click at [1246, 432] on span "button" at bounding box center [1251, 426] width 30 height 30
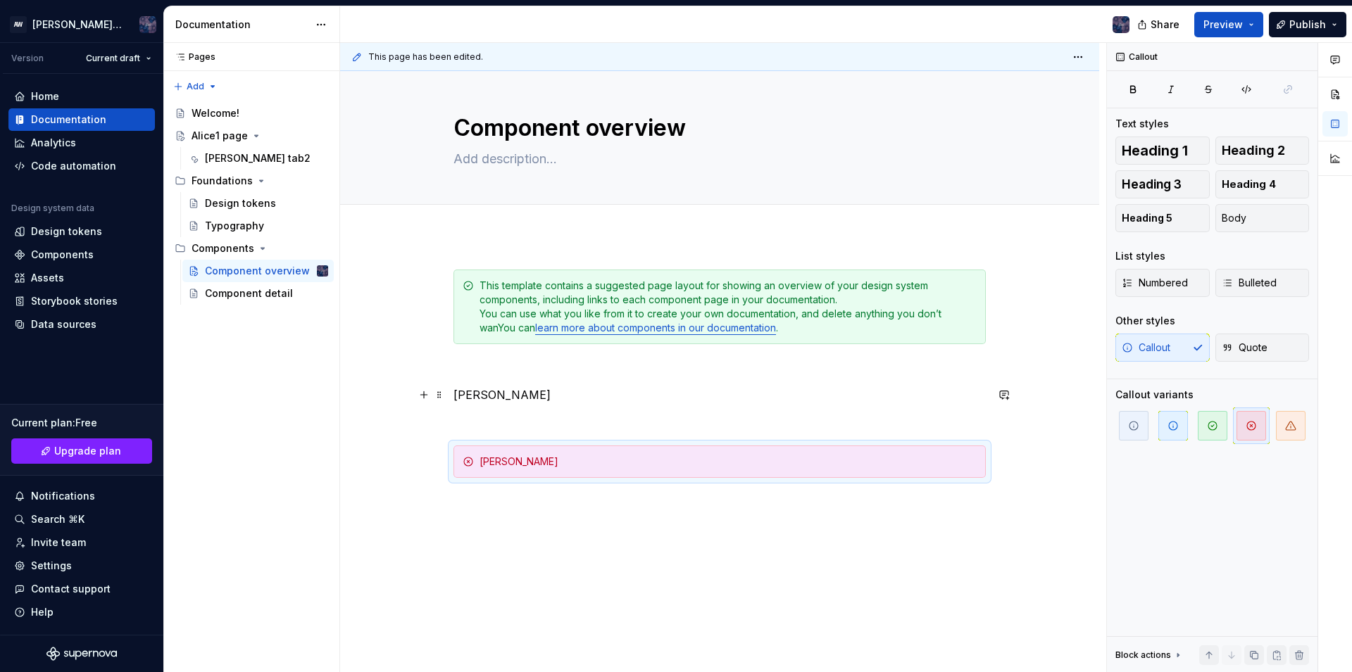
scroll to position [29, 0]
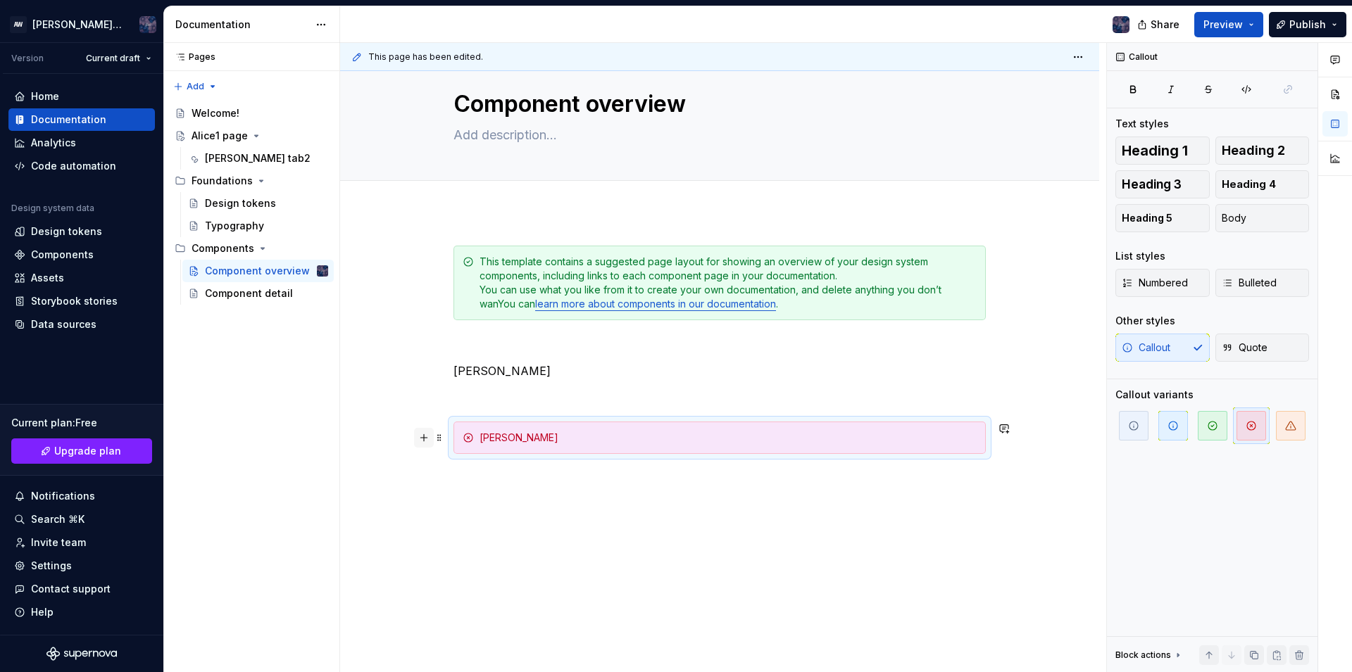
click at [425, 439] on button "button" at bounding box center [424, 438] width 20 height 20
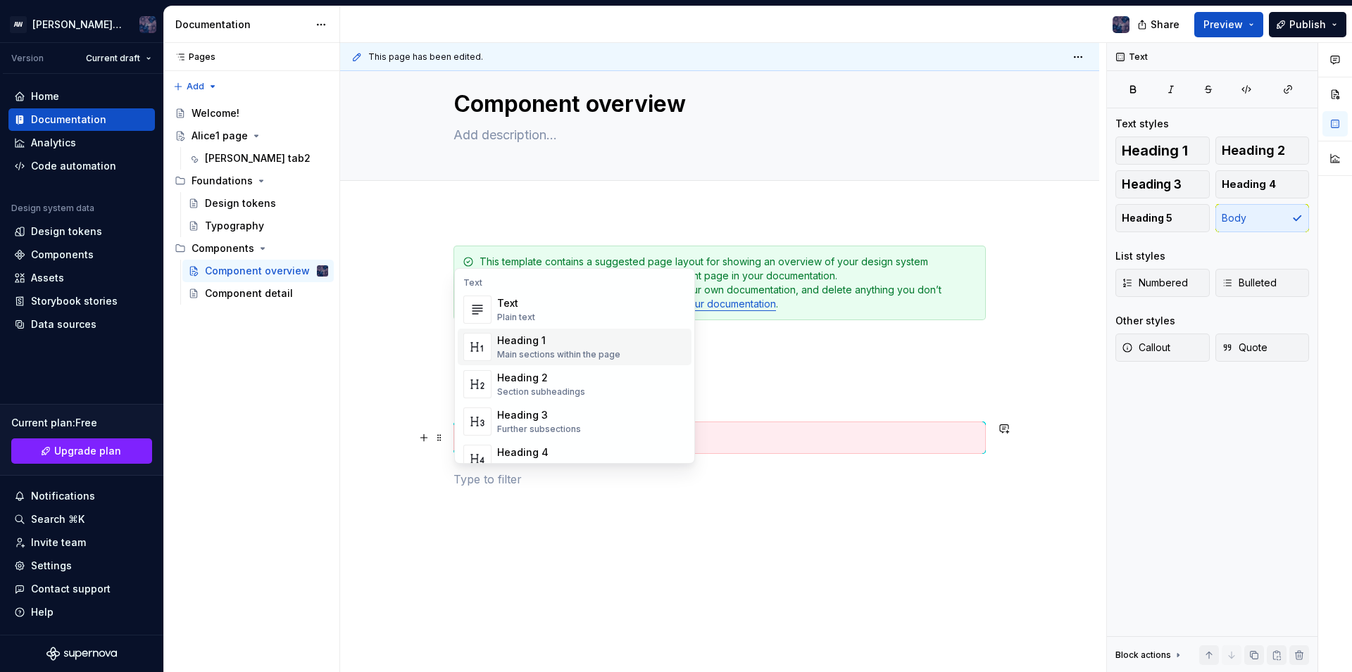
click at [583, 355] on div "Main sections within the page" at bounding box center [558, 354] width 123 height 11
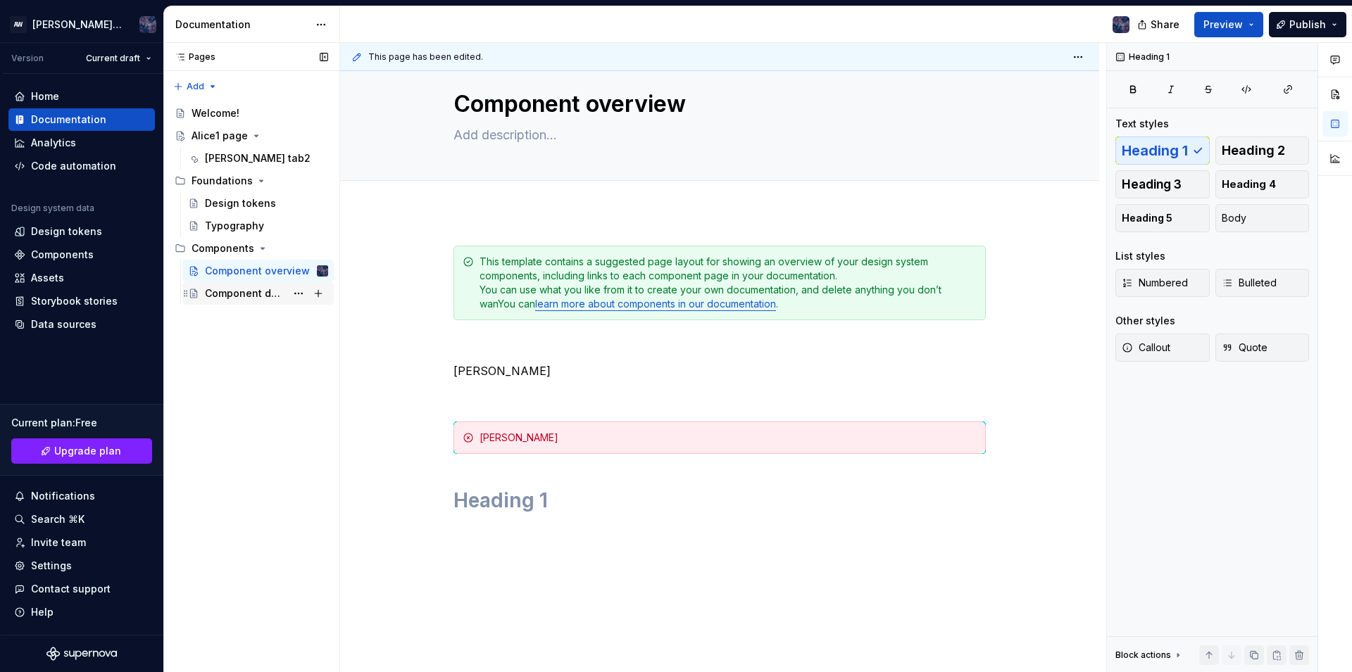
click at [275, 296] on div "Component detail" at bounding box center [245, 294] width 81 height 14
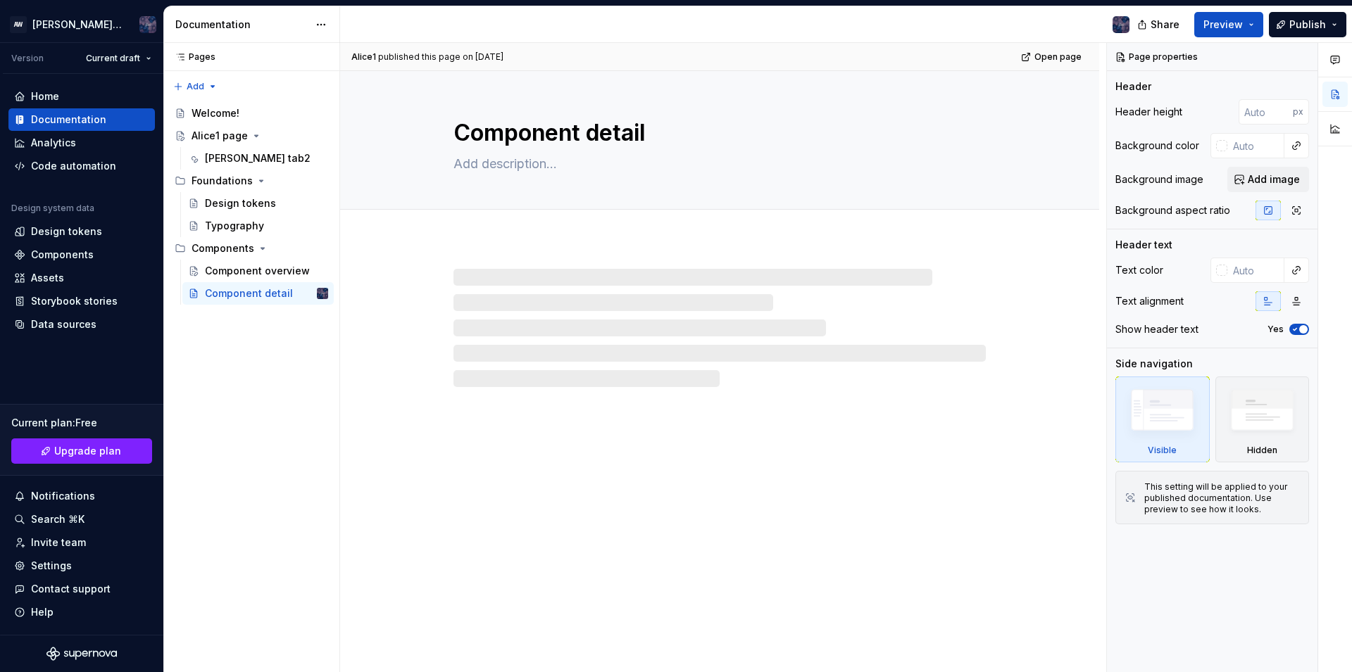
click at [738, 343] on div at bounding box center [719, 328] width 532 height 118
type textarea "*"
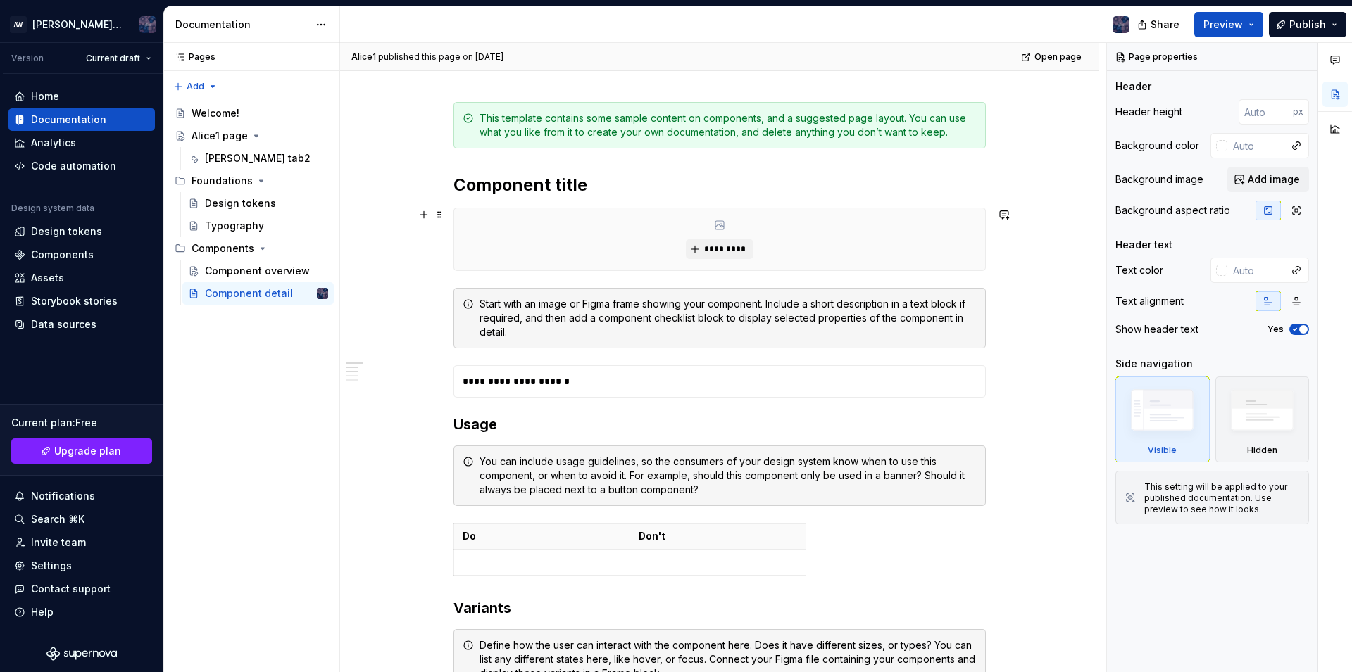
scroll to position [253, 0]
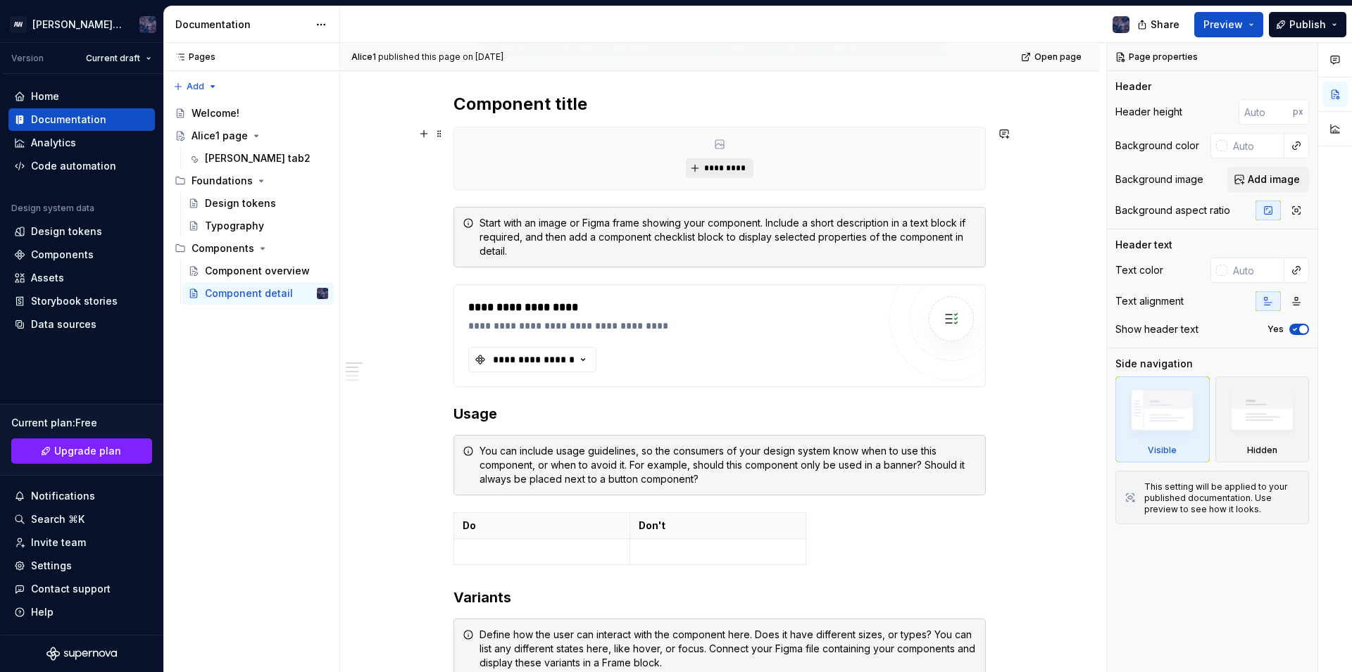
click at [717, 170] on span "*********" at bounding box center [724, 168] width 43 height 11
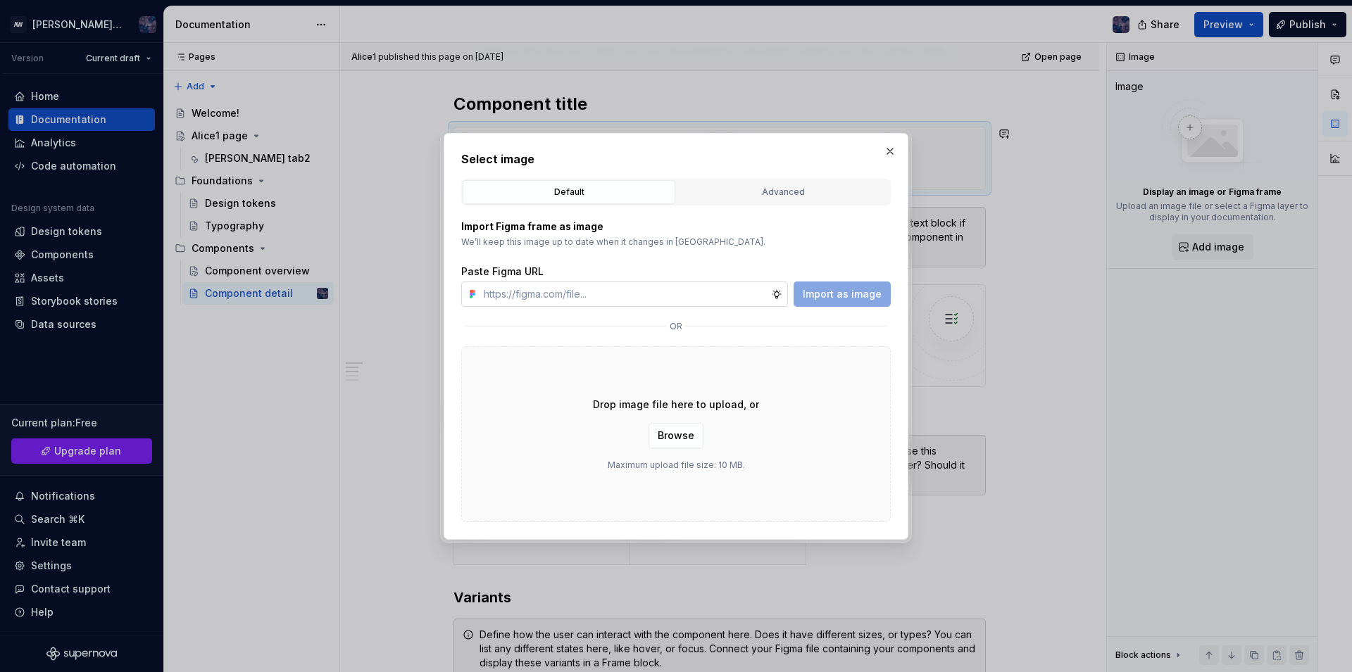
click at [537, 289] on input "text" at bounding box center [624, 294] width 293 height 25
type input "[URL][PERSON_NAME][DOMAIN_NAME]"
click at [663, 437] on span "Browse" at bounding box center [676, 436] width 37 height 14
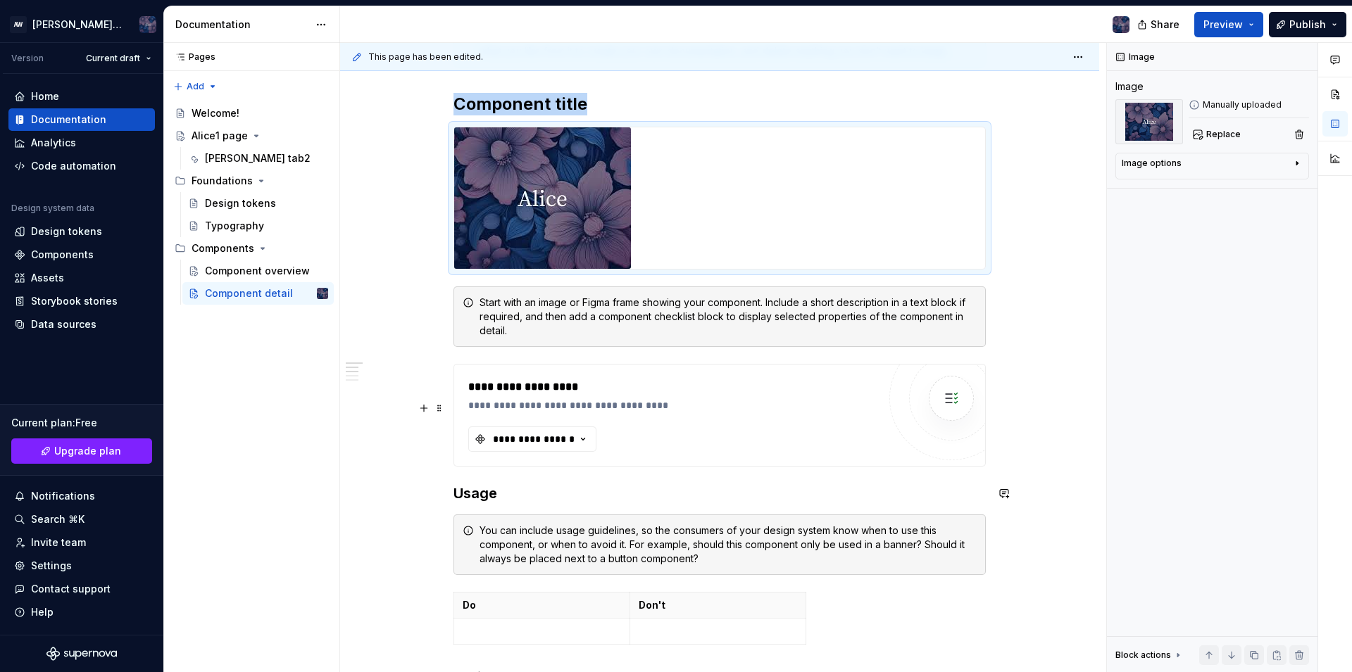
type textarea "*"
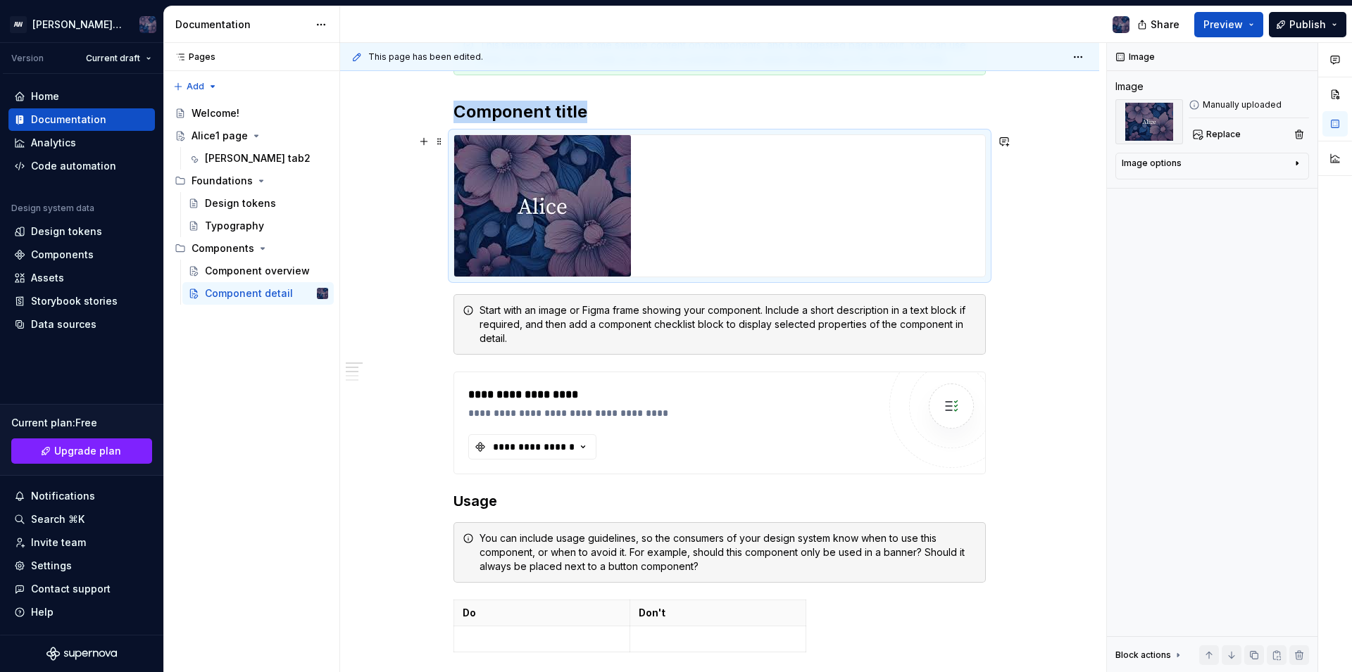
scroll to position [317, 0]
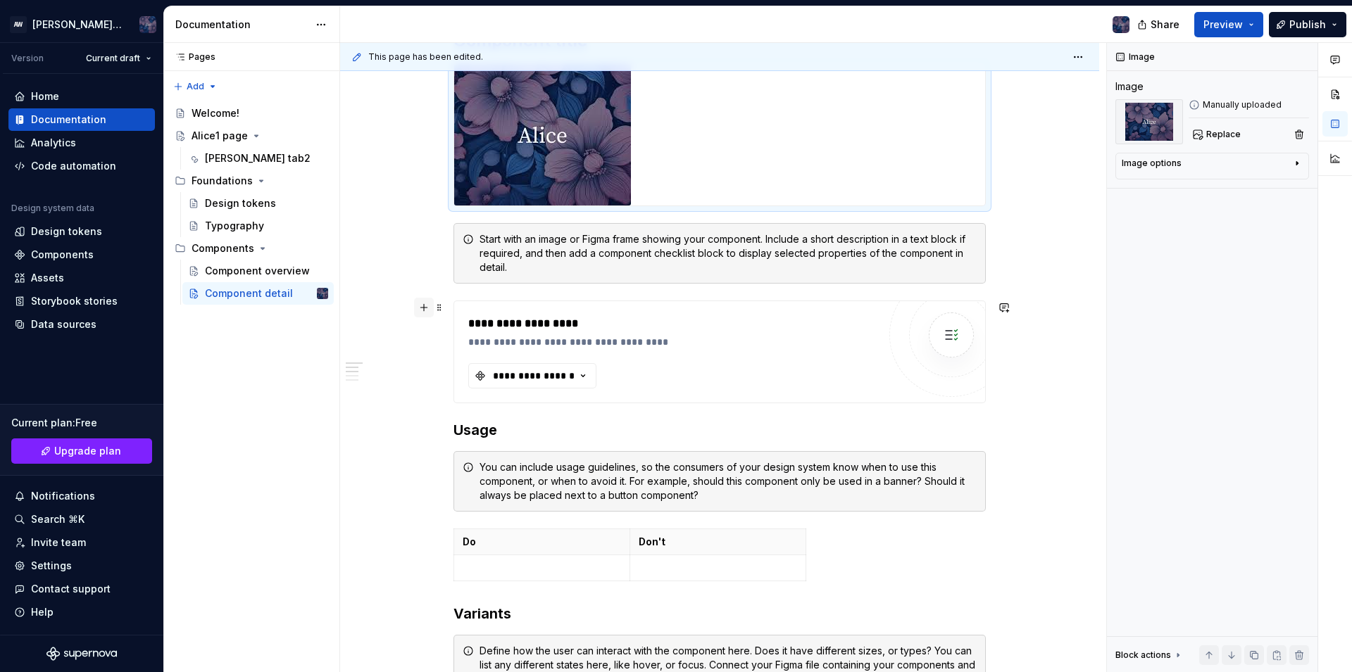
click at [425, 308] on button "button" at bounding box center [424, 308] width 20 height 20
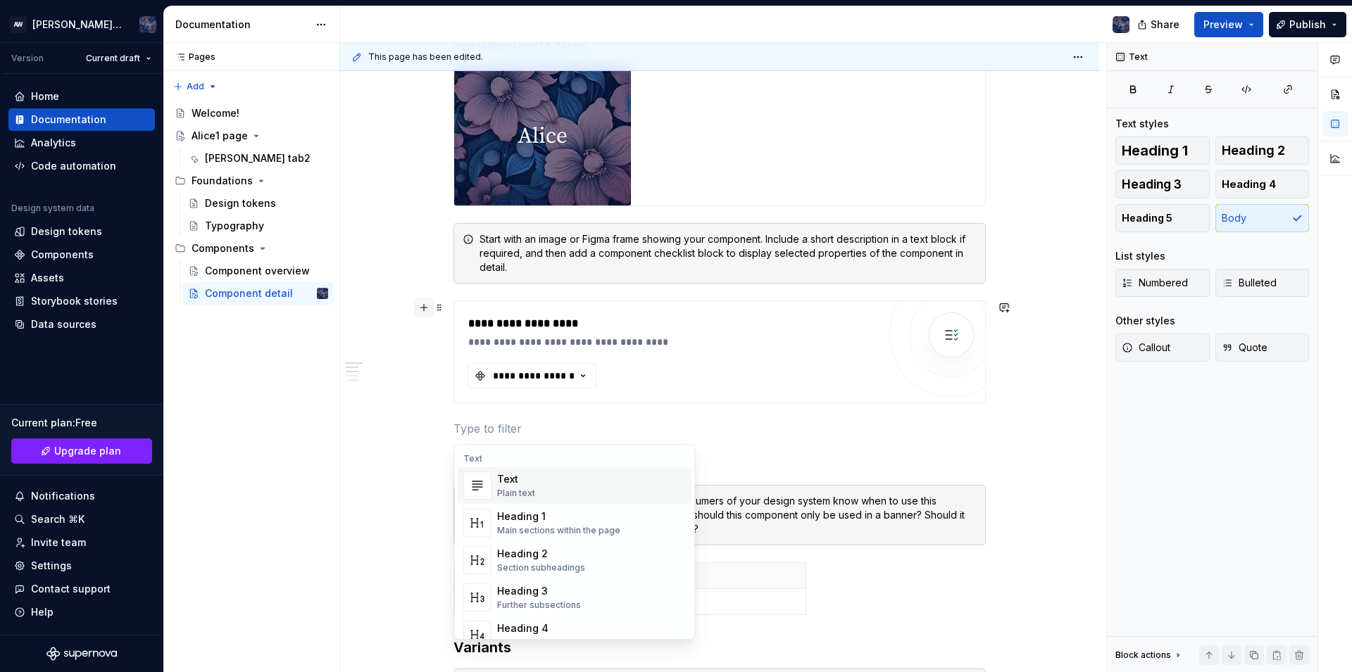
click at [425, 308] on button "button" at bounding box center [424, 308] width 20 height 20
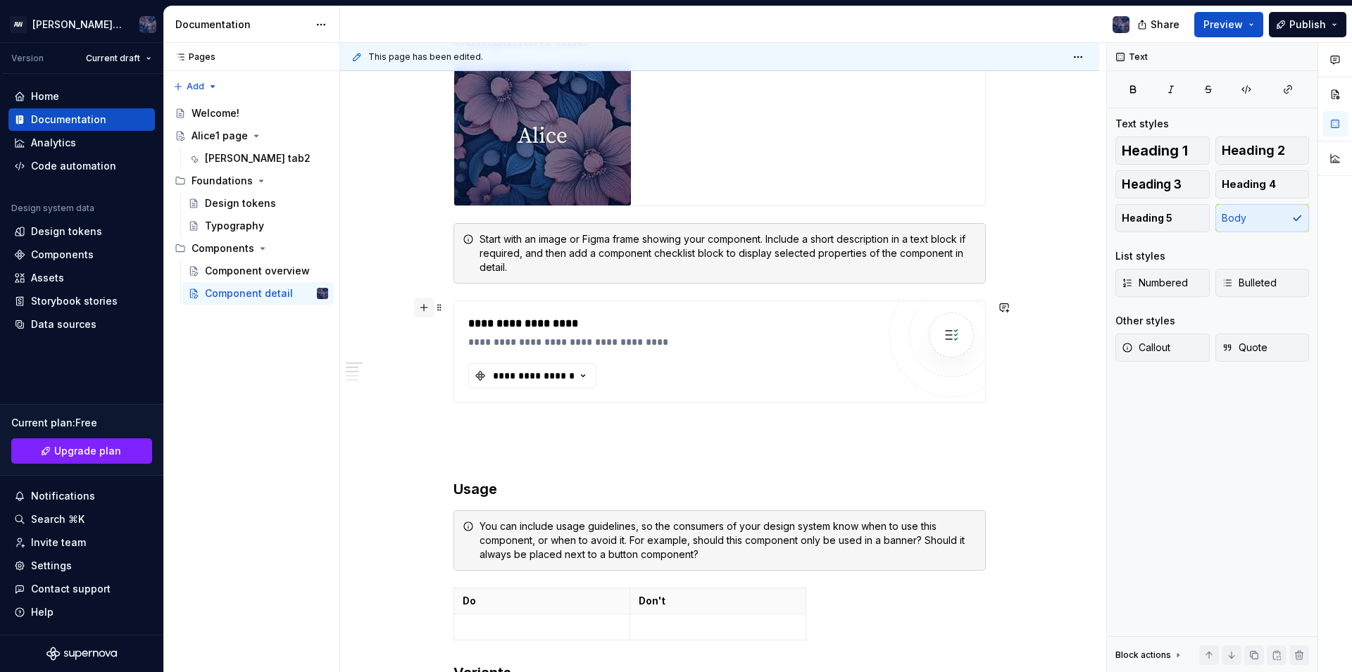
click at [425, 308] on button "button" at bounding box center [424, 308] width 20 height 20
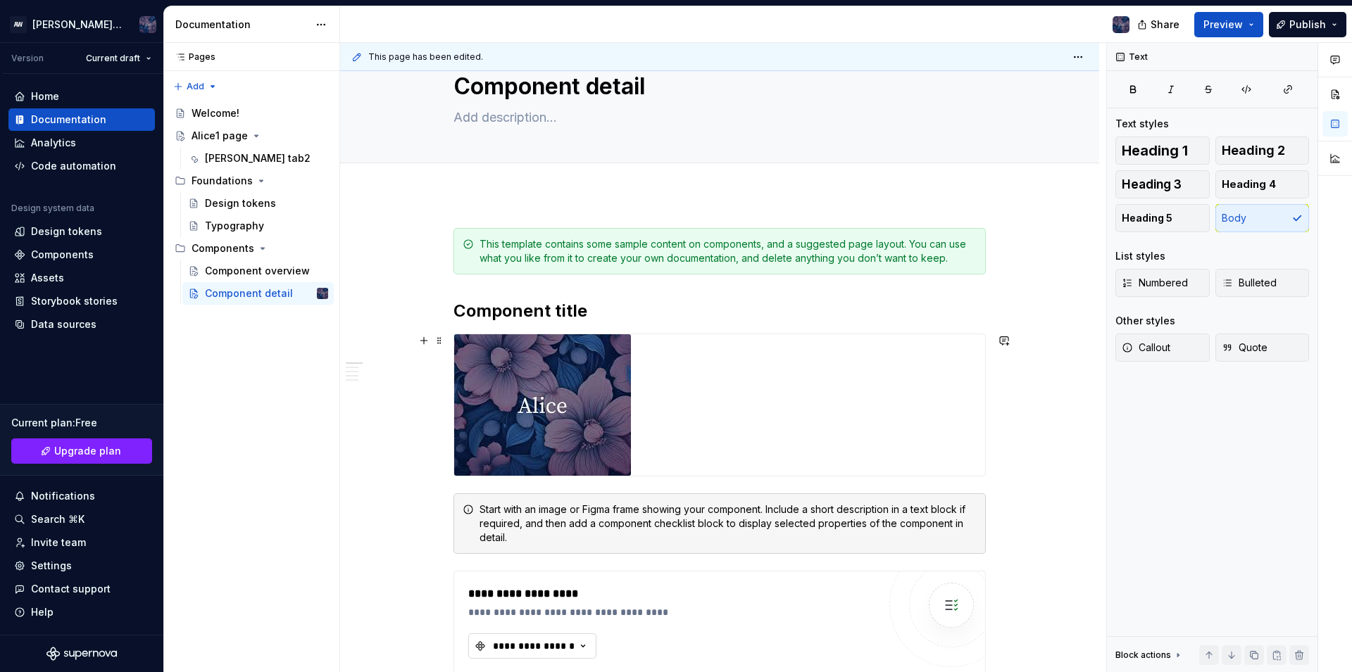
scroll to position [0, 0]
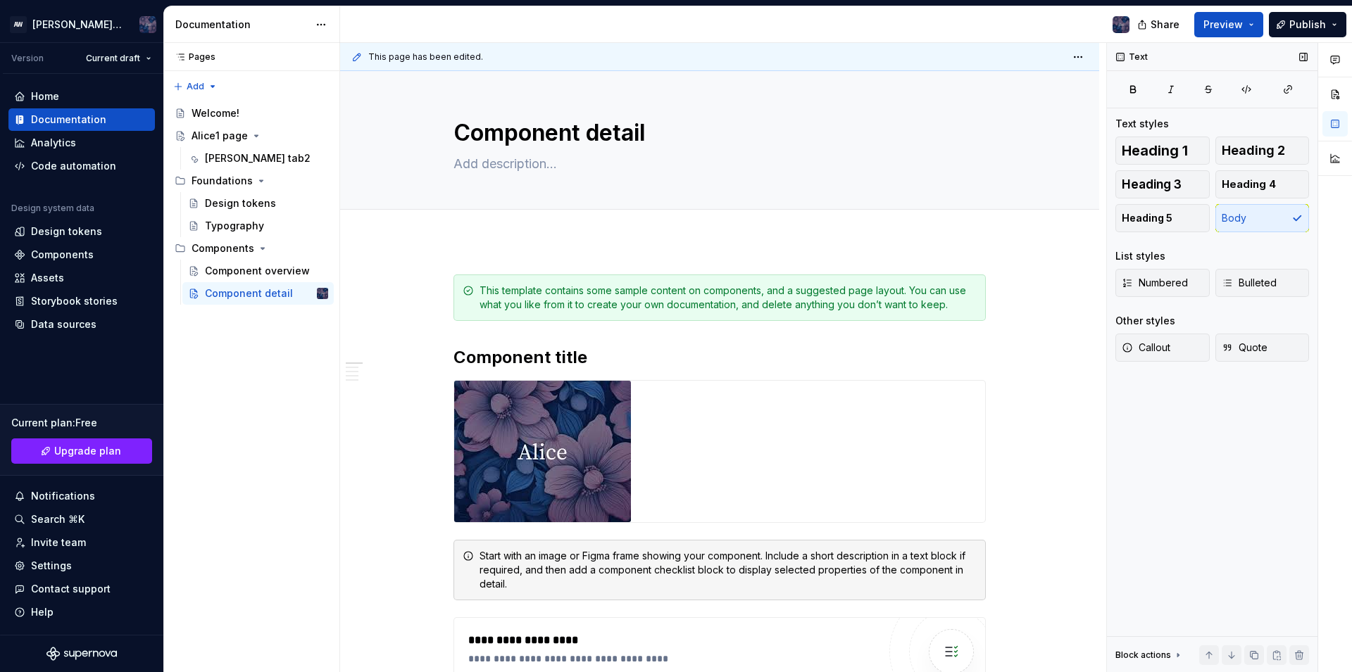
click at [1146, 301] on div "Numbered Bulleted" at bounding box center [1212, 287] width 194 height 37
click at [1148, 297] on div "Numbered Bulleted" at bounding box center [1212, 287] width 194 height 37
click at [1157, 287] on span "Numbered" at bounding box center [1155, 283] width 66 height 14
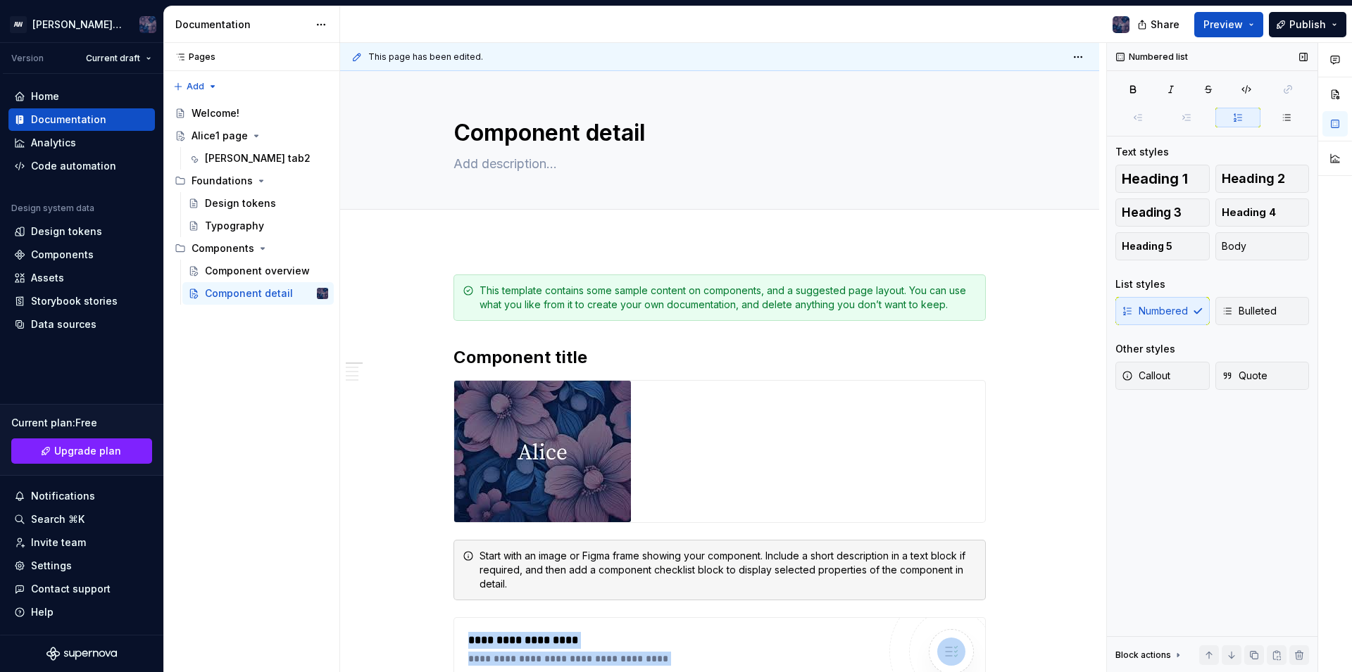
scroll to position [81, 0]
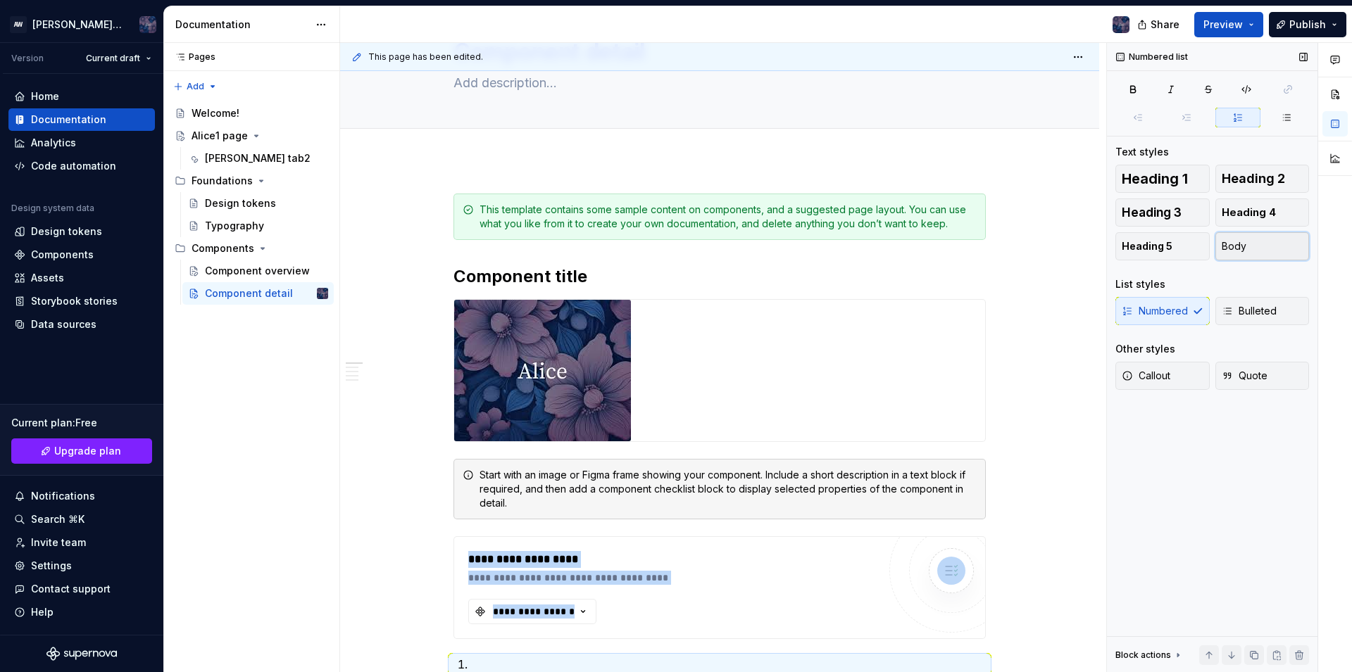
click at [1252, 242] on button "Body" at bounding box center [1262, 246] width 94 height 28
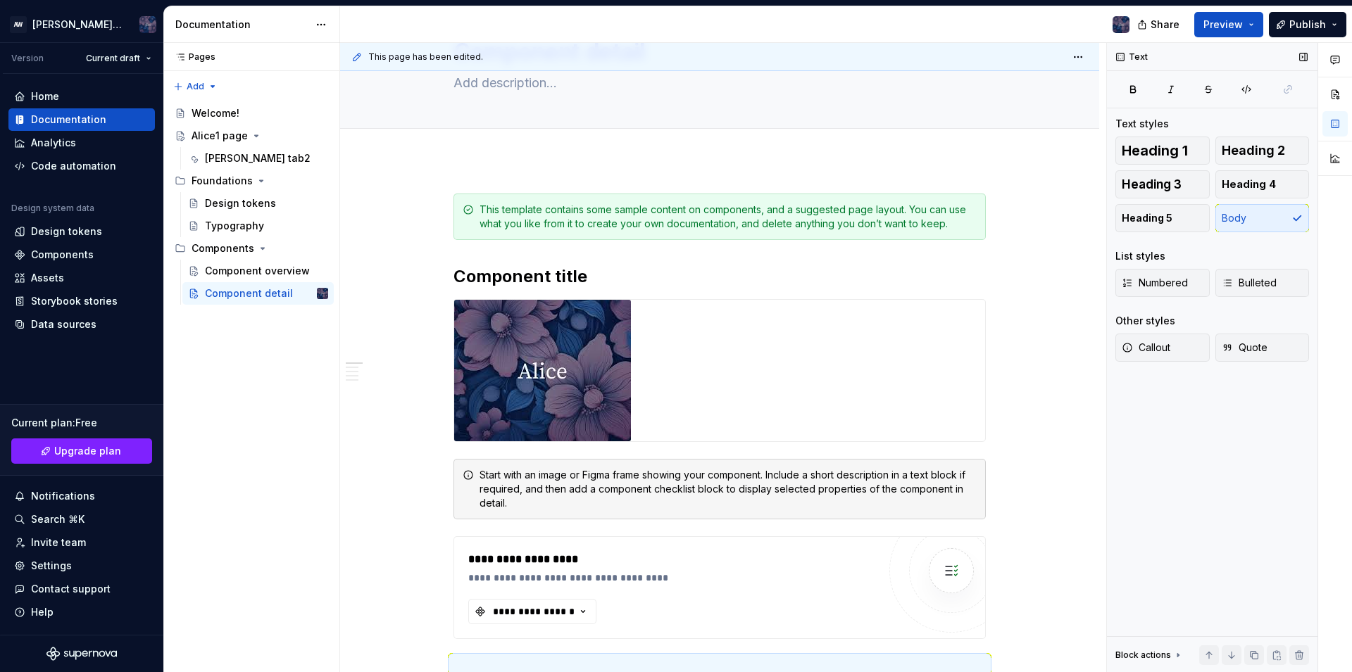
click at [1209, 656] on ul "Successfully reconnected. No internet connection. Reconnect to ensure all of yo…" at bounding box center [1178, 661] width 346 height 23
click at [1259, 656] on ul "Successfully reconnected. No internet connection. Reconnect to ensure all of yo…" at bounding box center [1178, 661] width 346 height 23
click at [1275, 653] on ul "Successfully reconnected. No internet connection. Reconnect to ensure all of yo…" at bounding box center [1178, 661] width 346 height 23
click at [1167, 649] on div "Block actions" at bounding box center [1149, 656] width 68 height 20
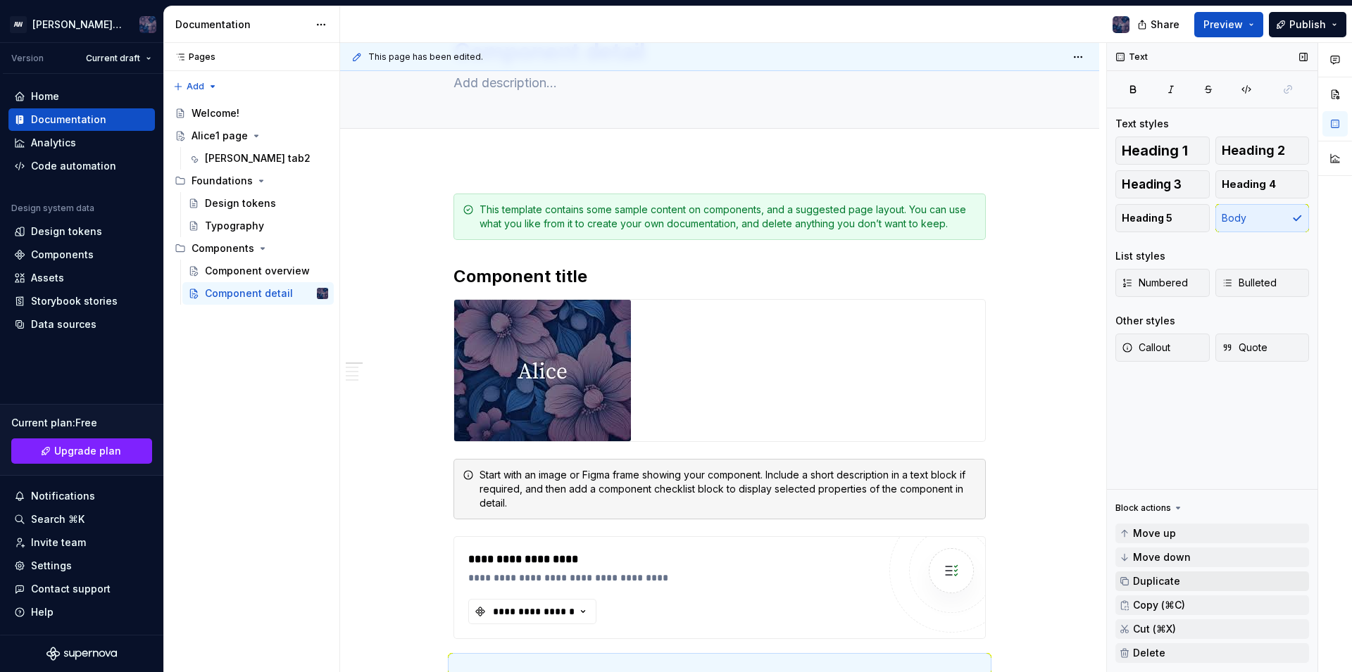
click at [1167, 589] on button "Duplicate" at bounding box center [1212, 582] width 194 height 20
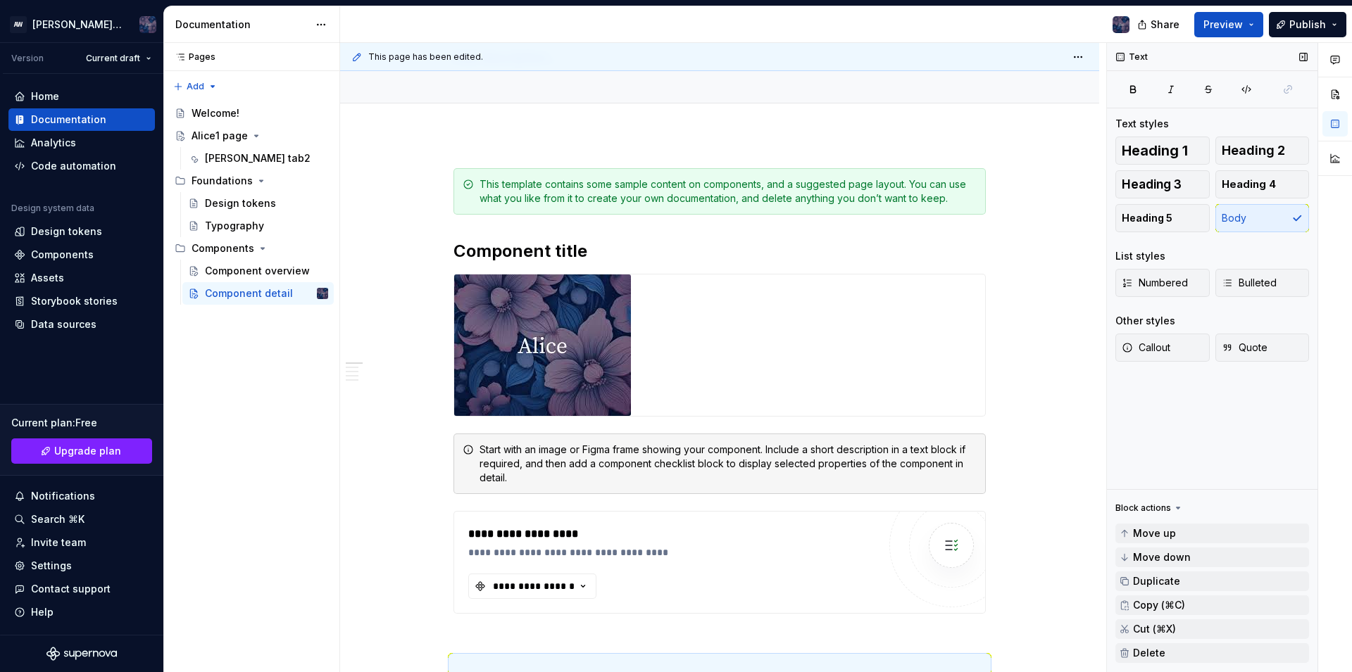
click at [1223, 419] on div "Text Text styles Heading 1 Heading 2 Heading 3 Heading 4 Heading 5 Body List st…" at bounding box center [1212, 358] width 211 height 630
click at [1147, 656] on ul "Successfully reconnected. No internet connection. Reconnect to ensure all of yo…" at bounding box center [1178, 661] width 346 height 23
click at [1146, 652] on ul "Successfully reconnected. No internet connection. Reconnect to ensure all of yo…" at bounding box center [1178, 661] width 346 height 23
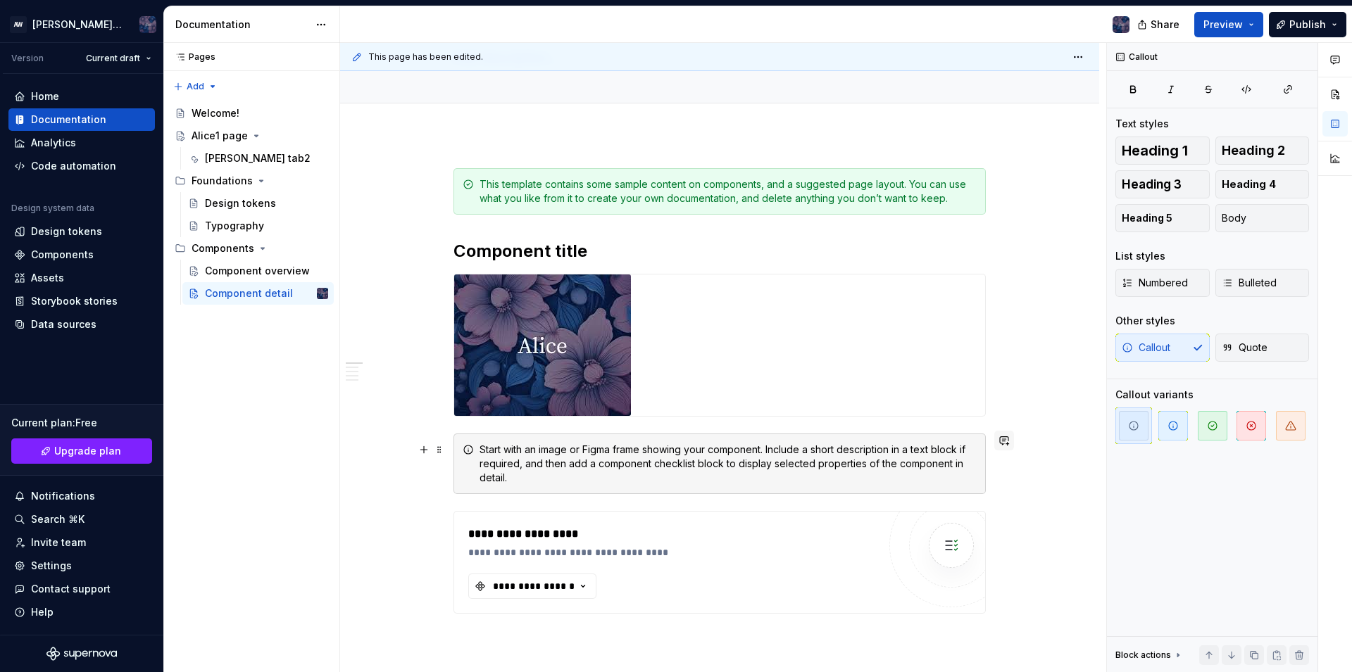
click at [1003, 438] on button "button" at bounding box center [1004, 441] width 20 height 20
click at [853, 465] on p "**********" at bounding box center [901, 465] width 207 height 15
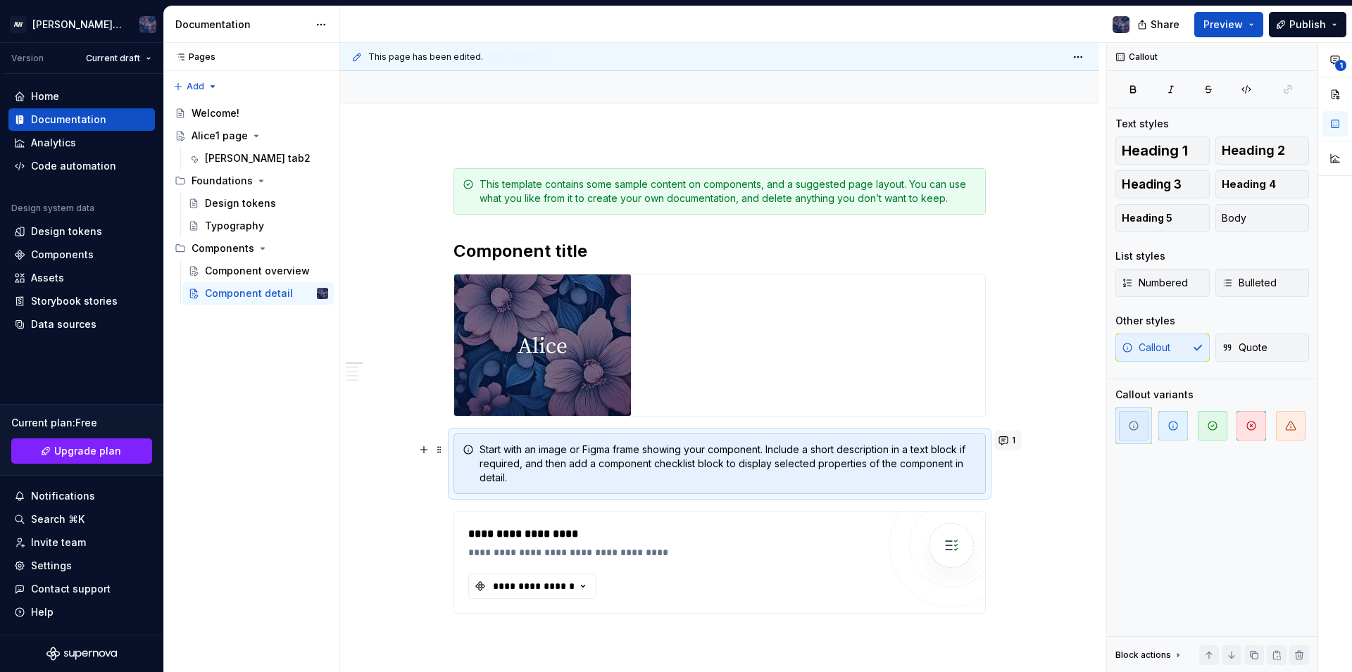
click at [1006, 437] on button "1" at bounding box center [1007, 441] width 27 height 20
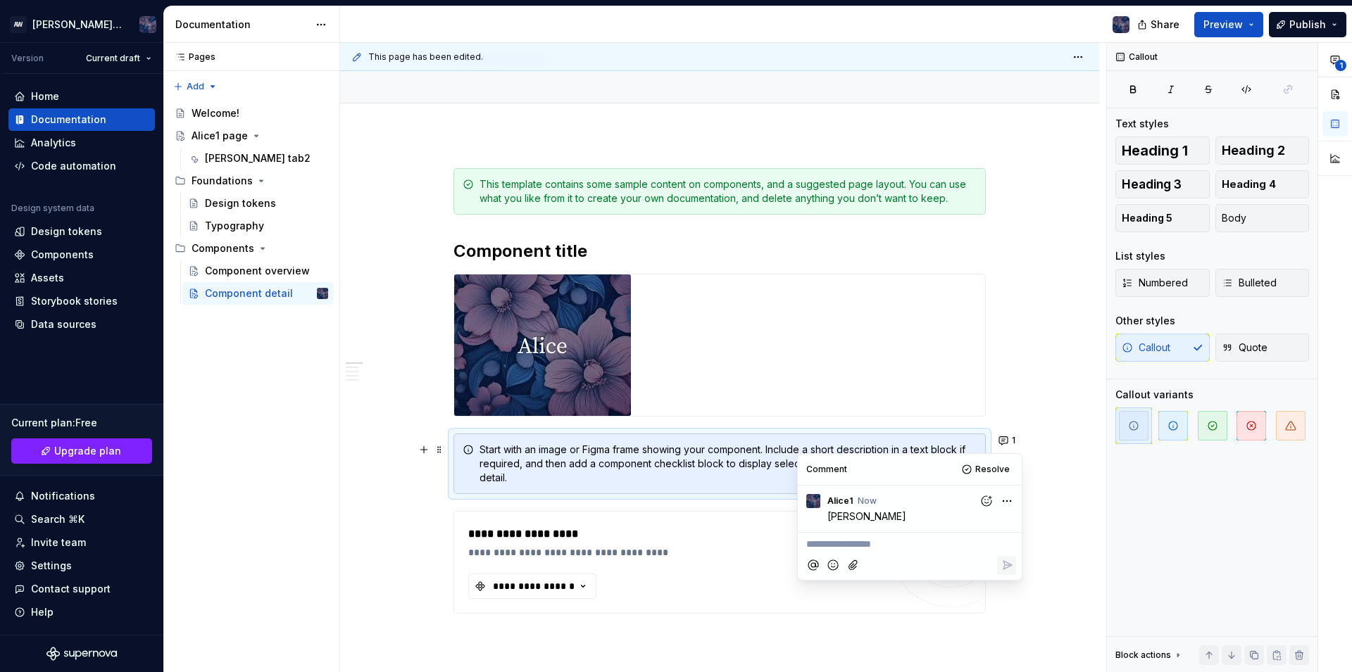
click at [856, 545] on p "**********" at bounding box center [909, 544] width 207 height 15
click at [853, 545] on p "**********" at bounding box center [909, 544] width 207 height 15
click at [1013, 562] on icon "Reply" at bounding box center [1007, 565] width 14 height 14
click at [858, 576] on div "**********" at bounding box center [909, 581] width 213 height 19
click at [1008, 612] on button "Reply" at bounding box center [1006, 605] width 19 height 19
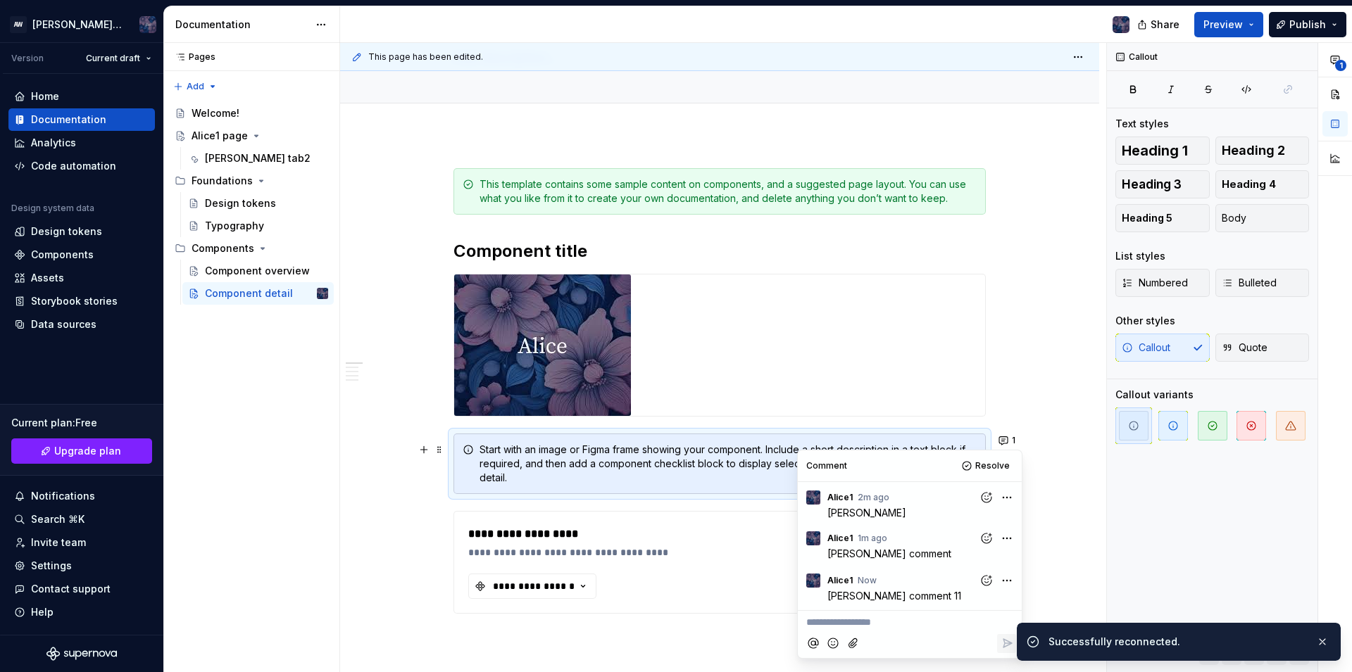
scroll to position [170, 0]
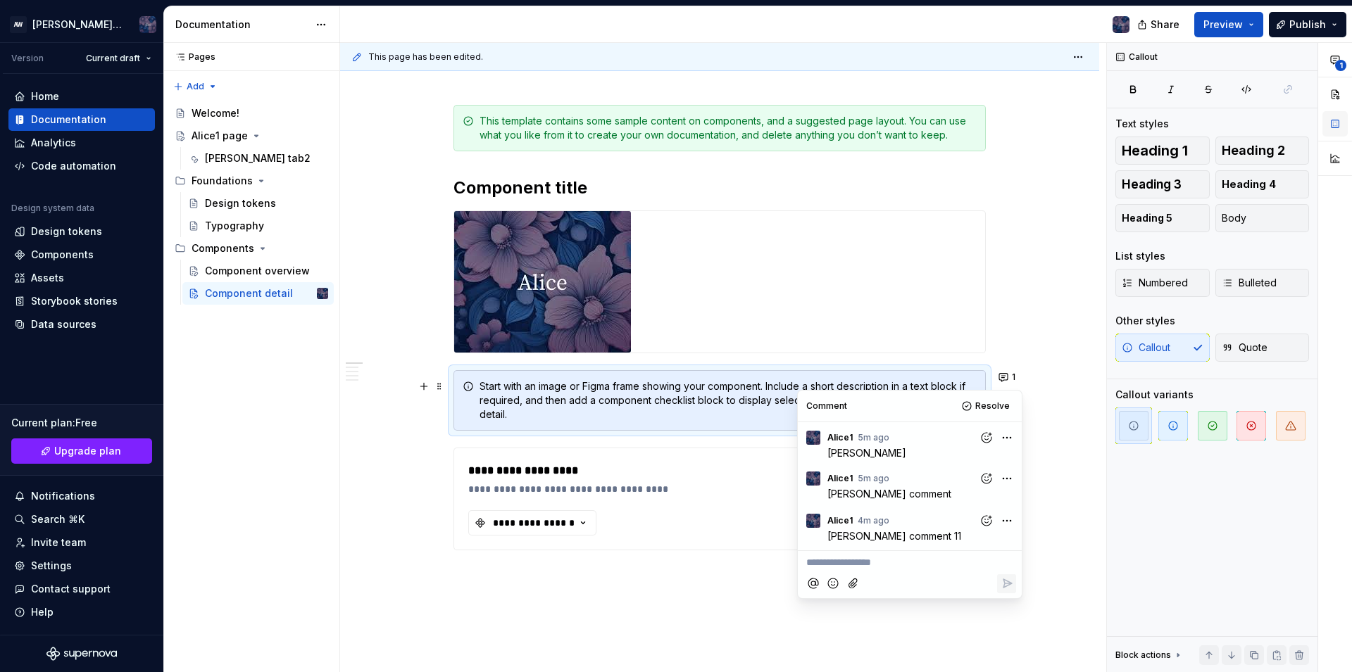
click at [1339, 128] on button "button" at bounding box center [1334, 123] width 25 height 25
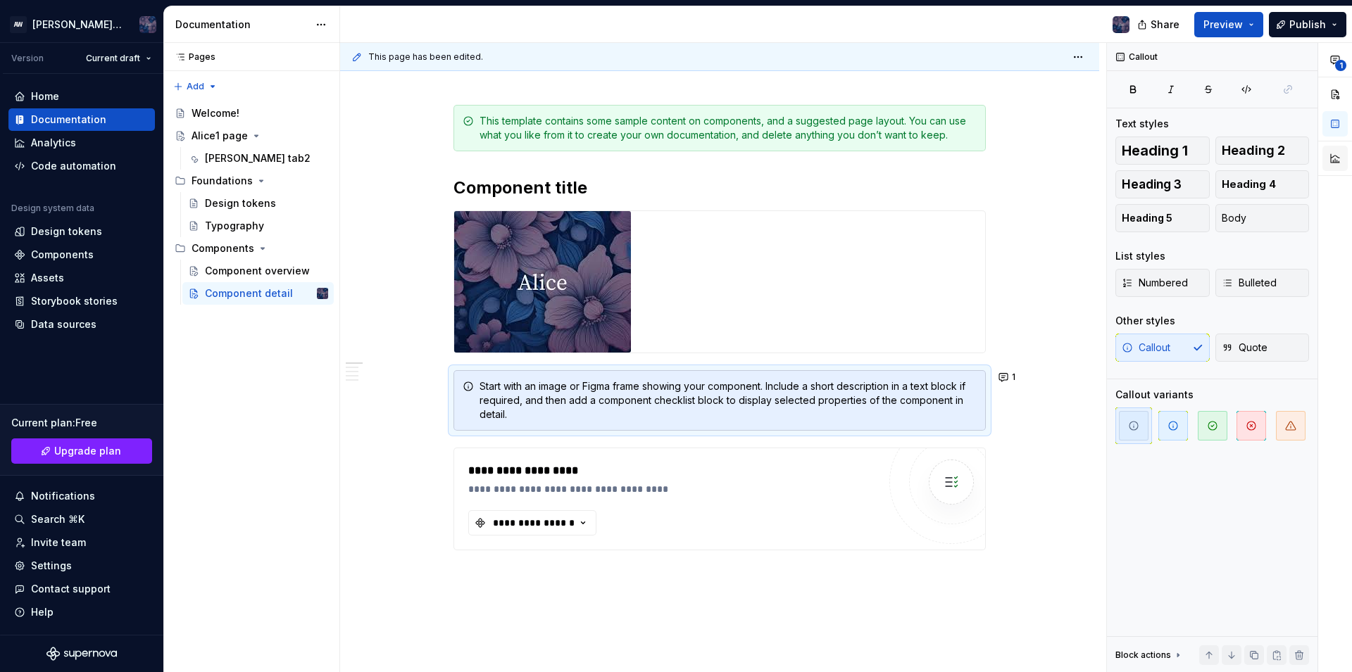
click at [1343, 147] on button "button" at bounding box center [1334, 158] width 25 height 25
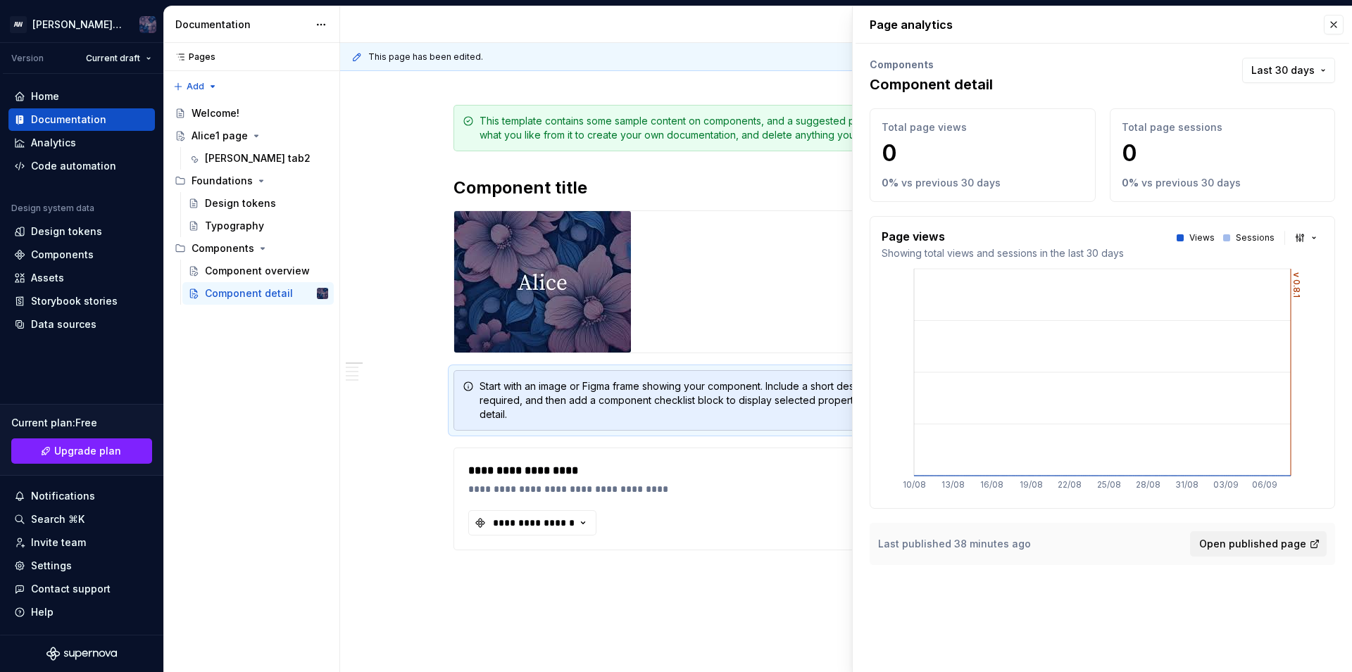
click at [1348, 18] on div "Page analytics Components Component detail Last 30 days Total page views 0 0 % …" at bounding box center [1102, 294] width 499 height 576
click at [1343, 23] on button "button" at bounding box center [1334, 25] width 20 height 20
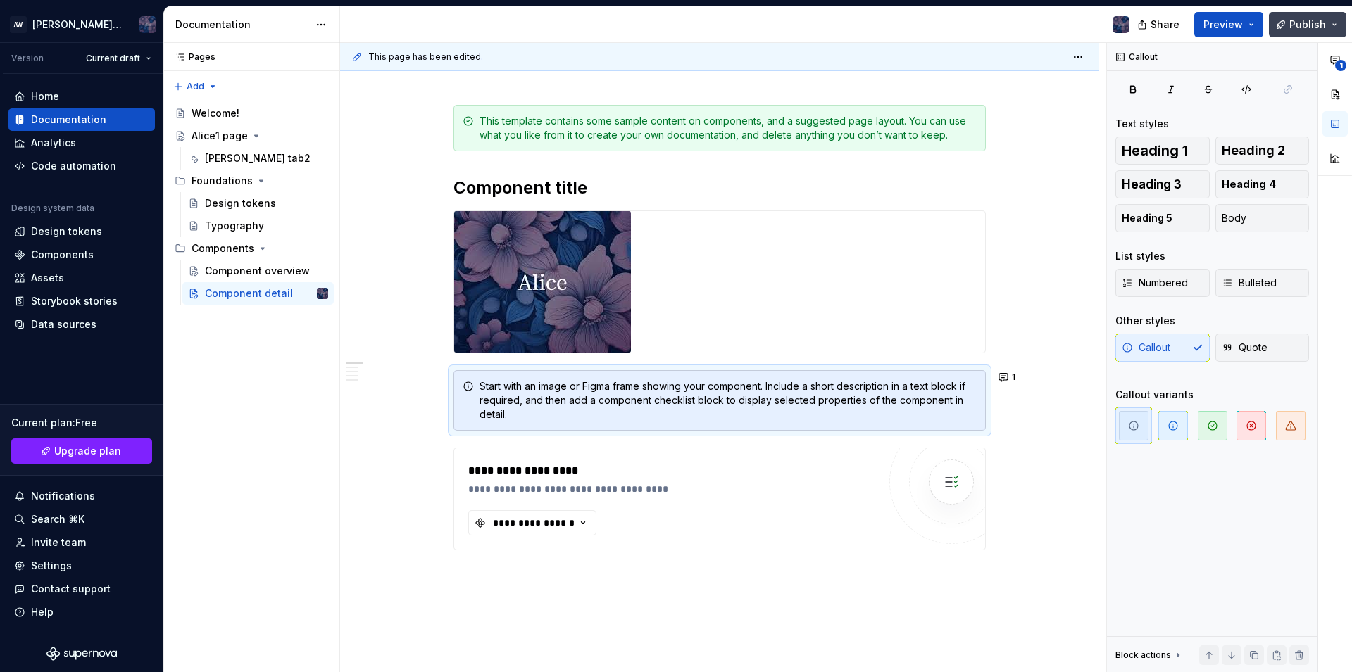
click at [1324, 24] on span "Publish" at bounding box center [1307, 25] width 37 height 14
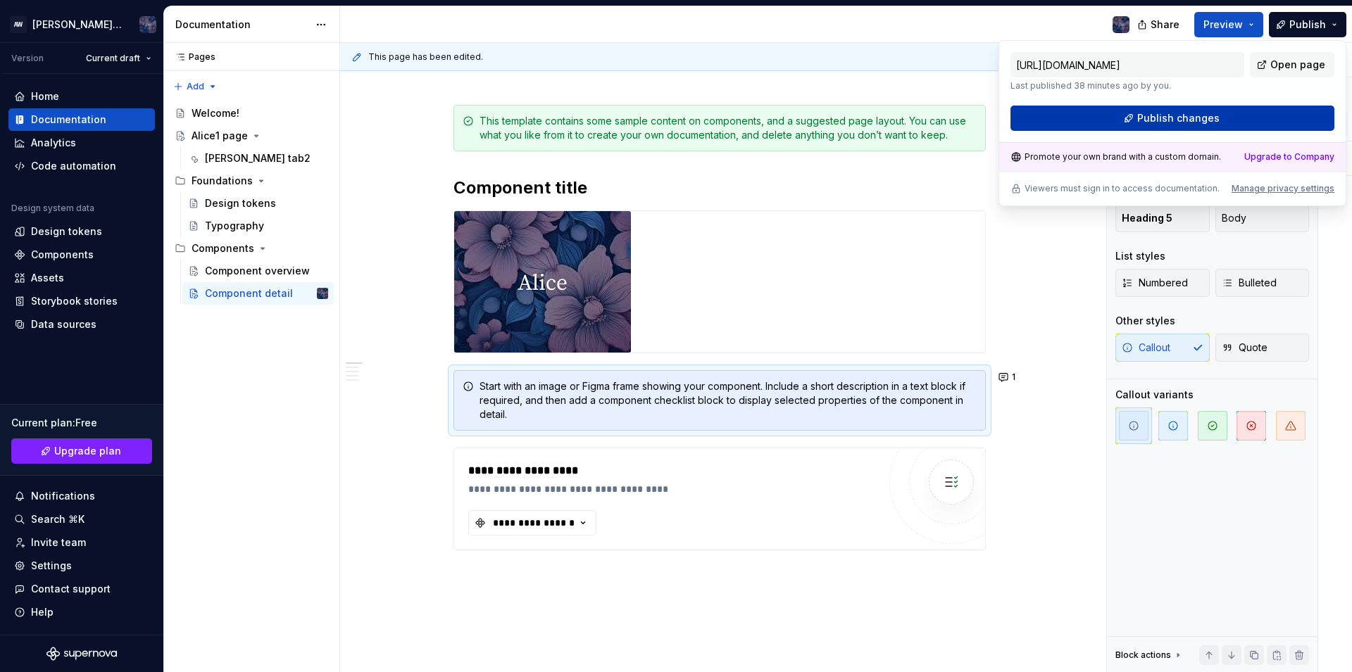
click at [1172, 127] on button "Publish changes" at bounding box center [1172, 118] width 324 height 25
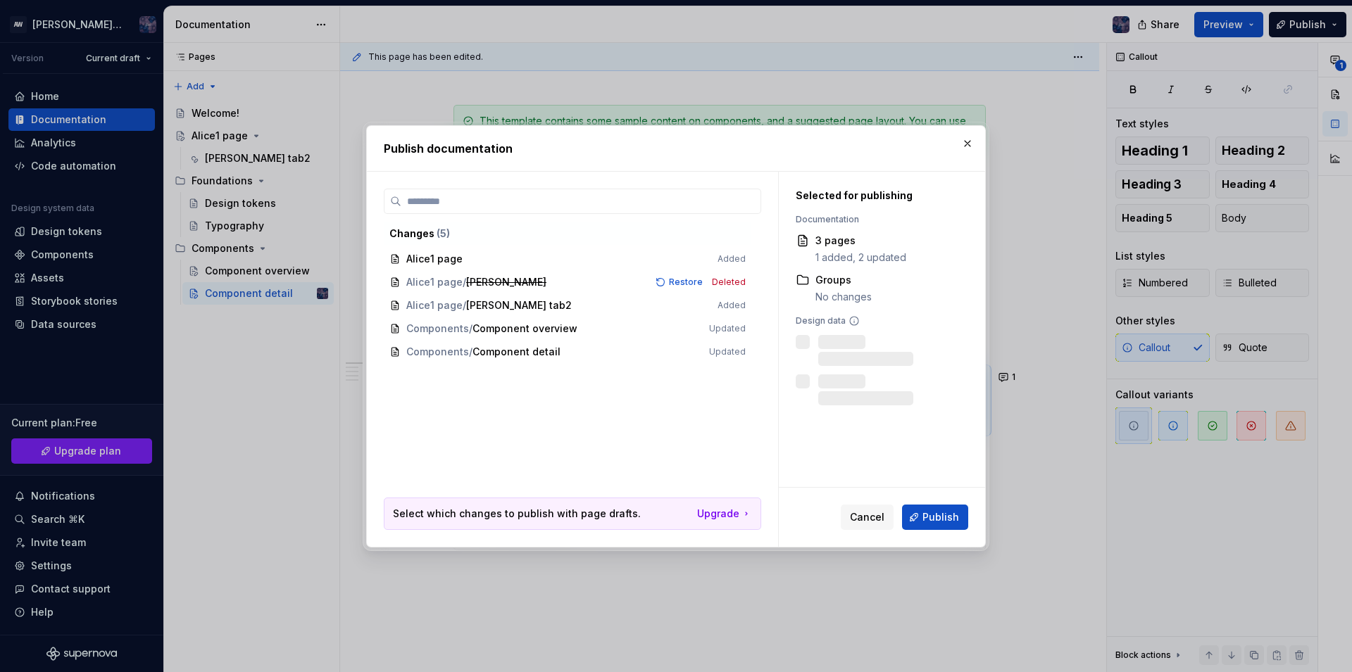
scroll to position [170, 0]
click at [951, 515] on span "Publish" at bounding box center [940, 517] width 37 height 14
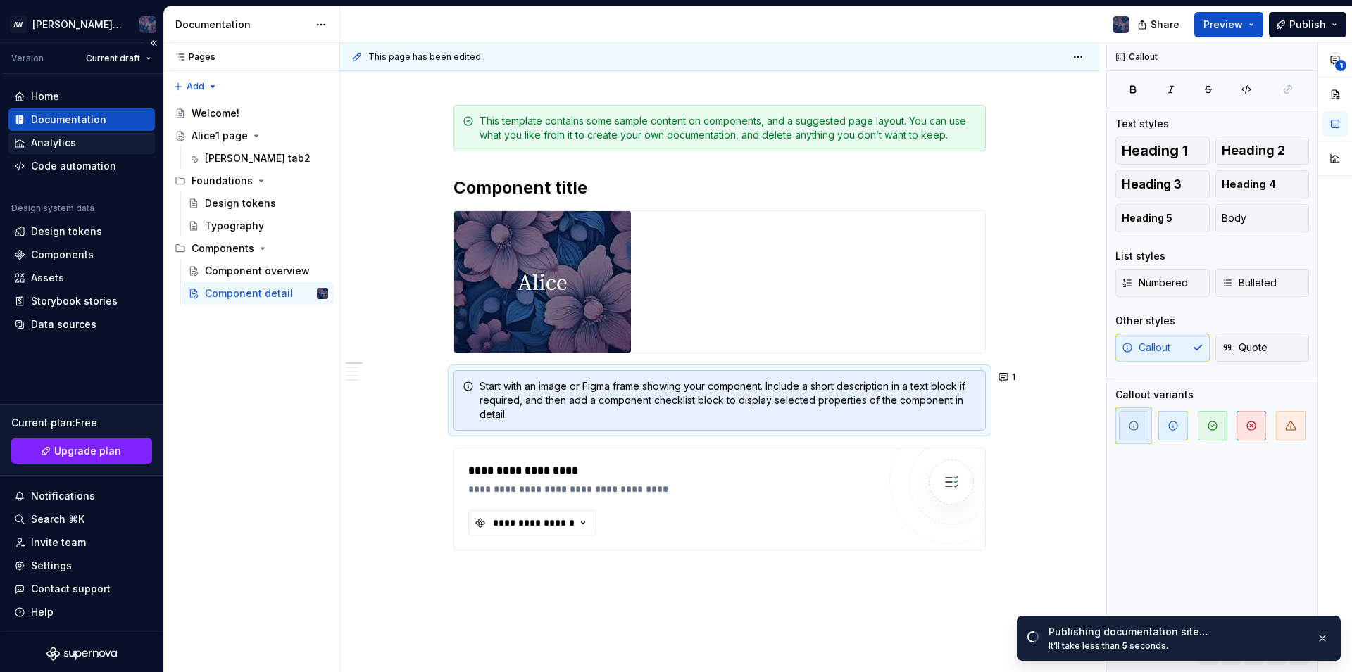
click at [71, 146] on div "Analytics" at bounding box center [53, 143] width 45 height 14
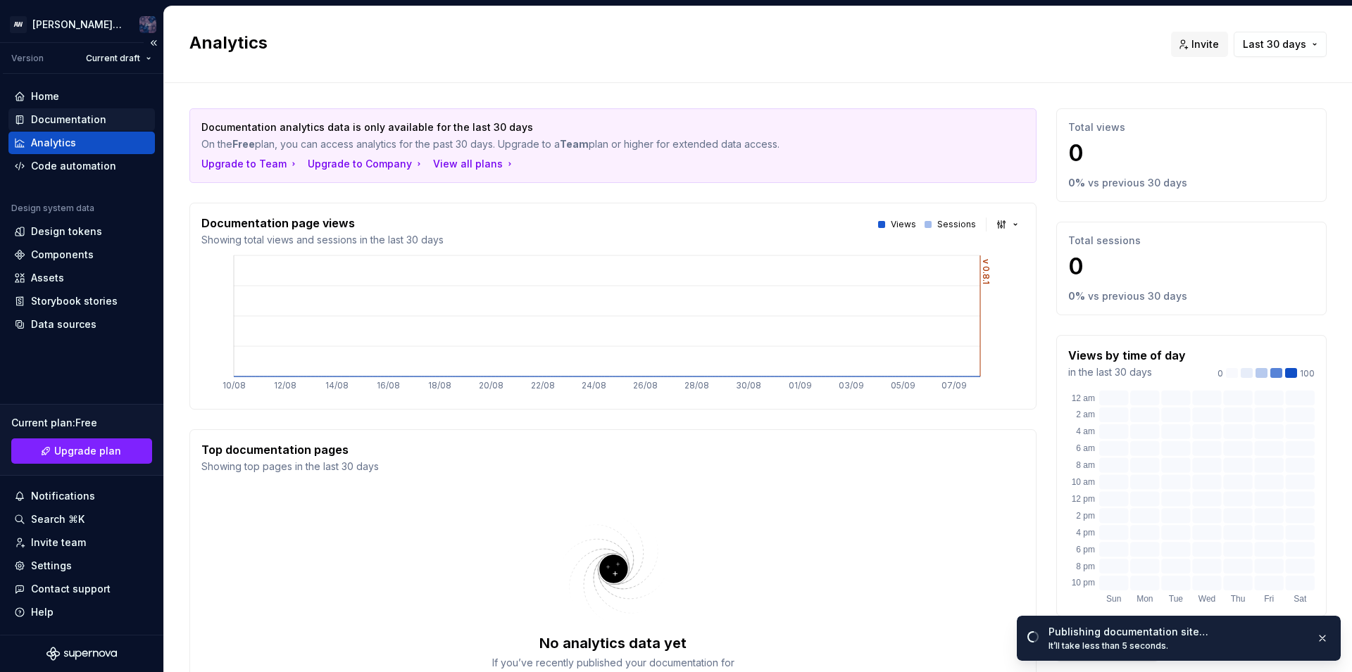
click at [75, 111] on div "Documentation" at bounding box center [81, 119] width 146 height 23
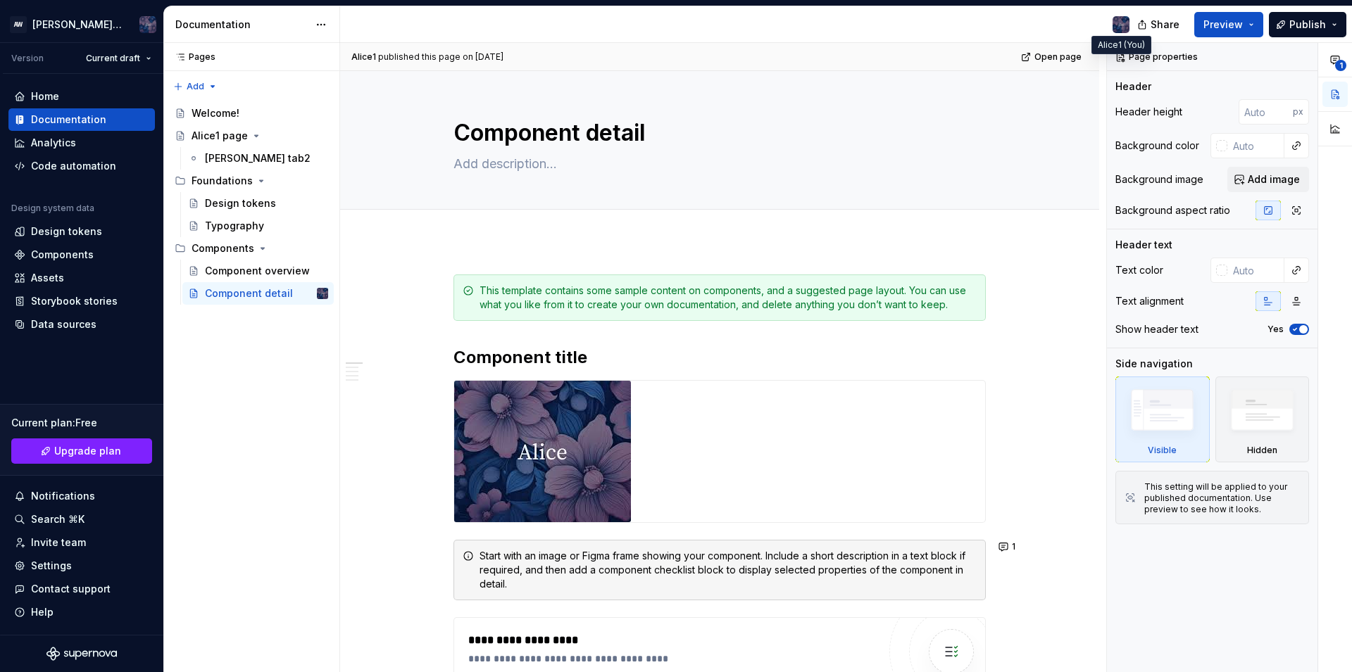
click at [1129, 24] on img at bounding box center [1121, 24] width 17 height 17
click at [1112, 32] on div at bounding box center [740, 24] width 801 height 37
click at [1115, 32] on img at bounding box center [1121, 24] width 17 height 17
click at [1252, 25] on button "Preview" at bounding box center [1228, 24] width 69 height 25
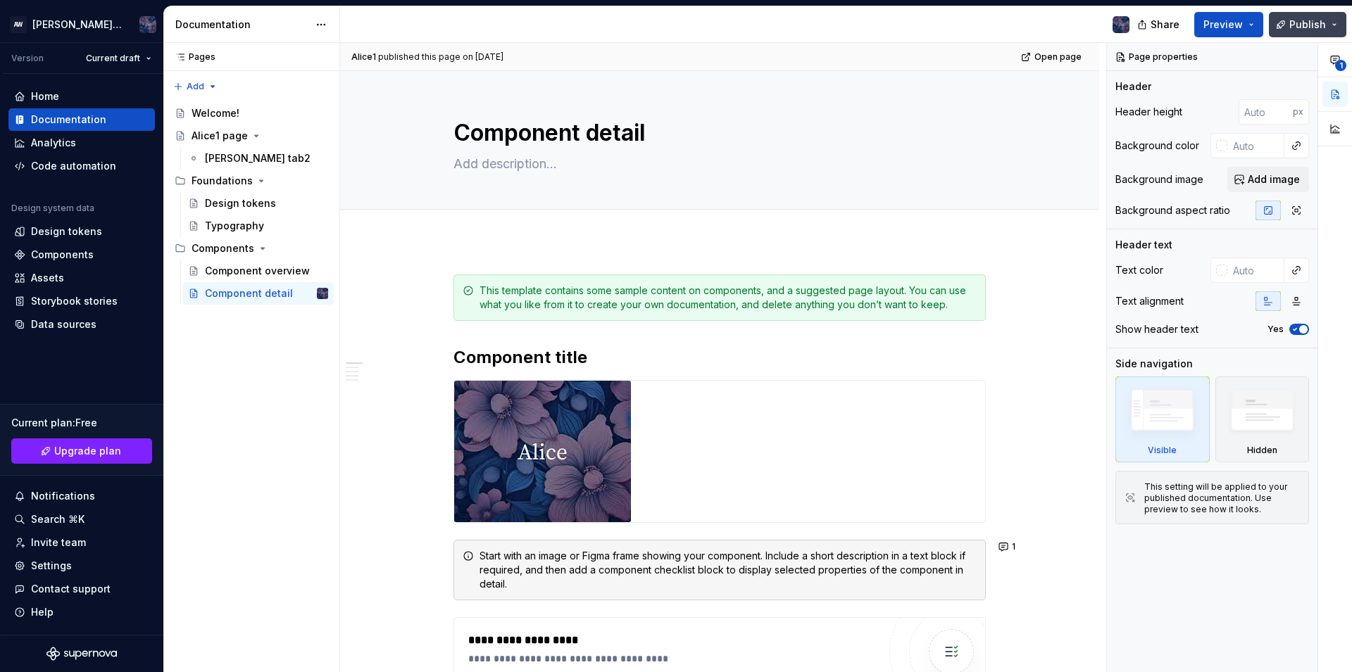
click at [1303, 25] on span "Publish" at bounding box center [1307, 25] width 37 height 14
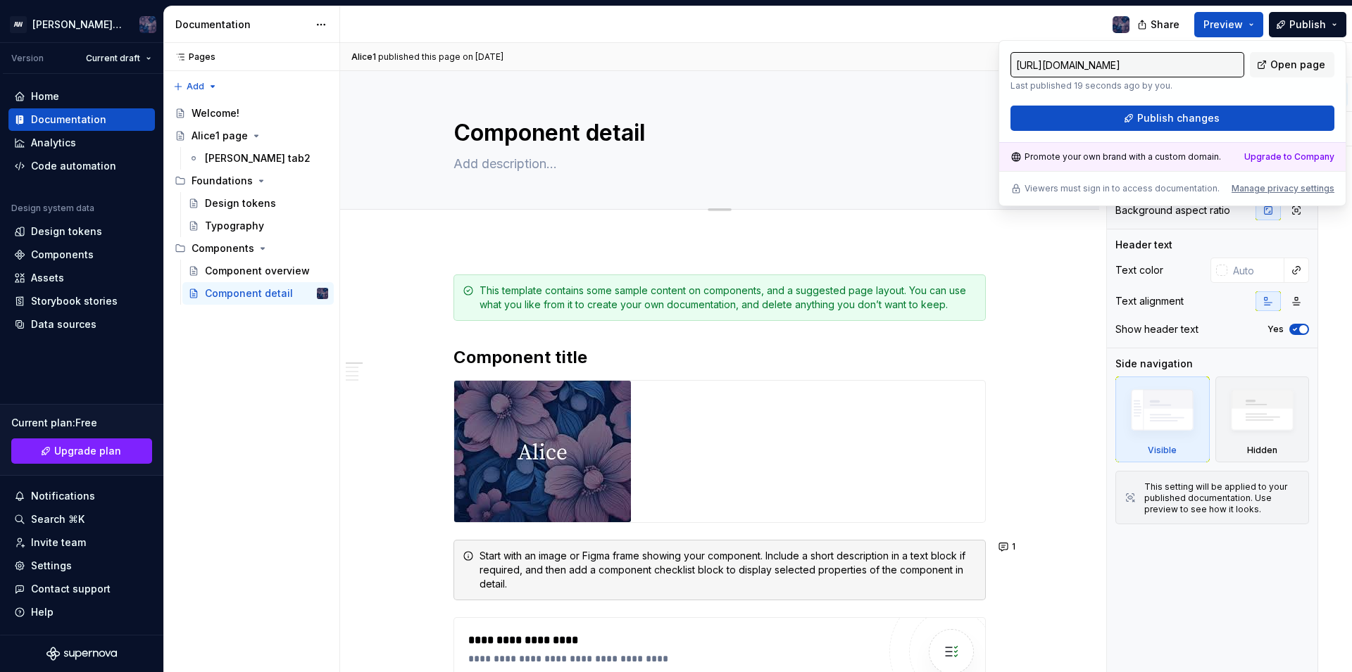
click at [883, 76] on div "Component detail" at bounding box center [719, 140] width 532 height 138
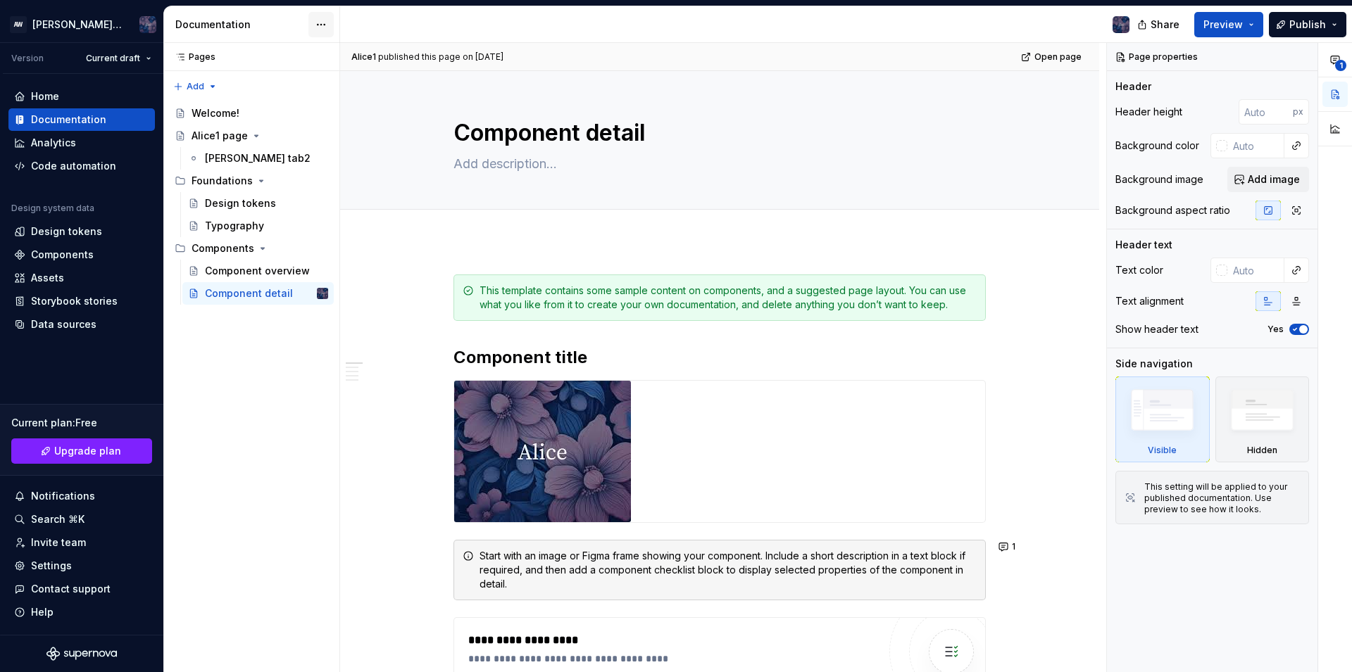
click at [327, 26] on html "AW Alice design Version Current draft Home Documentation Analytics Code automat…" at bounding box center [676, 336] width 1352 height 672
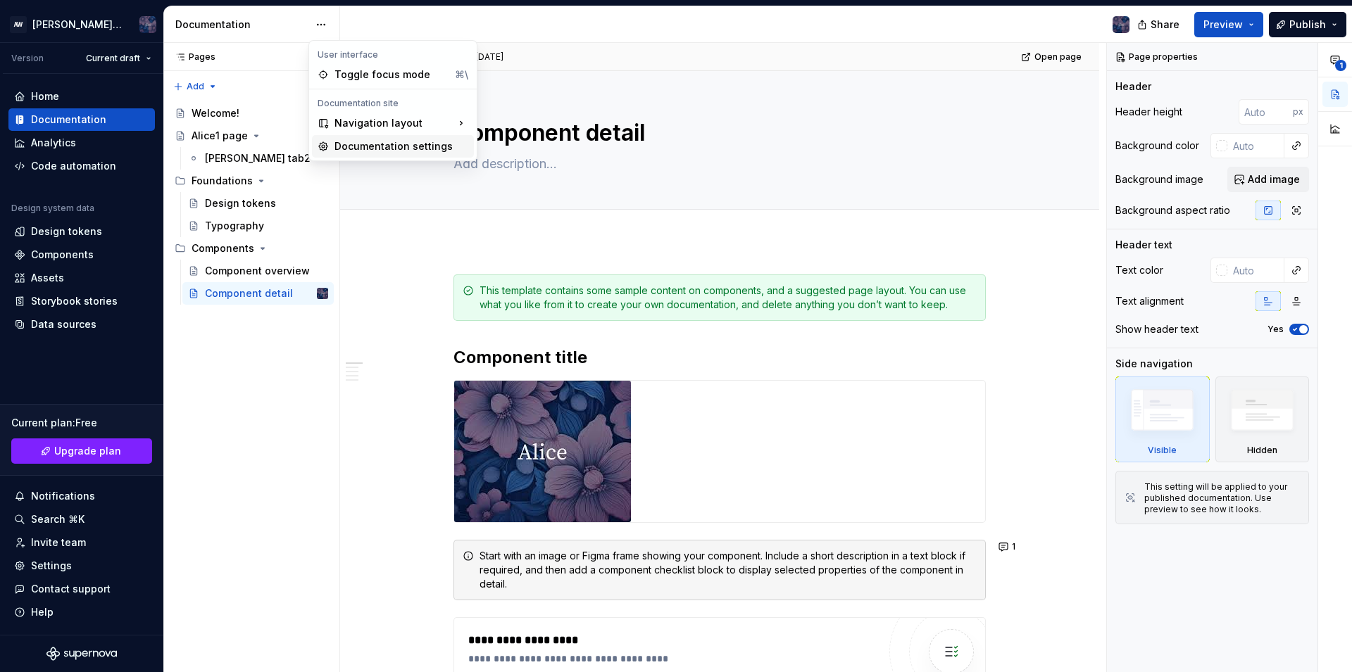
click at [394, 142] on div "Documentation settings" at bounding box center [401, 146] width 134 height 14
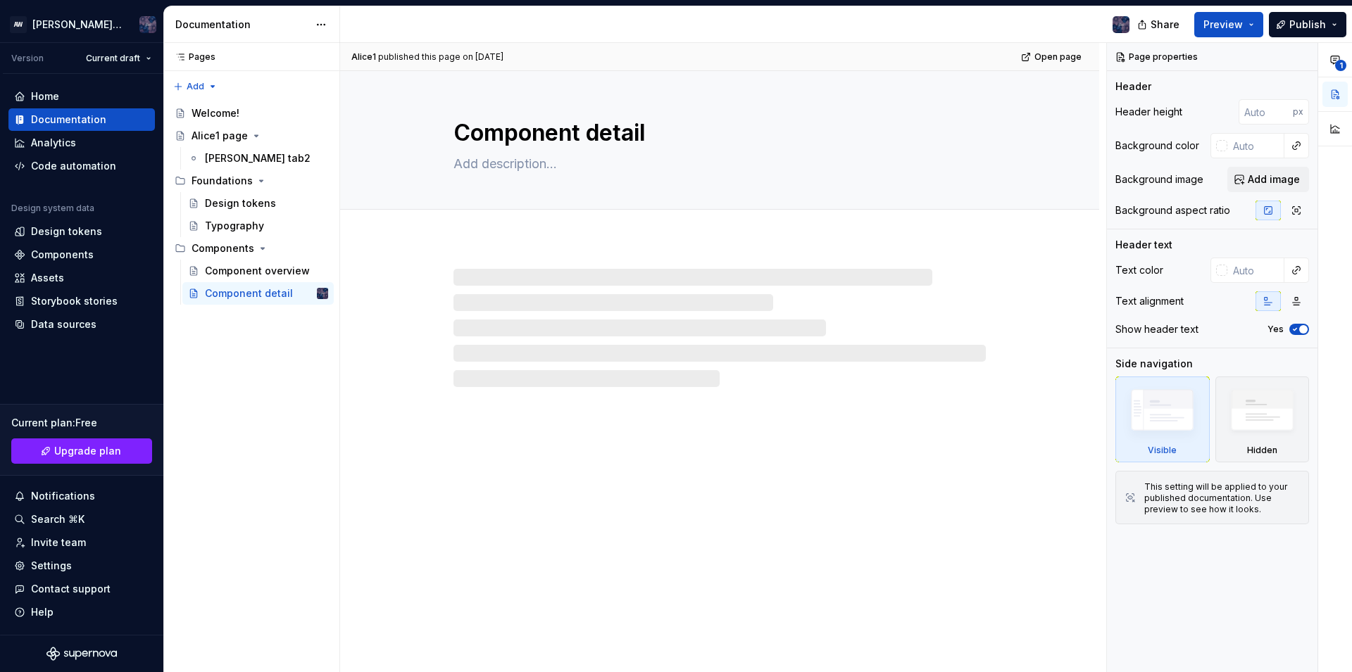
type textarea "*"
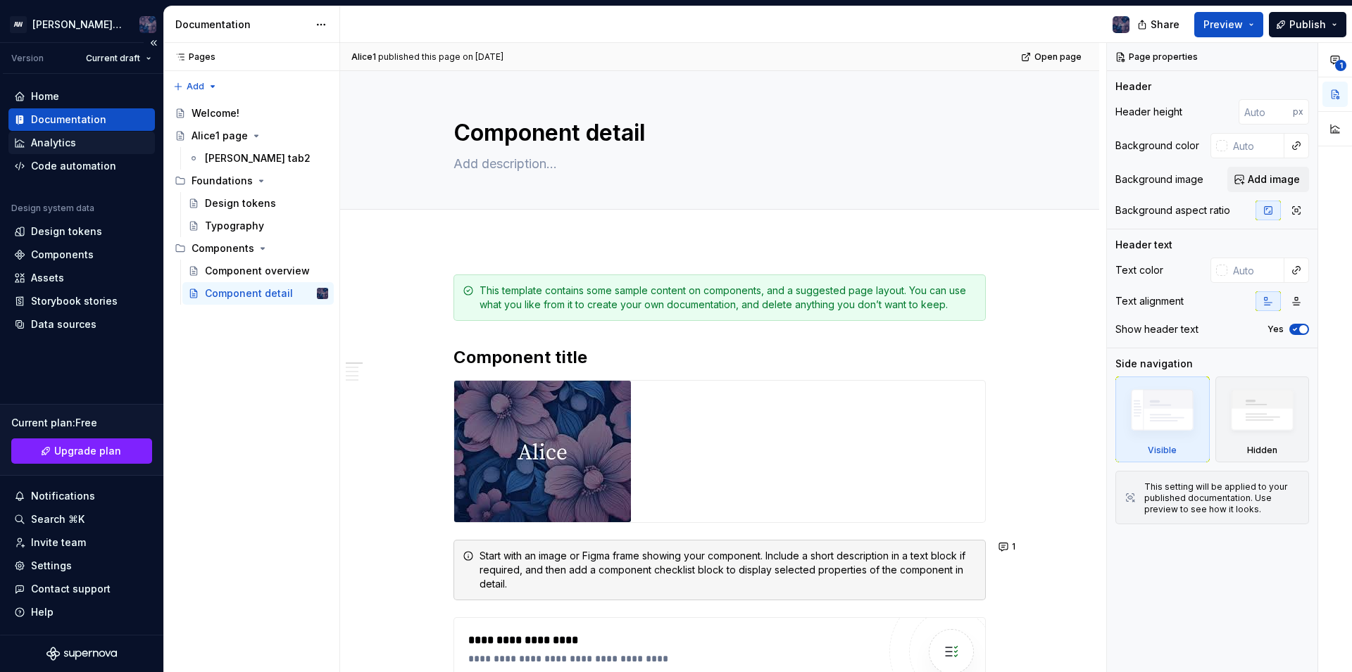
click at [63, 144] on div "Analytics" at bounding box center [53, 143] width 45 height 14
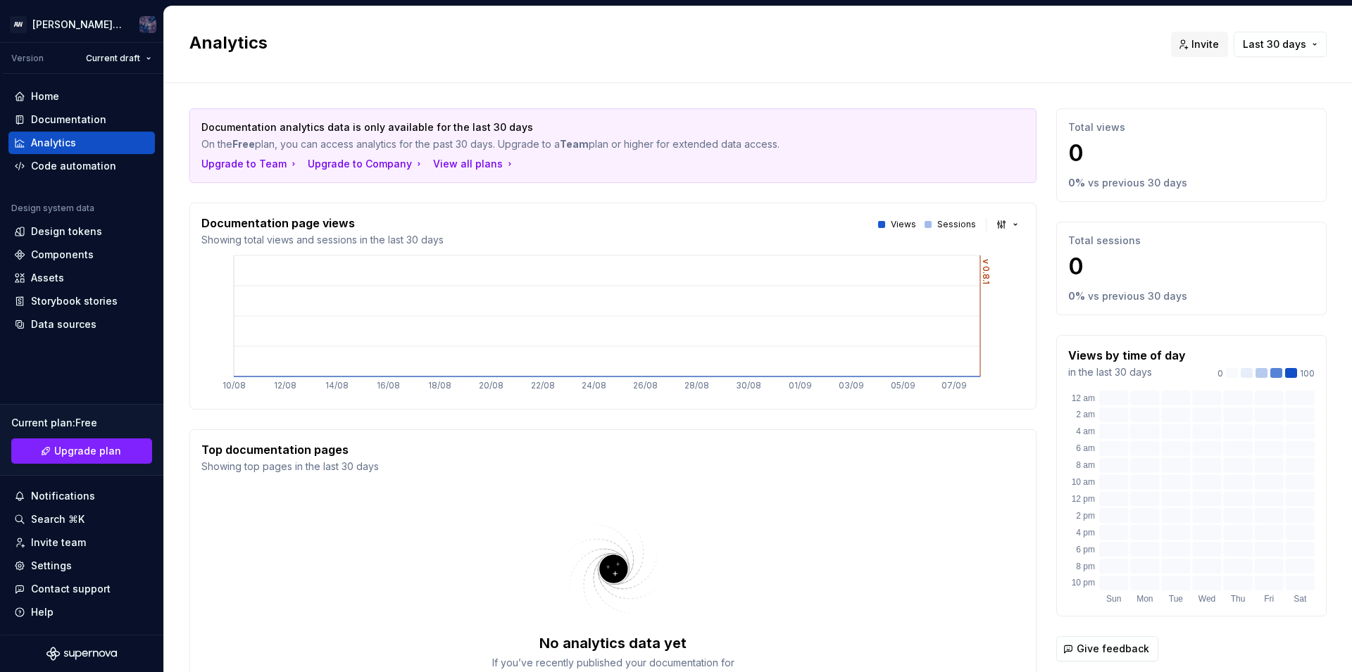
scroll to position [137, 0]
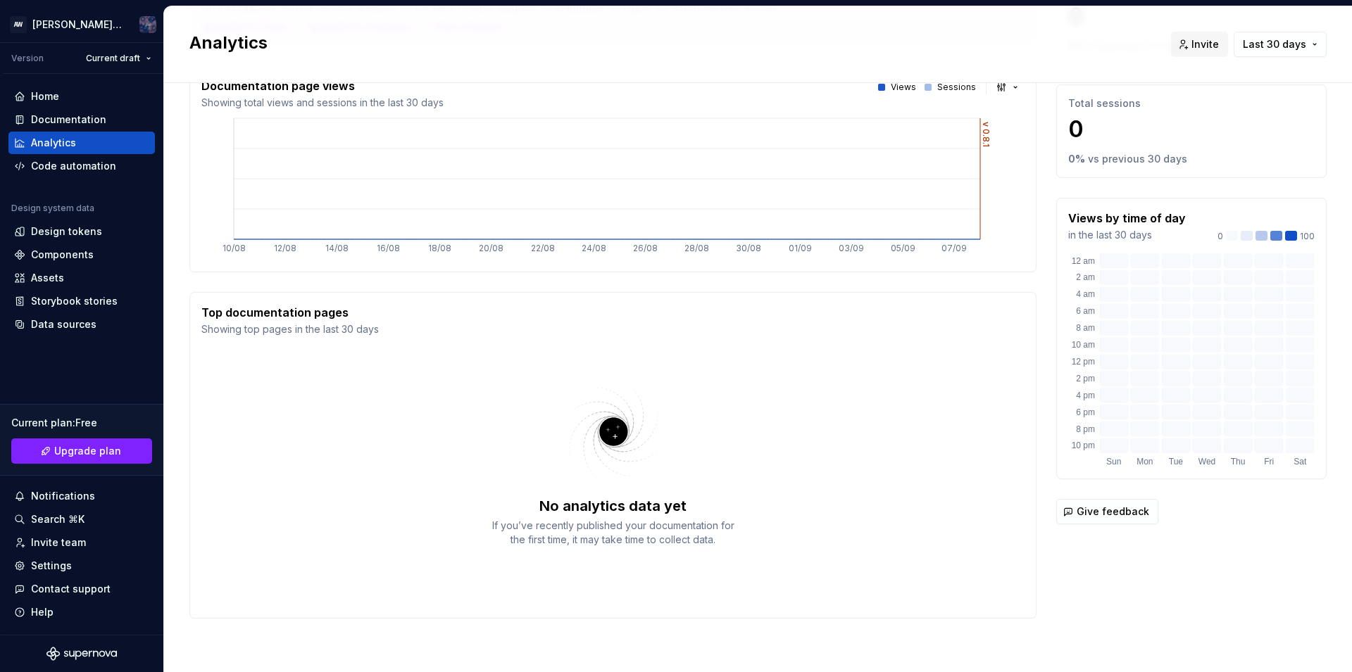
click at [603, 415] on img at bounding box center [613, 432] width 183 height 112
click at [509, 131] on icon "v 0.8.1 10/08 12/08 14/08 16/08 18/08 20/08 22/08 24/08 26/08 28/08 30/08 01/09…" at bounding box center [606, 187] width 811 height 145
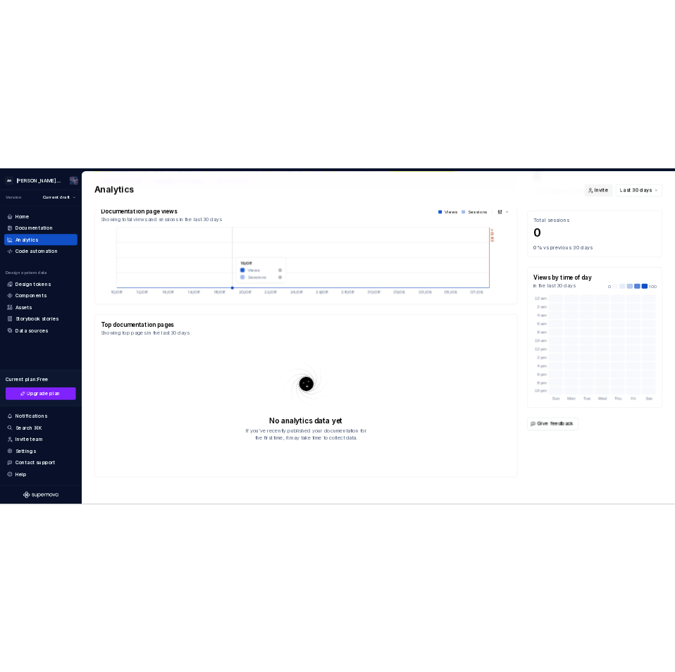
scroll to position [0, 0]
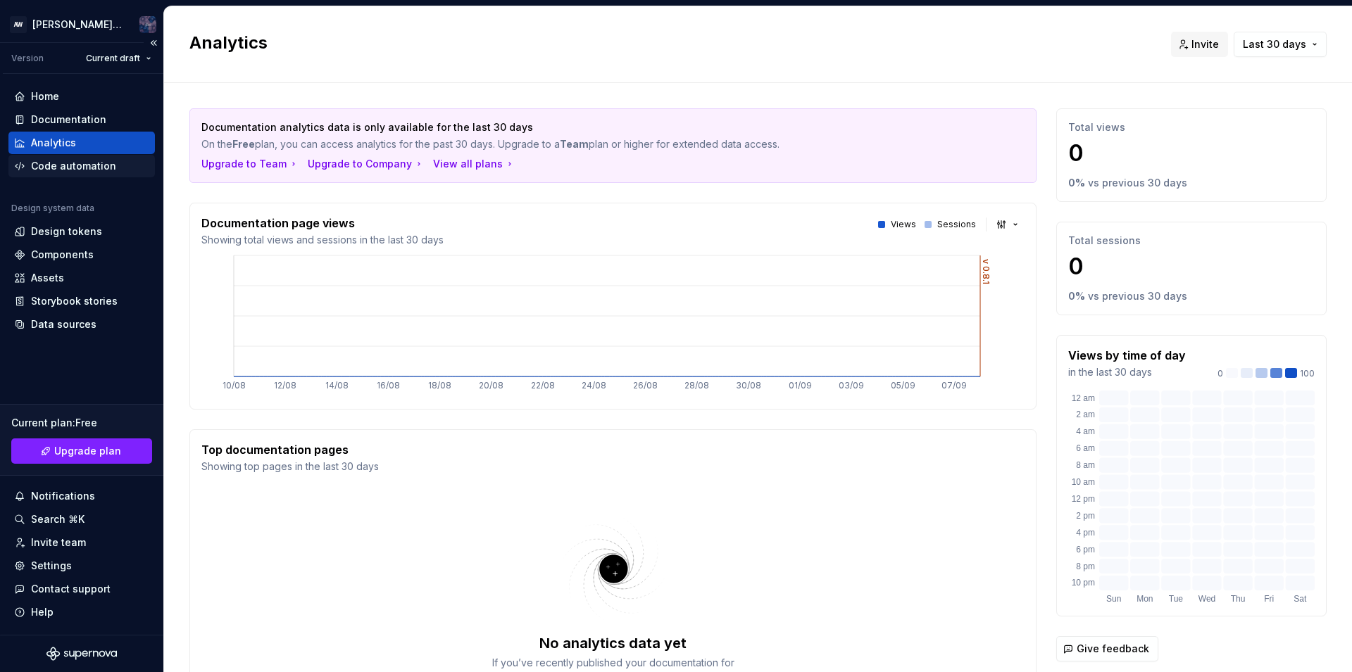
click at [63, 170] on div "Code automation" at bounding box center [73, 166] width 85 height 14
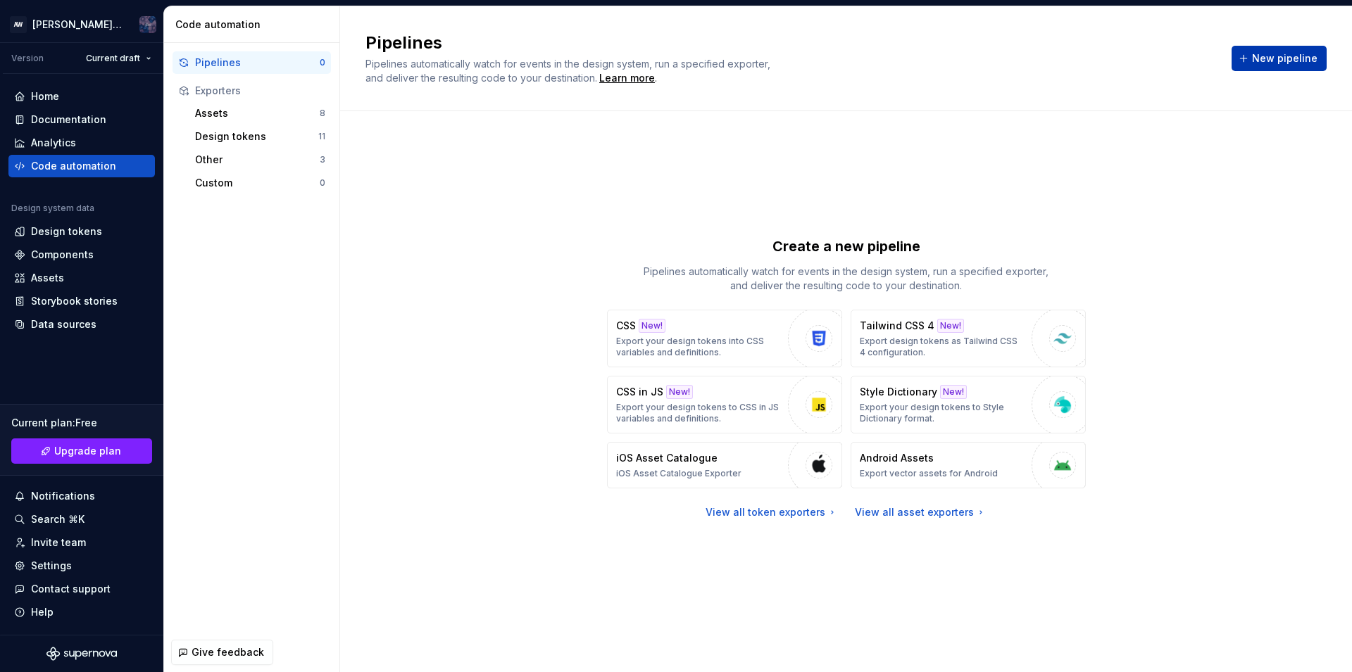
click at [1263, 51] on button "New pipeline" at bounding box center [1278, 58] width 95 height 25
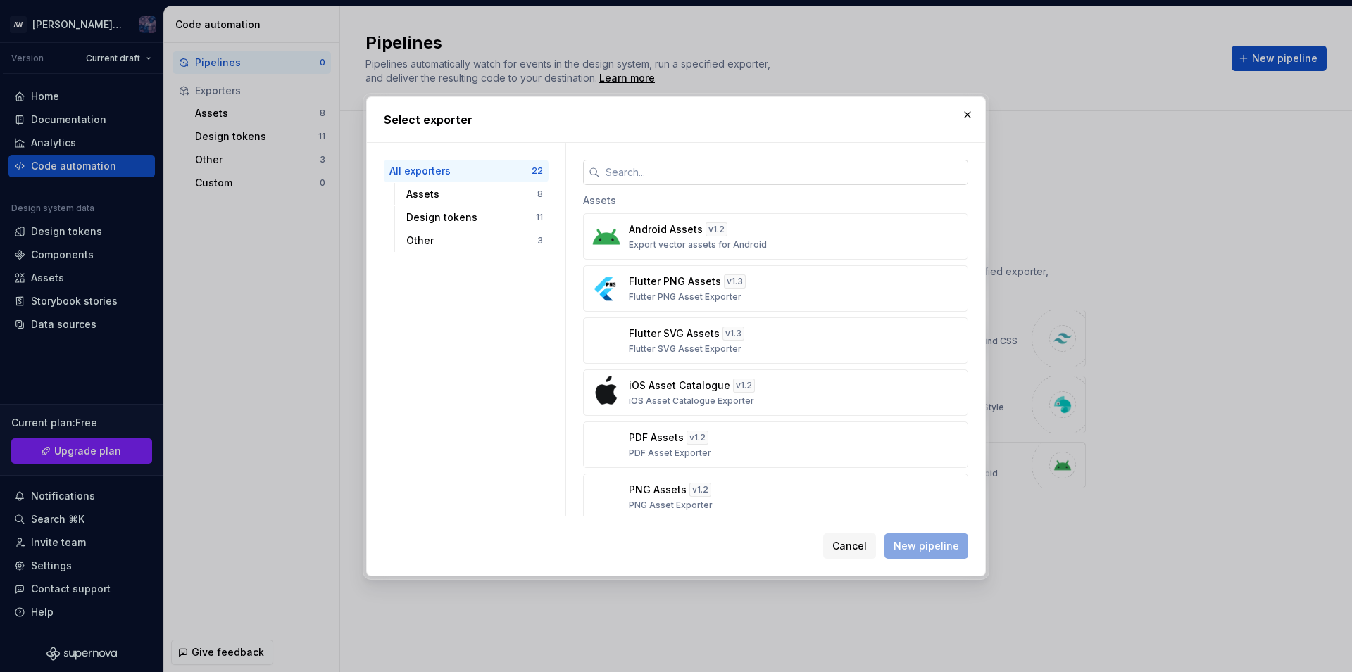
click at [642, 180] on input "text" at bounding box center [784, 172] width 368 height 25
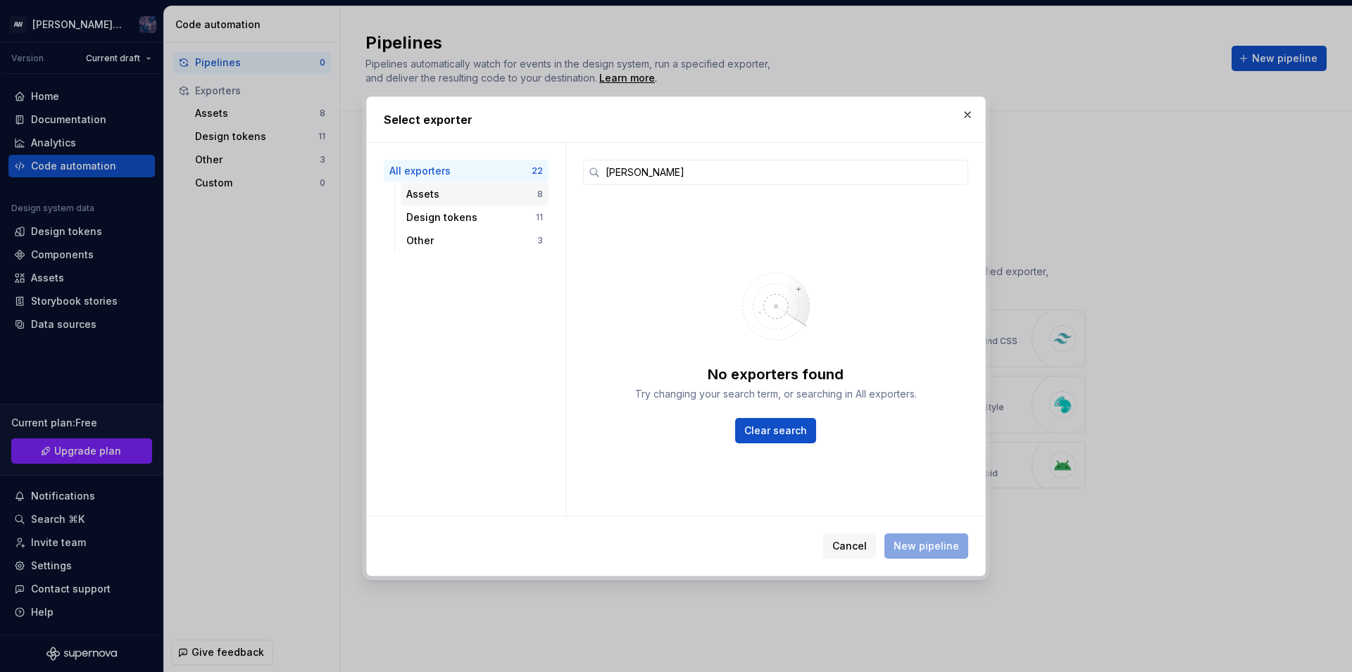
type input "Alice"
click at [480, 201] on div "Assets 8" at bounding box center [475, 194] width 148 height 23
click at [629, 182] on input "Alice" at bounding box center [784, 172] width 368 height 25
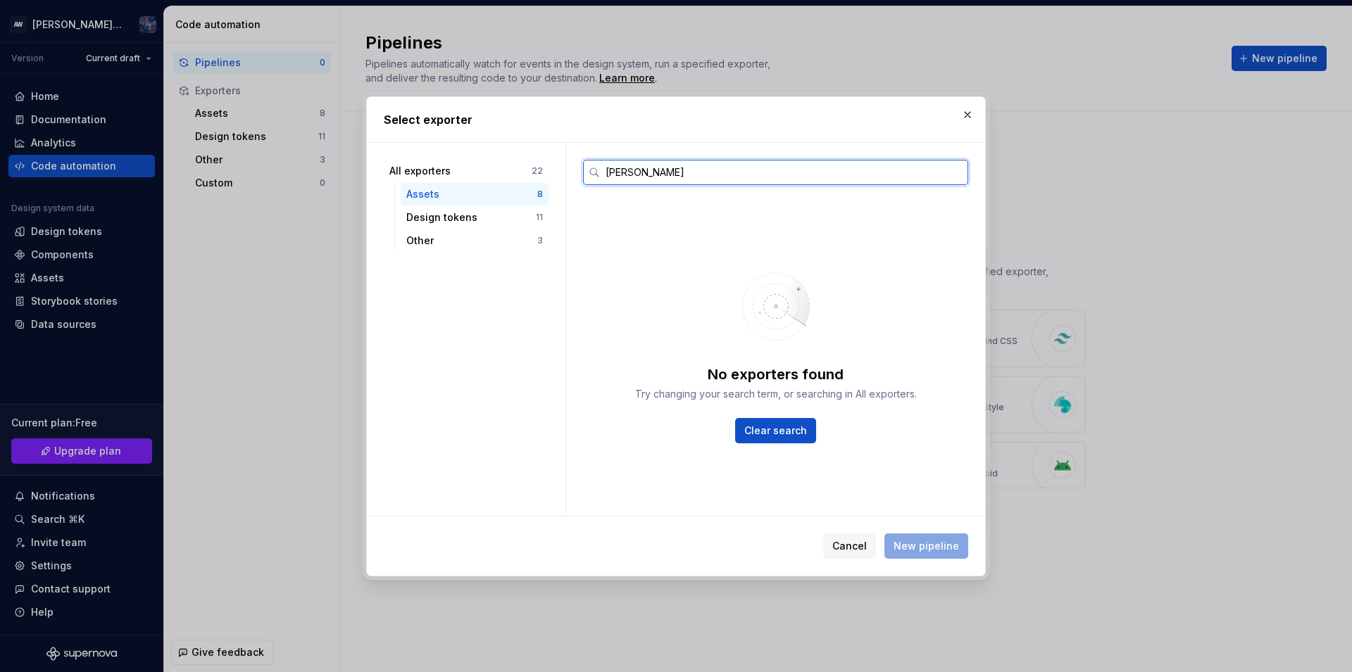
click at [629, 182] on input "Alice" at bounding box center [784, 172] width 368 height 25
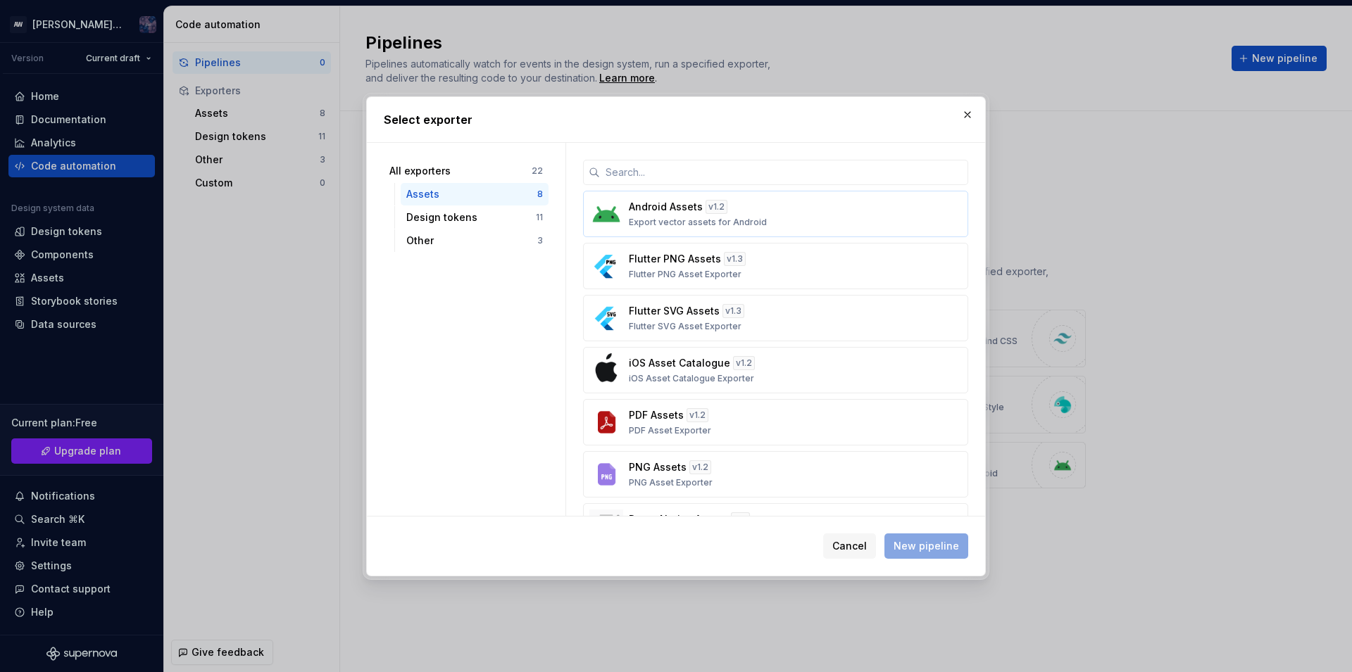
click at [653, 213] on p "Android Assets" at bounding box center [666, 207] width 74 height 14
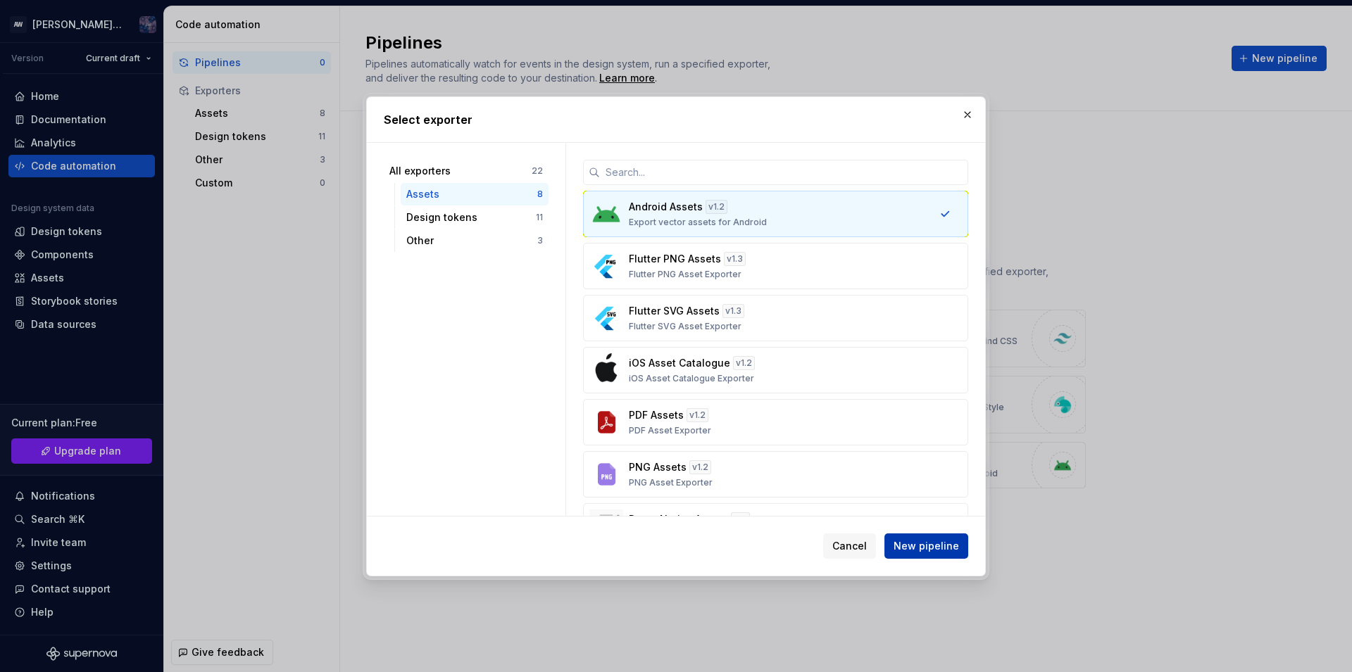
click at [923, 548] on span "New pipeline" at bounding box center [926, 546] width 65 height 14
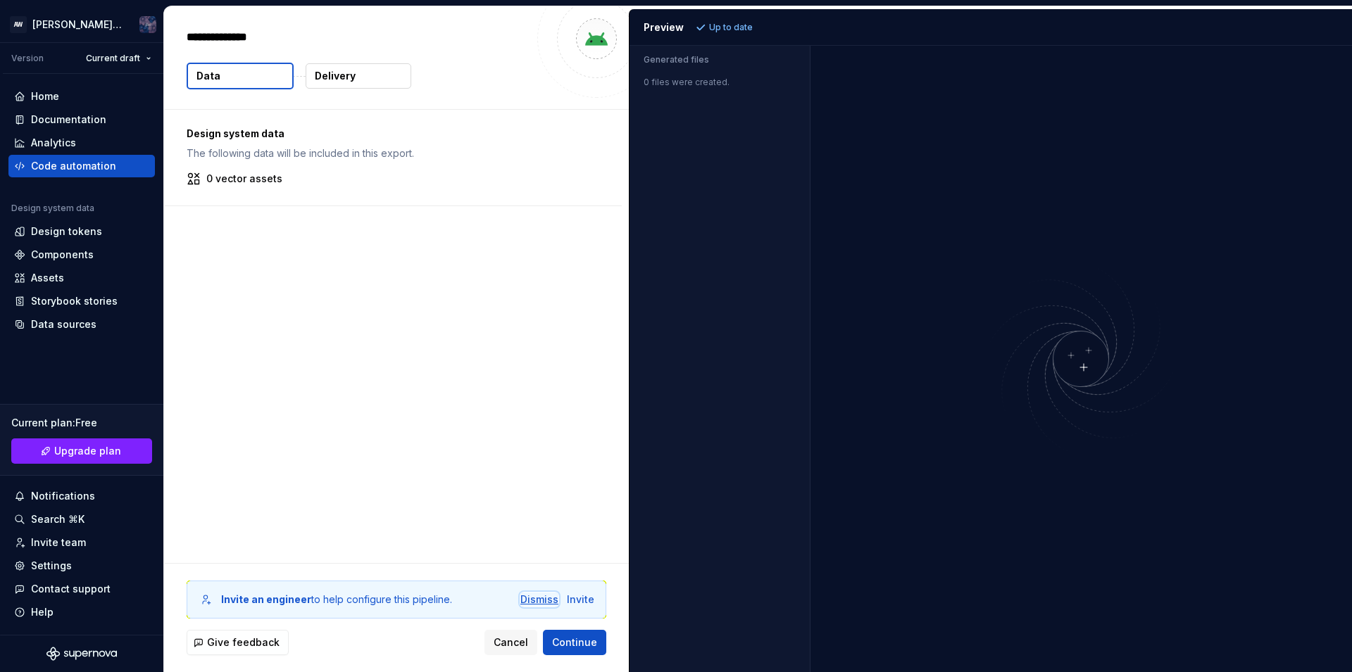
click at [546, 596] on div "Dismiss" at bounding box center [539, 600] width 38 height 14
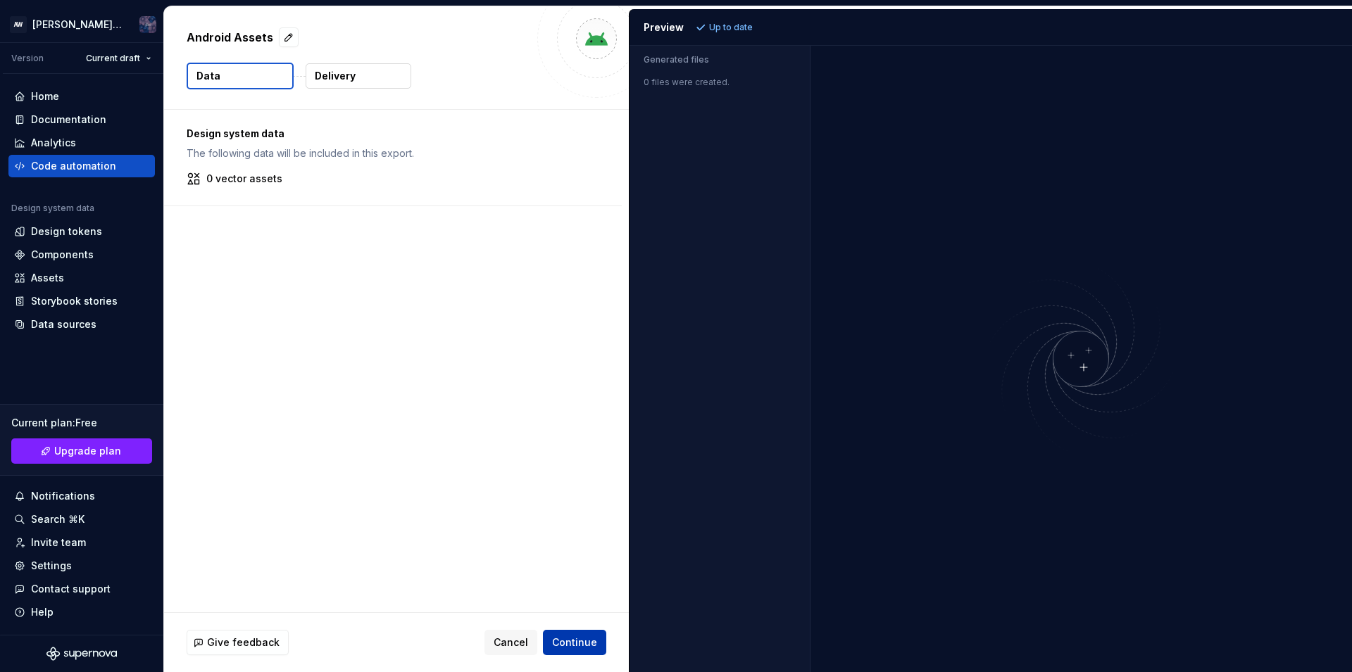
click at [569, 637] on span "Continue" at bounding box center [574, 643] width 45 height 14
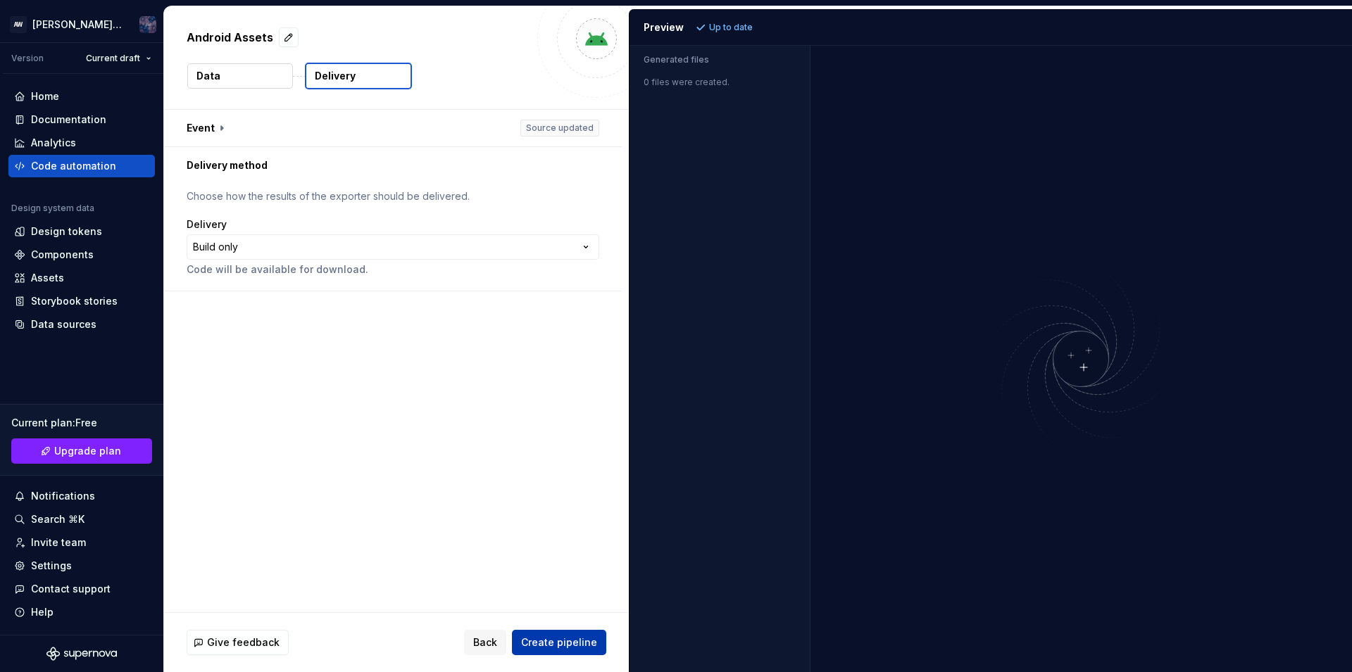
drag, startPoint x: 569, startPoint y: 637, endPoint x: 561, endPoint y: 633, distance: 8.8
click at [576, 656] on div "Give feedback Back Create pipeline" at bounding box center [396, 642] width 465 height 59
click at [227, 244] on html "**********" at bounding box center [676, 336] width 1352 height 672
click at [547, 650] on button "Create pipeline" at bounding box center [559, 642] width 94 height 25
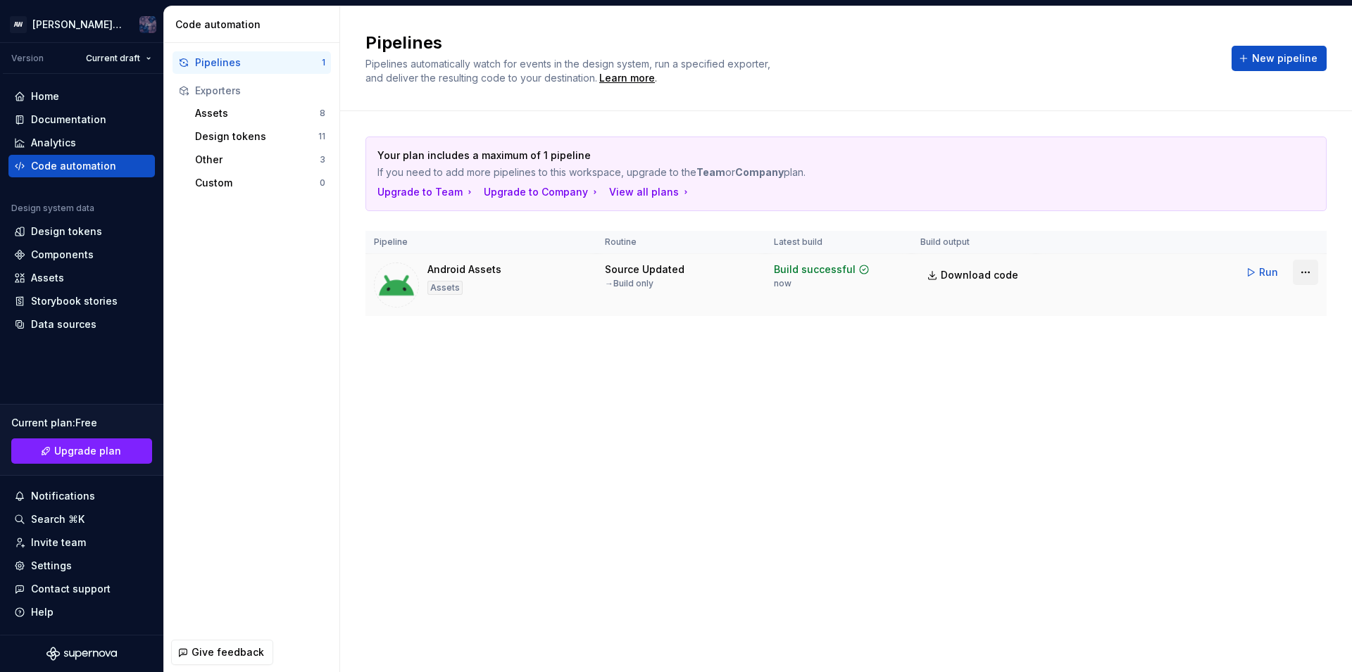
click at [1298, 270] on html "AW Alice design Version Current draft Home Documentation Analytics Code automat…" at bounding box center [676, 336] width 1352 height 672
click at [441, 284] on div "Assets" at bounding box center [444, 288] width 35 height 14
click at [1276, 271] on span "Run" at bounding box center [1268, 272] width 19 height 14
click at [1297, 277] on html "AW Alice design Version Current draft Home Documentation Analytics Code automat…" at bounding box center [676, 336] width 1352 height 672
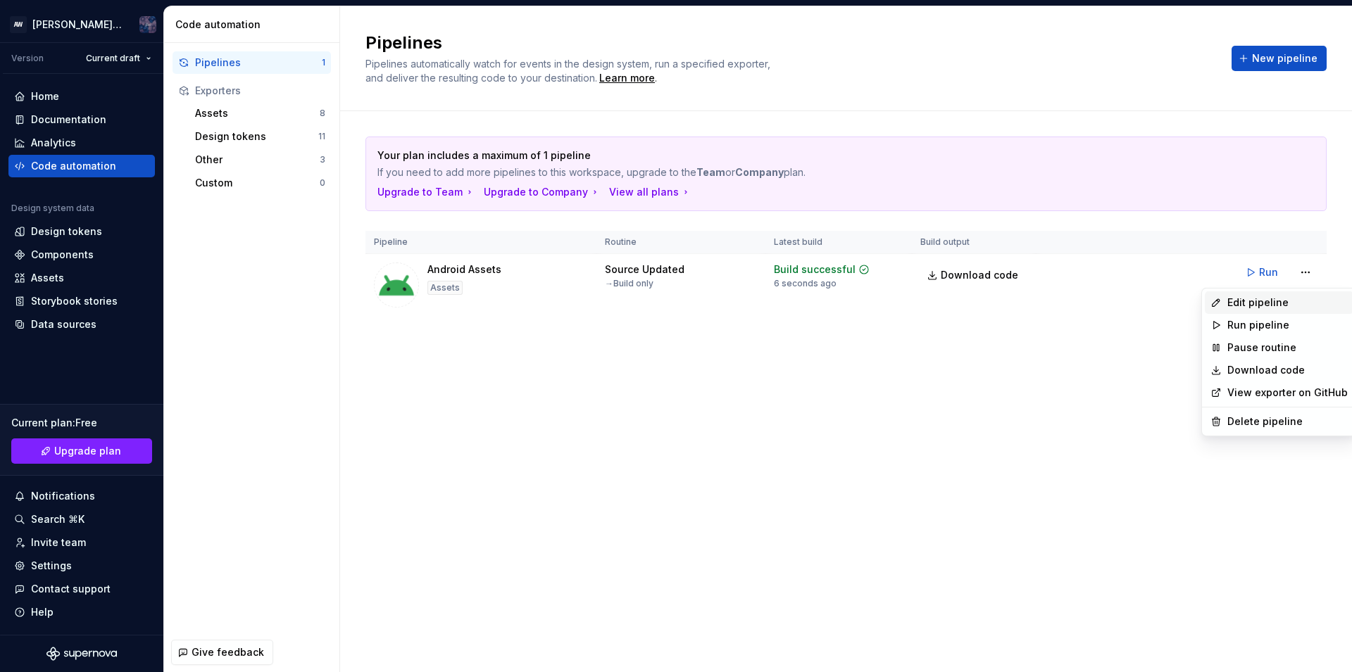
click at [1255, 305] on div "Edit pipeline" at bounding box center [1287, 303] width 120 height 14
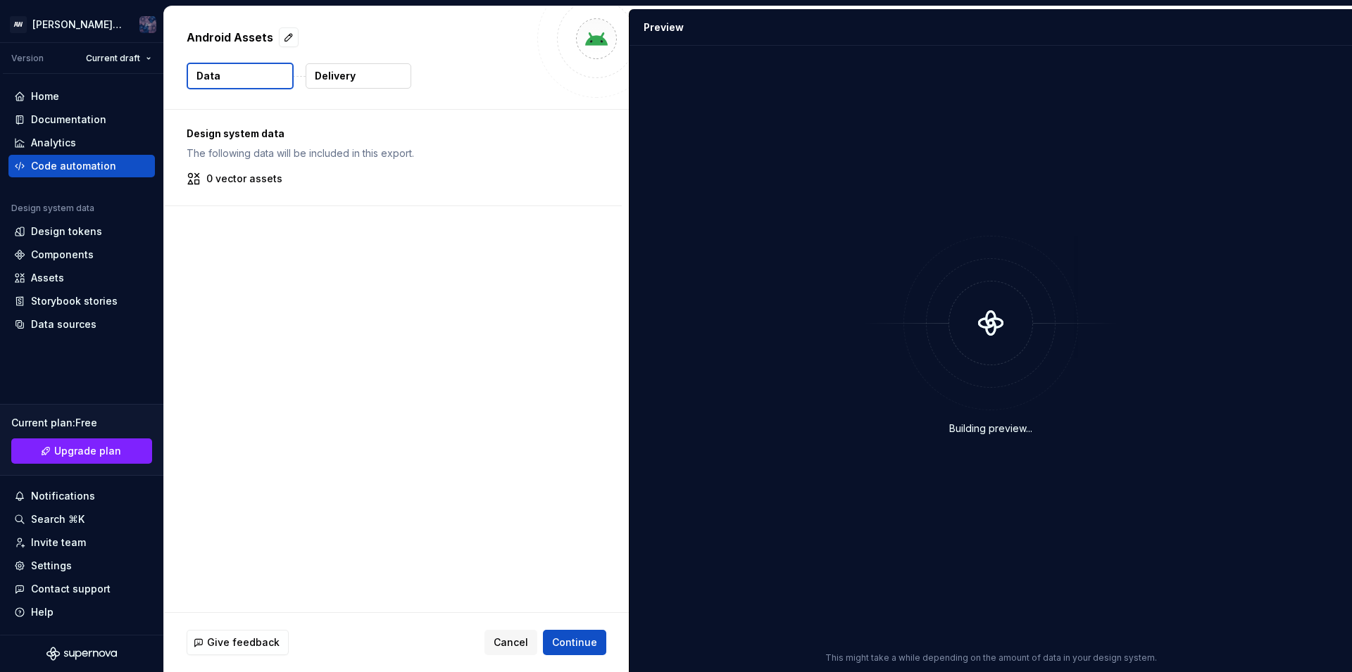
click at [272, 37] on p "Android Assets" at bounding box center [230, 37] width 87 height 17
click at [279, 37] on button "button" at bounding box center [289, 37] width 20 height 20
click at [276, 37] on textarea "**********" at bounding box center [356, 37] width 345 height 23
click at [189, 38] on textarea "**********" at bounding box center [356, 37] width 345 height 23
type textarea "*"
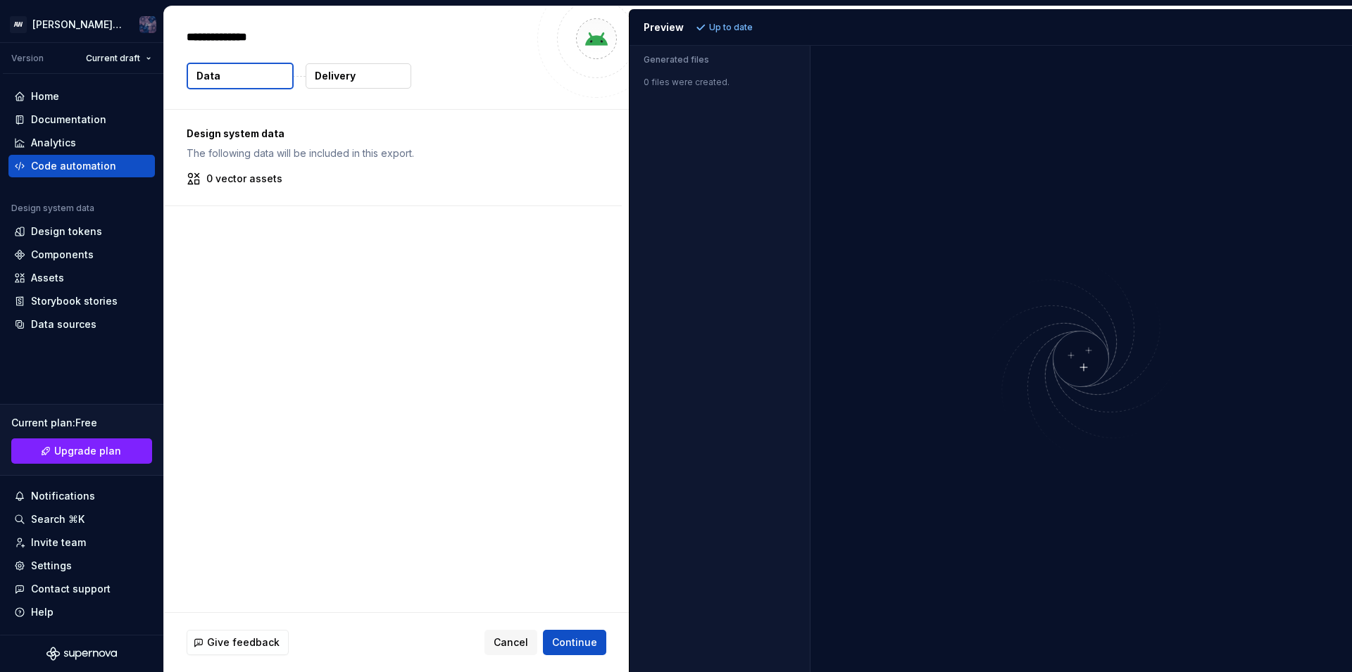
type textarea "**********"
type textarea "*"
type textarea "**********"
type textarea "*"
type textarea "**********"
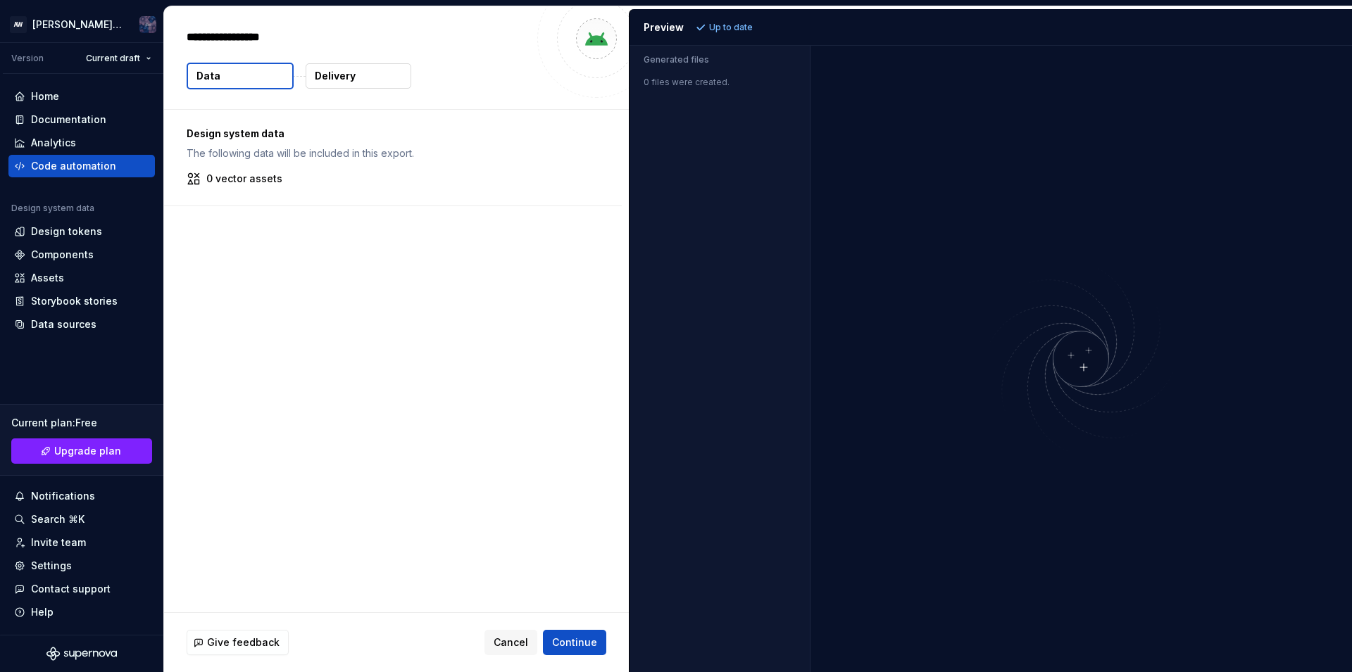
type textarea "*"
type textarea "**********"
type textarea "*"
type textarea "**********"
type textarea "*"
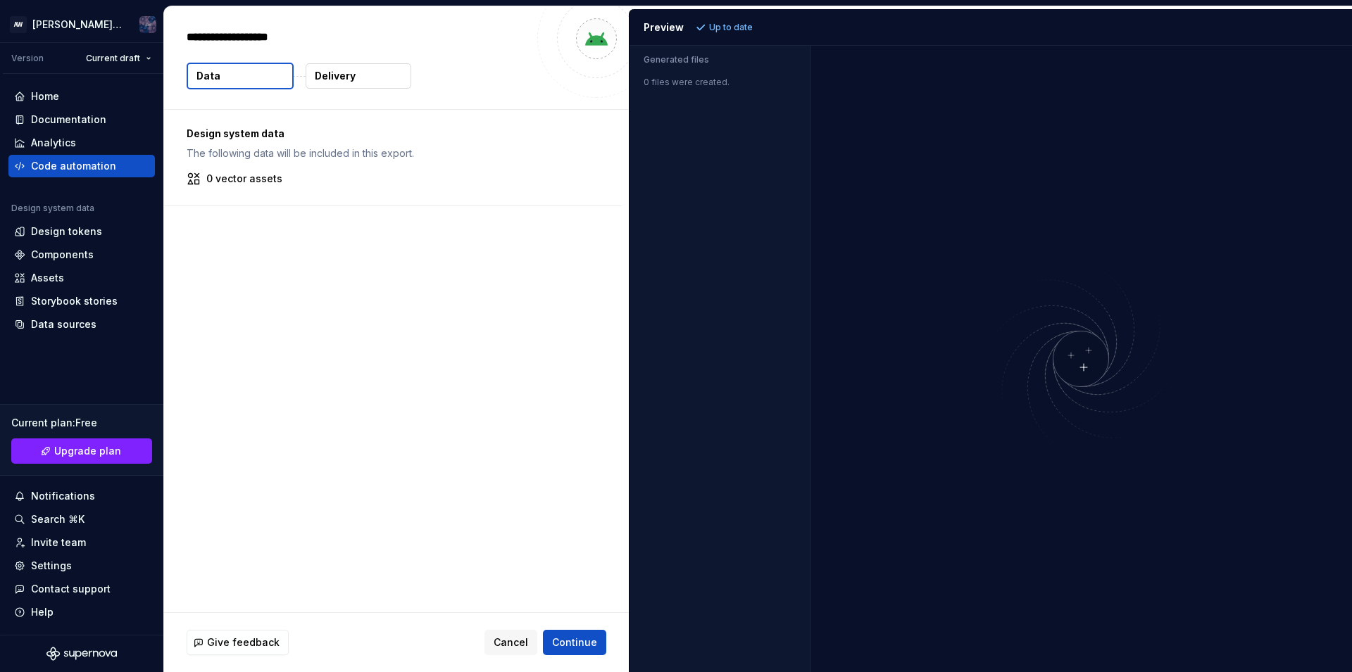
type textarea "**********"
click at [565, 646] on span "Continue" at bounding box center [574, 643] width 45 height 14
click at [576, 643] on span "Continue" at bounding box center [574, 643] width 45 height 14
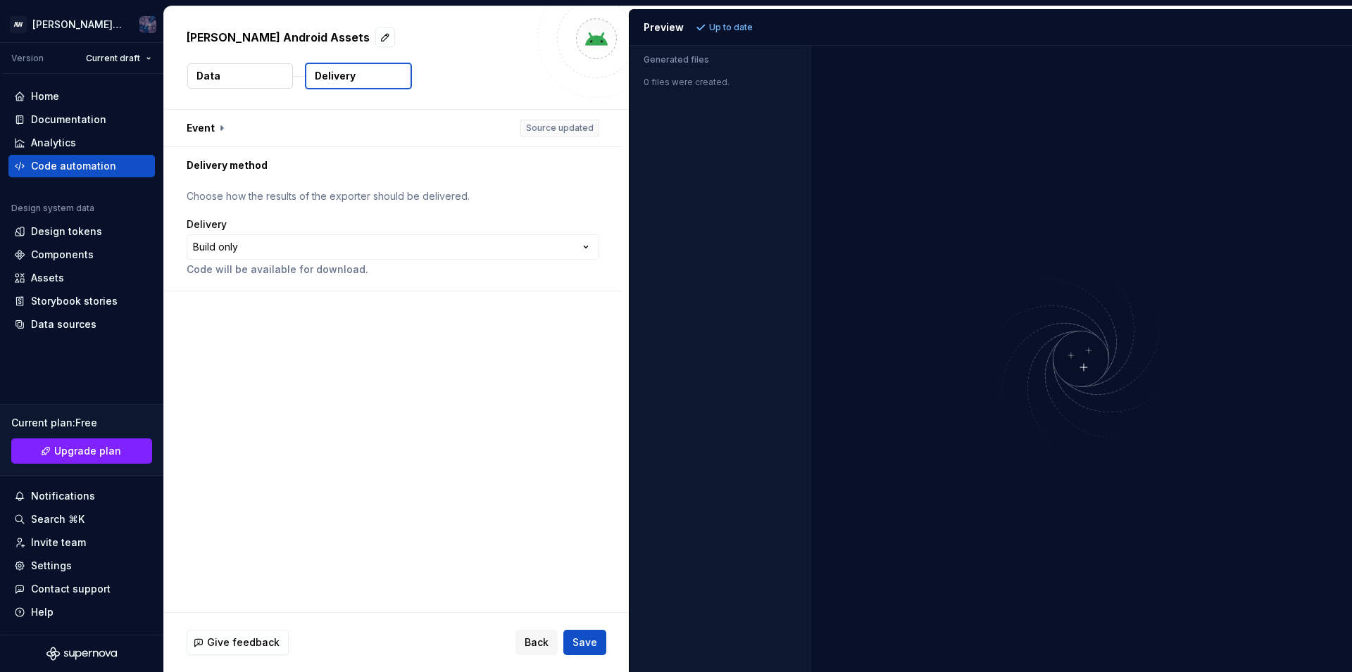
click at [460, 40] on div "Alice Android Assets" at bounding box center [358, 37] width 343 height 25
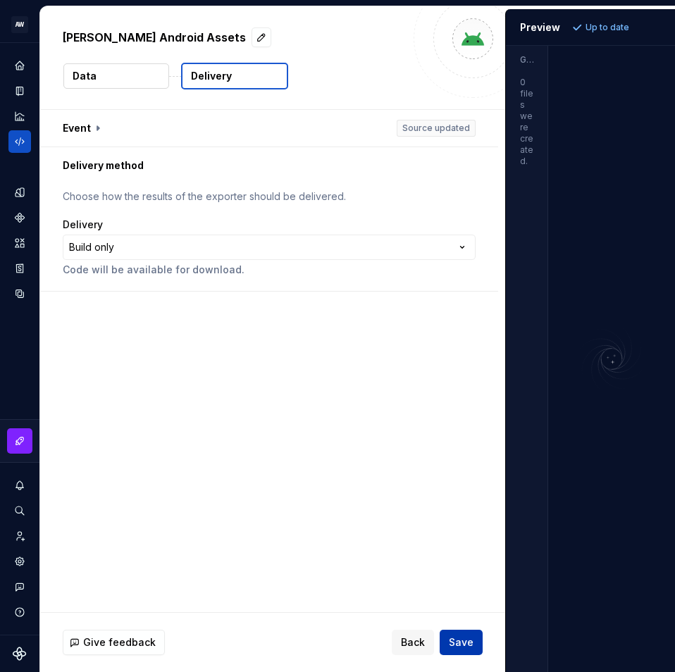
click at [458, 635] on button "Save" at bounding box center [460, 641] width 43 height 25
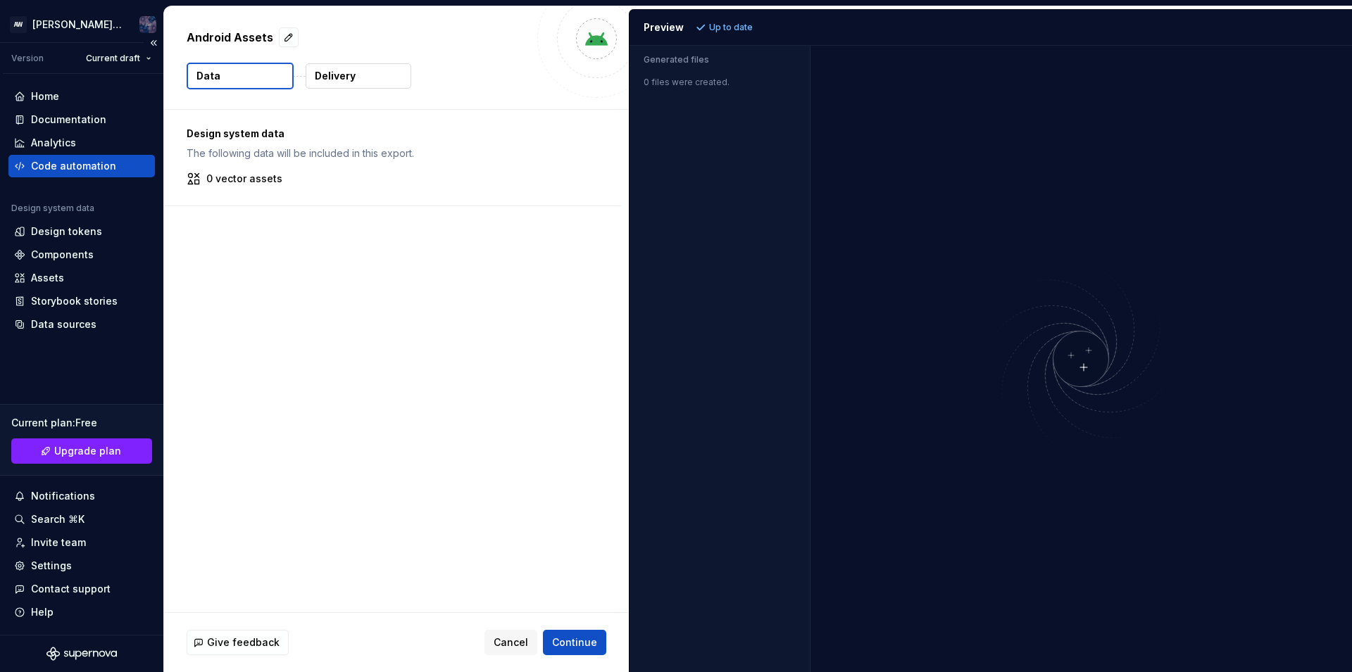
click at [100, 170] on div "Code automation" at bounding box center [73, 166] width 85 height 14
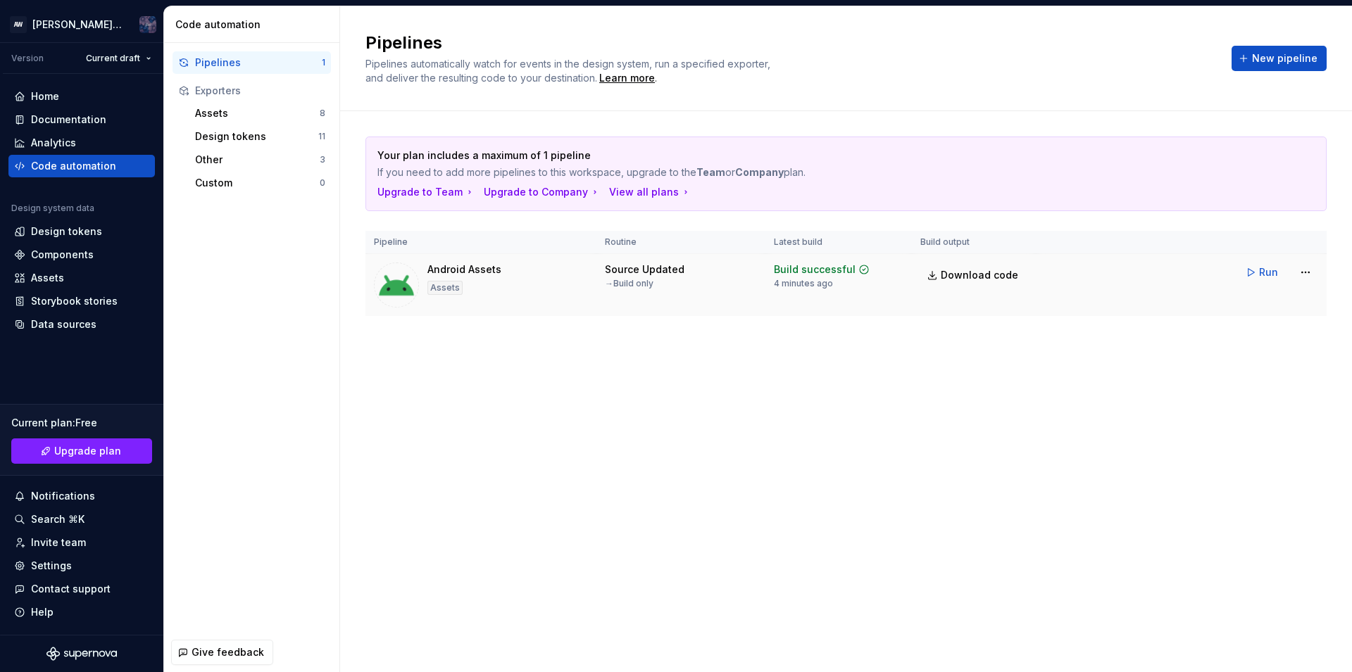
click at [501, 268] on div "Android Assets Assets" at bounding box center [481, 285] width 214 height 45
click at [674, 271] on html "AW [PERSON_NAME] design Version Current draft Home Documentation Analytics Code…" at bounding box center [676, 336] width 1352 height 672
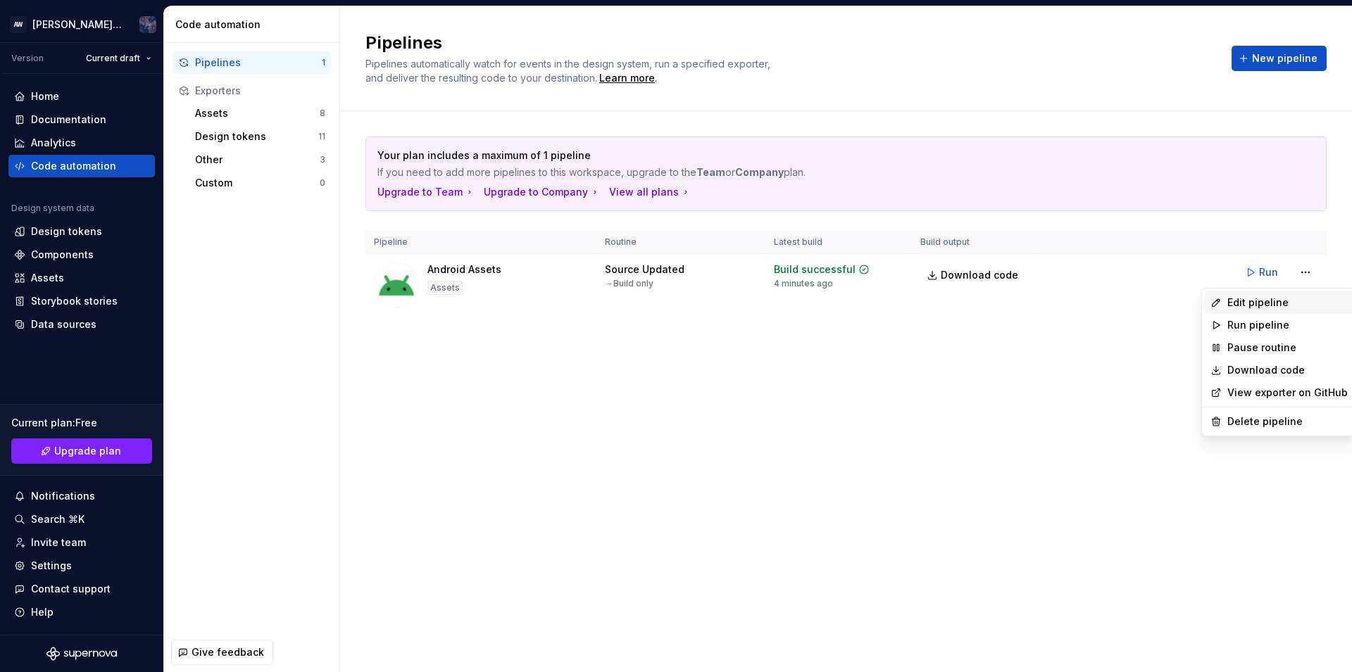
click at [674, 308] on div "Edit pipeline" at bounding box center [1287, 303] width 120 height 14
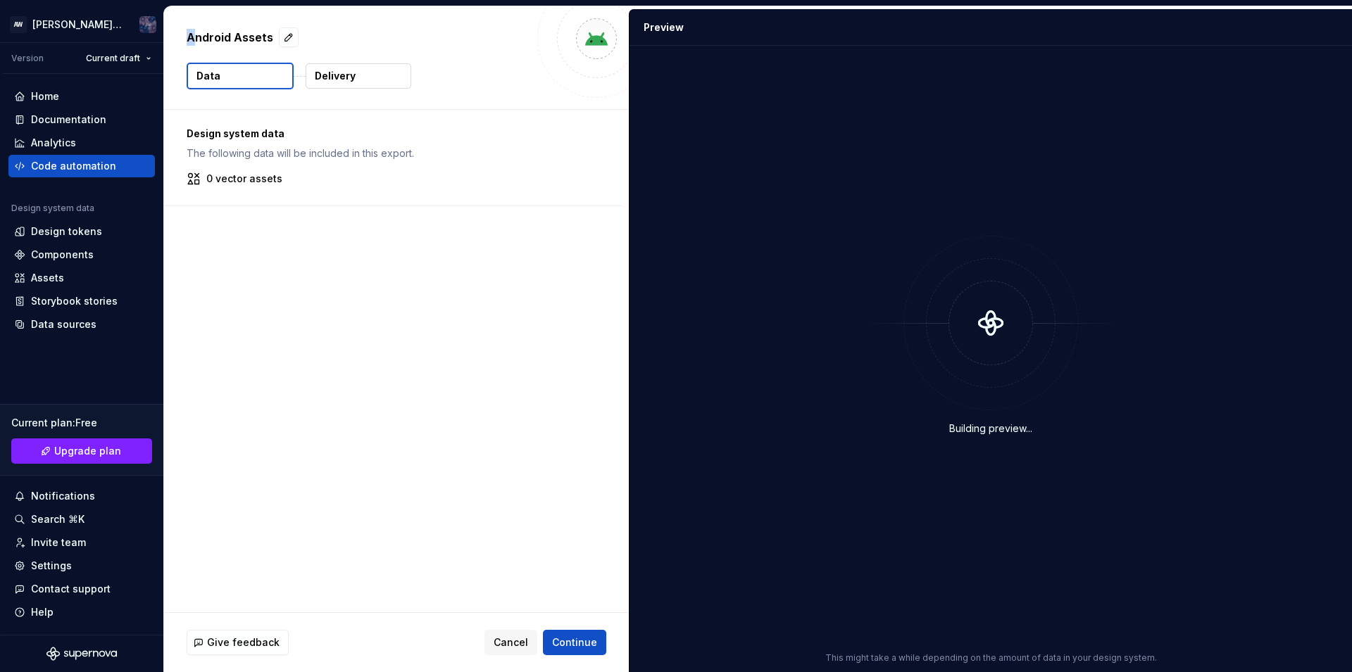
click at [191, 30] on p "Android Assets" at bounding box center [230, 37] width 87 height 17
click at [285, 32] on button "button" at bounding box center [289, 37] width 20 height 20
click at [208, 36] on textarea "**********" at bounding box center [356, 37] width 345 height 23
type textarea "**********"
type textarea "*"
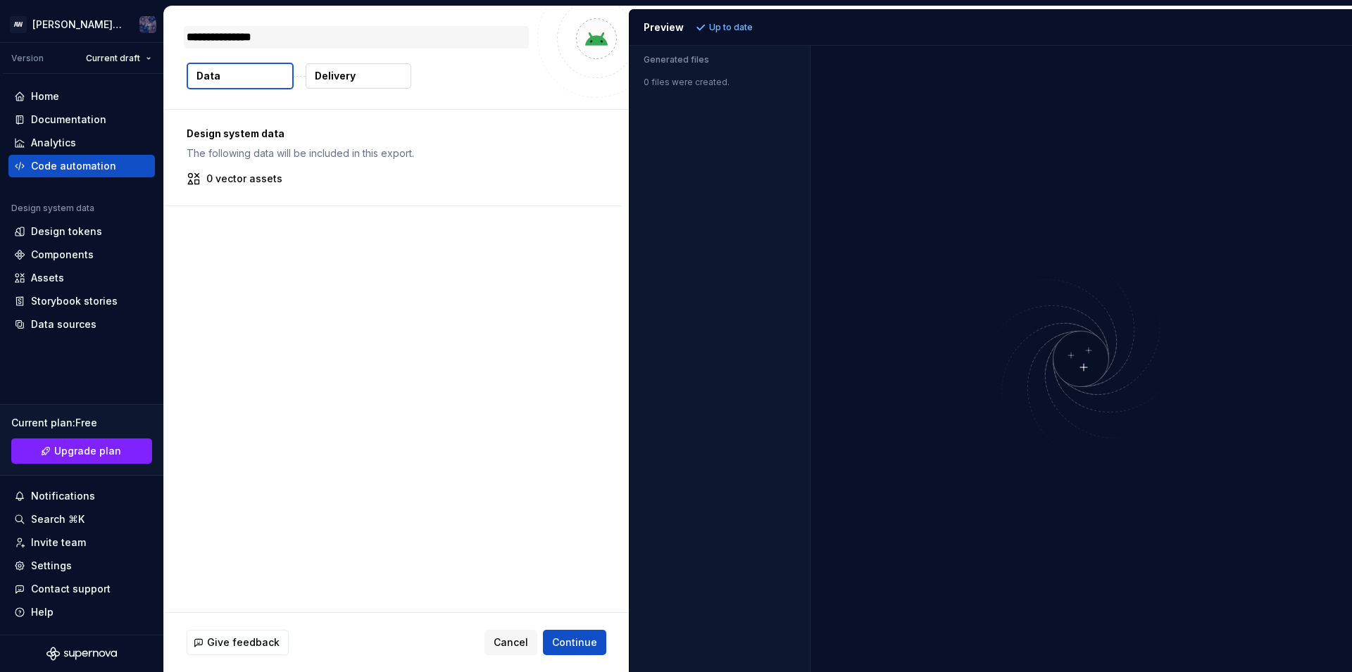
type textarea "**********"
type textarea "*"
type textarea "**********"
type textarea "*"
type textarea "**********"
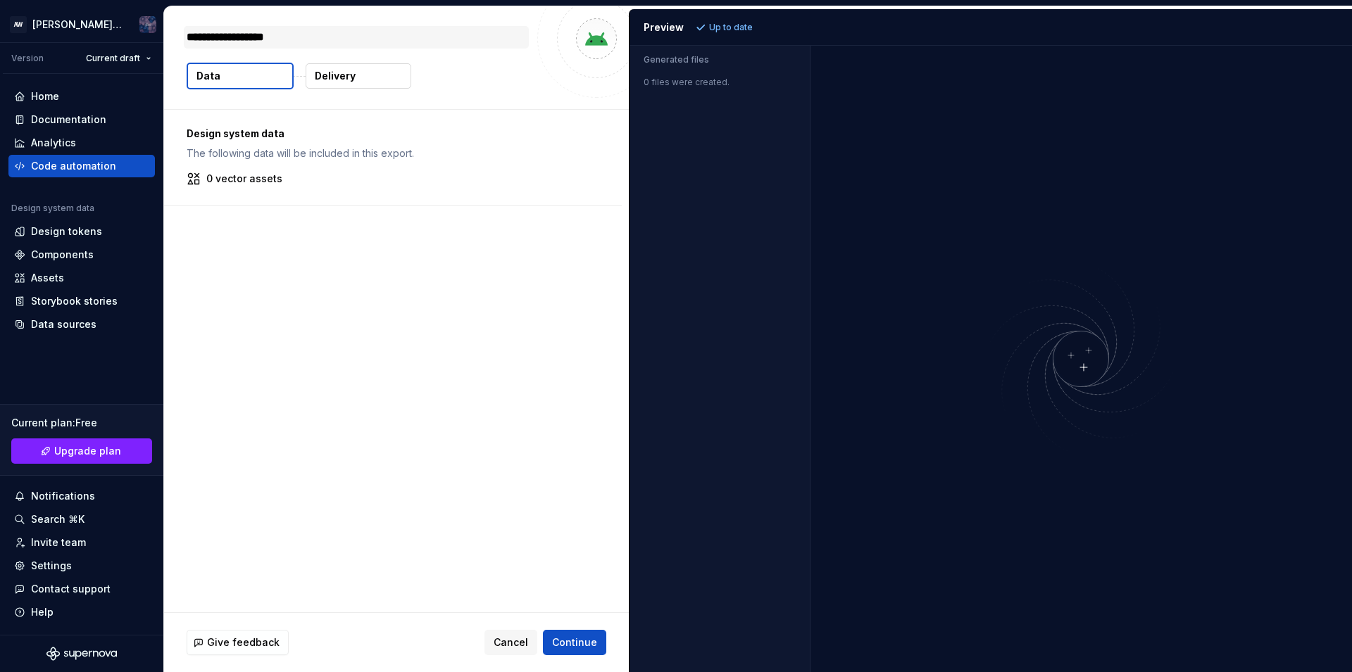
type textarea "*"
type textarea "**********"
type textarea "*"
type textarea "**********"
click at [574, 634] on button "Continue" at bounding box center [574, 642] width 63 height 25
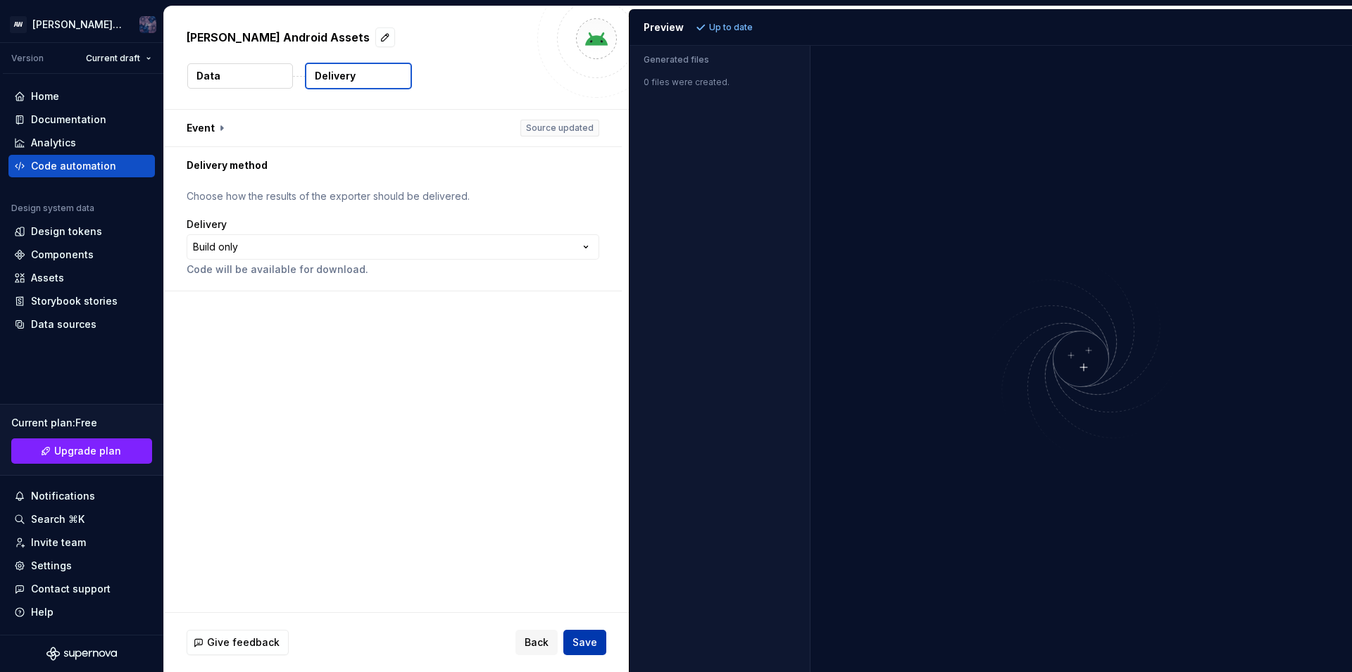
click at [584, 646] on span "Save" at bounding box center [584, 643] width 25 height 14
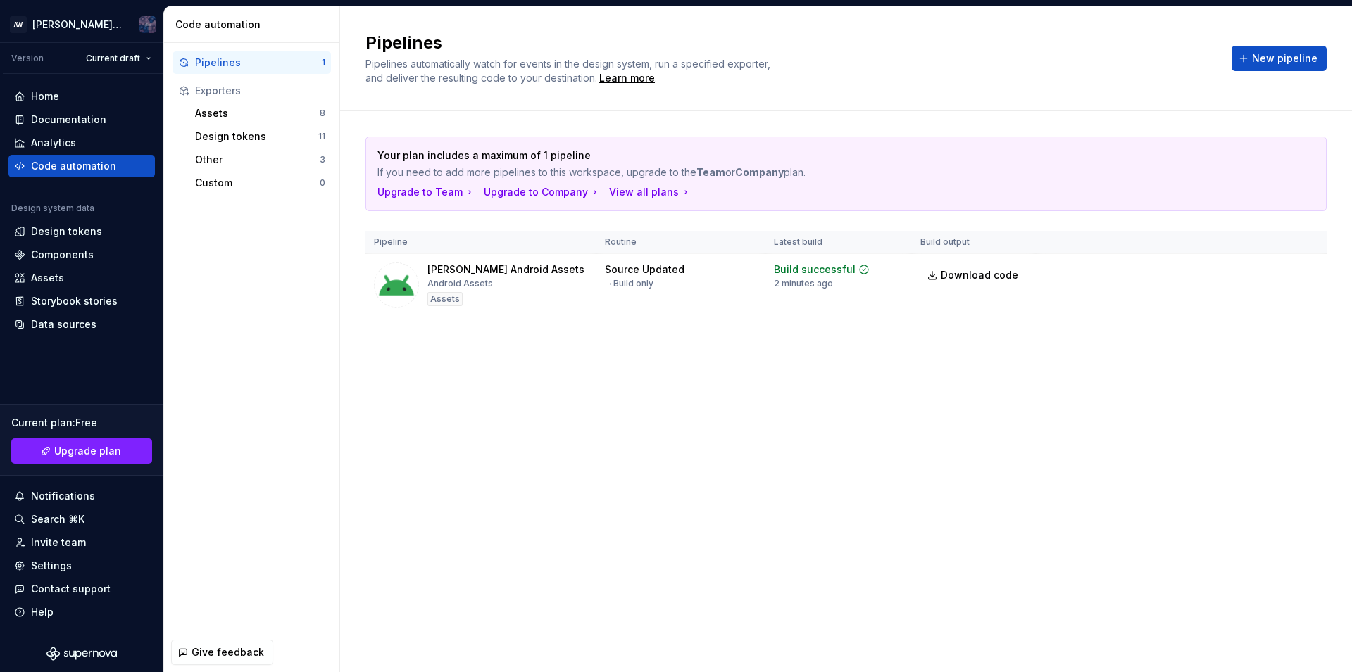
click at [1299, 247] on th at bounding box center [1181, 242] width 291 height 23
click at [1306, 273] on html "AW [PERSON_NAME] design Version Current draft Home Documentation Analytics Code…" at bounding box center [676, 336] width 1352 height 672
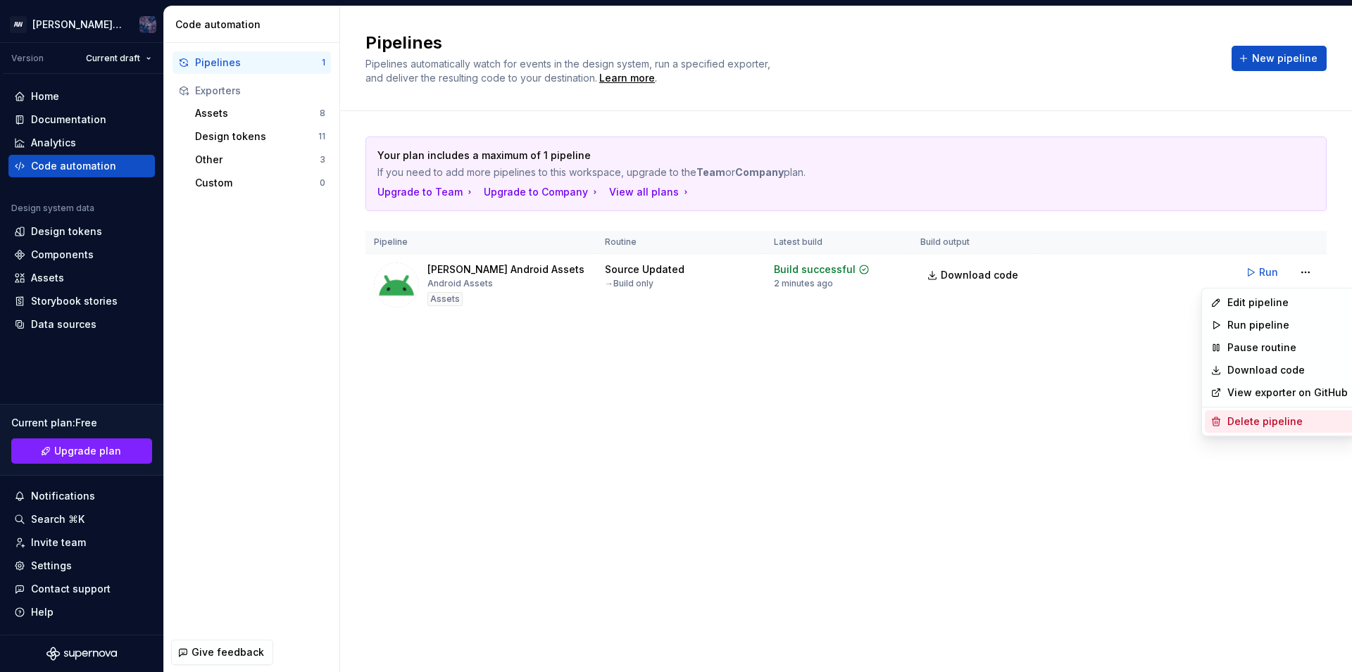
click at [1265, 423] on div "Delete pipeline" at bounding box center [1287, 422] width 120 height 14
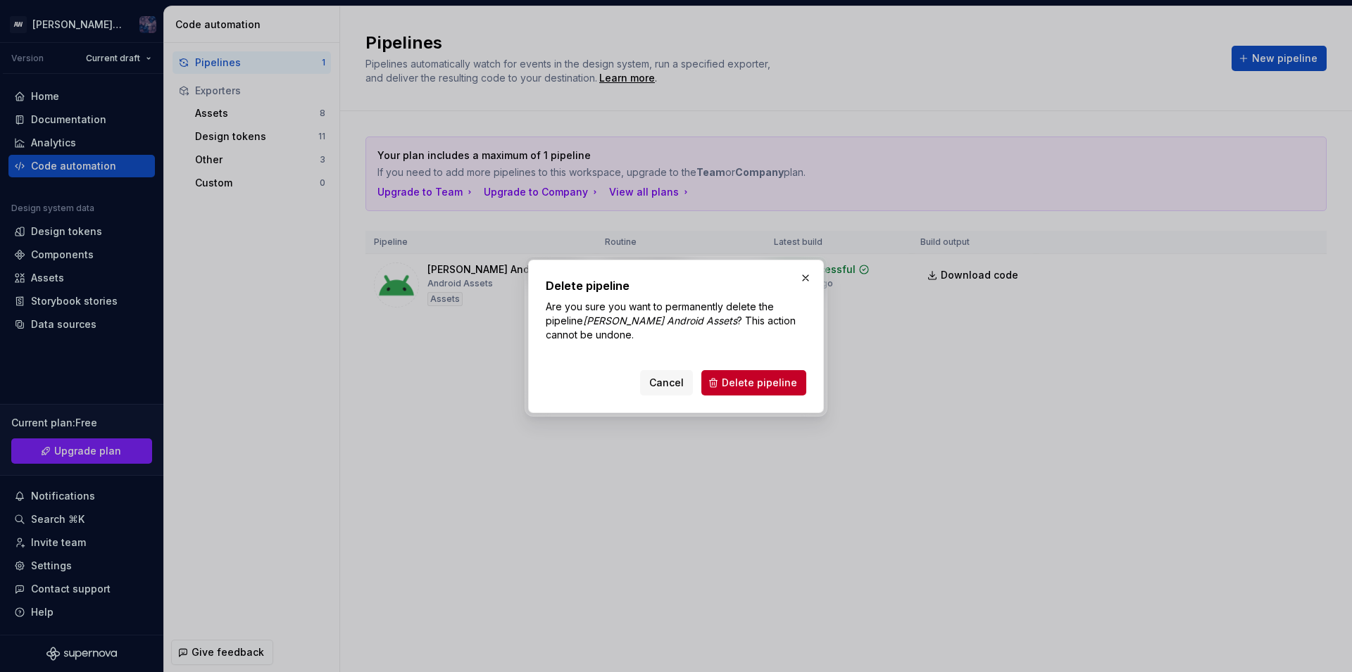
click at [660, 416] on div "Delete pipeline Are you sure you want to permanently delete the pipeline [PERSO…" at bounding box center [676, 336] width 303 height 161
click at [756, 382] on span "Delete pipeline" at bounding box center [759, 383] width 75 height 14
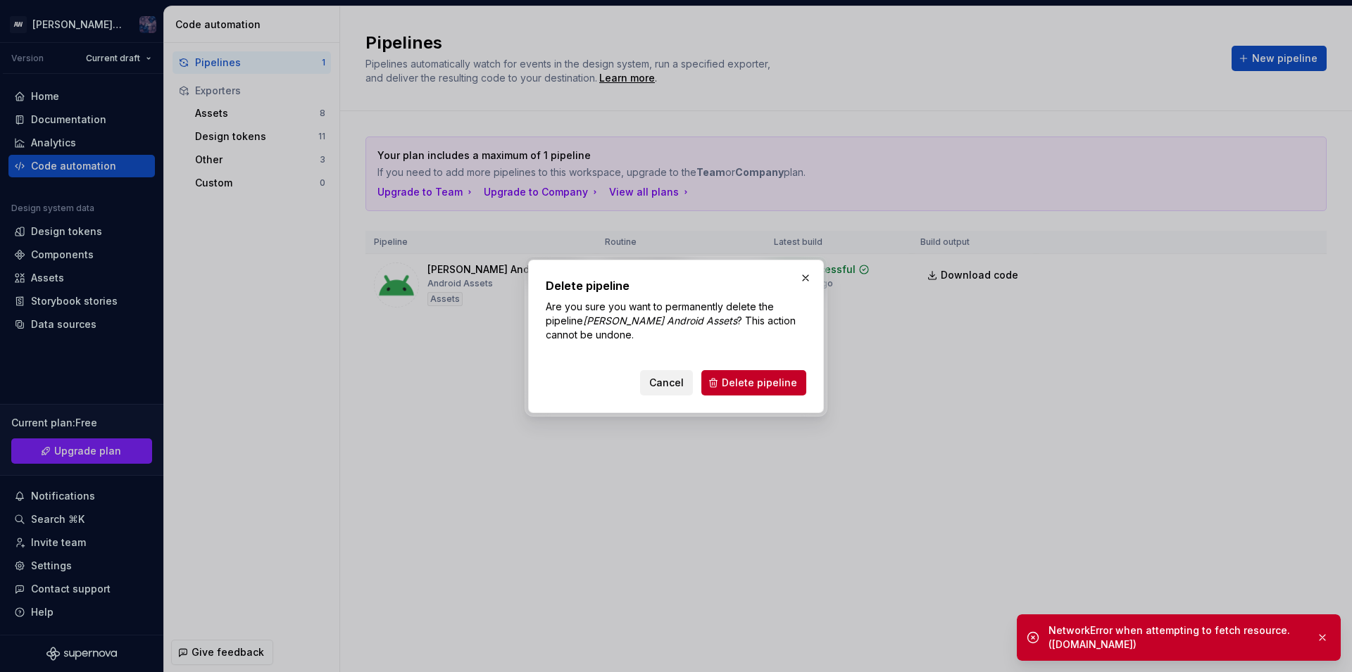
click at [676, 380] on span "Cancel" at bounding box center [666, 383] width 35 height 14
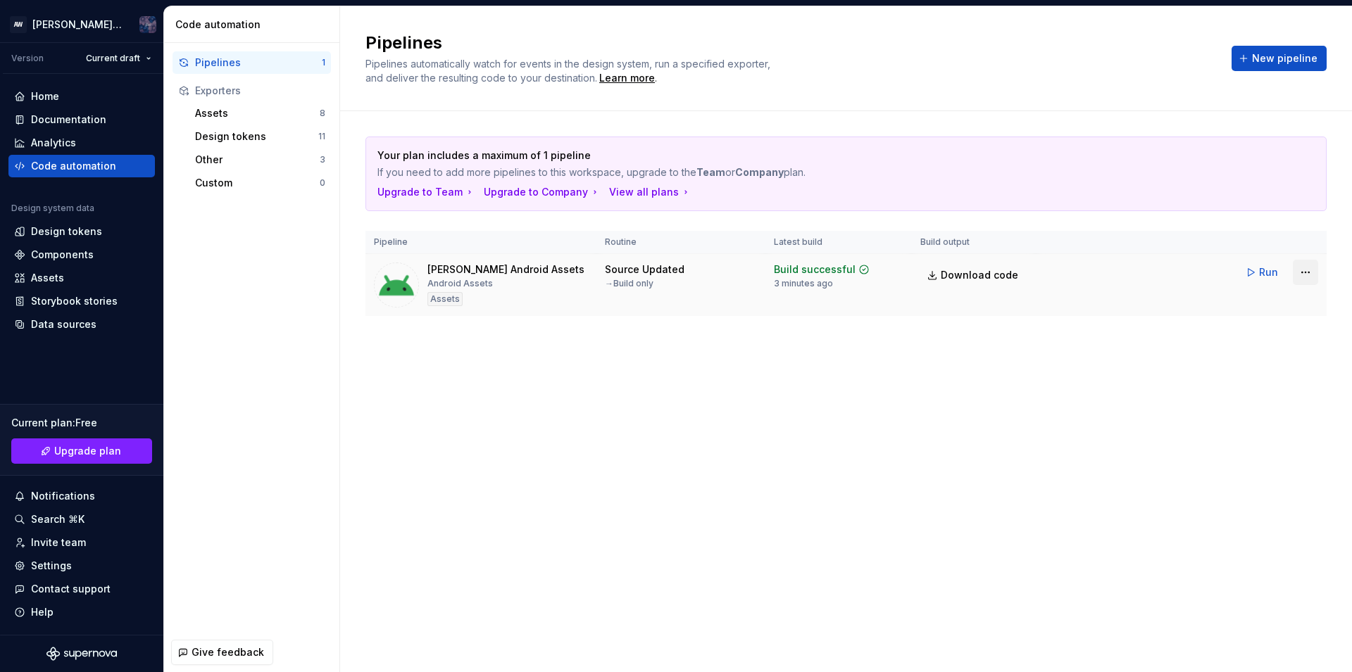
click at [1296, 271] on html "AW [PERSON_NAME] design Version Current draft Home Documentation Analytics Code…" at bounding box center [676, 336] width 1352 height 672
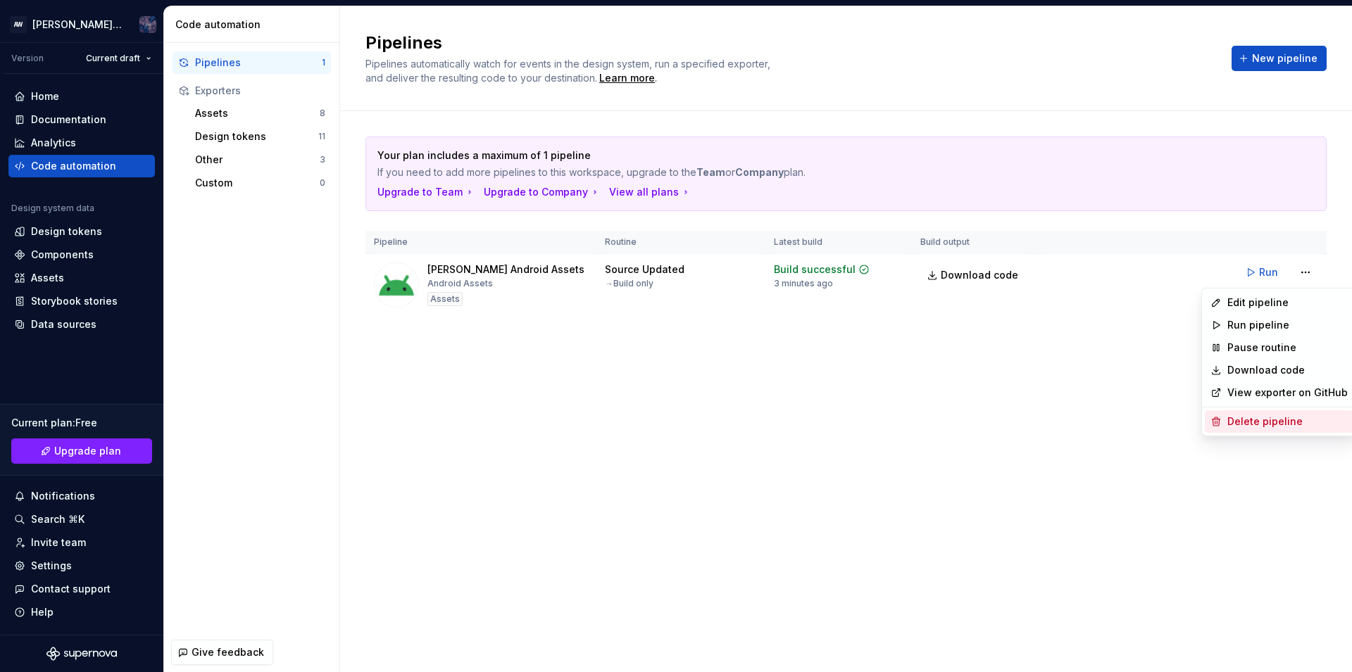
click at [1244, 421] on div "Delete pipeline" at bounding box center [1287, 422] width 120 height 14
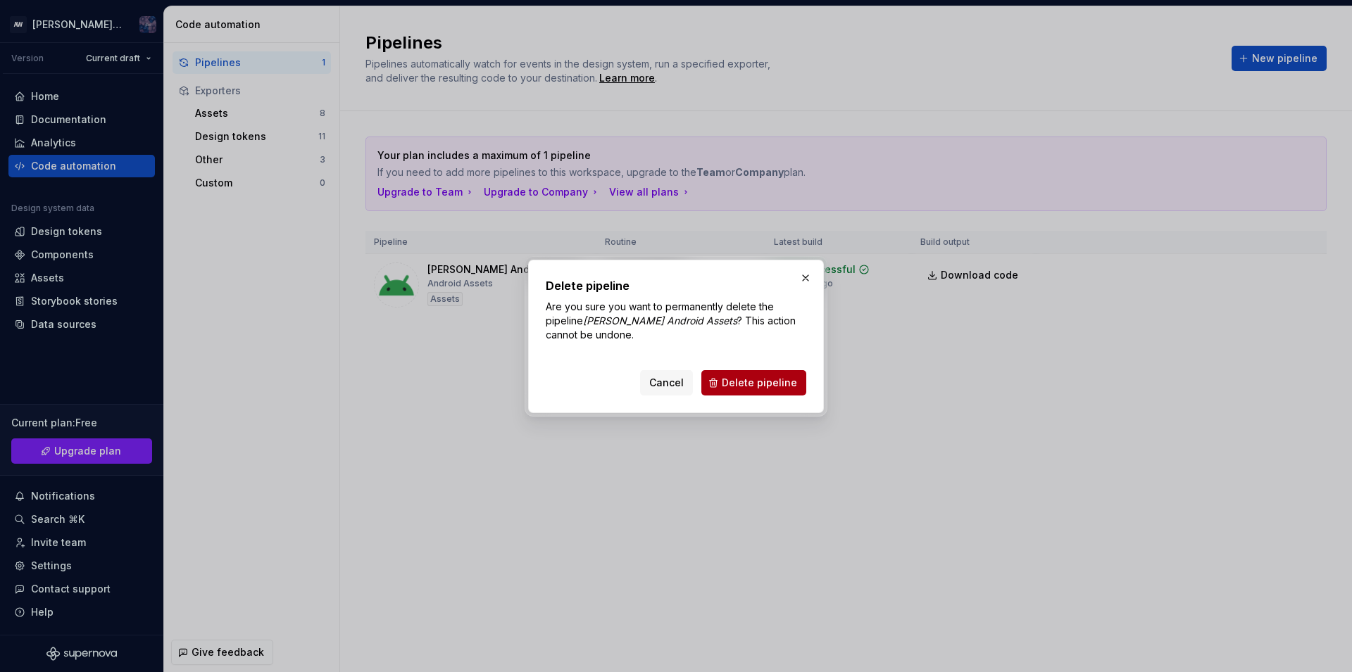
click at [765, 393] on button "Delete pipeline" at bounding box center [753, 382] width 105 height 25
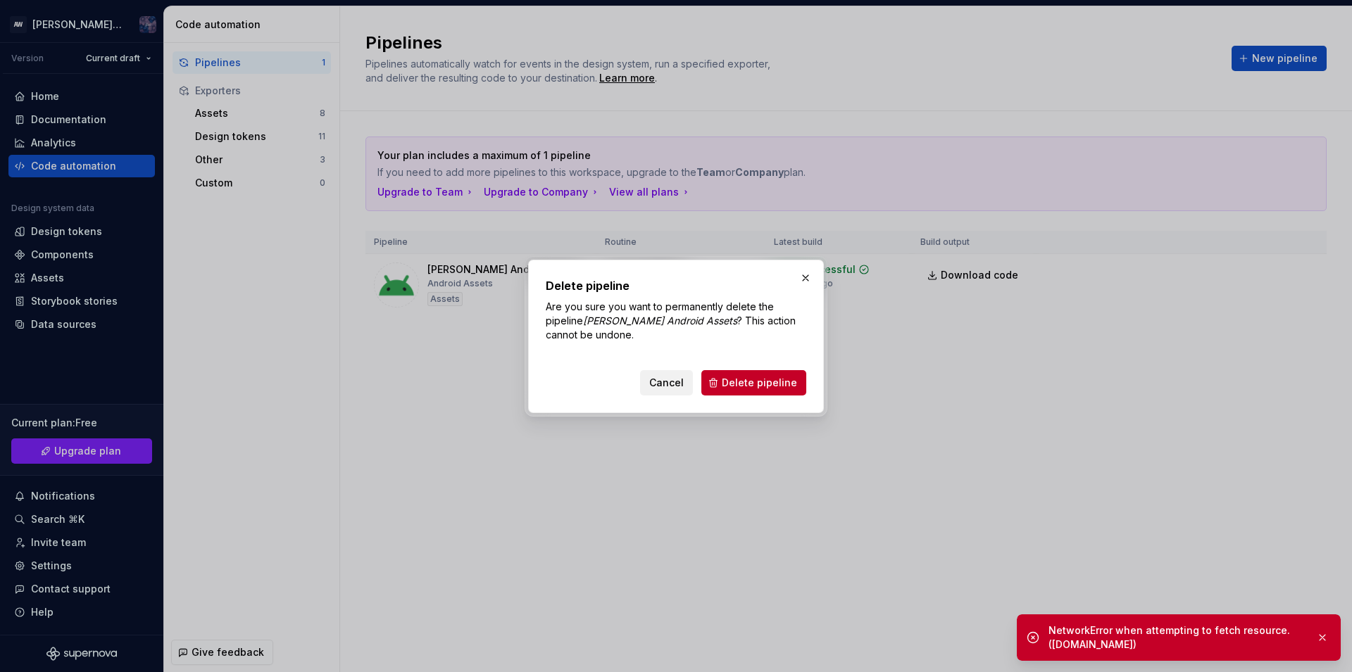
click at [675, 375] on button "Cancel" at bounding box center [666, 382] width 53 height 25
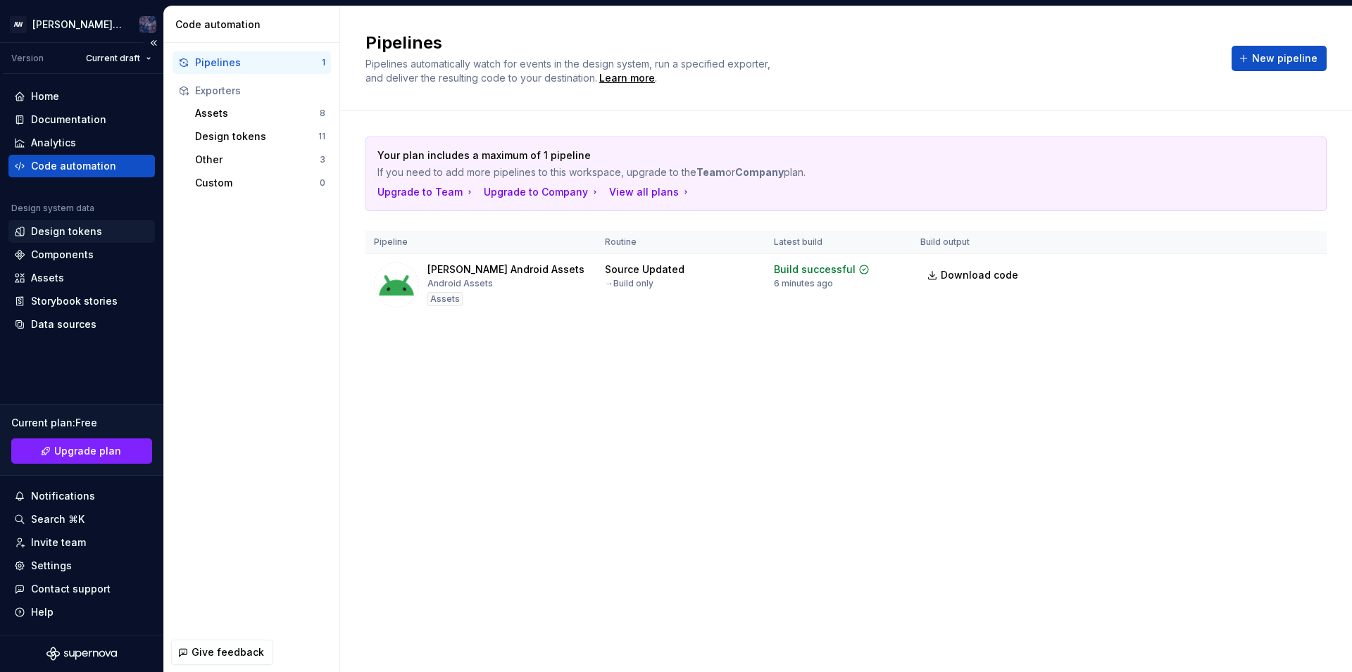
click at [48, 232] on div "Design tokens" at bounding box center [66, 232] width 71 height 14
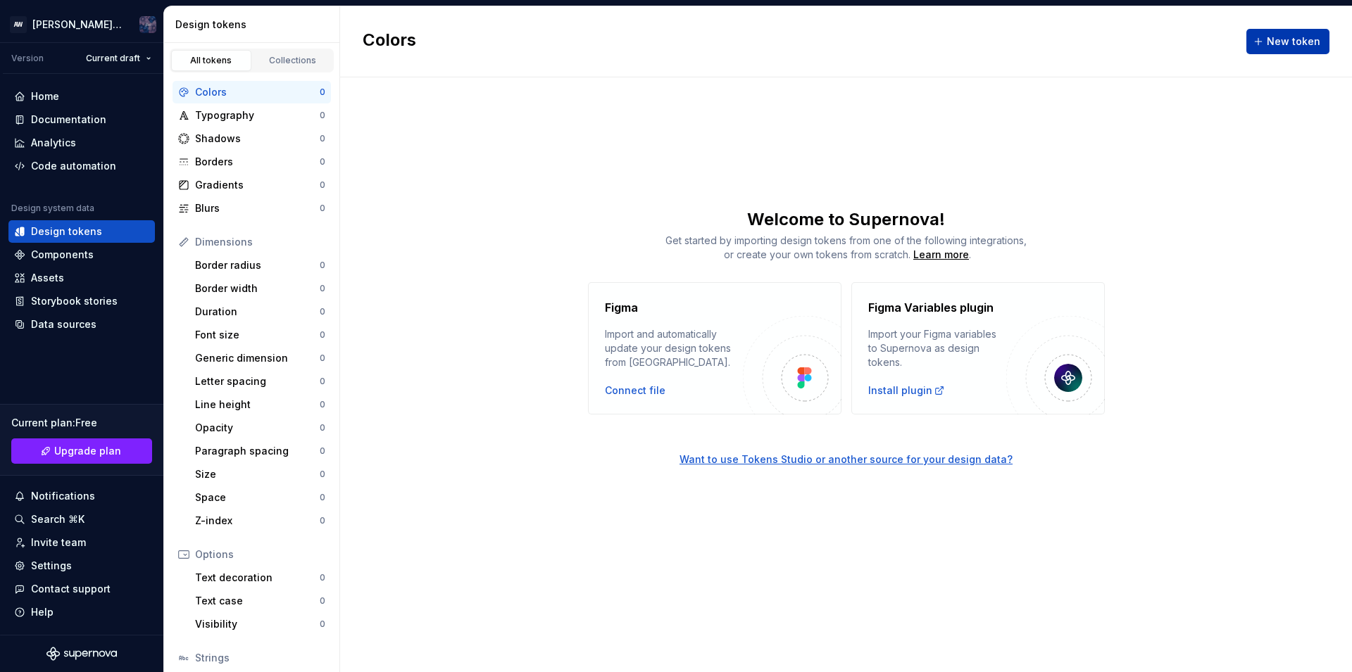
click at [1284, 33] on button "New token" at bounding box center [1287, 41] width 83 height 25
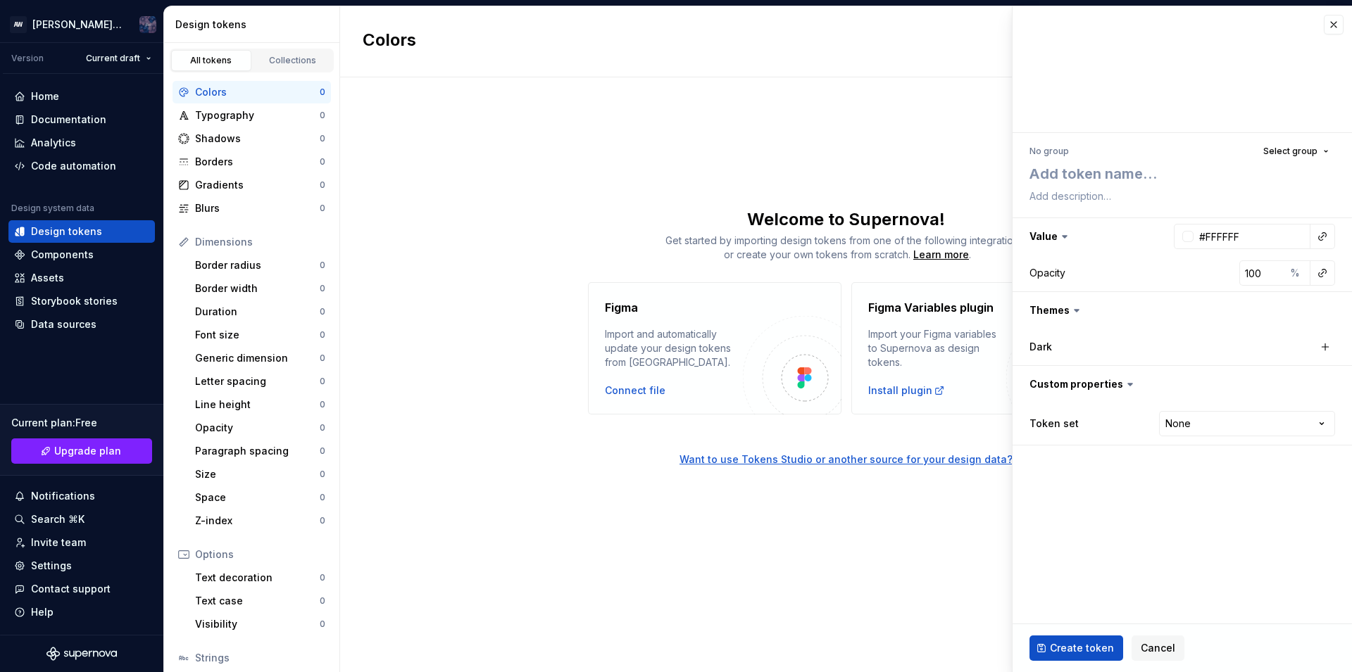
type textarea "*"
click at [1068, 168] on textarea at bounding box center [1180, 173] width 306 height 25
type textarea "B"
type textarea "*"
type textarea "BO"
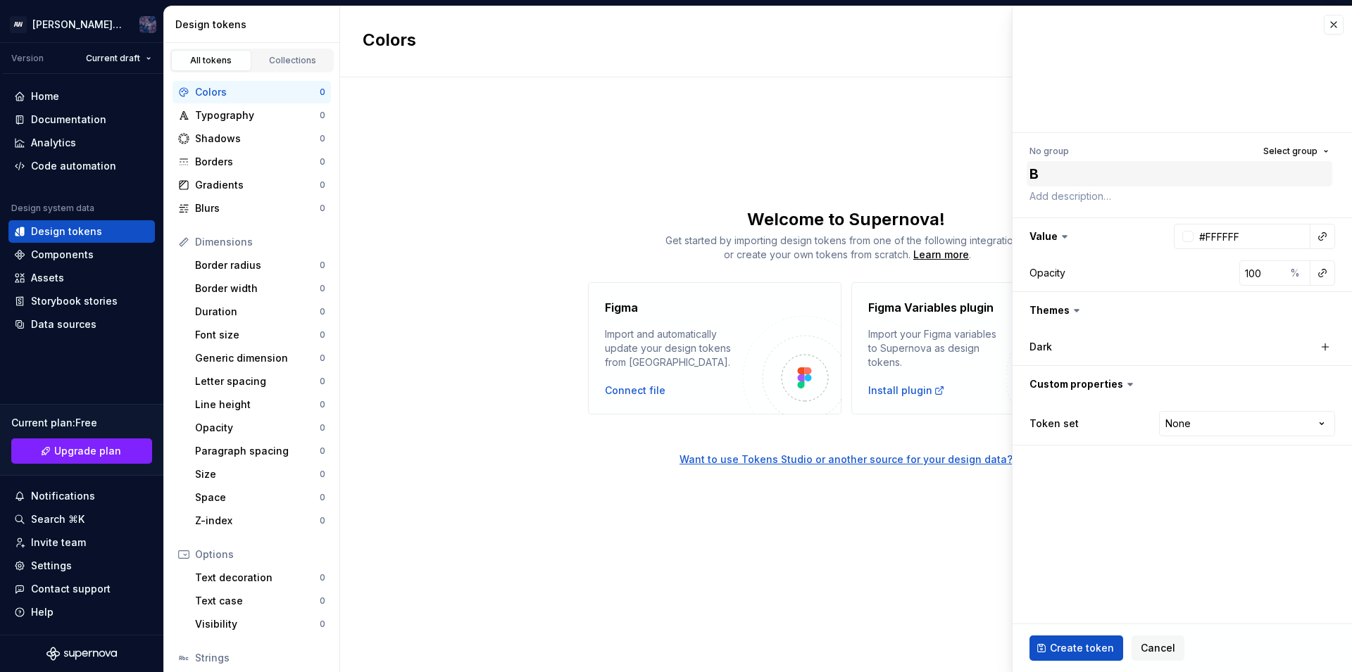
type textarea "*"
type textarea "BOB"
type textarea "*"
type textarea "BOB"
type textarea "*"
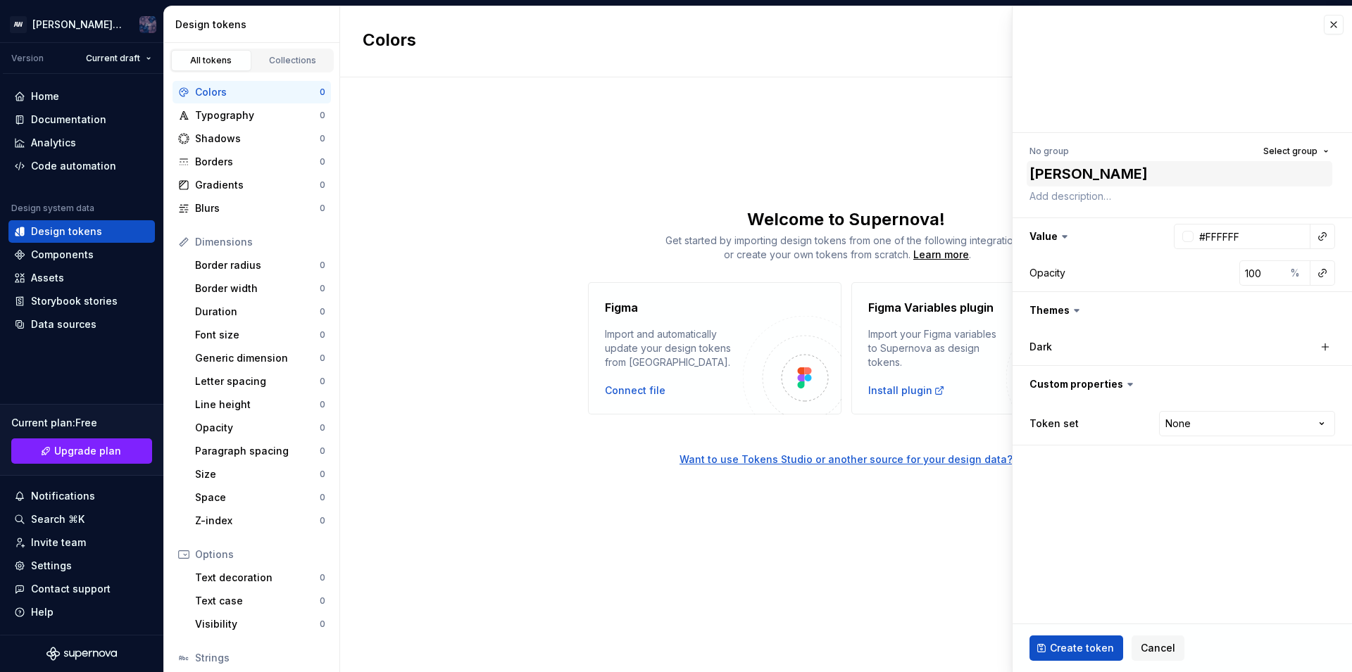
type textarea "BOB"
type textarea "*"
type textarea "BO"
type textarea "*"
type textarea "B"
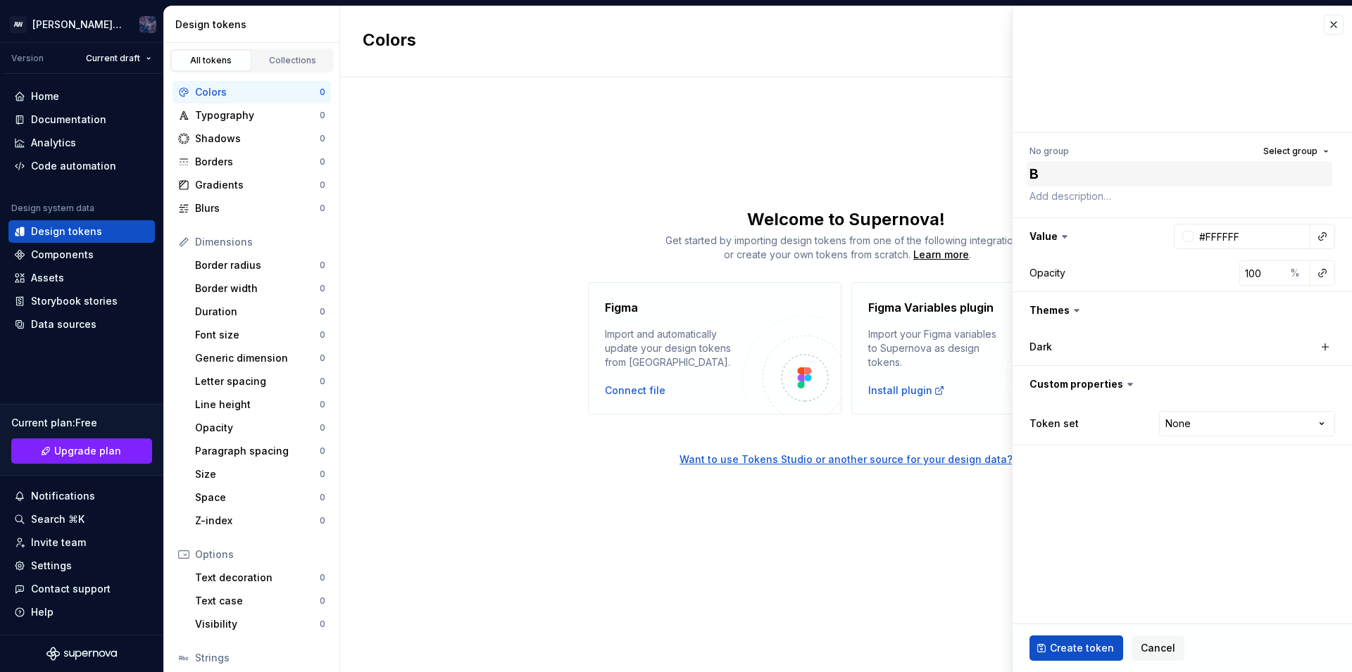
type textarea "*"
type textarea "A"
type textarea "*"
type textarea "Al"
type textarea "*"
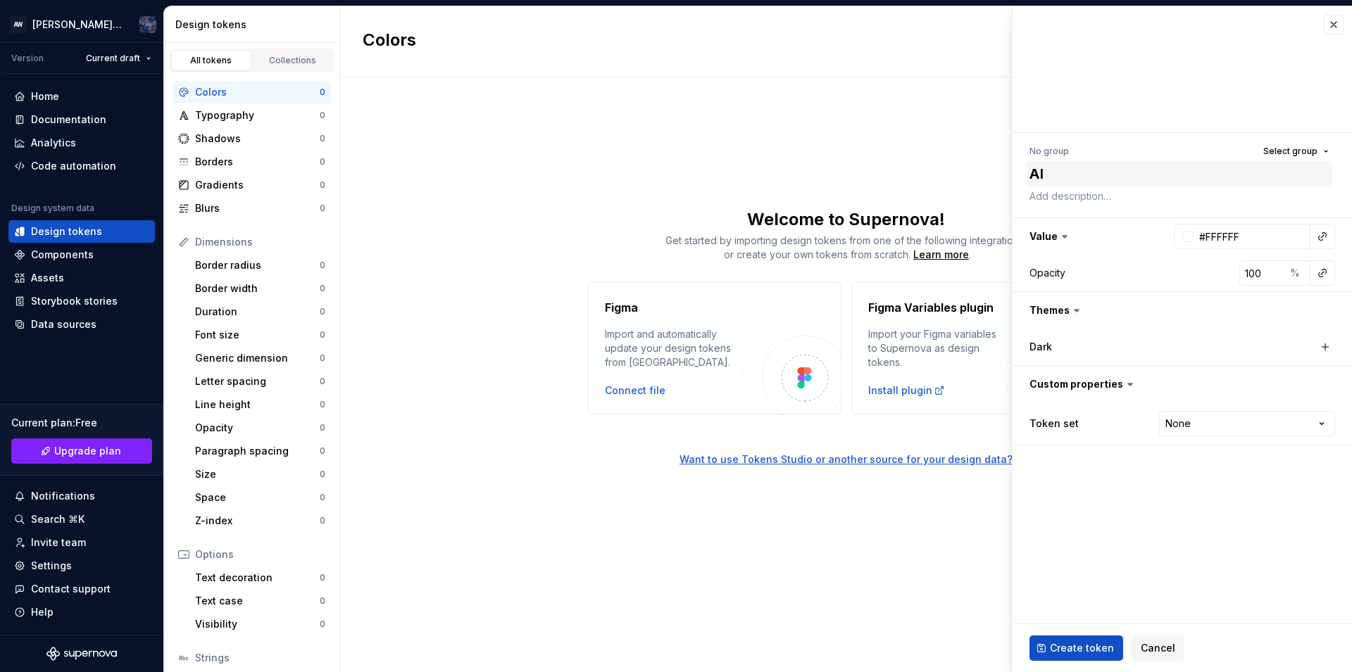
type textarea "Ali"
type textarea "*"
type textarea "Alic"
type textarea "*"
type textarea "Alice"
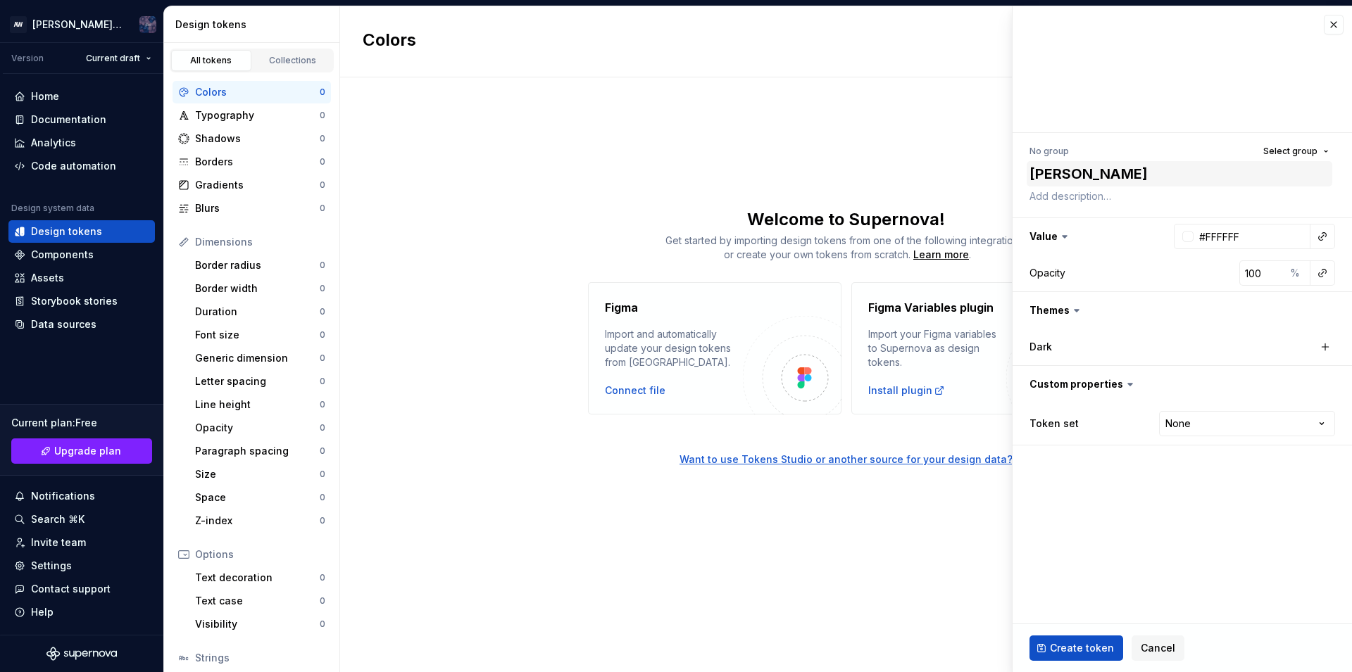
type textarea "*"
type textarea "Alice"
type textarea "*"
type textarea "Alice t"
type textarea "*"
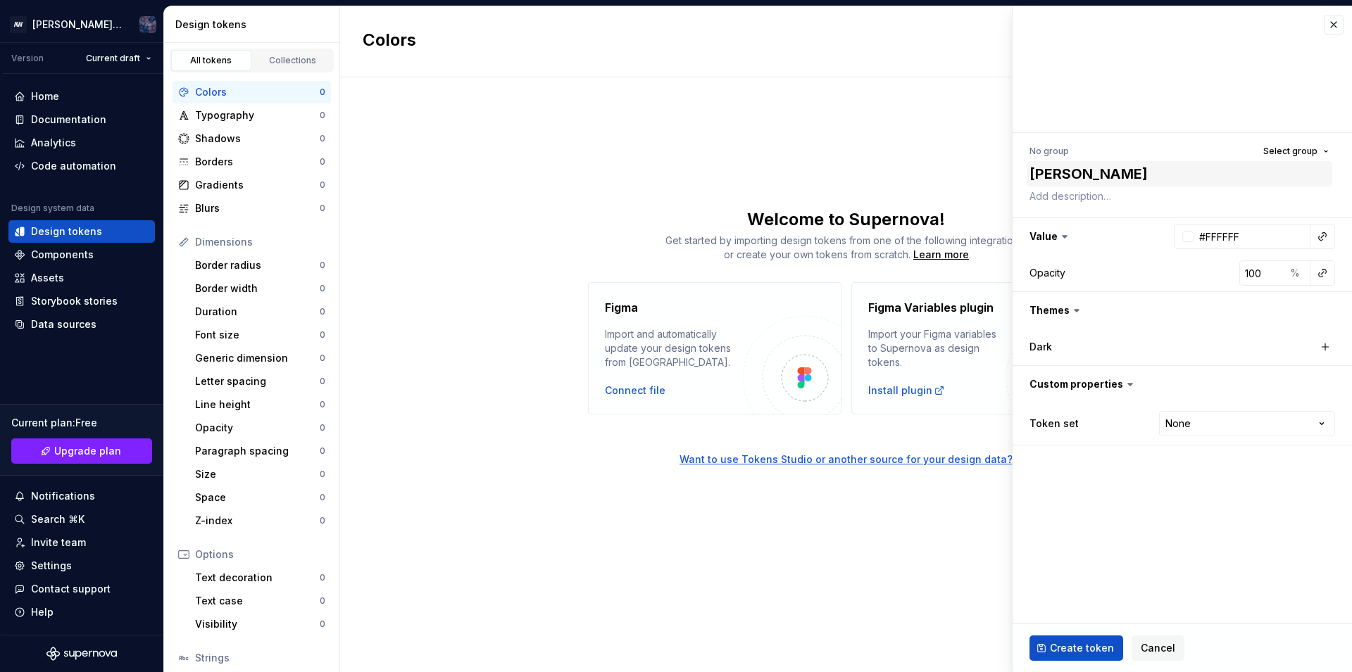
type textarea "Alice to"
type textarea "*"
type textarea "Alice tok"
type textarea "*"
type textarea "Alice toke"
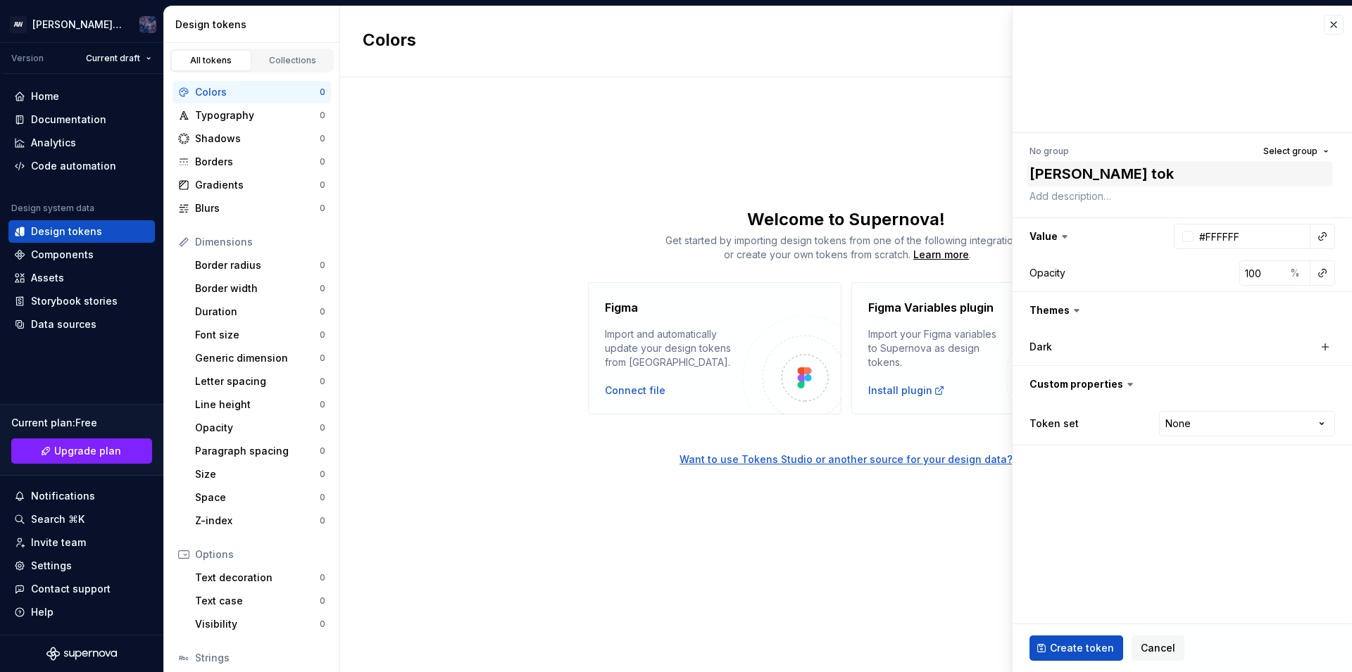
type textarea "*"
type textarea "[PERSON_NAME] token"
type textarea "*"
type textarea "[PERSON_NAME] token"
click at [1067, 653] on span "Create token" at bounding box center [1082, 648] width 64 height 14
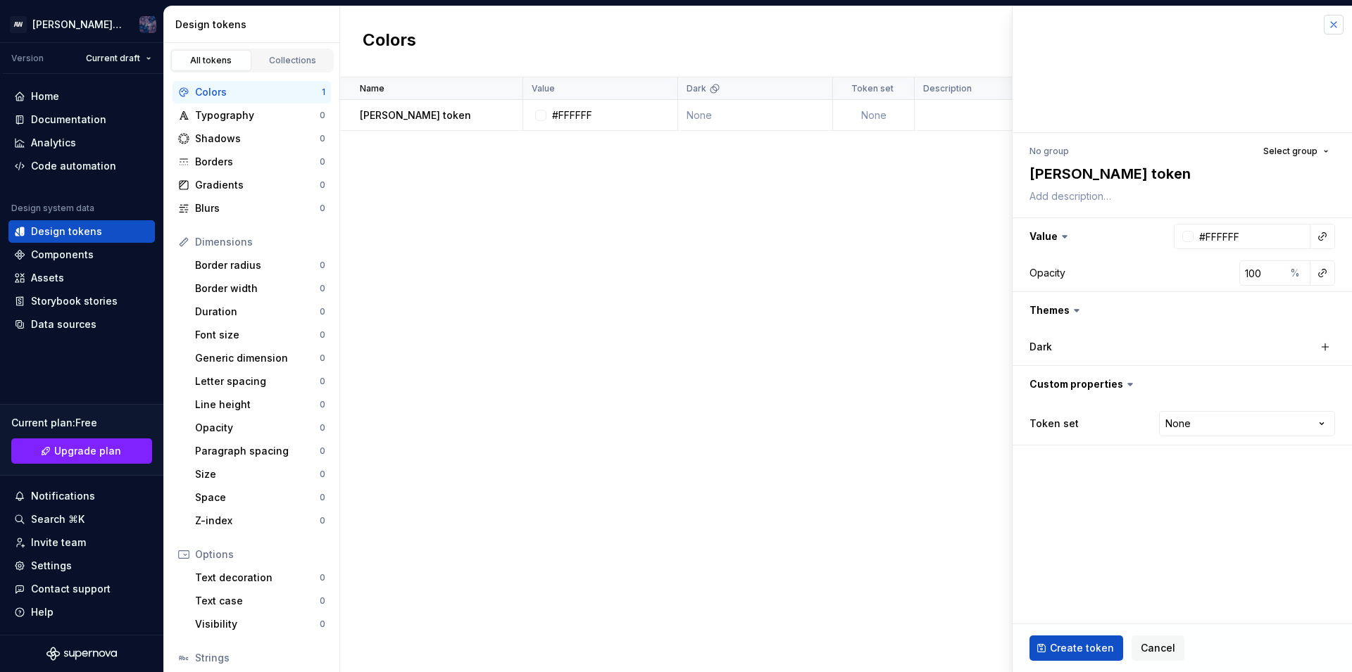
type textarea "*"
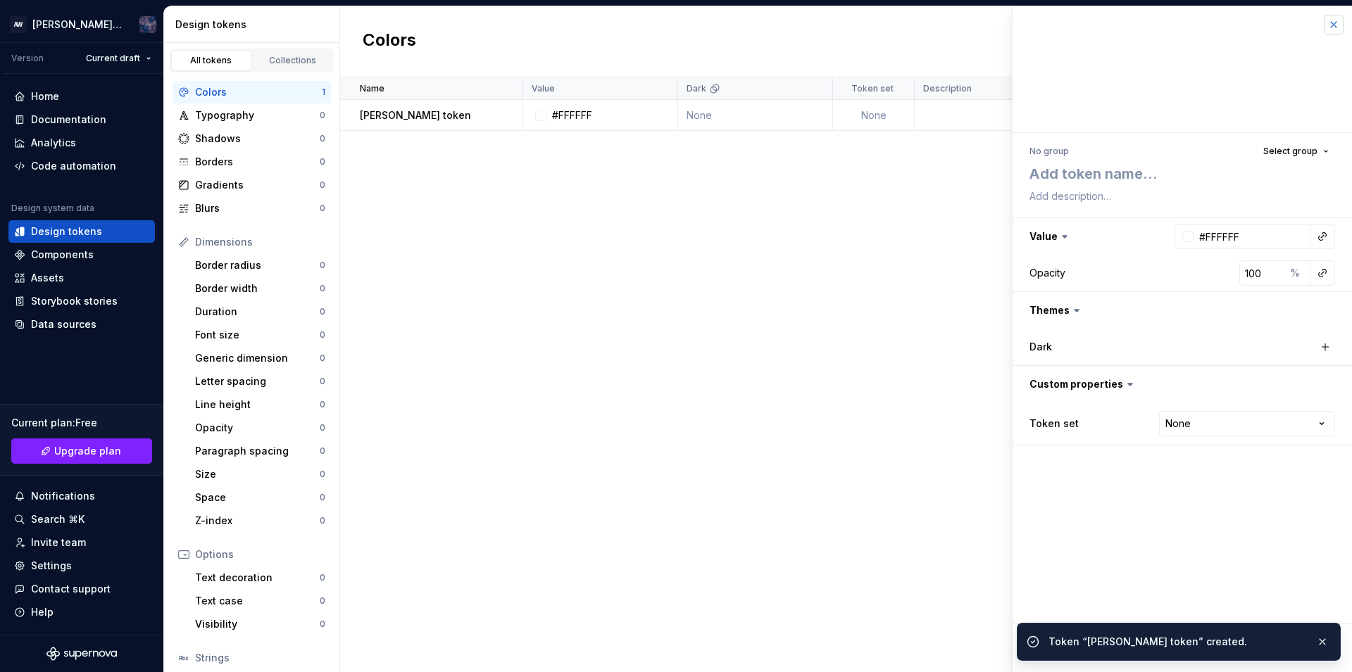
click at [1335, 30] on div "Colors New token" at bounding box center [846, 41] width 1012 height 71
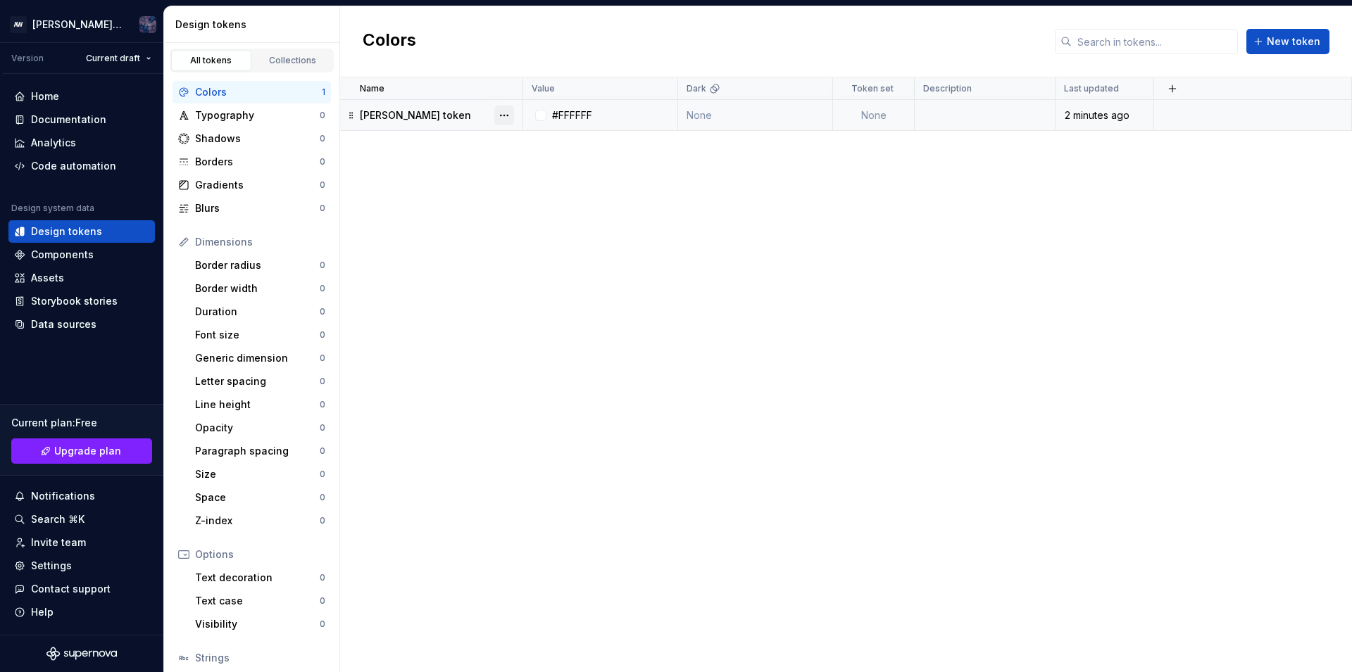
click at [511, 112] on button "button" at bounding box center [504, 116] width 20 height 20
click at [564, 190] on div "Delete token" at bounding box center [566, 194] width 92 height 14
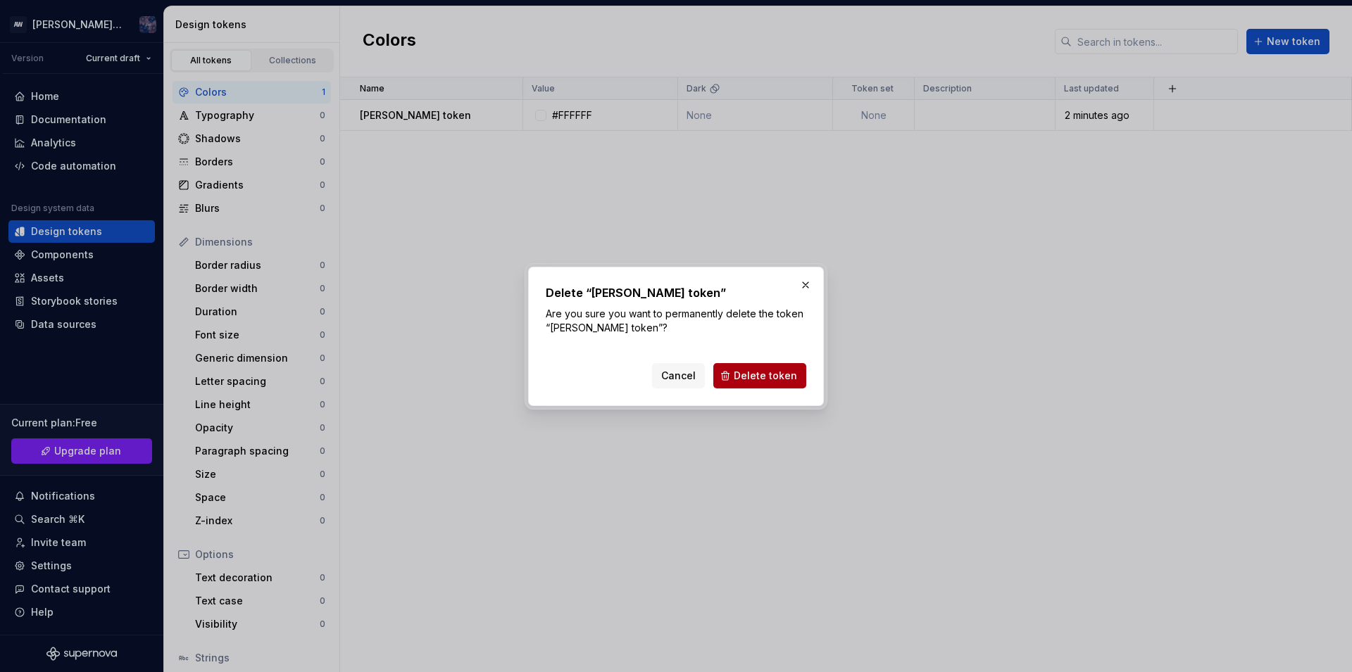
click at [733, 370] on button "Delete token" at bounding box center [759, 375] width 93 height 25
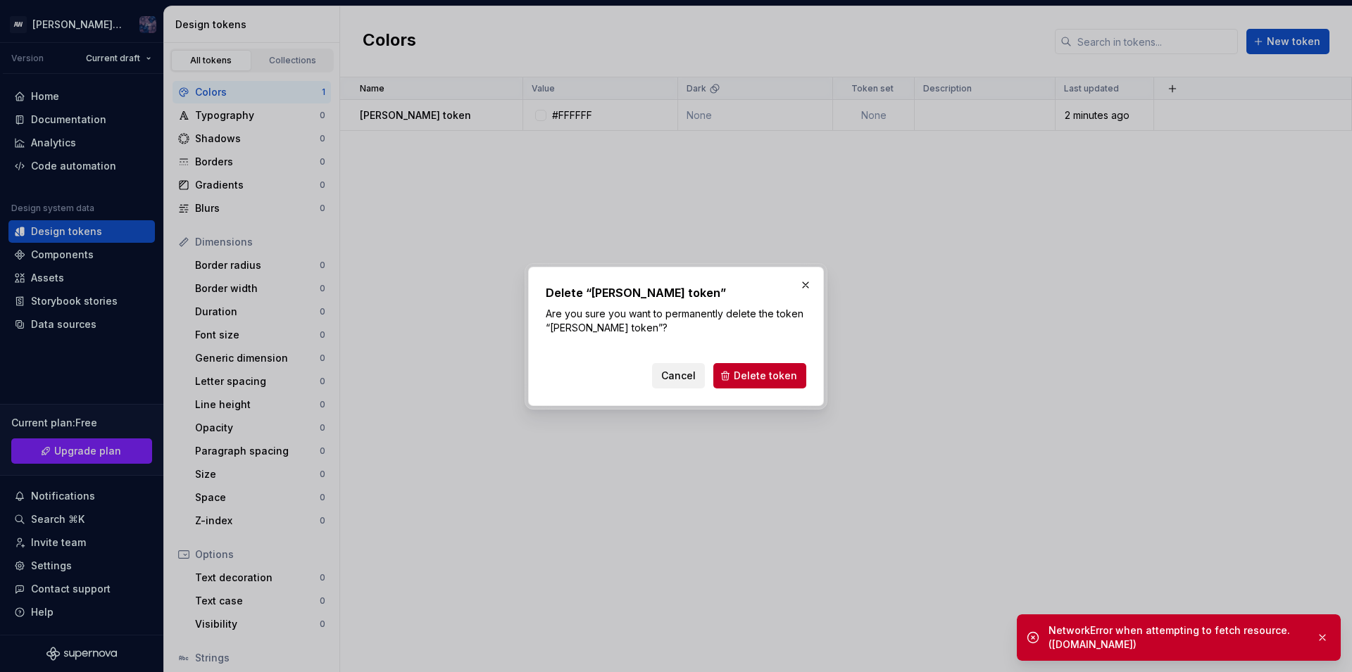
click at [698, 363] on div "Cancel Delete token" at bounding box center [729, 375] width 154 height 25
click at [674, 371] on span "Cancel" at bounding box center [678, 376] width 35 height 14
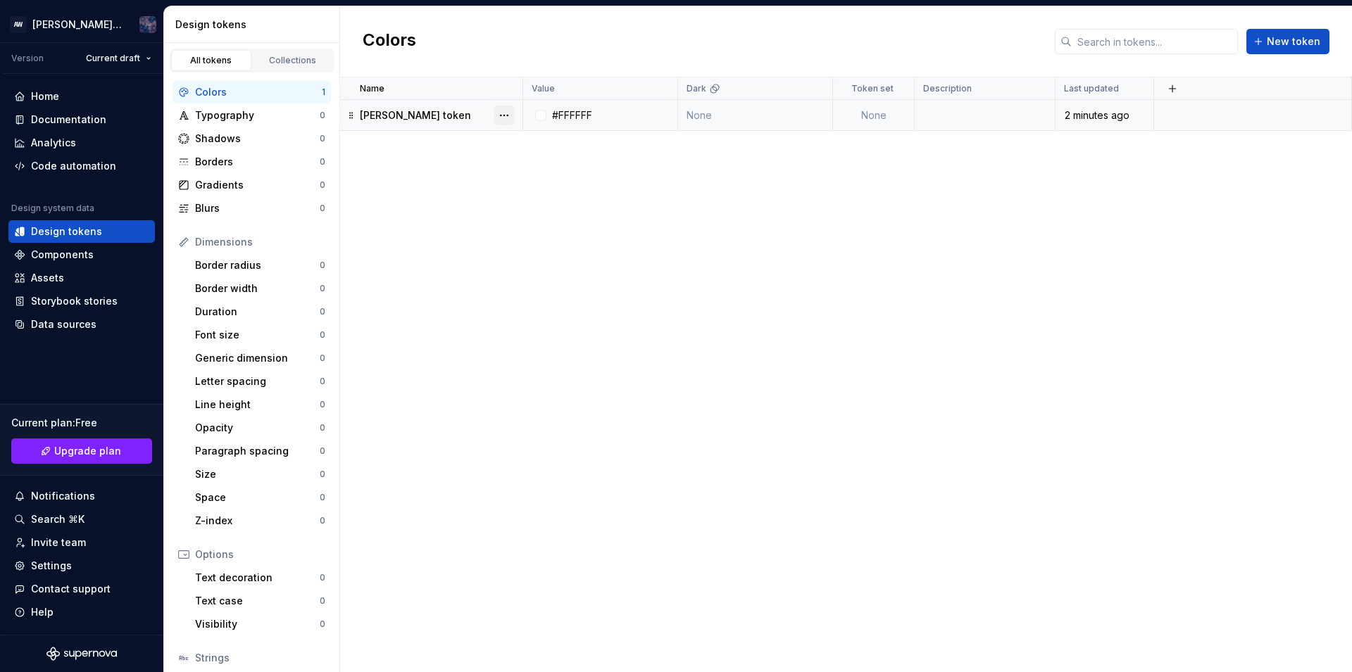
click at [505, 108] on button "button" at bounding box center [504, 116] width 20 height 20
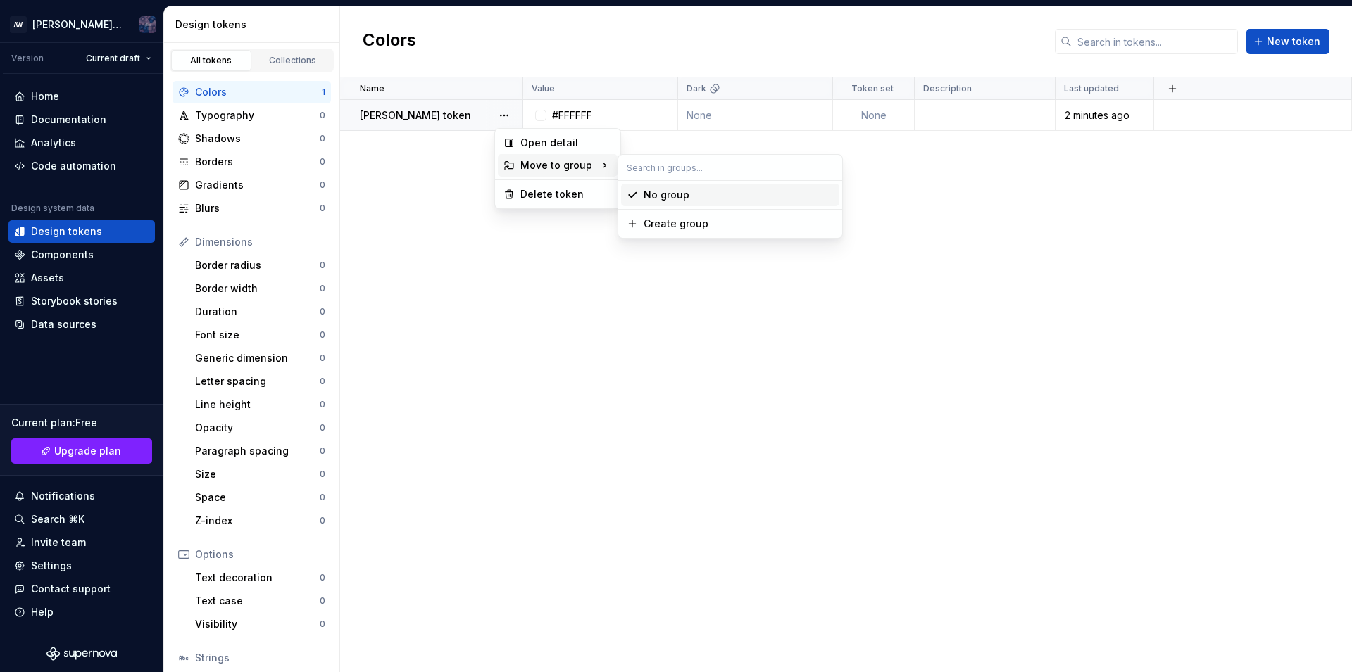
click at [552, 156] on div "Move to group" at bounding box center [558, 165] width 120 height 23
click at [656, 218] on div "Create group" at bounding box center [676, 224] width 65 height 14
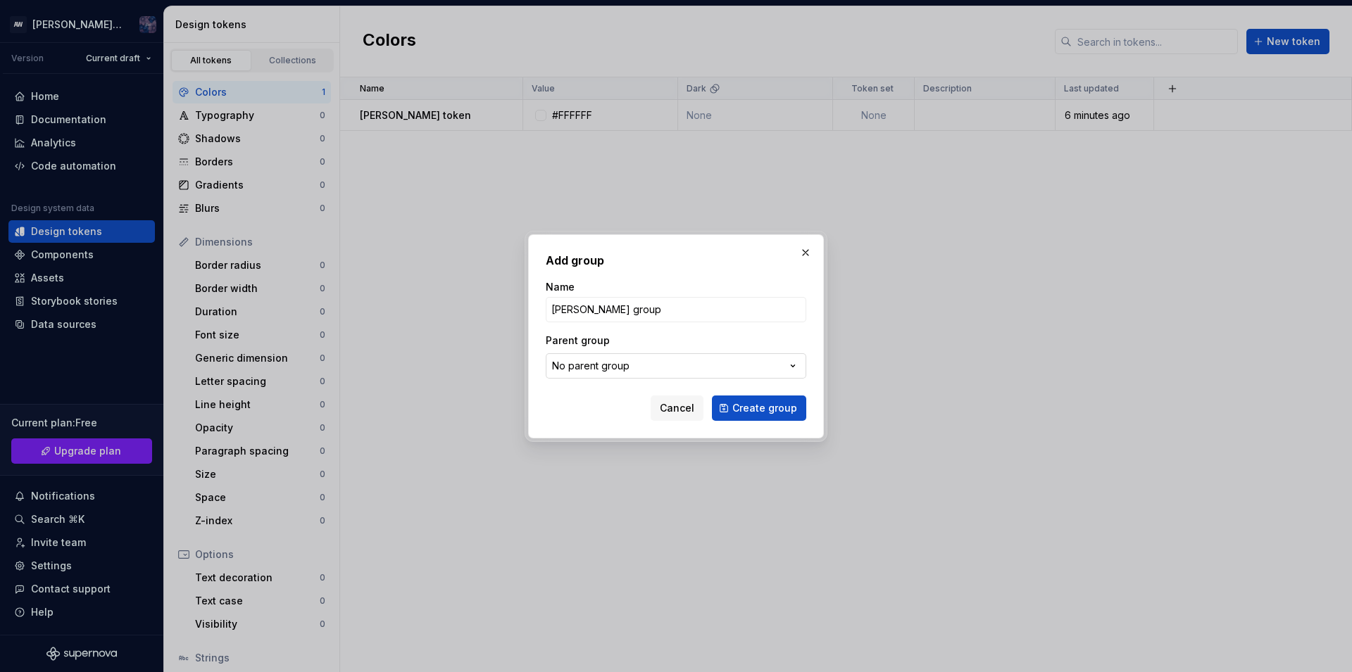
type input "[PERSON_NAME] group"
click at [580, 357] on button "No parent group" at bounding box center [676, 365] width 261 height 25
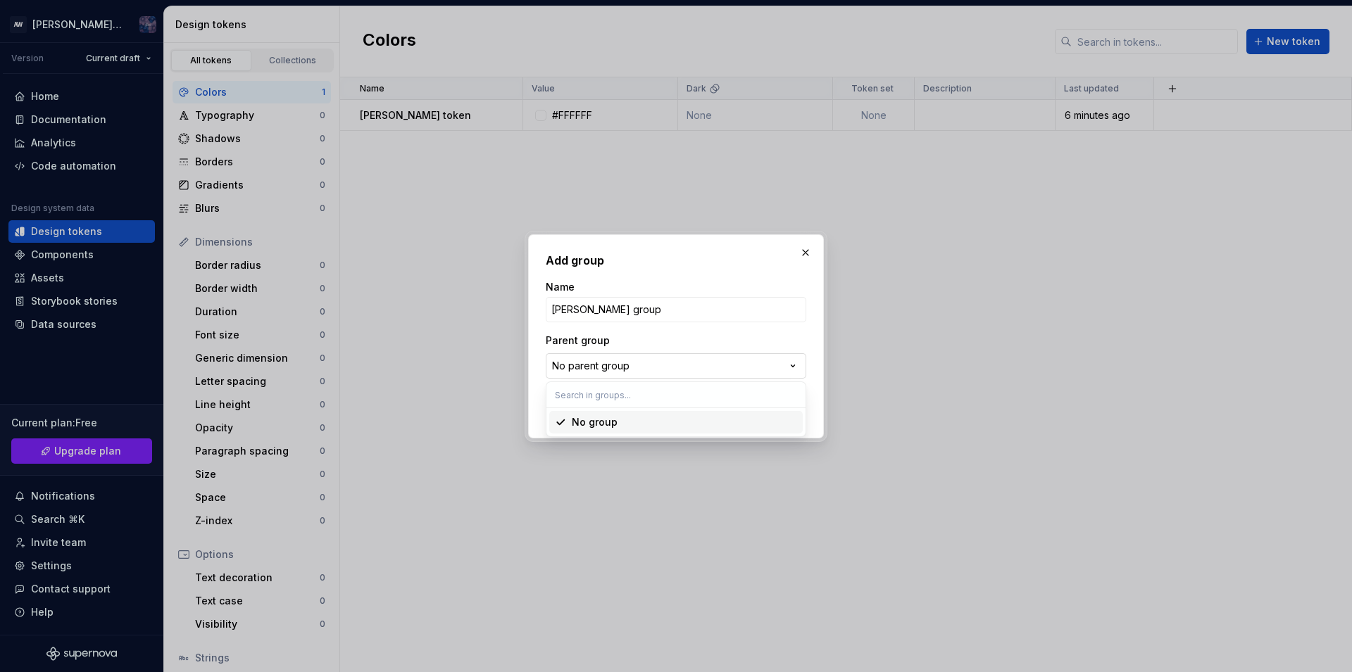
click at [580, 357] on div "Add group Name [PERSON_NAME] group Parent group No parent group Cancel Create g…" at bounding box center [676, 336] width 1352 height 672
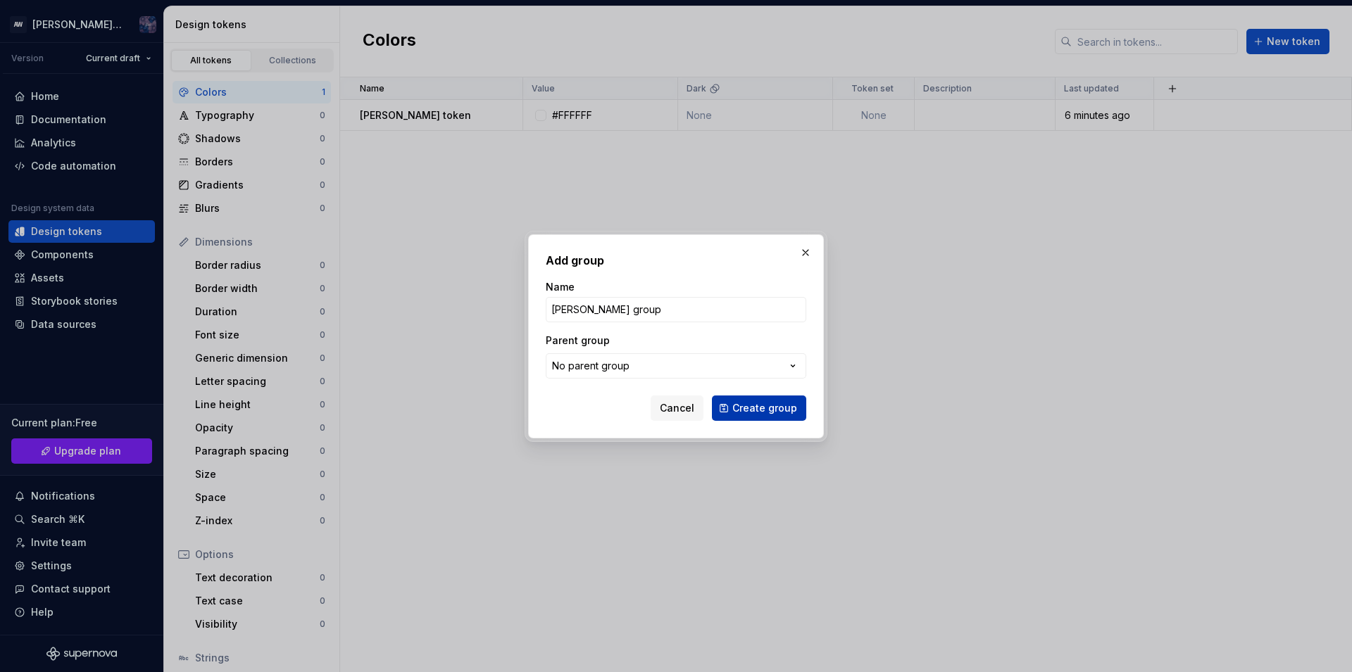
click at [736, 404] on span "Create group" at bounding box center [764, 408] width 65 height 14
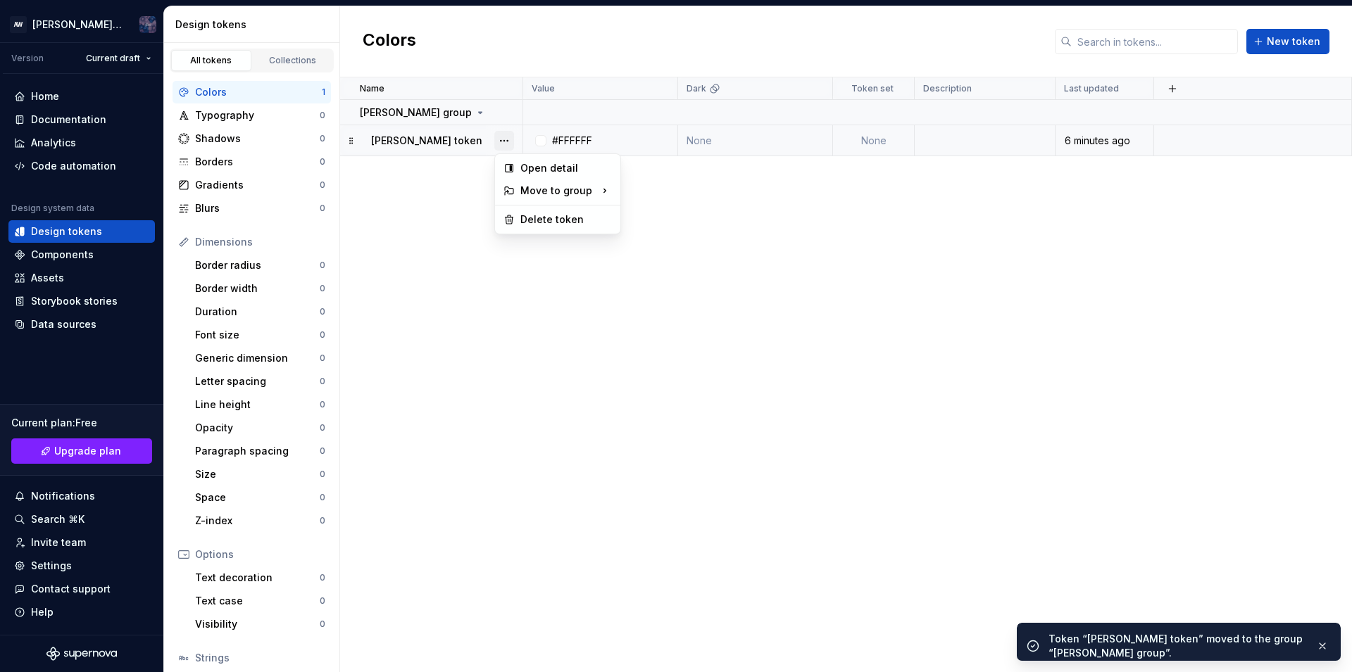
click at [513, 137] on button "button" at bounding box center [504, 141] width 20 height 20
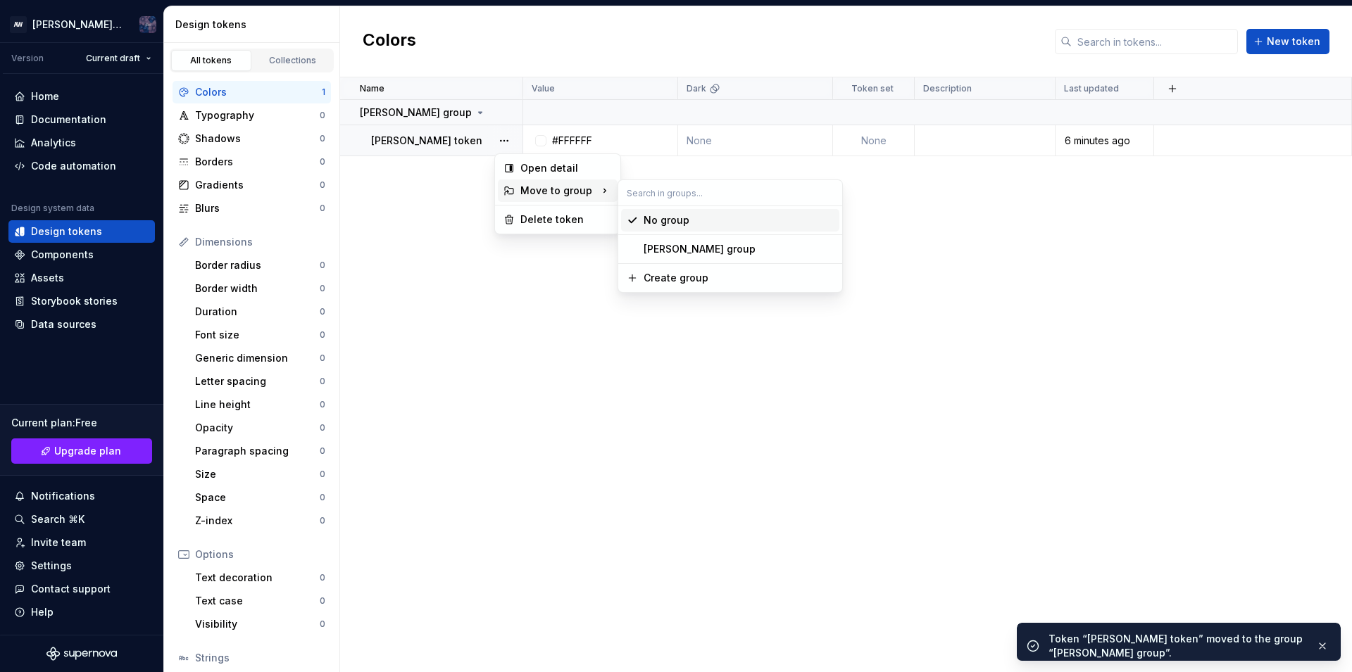
click at [539, 182] on div "Move to group" at bounding box center [558, 191] width 120 height 23
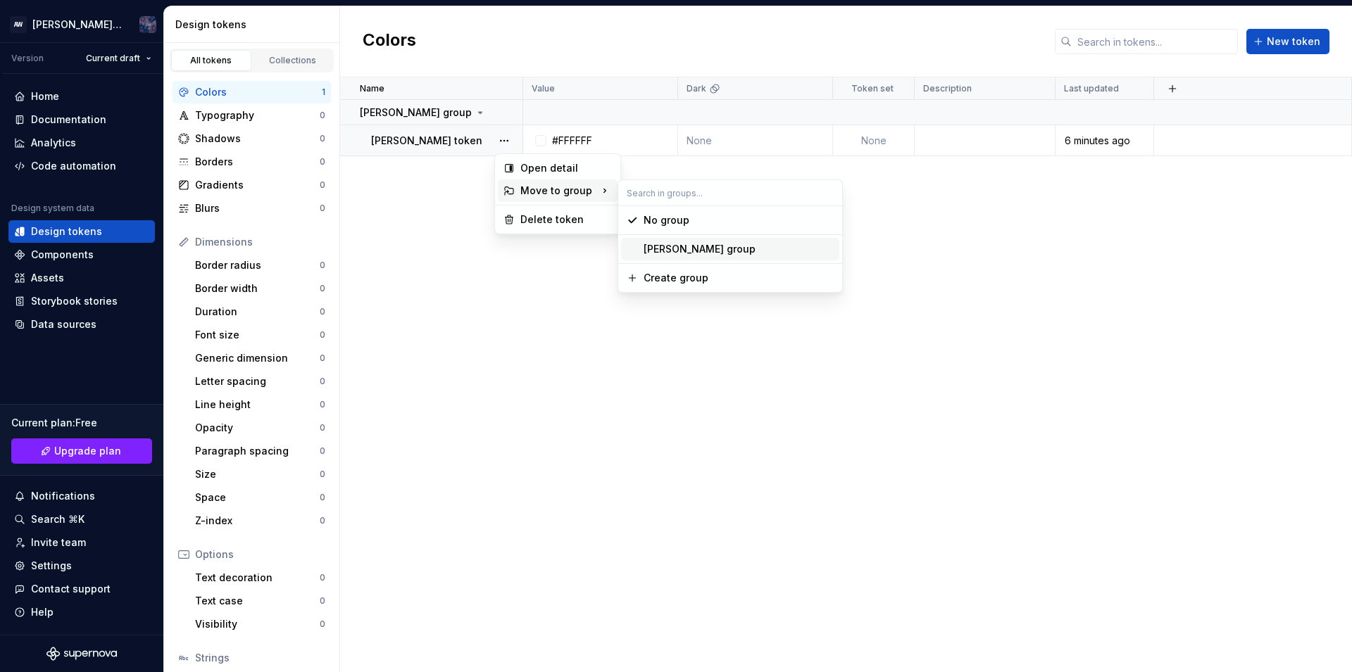
click at [663, 249] on div "[PERSON_NAME] group" at bounding box center [700, 249] width 112 height 14
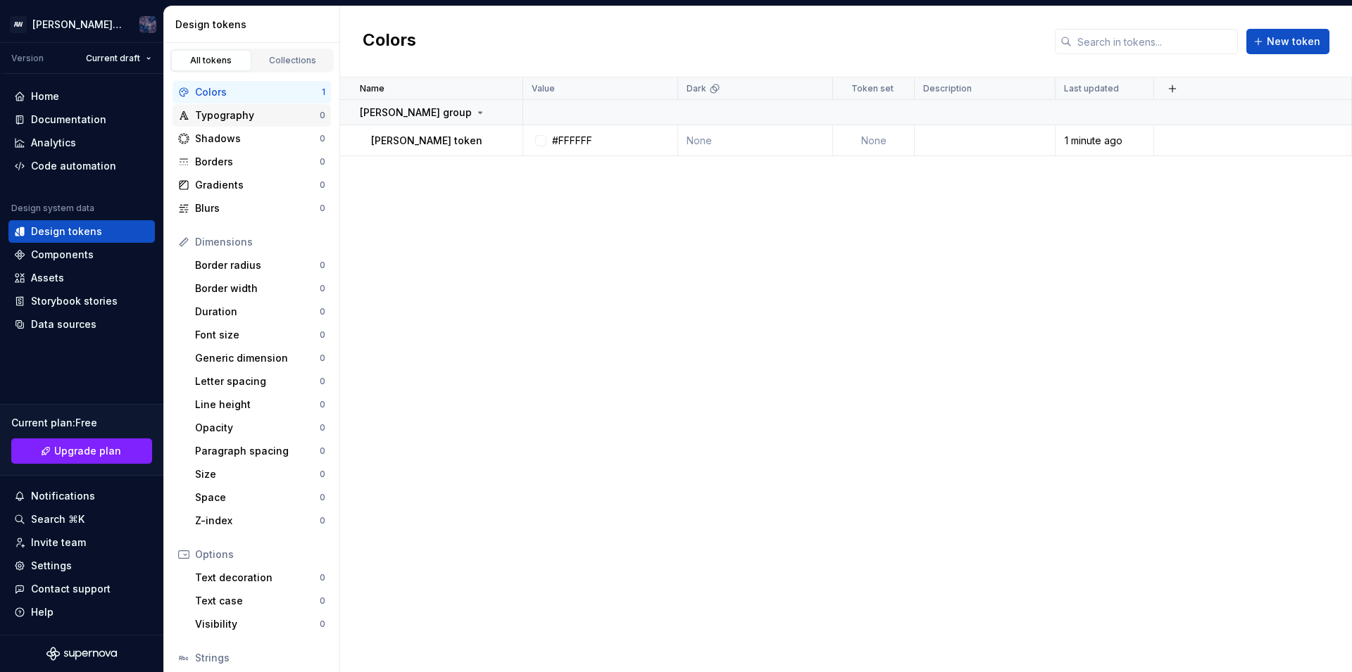
click at [229, 126] on div "Typography 0" at bounding box center [252, 115] width 158 height 23
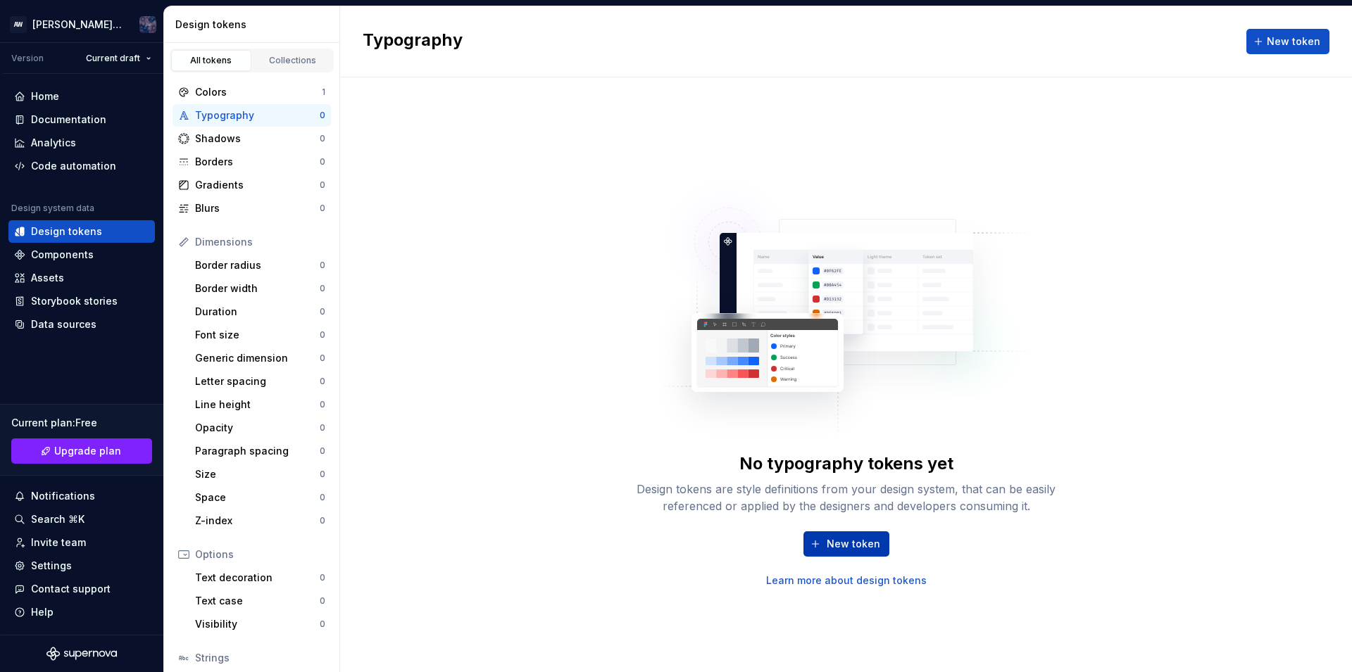
click at [829, 548] on span "New token" at bounding box center [854, 544] width 54 height 14
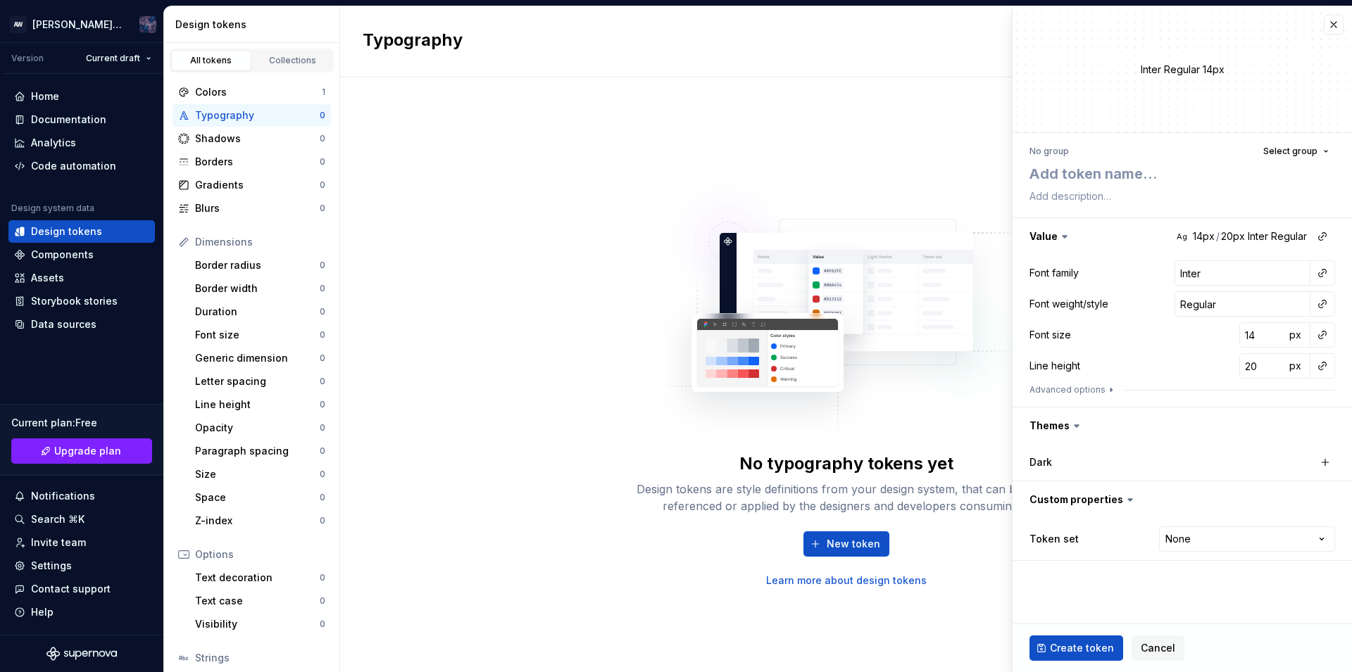
type textarea "*"
click at [1023, 654] on div "Create token Cancel" at bounding box center [1182, 649] width 339 height 48
click at [1096, 184] on textarea at bounding box center [1180, 173] width 306 height 25
type textarea "s"
type textarea "*"
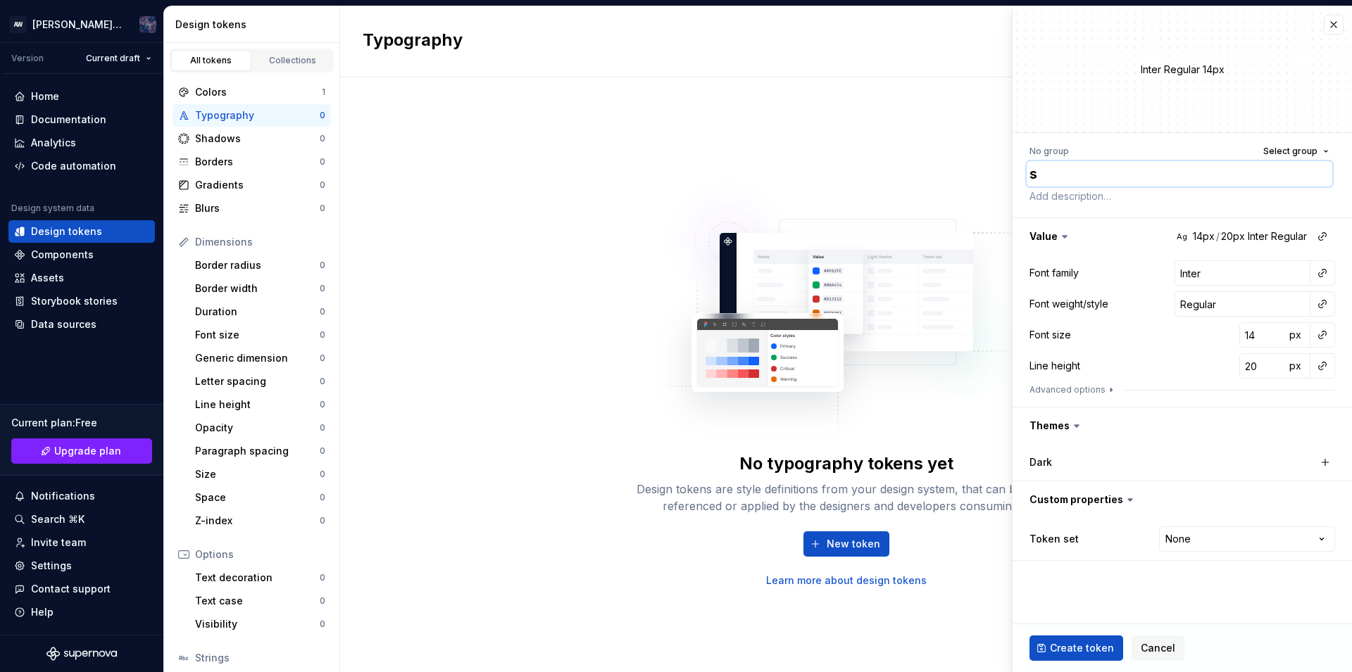
type textarea "*"
type textarea "a"
type textarea "*"
type textarea "al"
type textarea "*"
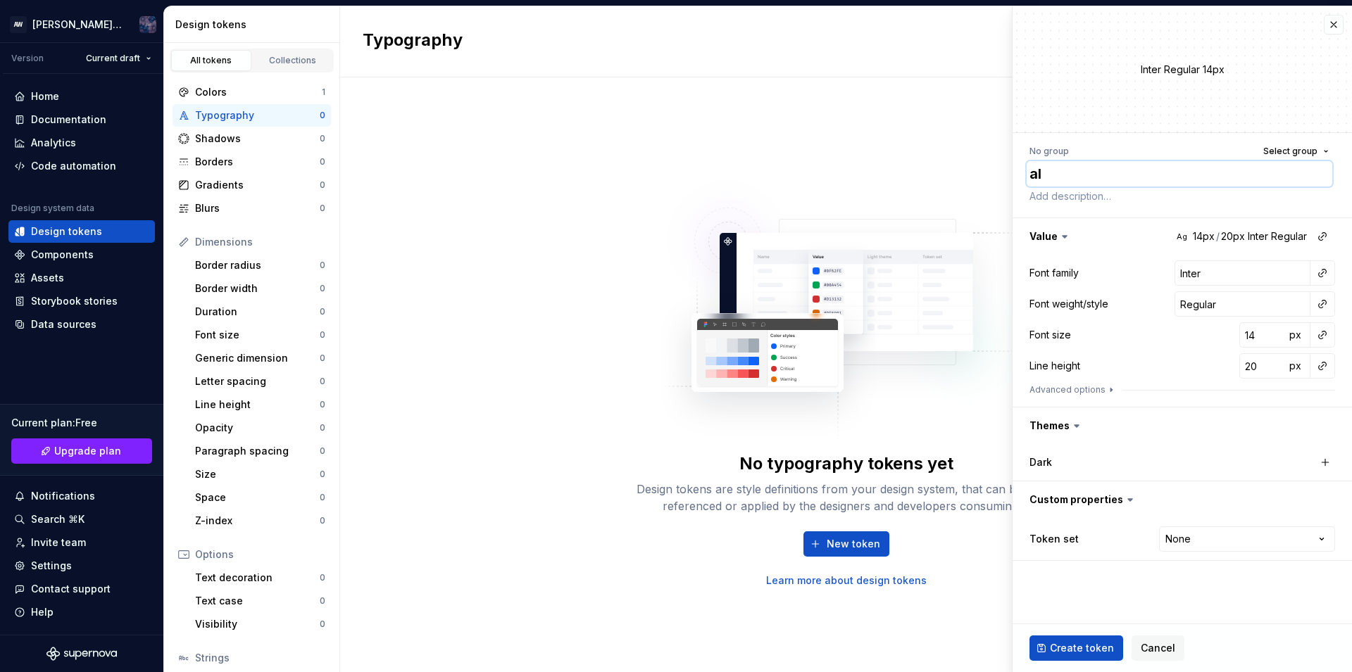
type textarea "ali"
type textarea "*"
type textarea "[PERSON_NAME]"
type textarea "*"
type textarea "[PERSON_NAME]"
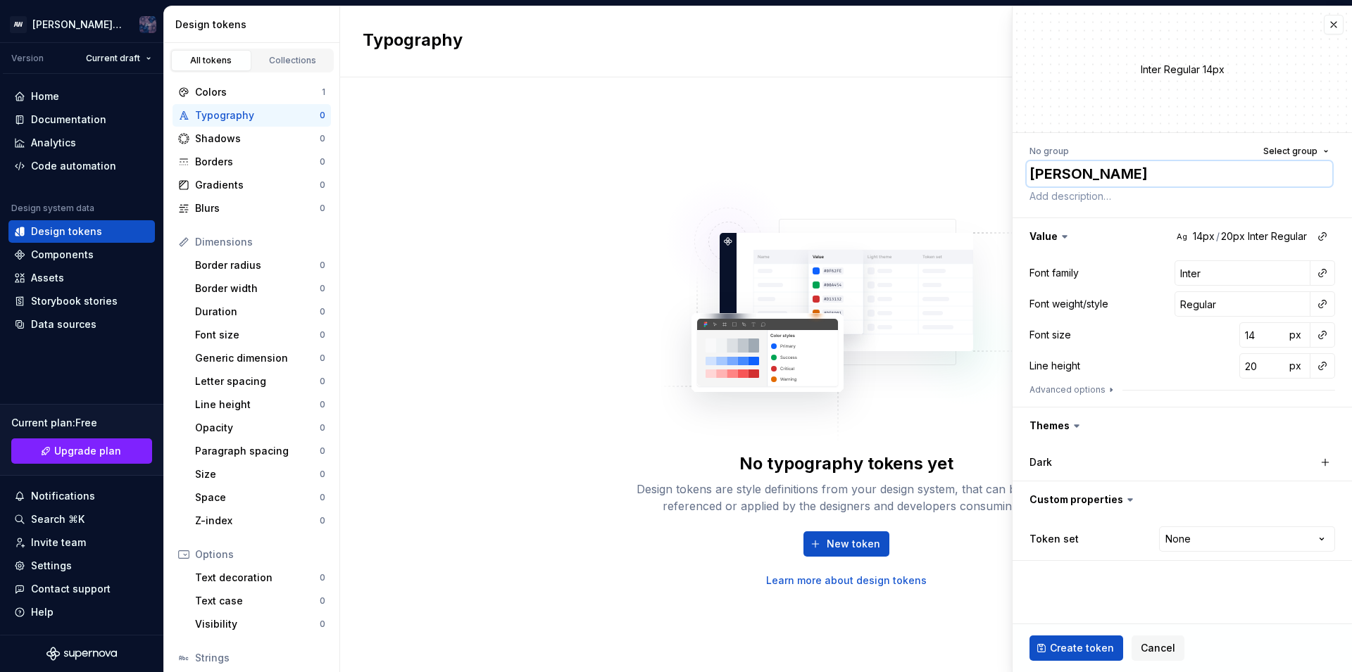
type textarea "*"
type textarea "[PERSON_NAME]"
click at [1060, 648] on span "Create token" at bounding box center [1082, 648] width 64 height 14
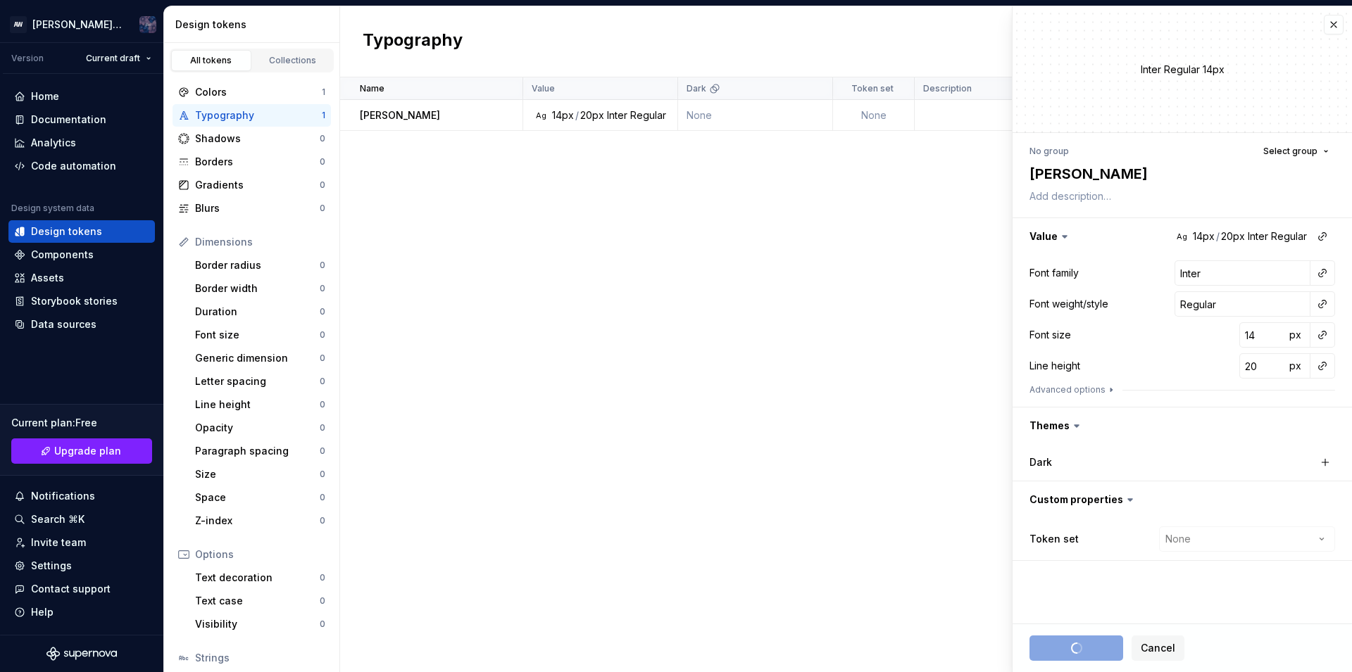
type textarea "*"
click at [749, 309] on div "Name Value Dark Token set Description Last updated [PERSON_NAME] Ag 14px / 20px…" at bounding box center [846, 374] width 1012 height 595
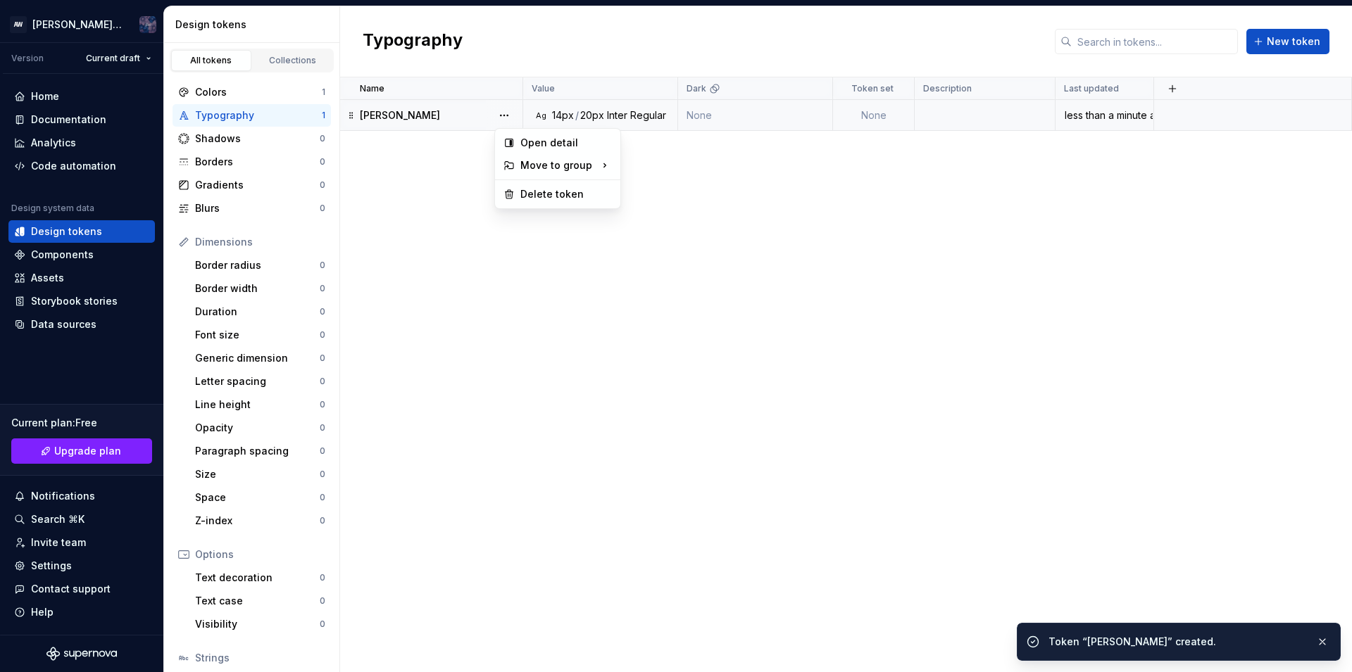
click at [495, 301] on html "AW [PERSON_NAME] design Version Current draft Home Documentation Analytics Code…" at bounding box center [676, 336] width 1352 height 672
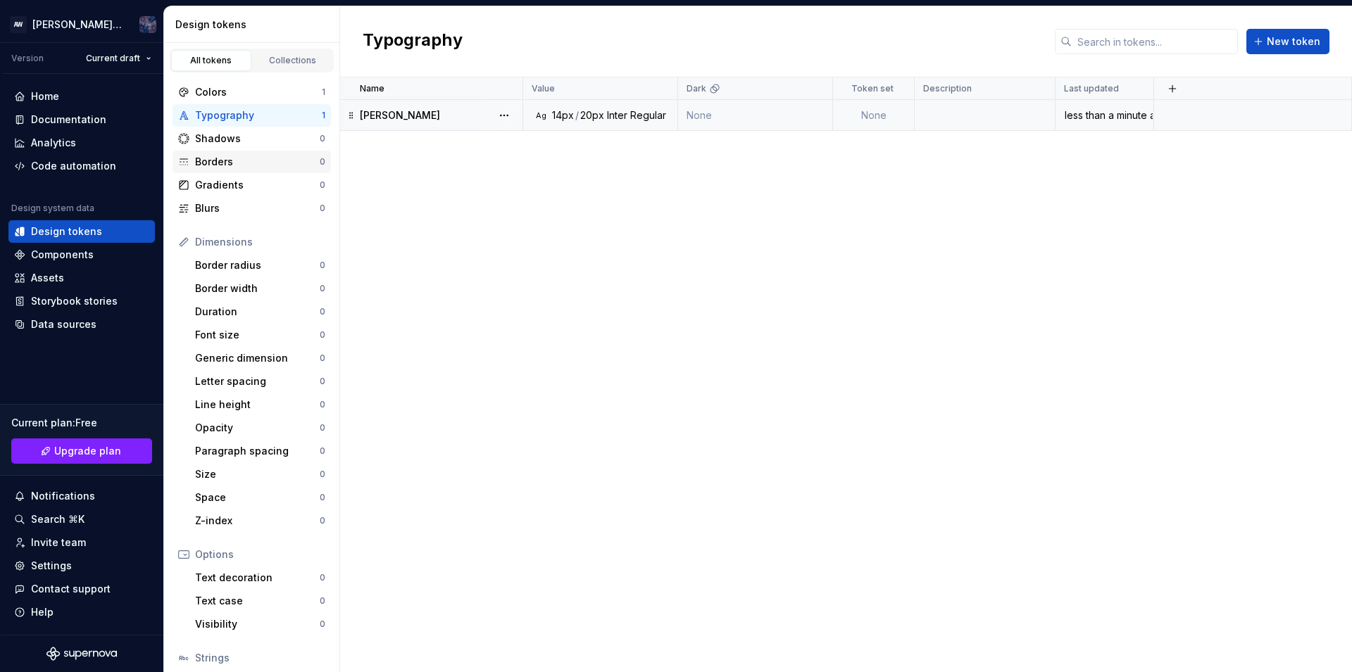
click at [230, 161] on div "Borders" at bounding box center [257, 162] width 125 height 14
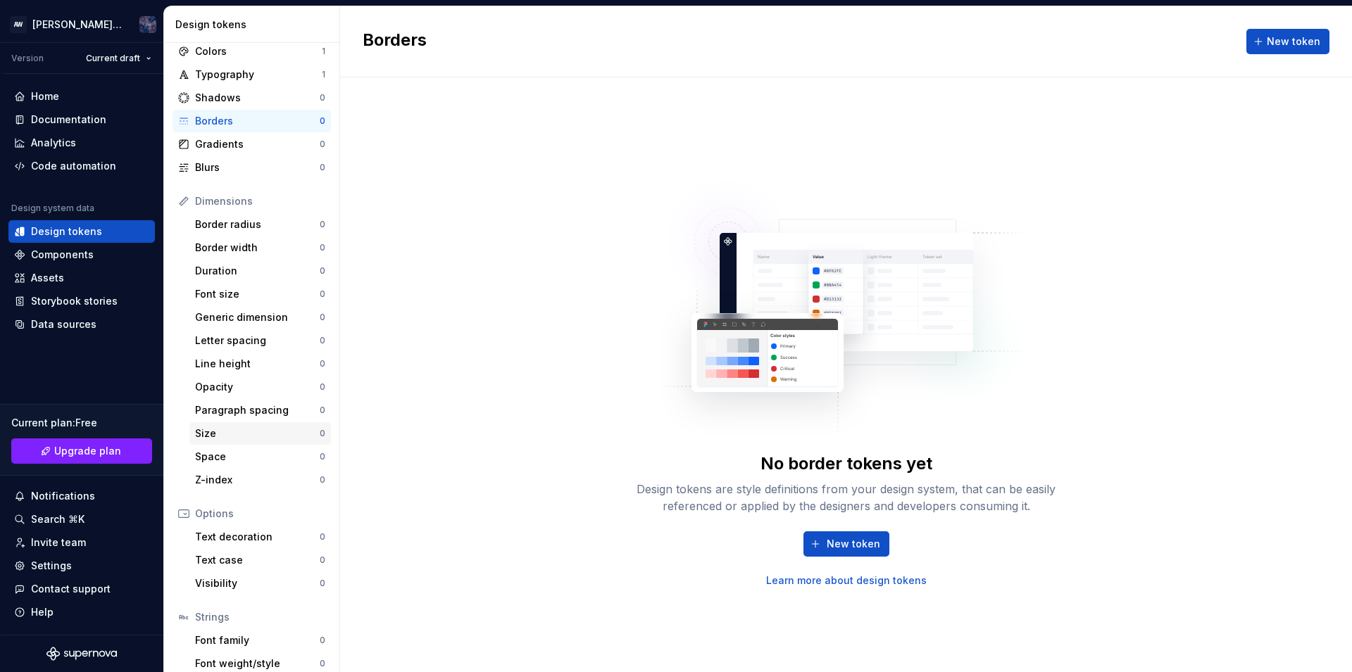
scroll to position [99, 0]
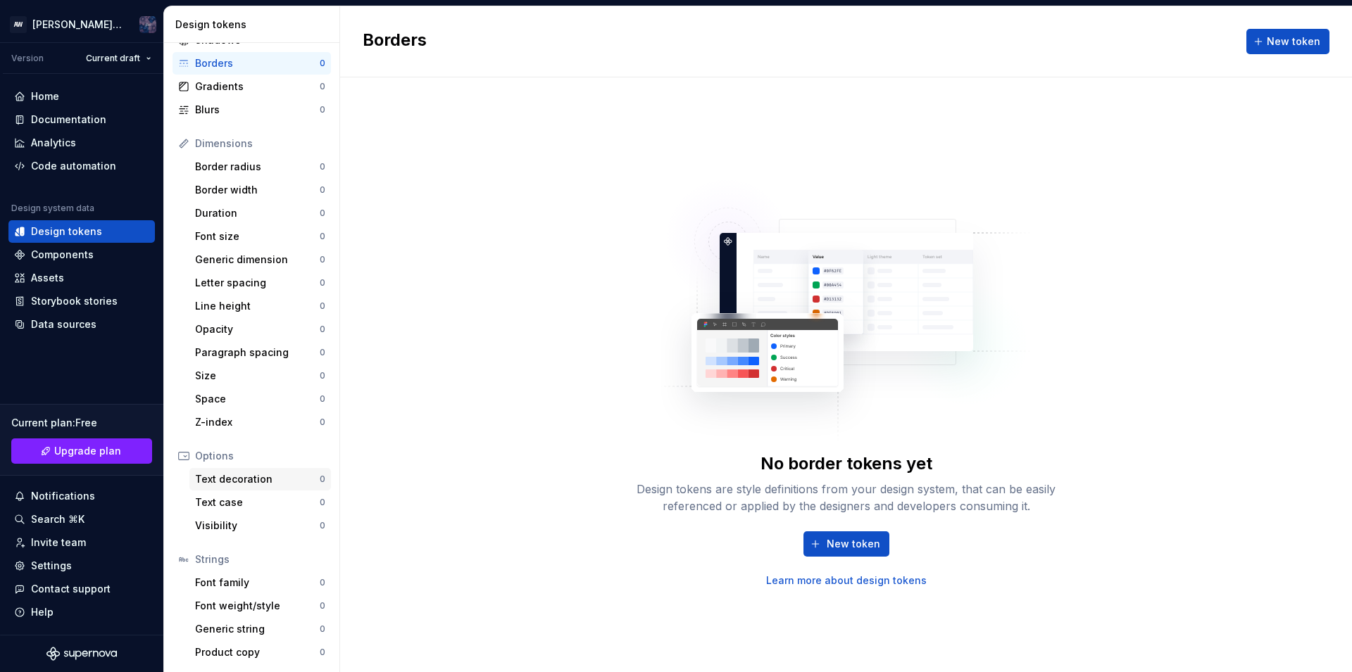
click at [264, 479] on div "Text decoration" at bounding box center [257, 479] width 125 height 14
click at [256, 507] on div "Text case" at bounding box center [257, 503] width 125 height 14
click at [88, 246] on div "Components" at bounding box center [81, 255] width 146 height 23
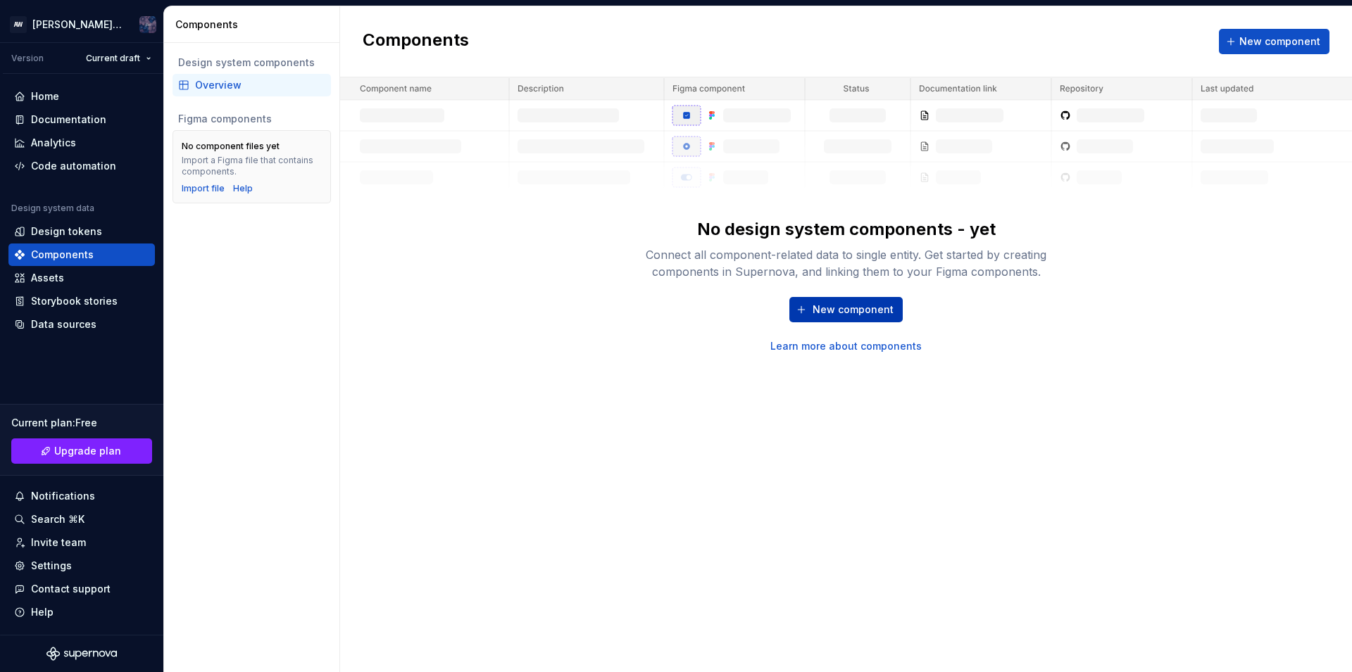
click at [839, 308] on span "New component" at bounding box center [853, 310] width 81 height 14
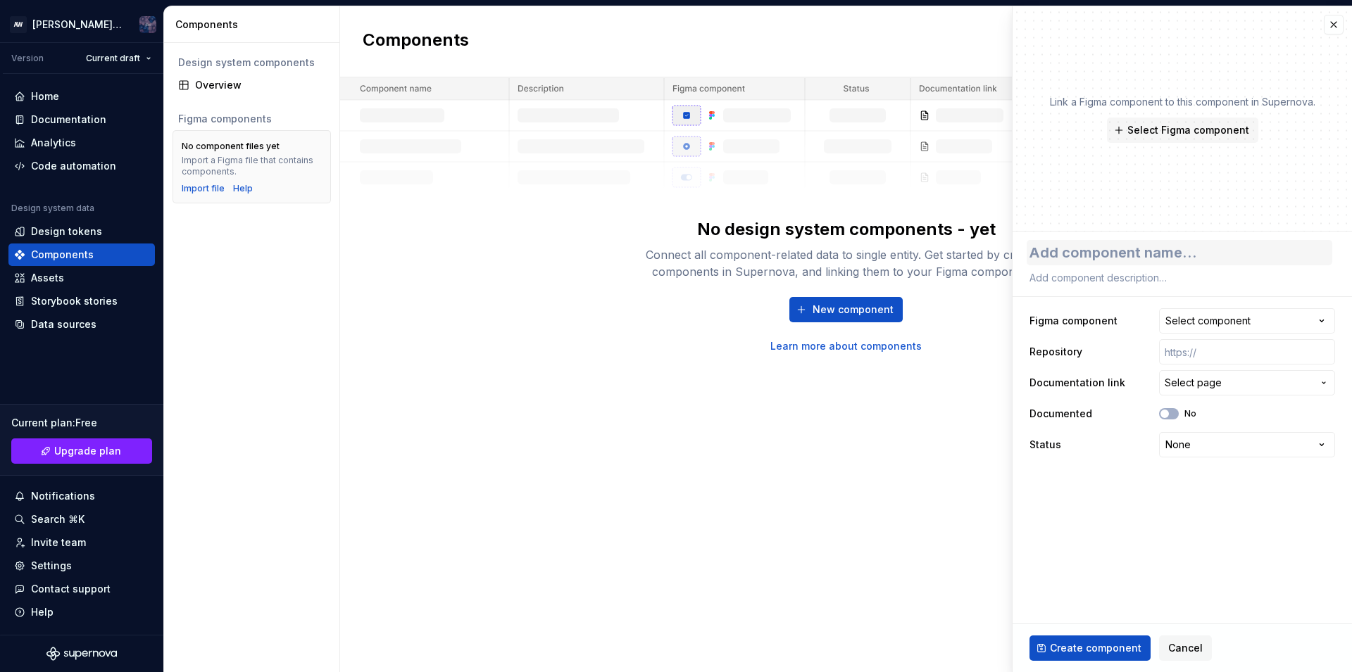
click at [1087, 263] on textarea at bounding box center [1180, 252] width 306 height 25
type textarea "*"
click at [1059, 265] on textarea "Alice1" at bounding box center [1180, 252] width 306 height 25
type textarea "Alice1"
click at [1088, 653] on span "Create component" at bounding box center [1096, 648] width 92 height 14
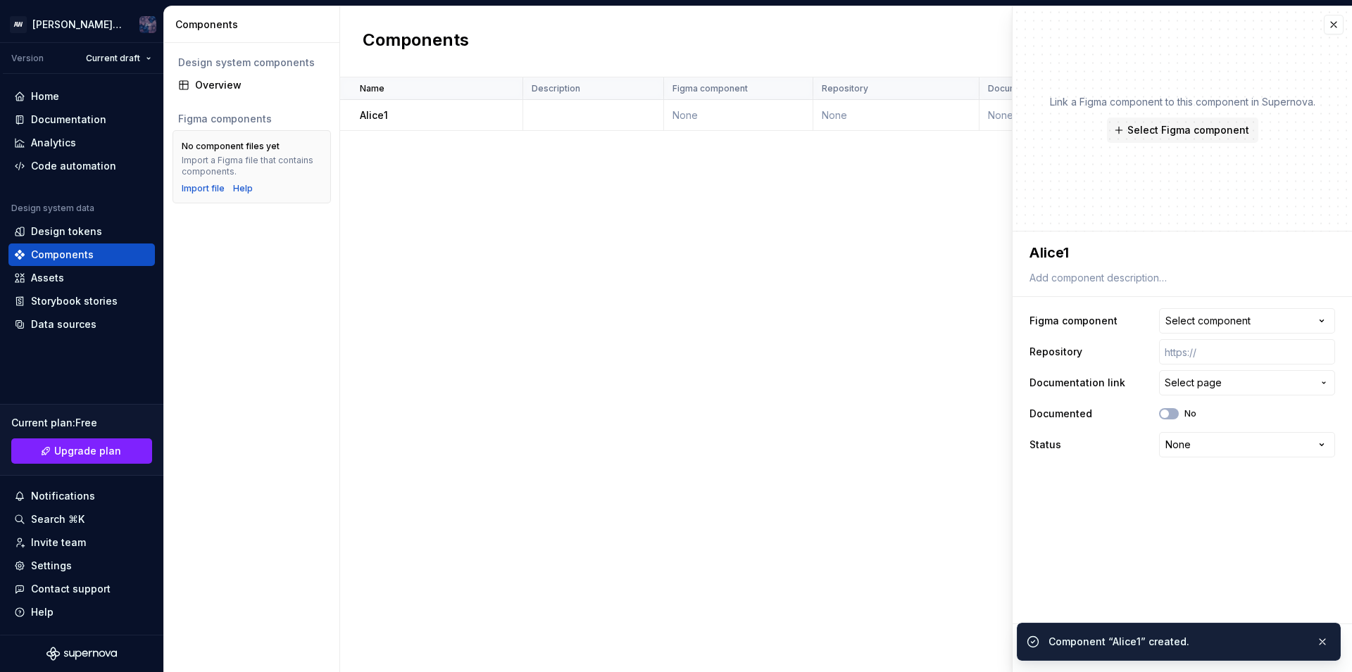
type textarea "*"
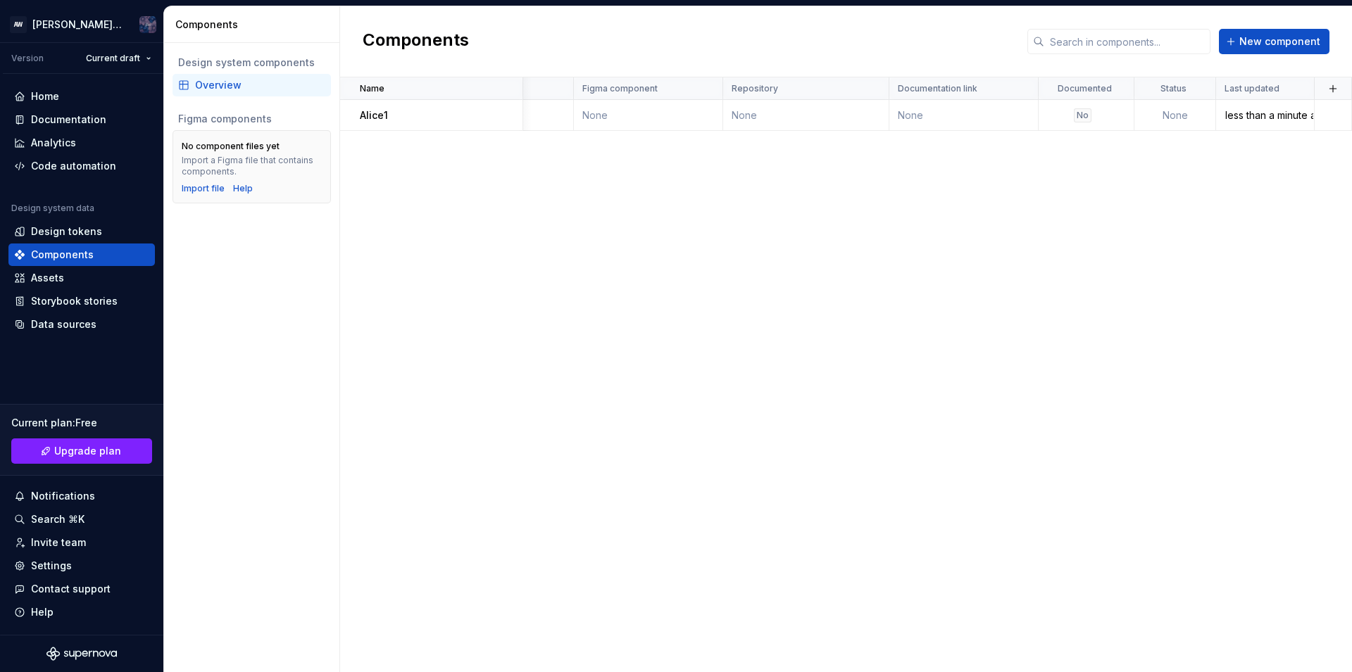
scroll to position [0, 90]
click at [1336, 118] on td at bounding box center [1333, 115] width 37 height 31
click at [1351, 114] on td at bounding box center [1333, 115] width 37 height 31
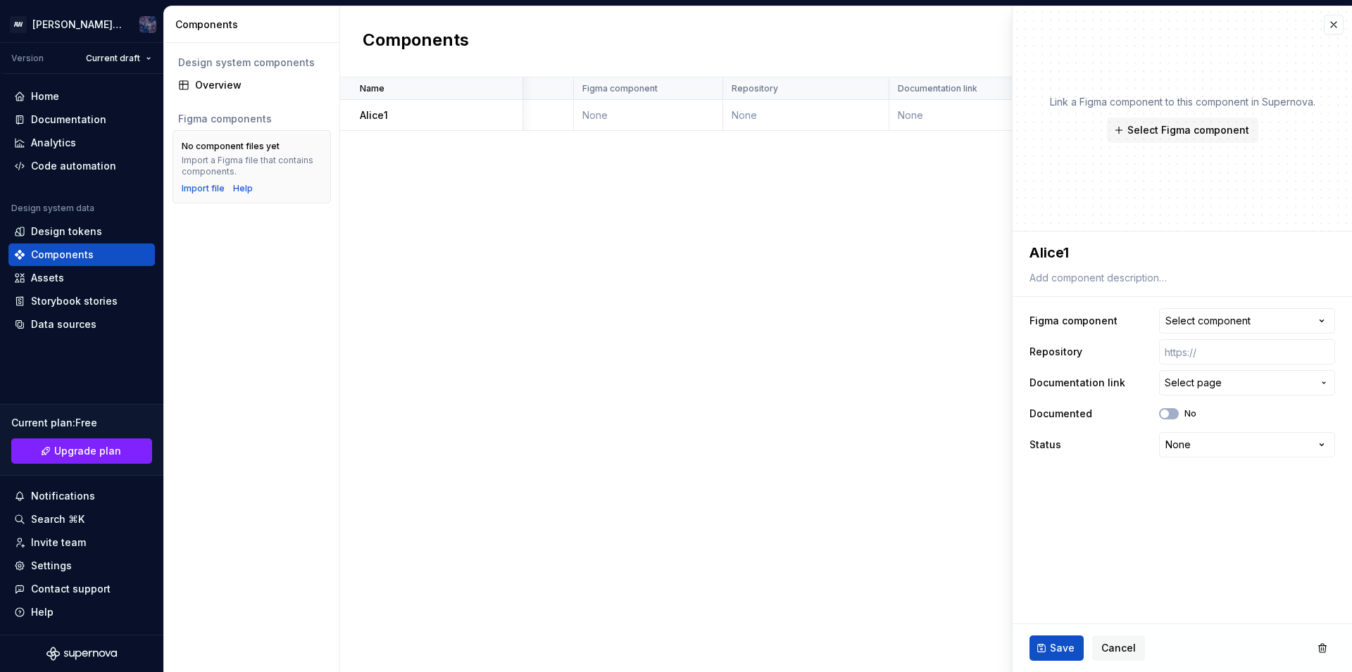
click at [901, 371] on div "Name Description Figma component Repository Documentation link Documented Statu…" at bounding box center [846, 374] width 1012 height 595
click at [894, 563] on div "Name Description Figma component Repository Documentation link Documented Statu…" at bounding box center [846, 374] width 1012 height 595
click at [858, 665] on div "Name Description Figma component Repository Documentation link Documented Statu…" at bounding box center [846, 374] width 1012 height 595
click at [1132, 650] on button "Cancel" at bounding box center [1118, 648] width 53 height 25
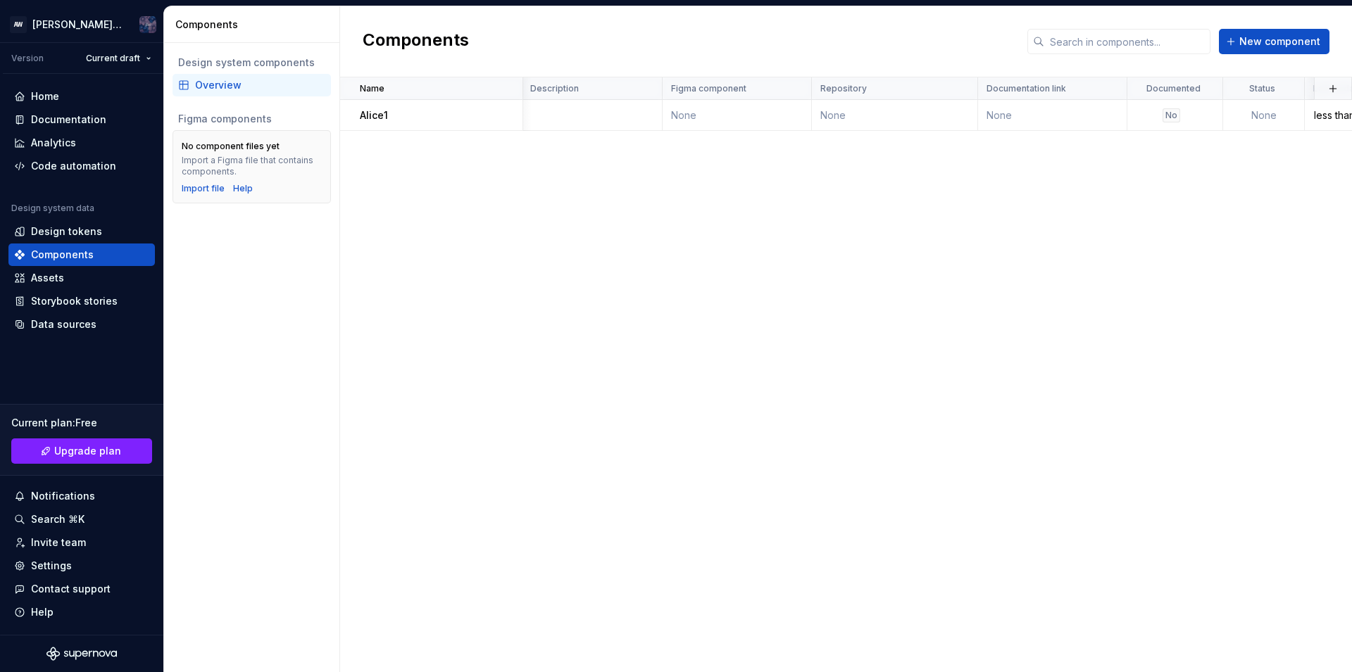
scroll to position [0, 89]
click at [1337, 84] on button "button" at bounding box center [1333, 89] width 20 height 20
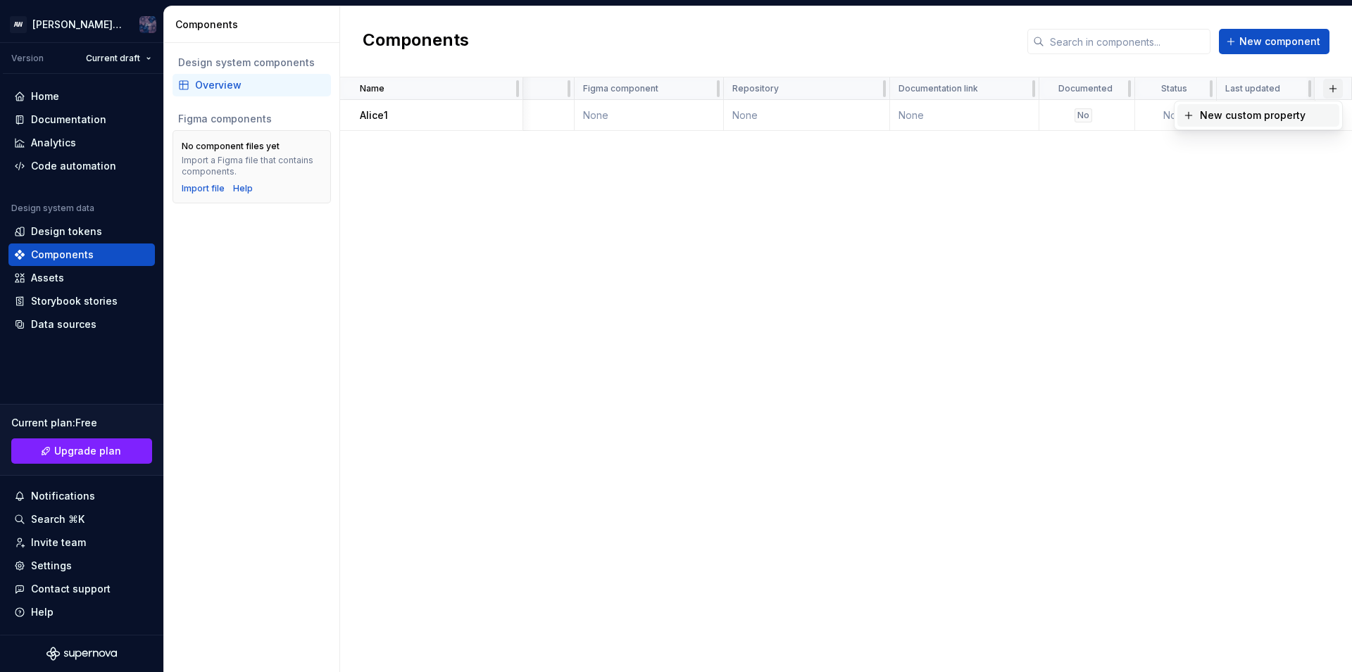
click at [1337, 84] on button "button" at bounding box center [1333, 89] width 20 height 20
click at [1245, 46] on span "New component" at bounding box center [1279, 42] width 81 height 14
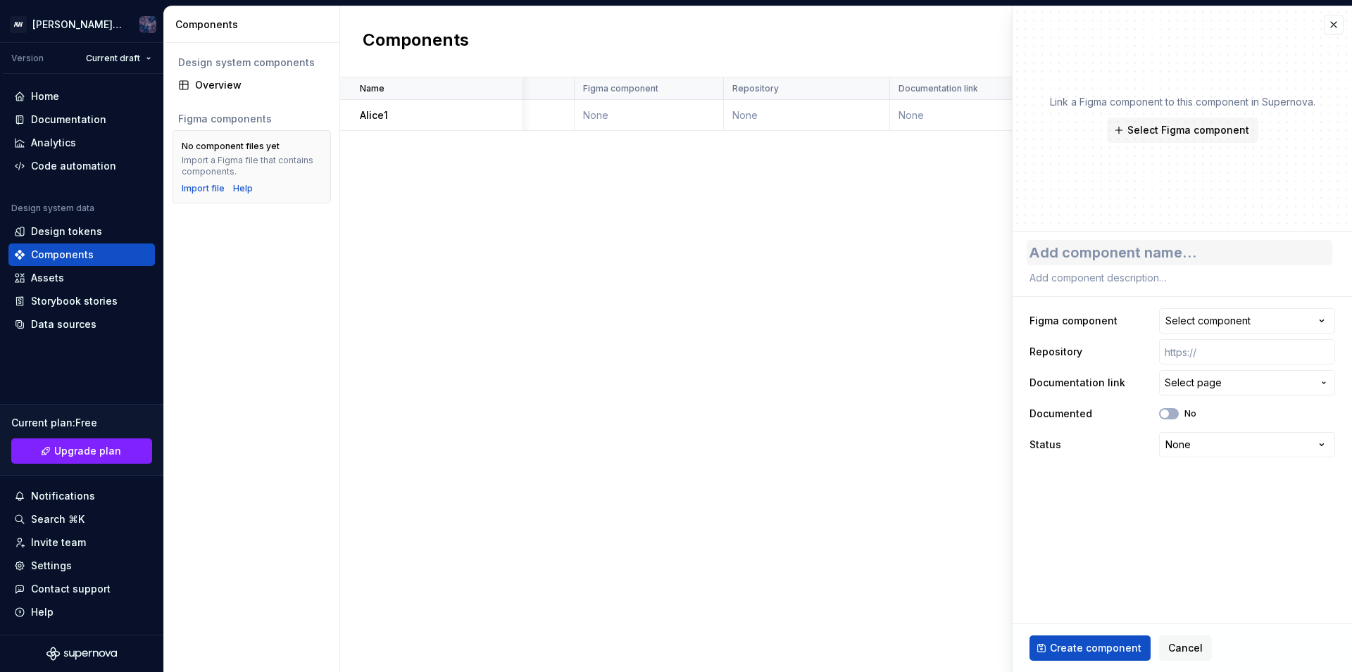
click at [1136, 249] on textarea at bounding box center [1180, 252] width 306 height 25
type textarea "*"
type textarea "[PERSON_NAME]"
click at [1073, 651] on span "Create component" at bounding box center [1096, 648] width 92 height 14
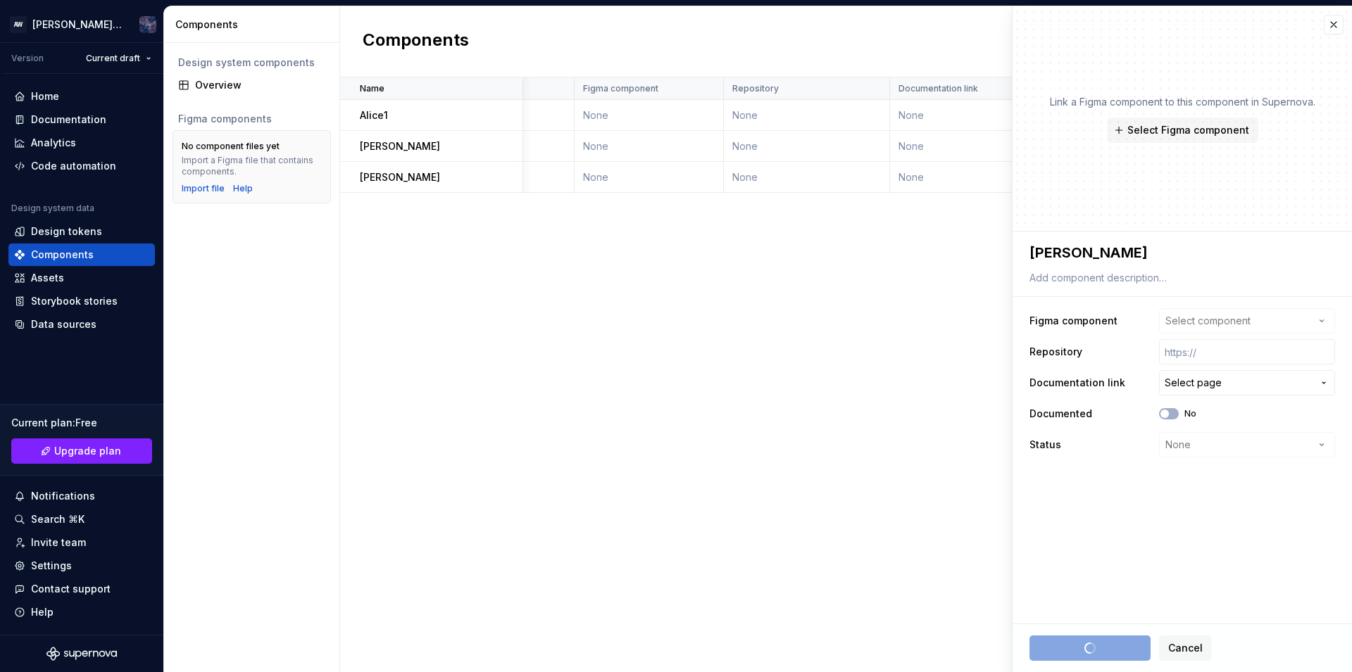
type textarea "*"
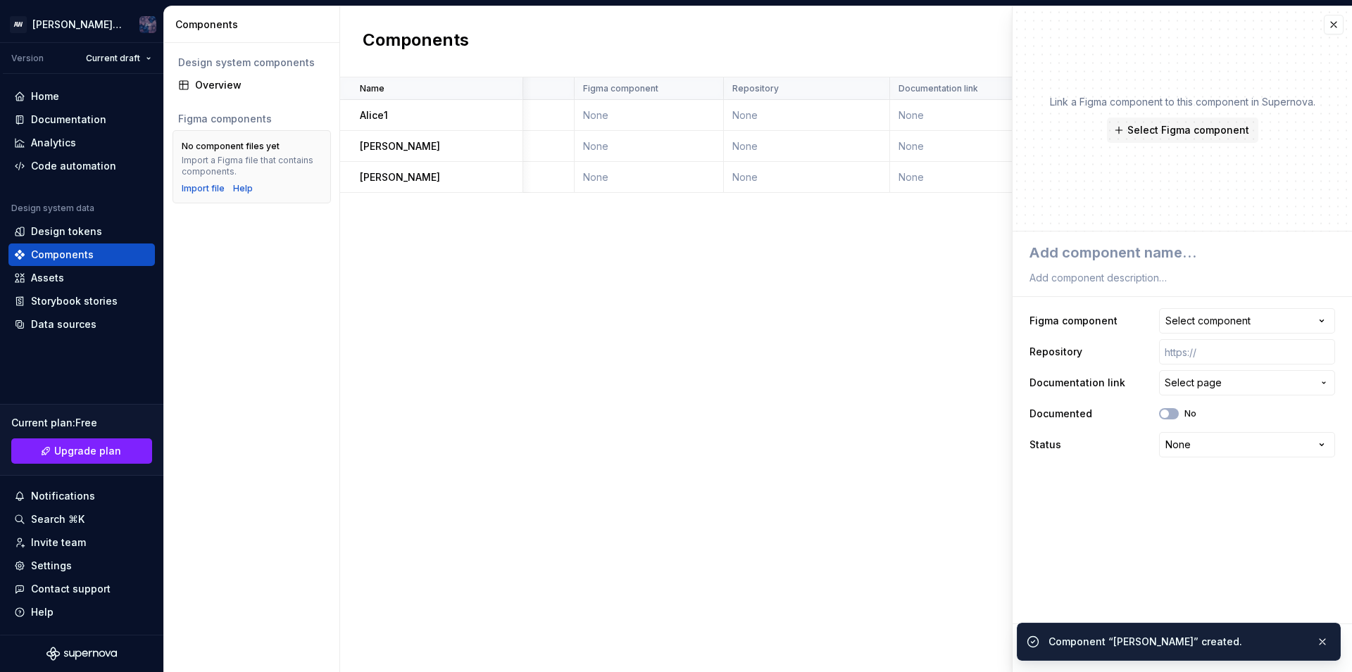
click at [658, 480] on div "Name Description Figma component Repository Documentation link Documented Statu…" at bounding box center [846, 374] width 1012 height 595
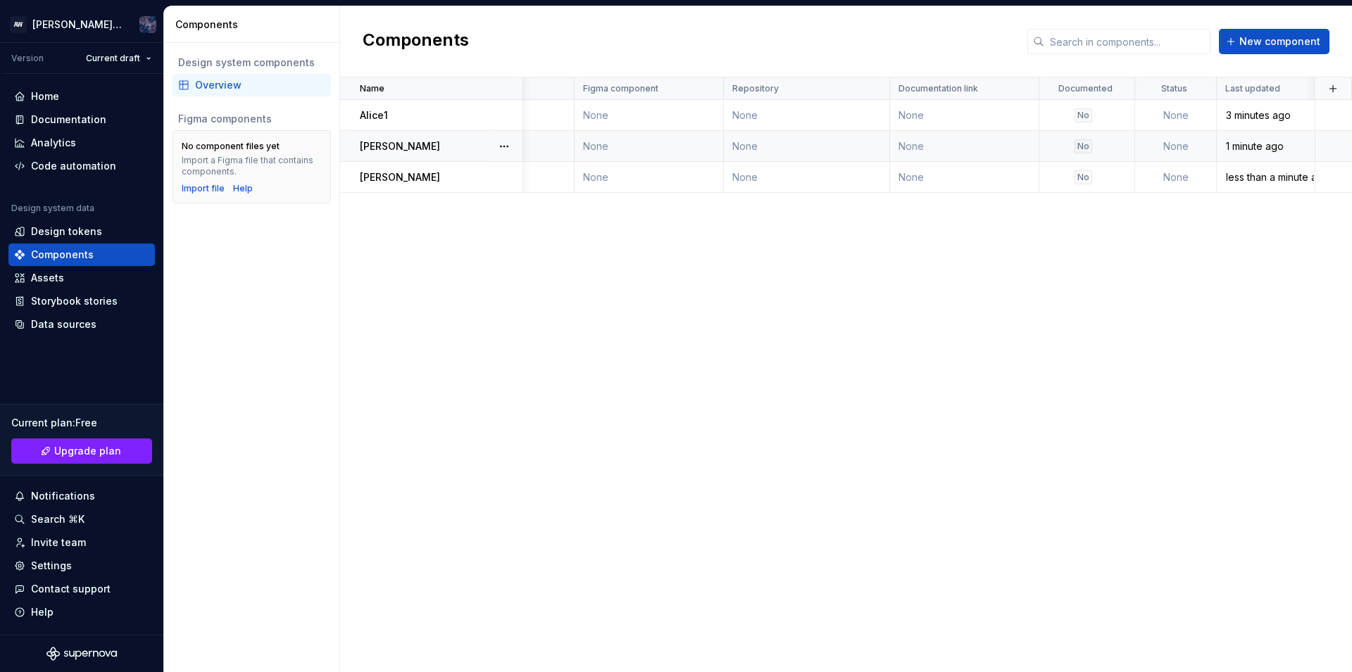
click at [1325, 138] on td at bounding box center [1334, 146] width 38 height 31
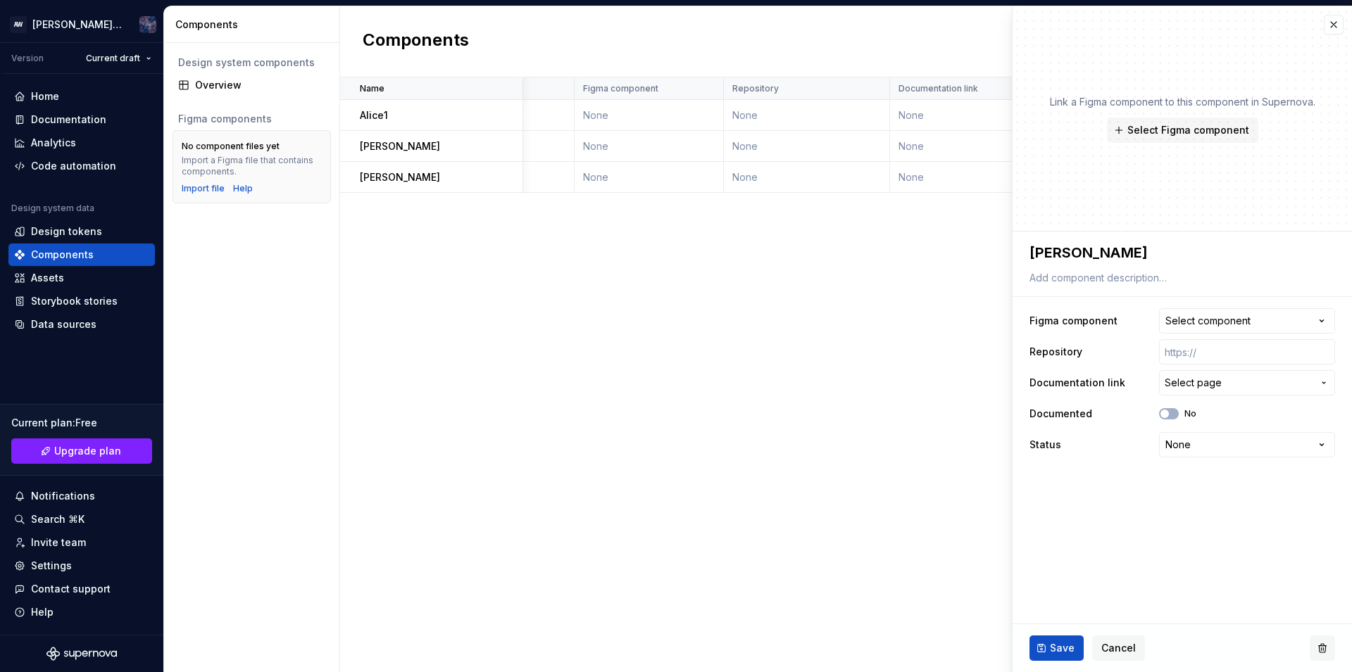
click at [1321, 640] on button "button" at bounding box center [1322, 648] width 25 height 25
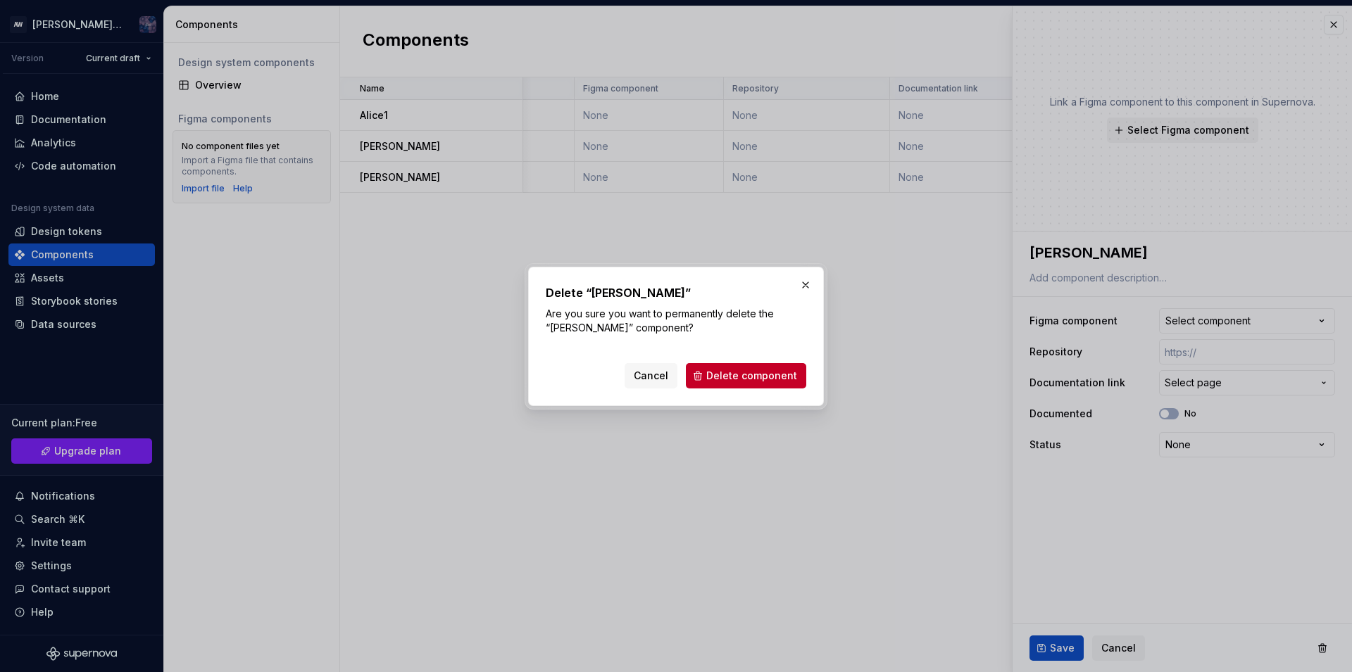
scroll to position [0, 89]
click at [739, 356] on div "Delete “[PERSON_NAME]” Are you sure you want to permanently delete the “[PERSON…" at bounding box center [676, 336] width 261 height 104
click at [749, 378] on span "Delete component" at bounding box center [751, 376] width 91 height 14
click at [729, 370] on span "Delete component" at bounding box center [751, 376] width 91 height 14
click at [813, 276] on button "button" at bounding box center [806, 285] width 20 height 20
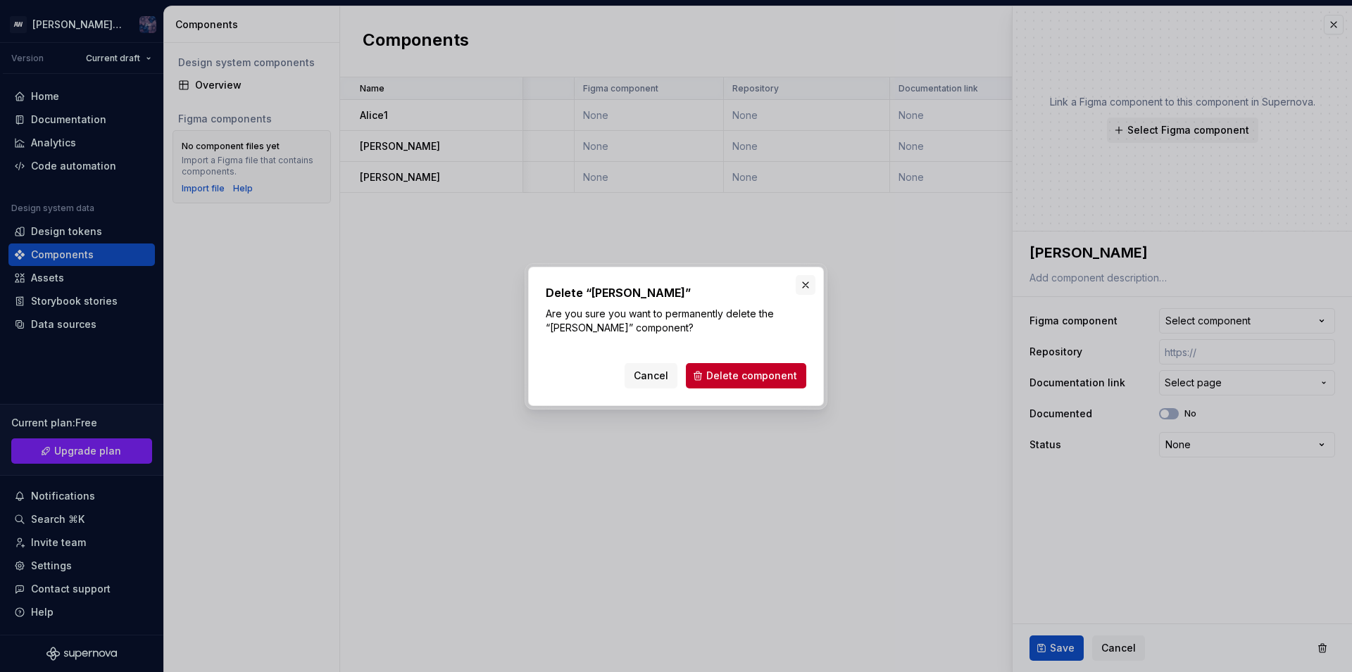
type textarea "*"
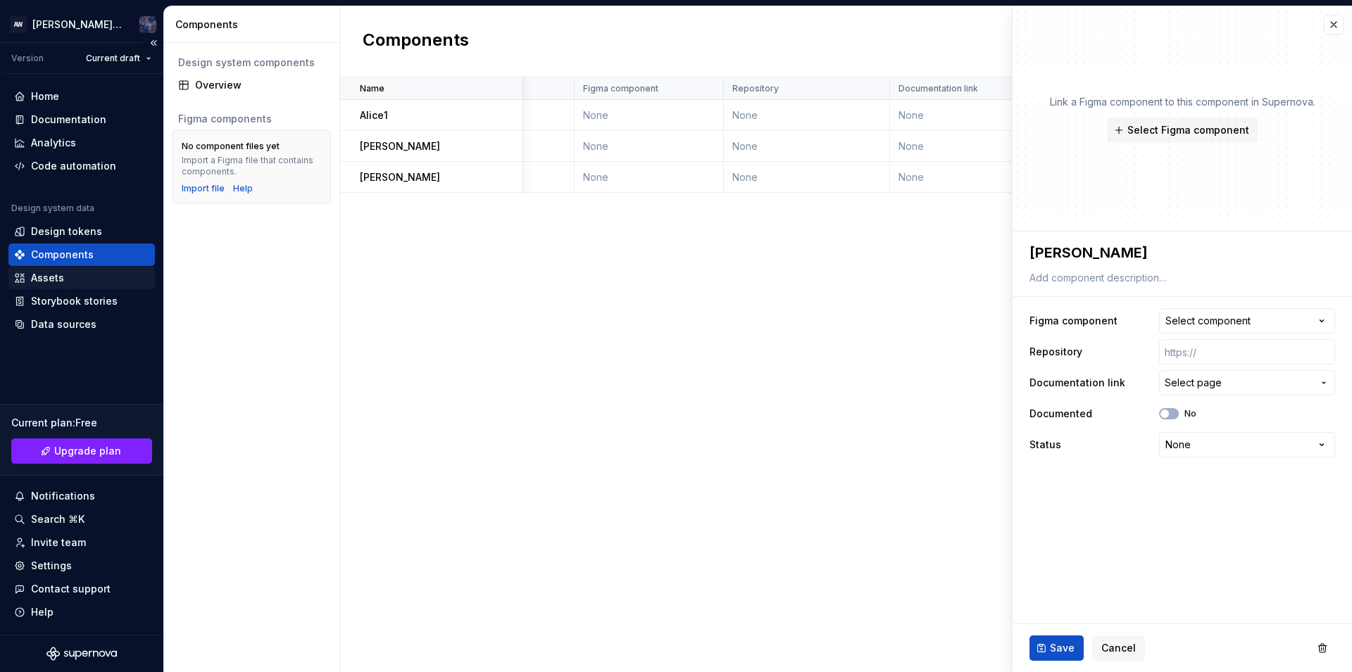
click at [48, 279] on div "Assets" at bounding box center [47, 278] width 33 height 14
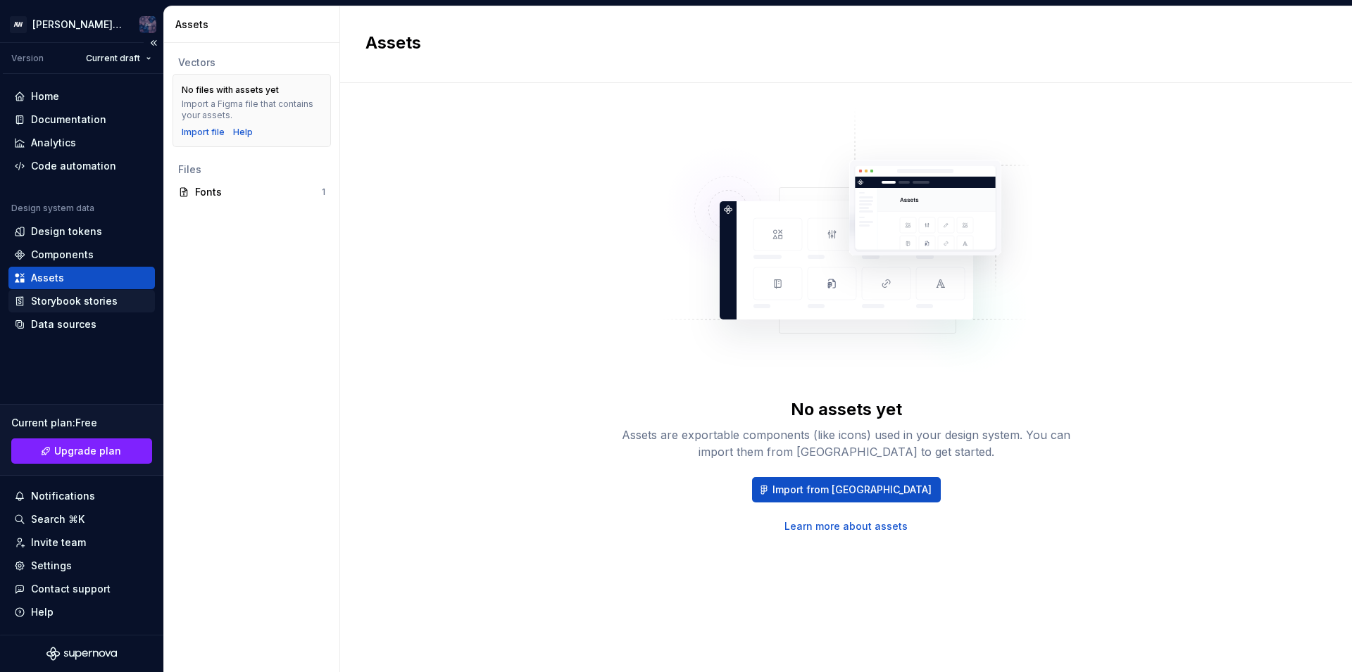
click at [95, 304] on div "Storybook stories" at bounding box center [74, 301] width 87 height 14
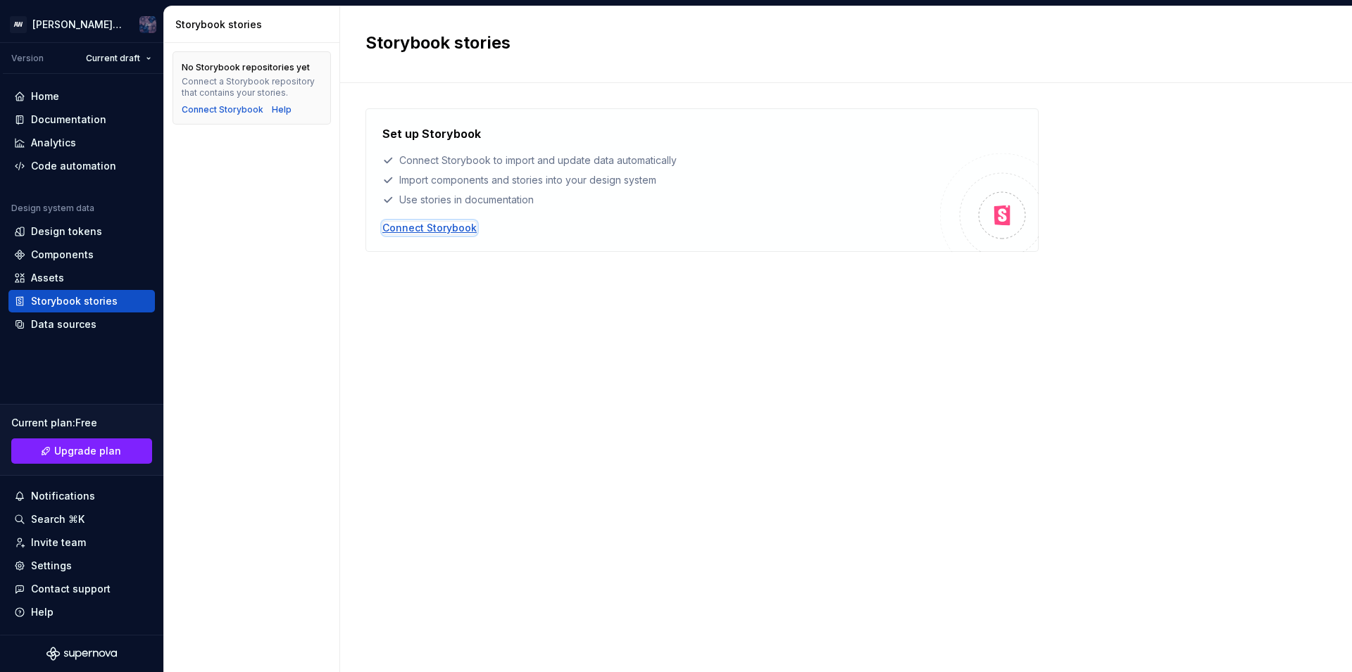
click at [437, 230] on div "Connect Storybook" at bounding box center [429, 228] width 94 height 14
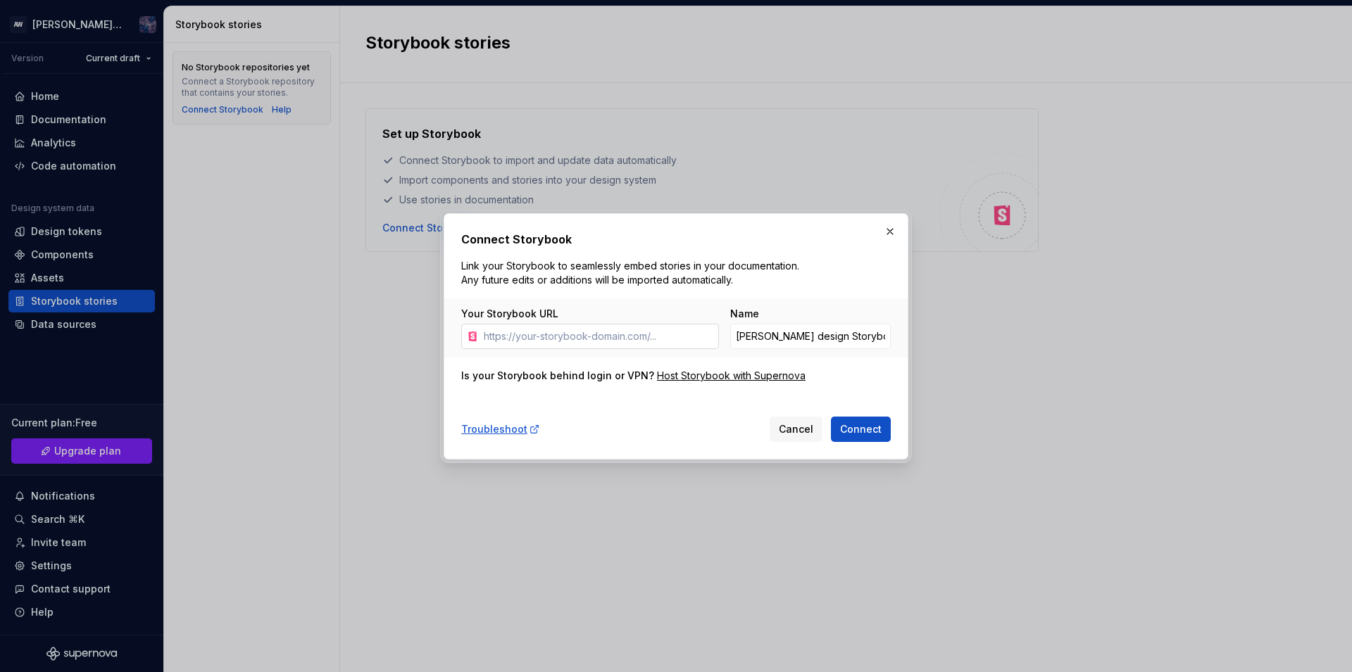
click at [509, 334] on input "Your Storybook URL" at bounding box center [598, 336] width 241 height 25
type input "[URL][PERSON_NAME][DOMAIN_NAME]"
click at [839, 423] on button "Connect" at bounding box center [861, 429] width 60 height 25
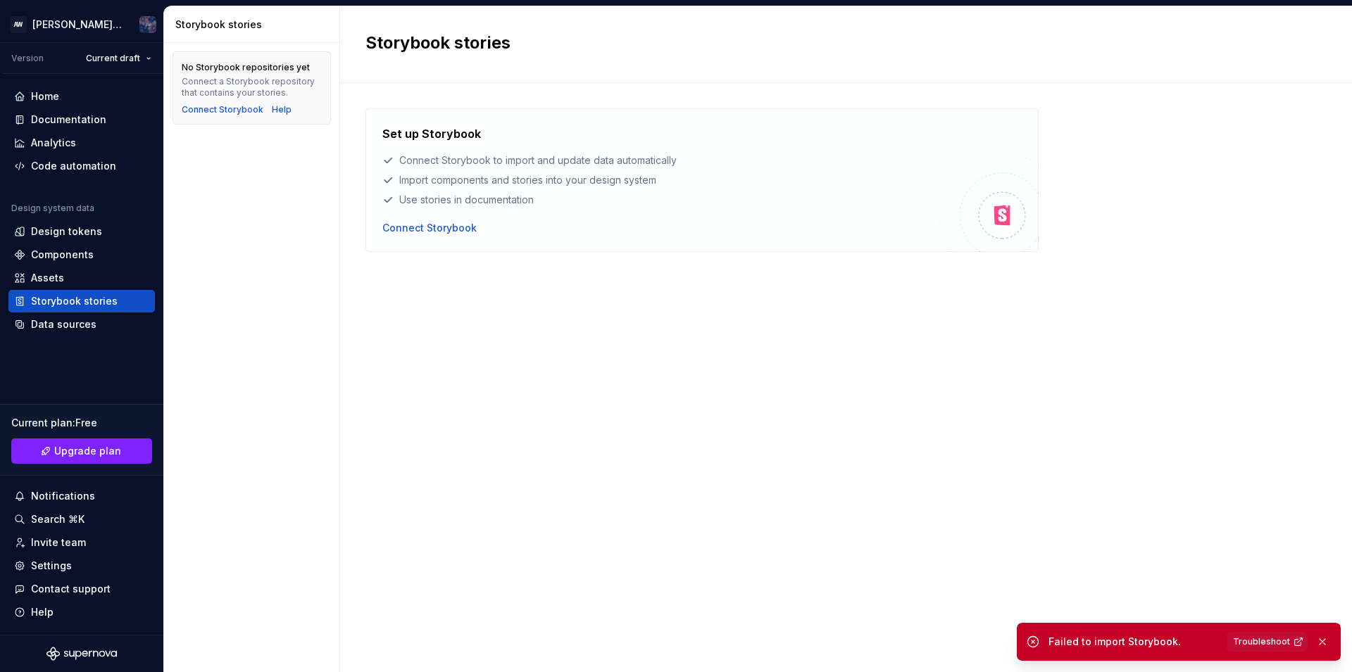
click at [584, 514] on body "AW [PERSON_NAME] design Version Current draft Home Documentation Analytics Code…" at bounding box center [676, 336] width 1352 height 672
click at [49, 318] on div "Data sources" at bounding box center [63, 325] width 65 height 14
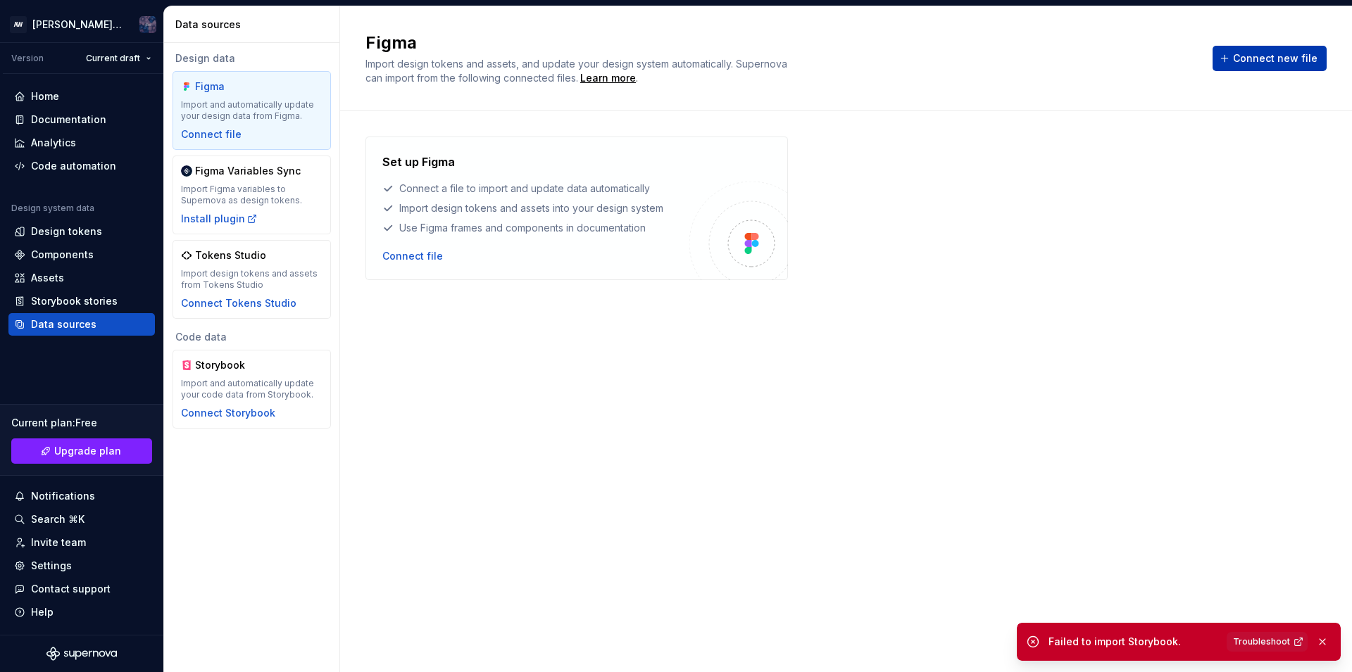
click at [1273, 59] on span "Connect new file" at bounding box center [1275, 58] width 84 height 14
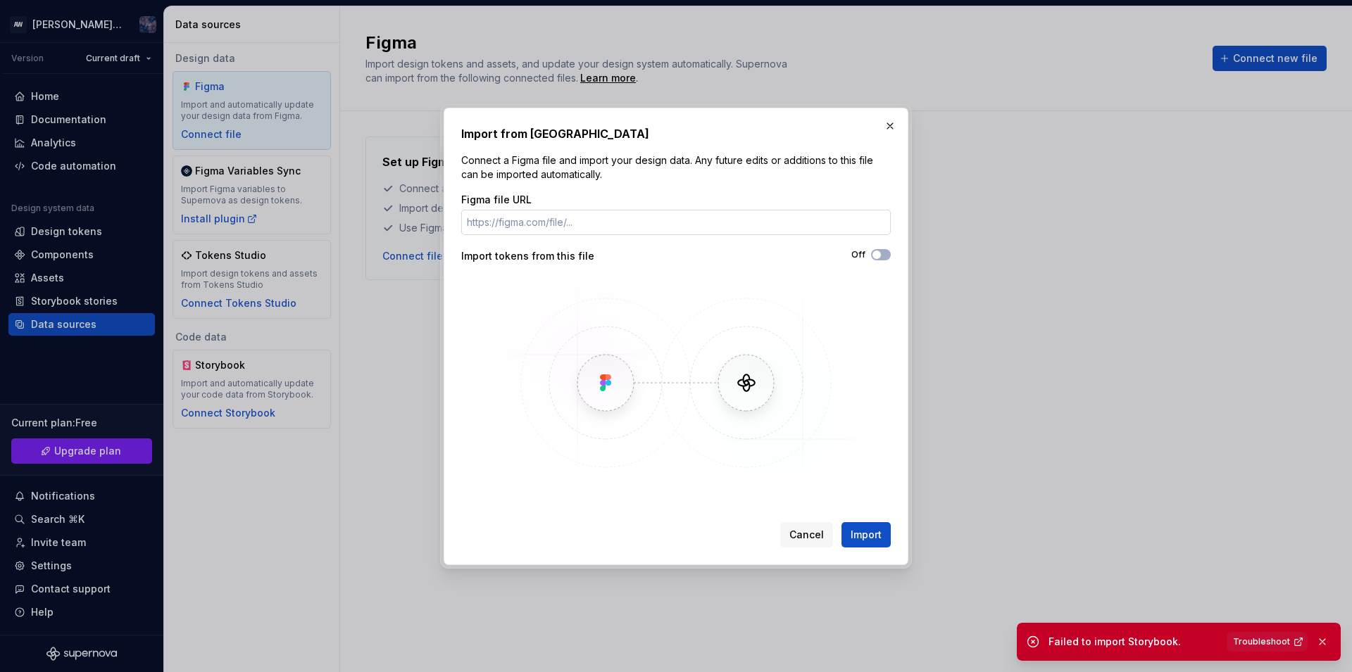
click at [529, 223] on input "Figma file URL" at bounding box center [676, 222] width 430 height 25
click at [866, 534] on span "Import" at bounding box center [866, 535] width 31 height 14
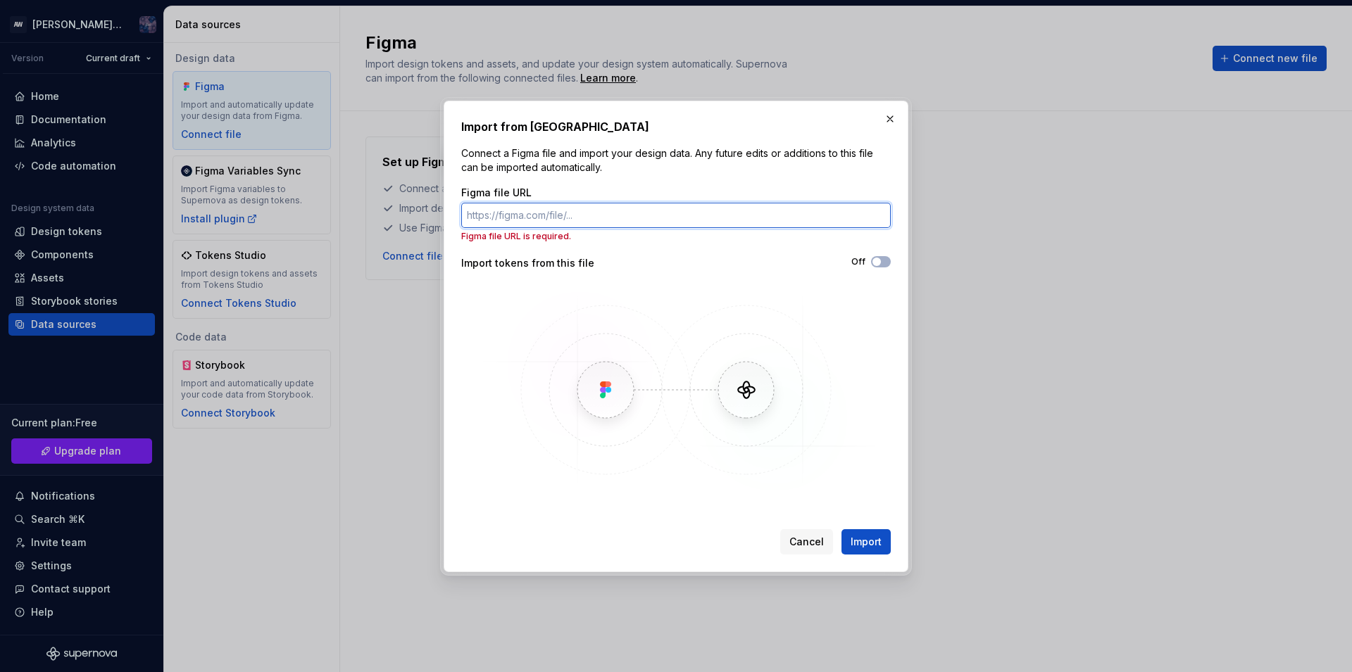
click at [482, 211] on input "Figma file URL" at bounding box center [676, 215] width 430 height 25
type input "[URL][PERSON_NAME][DOMAIN_NAME]"
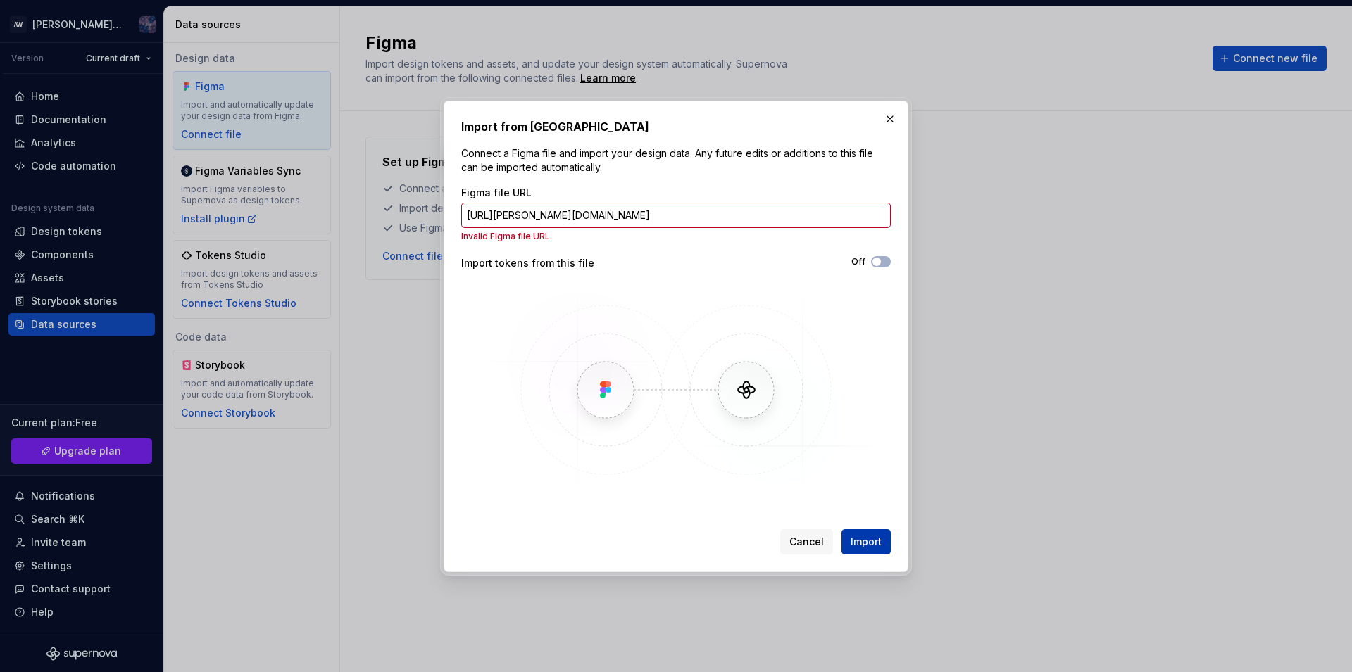
click at [873, 549] on span "Import" at bounding box center [866, 542] width 31 height 14
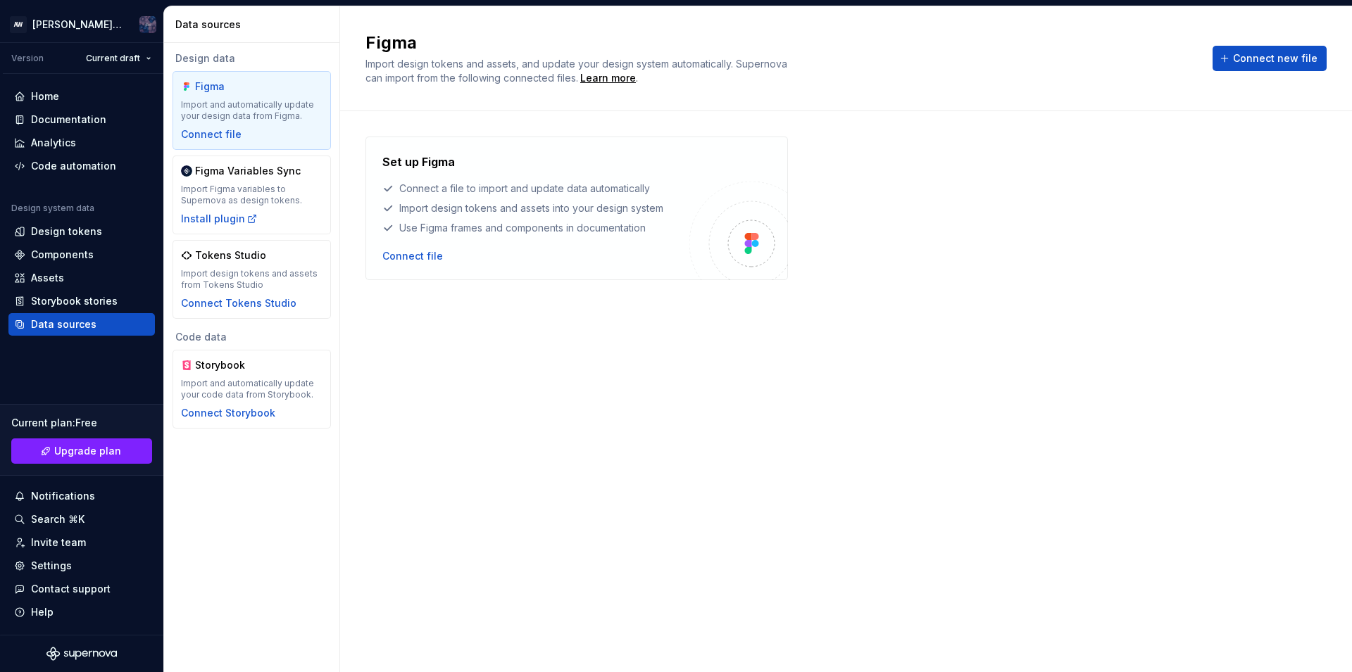
click at [939, 449] on body "AW [PERSON_NAME] design Version Current draft Home Documentation Analytics Code…" at bounding box center [676, 336] width 1352 height 672
click at [70, 546] on div "Invite team" at bounding box center [58, 543] width 55 height 14
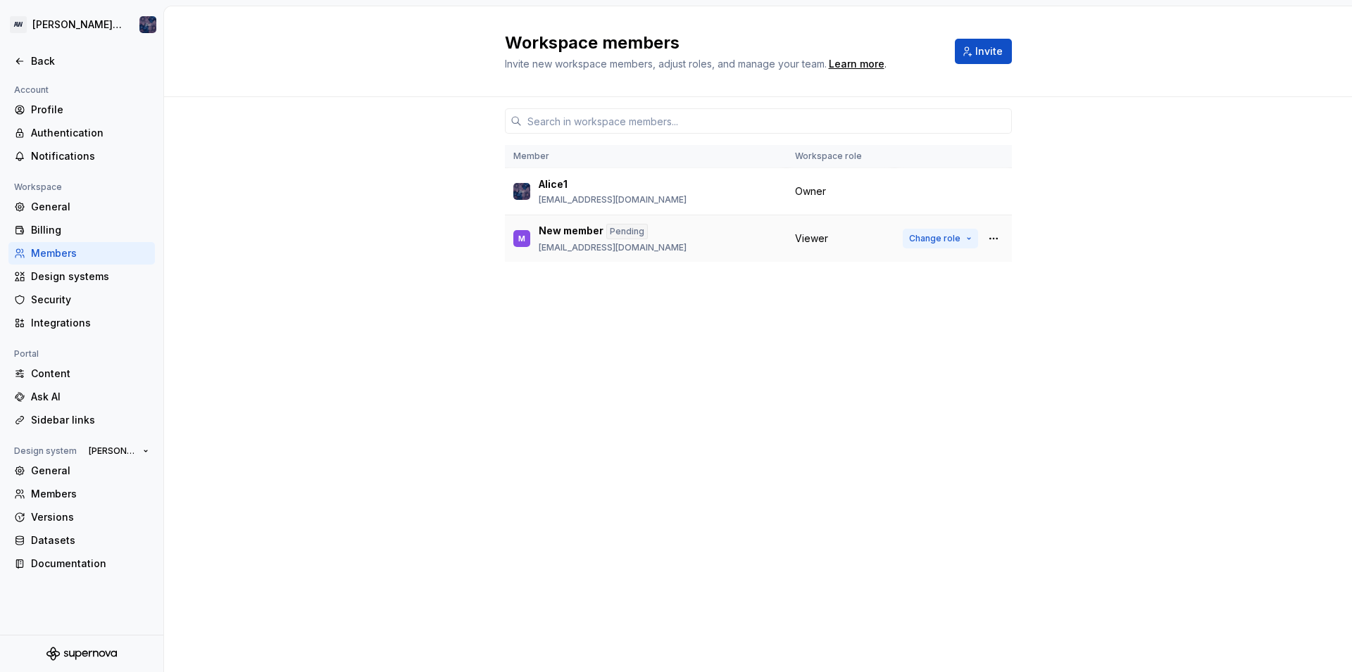
click at [963, 242] on button "Change role" at bounding box center [940, 239] width 75 height 20
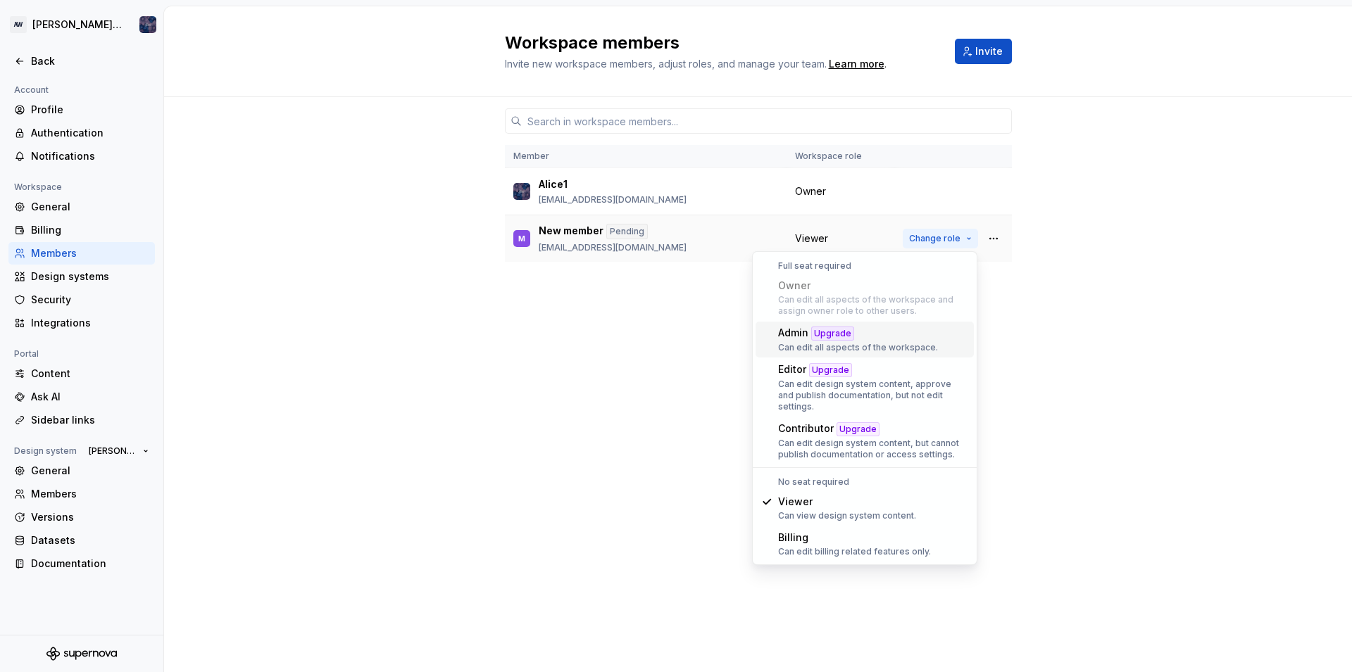
click at [963, 242] on button "Change role" at bounding box center [940, 239] width 75 height 20
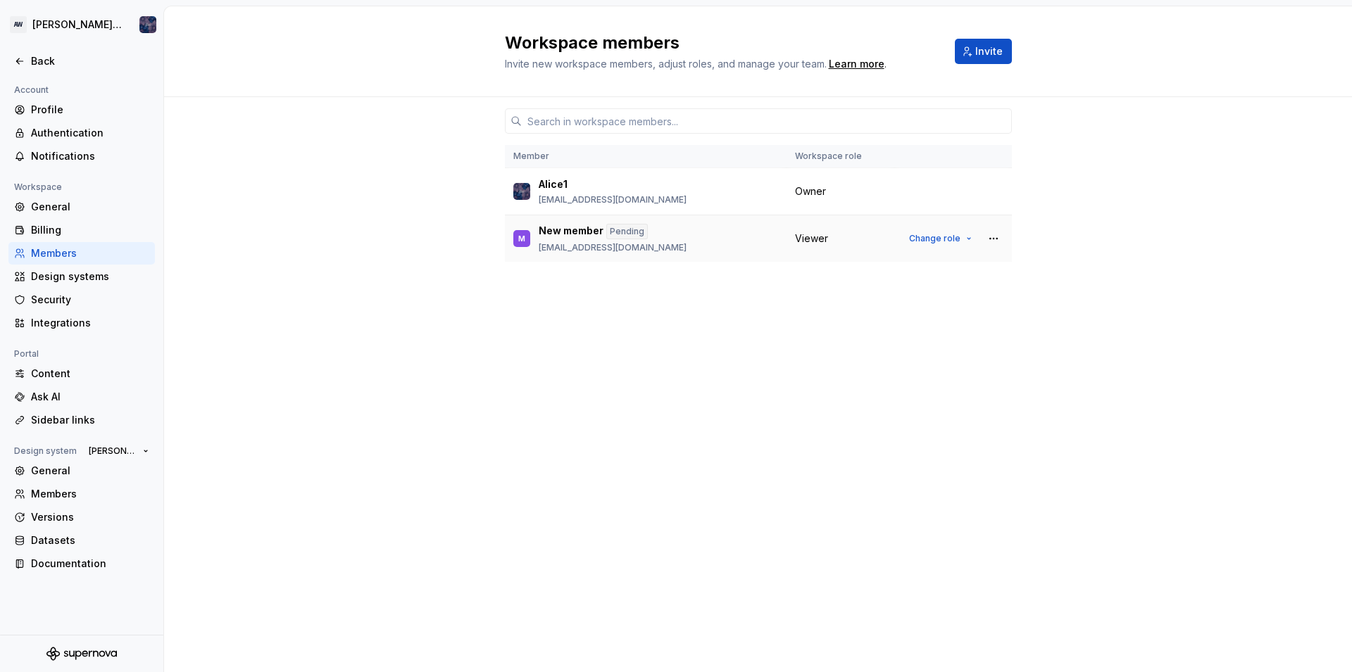
click at [917, 251] on td "Change role" at bounding box center [953, 238] width 118 height 47
click at [941, 245] on button "Change role" at bounding box center [940, 239] width 75 height 20
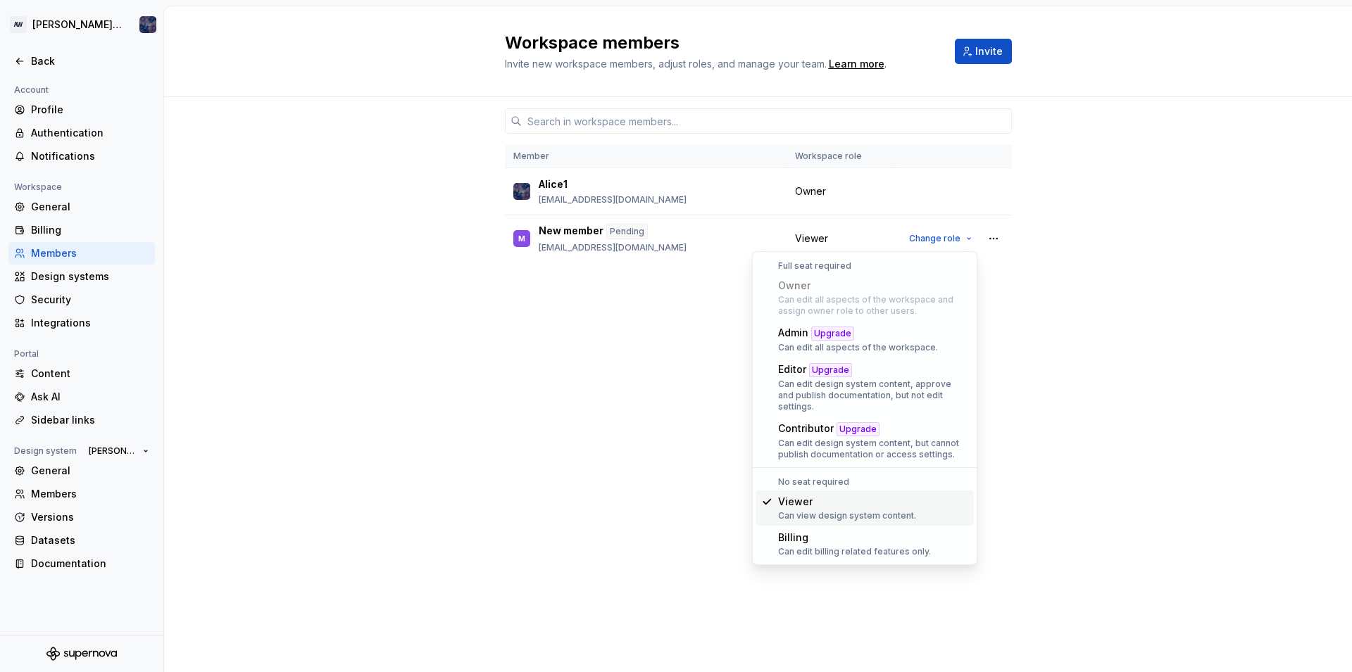
click at [814, 495] on div "Viewer" at bounding box center [847, 502] width 138 height 14
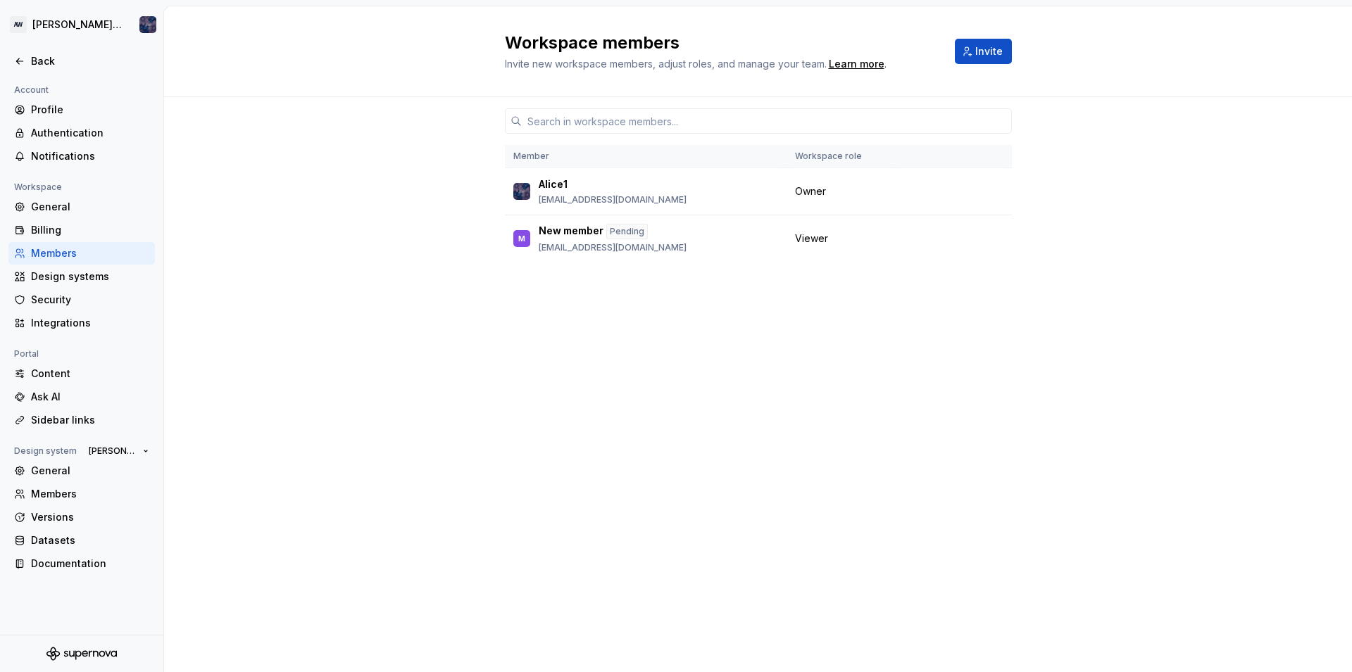
click at [844, 326] on div "Member Workspace role Alice1 [EMAIL_ADDRESS][DOMAIN_NAME] Owner M New member Pe…" at bounding box center [758, 358] width 507 height 522
click at [549, 249] on p "[EMAIL_ADDRESS][DOMAIN_NAME]" at bounding box center [613, 247] width 148 height 11
click at [638, 421] on div "Member Workspace role Alice1 [EMAIL_ADDRESS][DOMAIN_NAME] Owner M New member Pe…" at bounding box center [758, 358] width 507 height 522
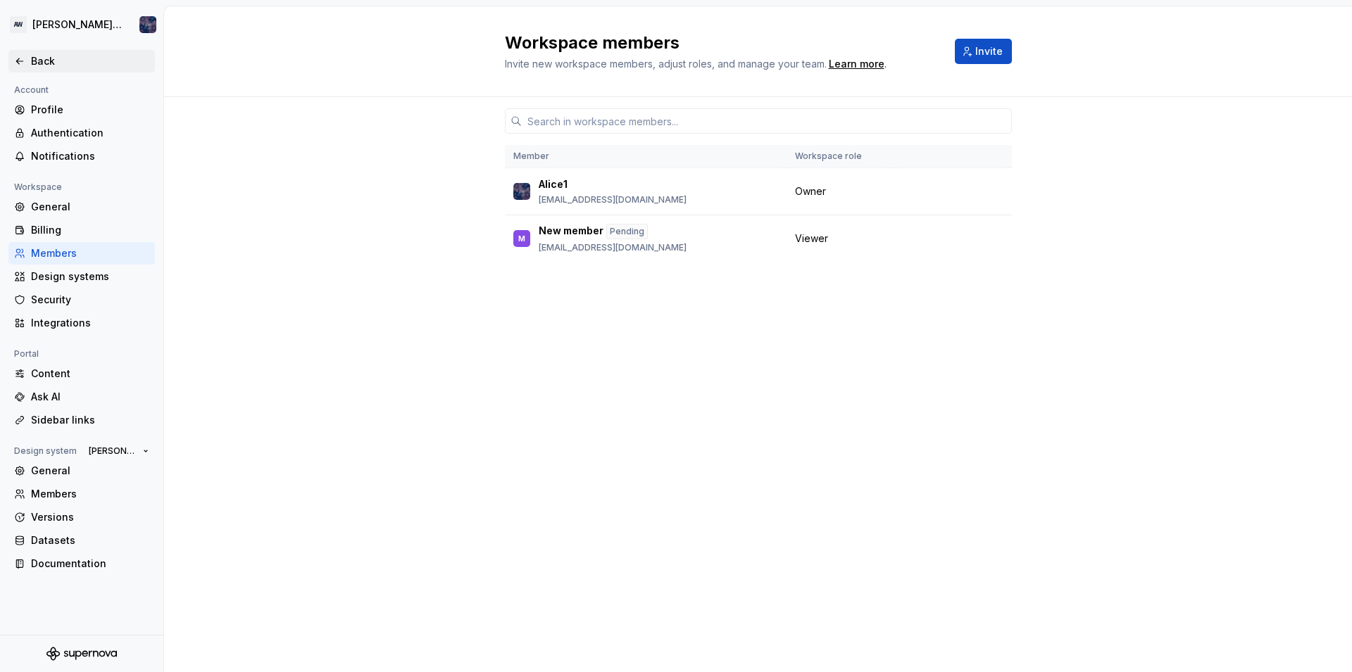
click at [27, 65] on div "Back" at bounding box center [81, 61] width 135 height 14
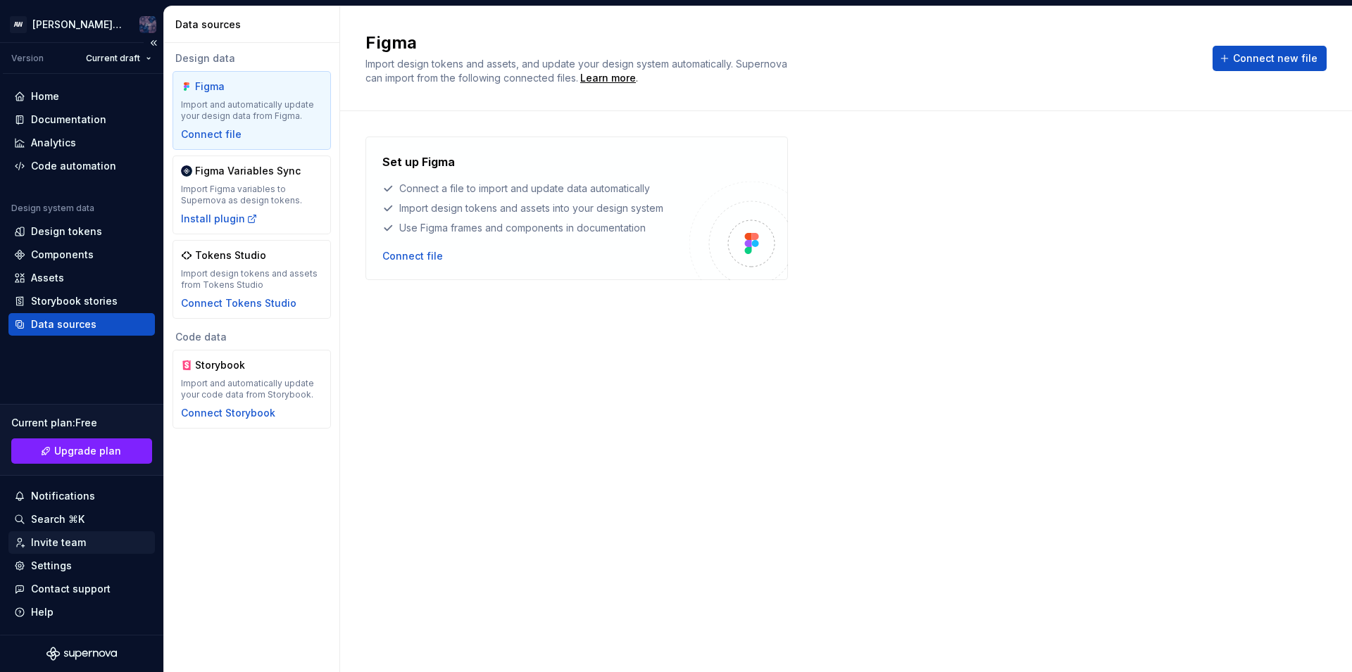
click at [75, 543] on div "Invite team" at bounding box center [58, 543] width 55 height 14
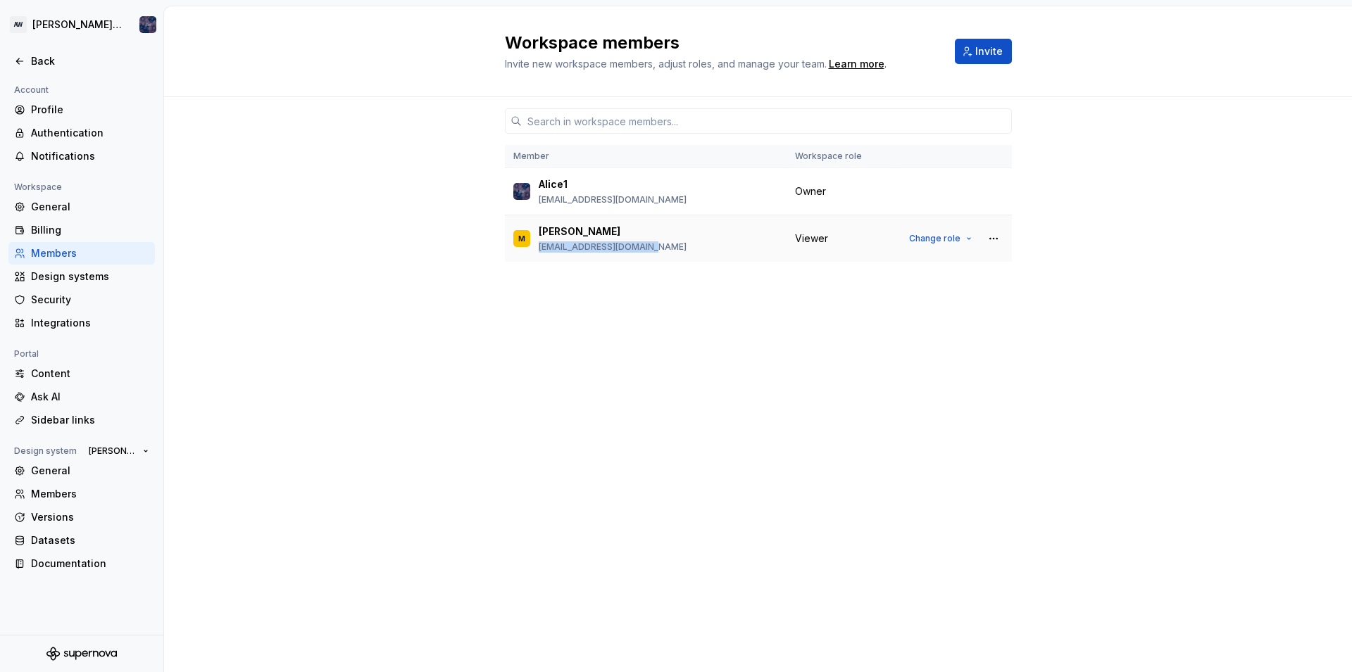
drag, startPoint x: 537, startPoint y: 251, endPoint x: 671, endPoint y: 249, distance: 134.5
click at [671, 249] on div "M [PERSON_NAME] [EMAIL_ADDRESS][DOMAIN_NAME]" at bounding box center [645, 239] width 265 height 30
copy p "[EMAIL_ADDRESS][DOMAIN_NAME]"
drag, startPoint x: 597, startPoint y: 399, endPoint x: 594, endPoint y: 405, distance: 7.2
click at [596, 399] on div "Member Workspace role Alice1 [EMAIL_ADDRESS][DOMAIN_NAME] Owner M [PERSON_NAME]…" at bounding box center [758, 358] width 507 height 522
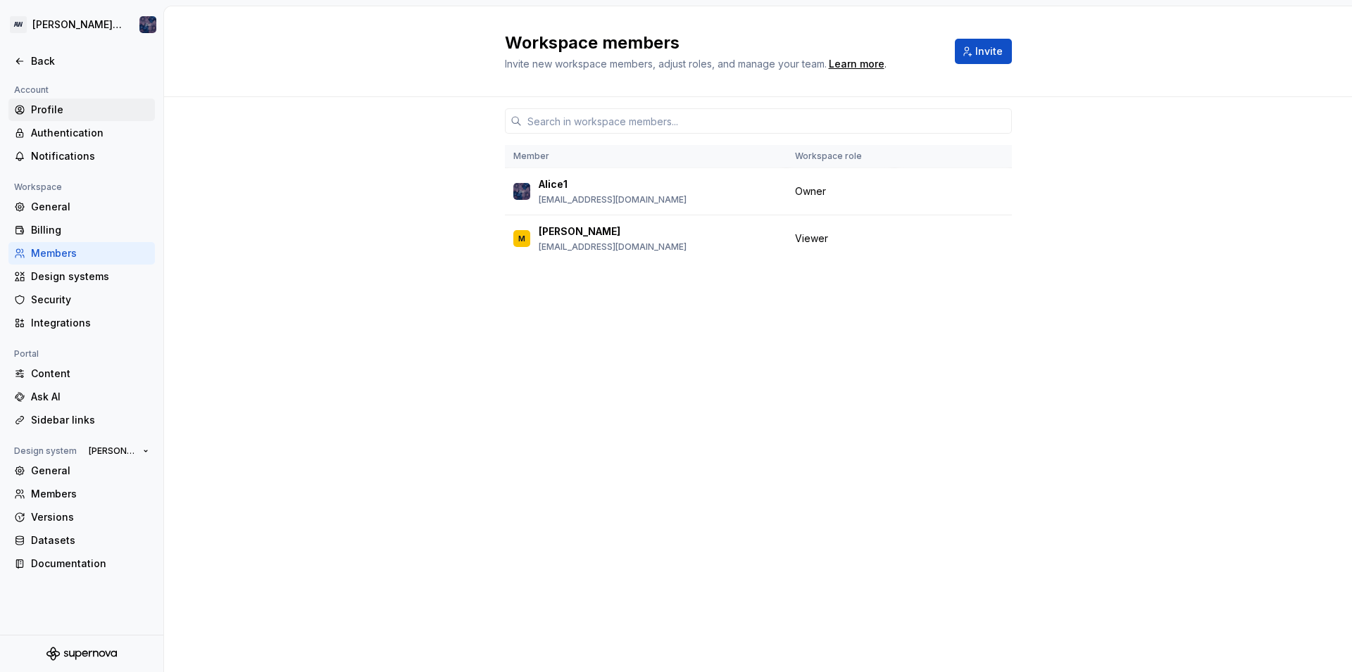
click at [53, 108] on div "Profile" at bounding box center [90, 110] width 118 height 14
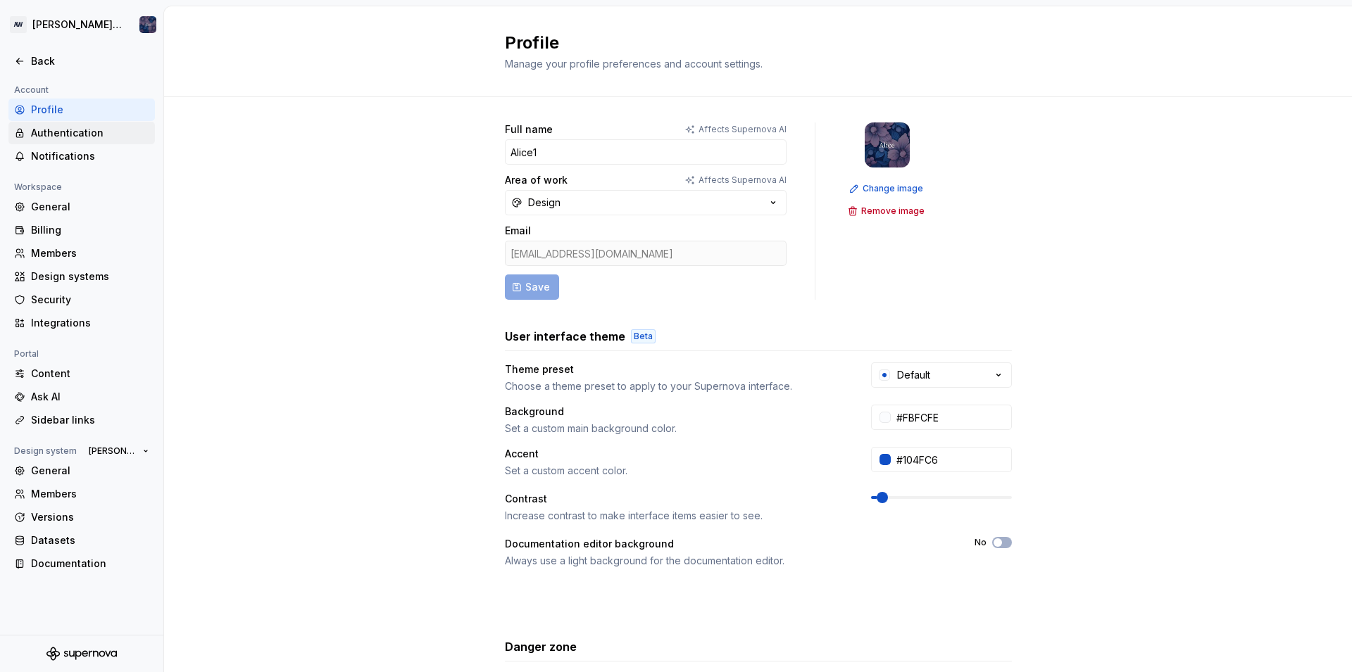
click at [66, 132] on div "Authentication" at bounding box center [90, 133] width 118 height 14
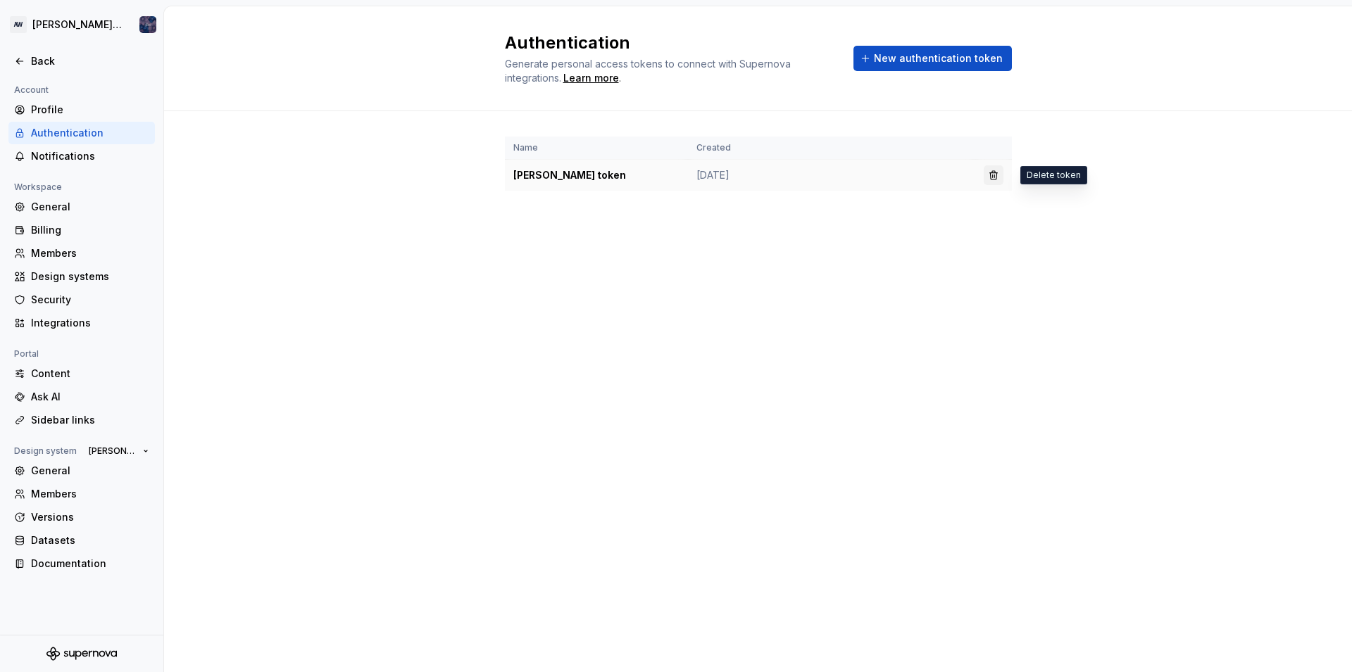
click at [991, 175] on button "button" at bounding box center [994, 175] width 20 height 20
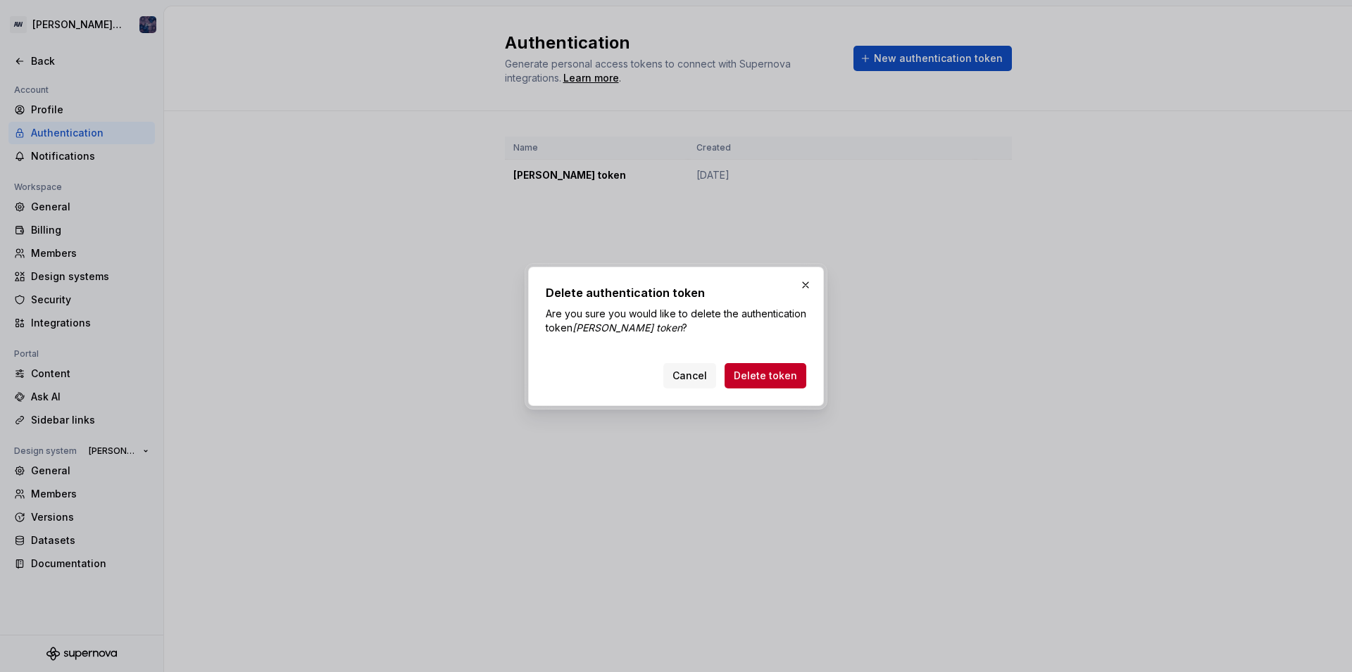
click at [976, 281] on body "AW [PERSON_NAME] design Back Account Profile Authentication Notifications Works…" at bounding box center [676, 336] width 1352 height 672
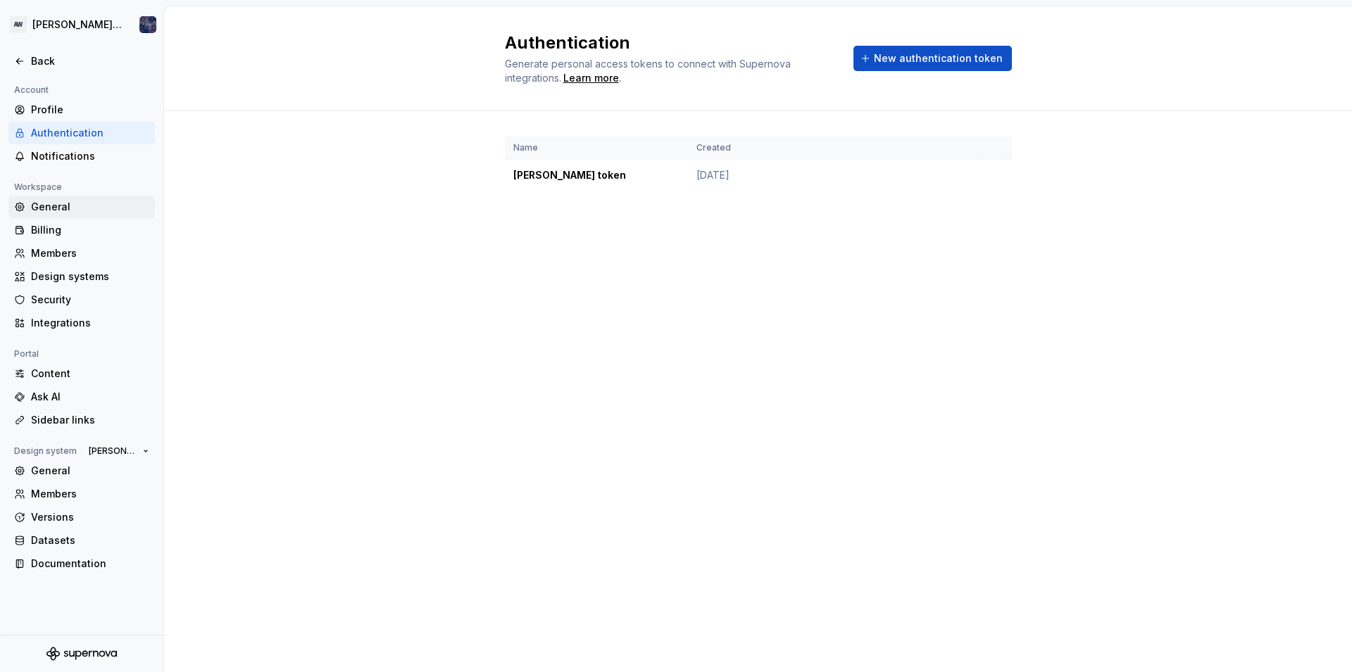
click at [58, 210] on div "General" at bounding box center [90, 207] width 118 height 14
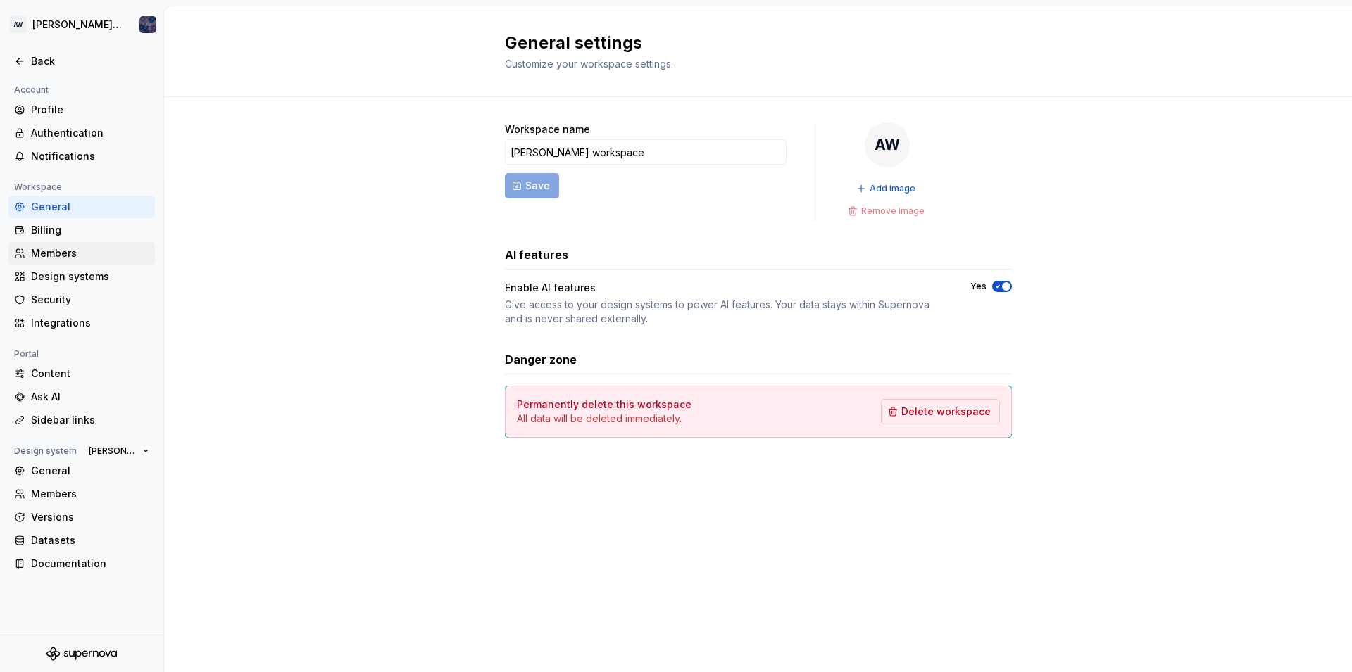
click at [69, 255] on div "Members" at bounding box center [90, 253] width 118 height 14
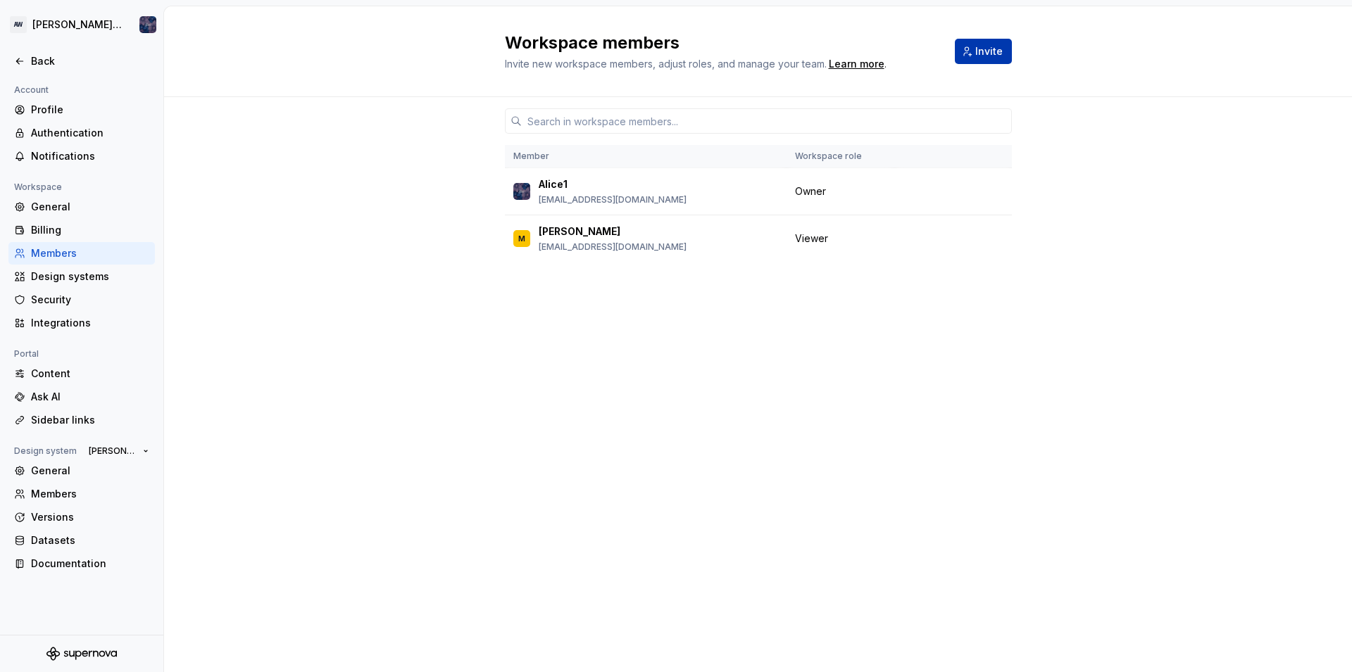
click at [978, 58] on button "Invite" at bounding box center [983, 51] width 57 height 25
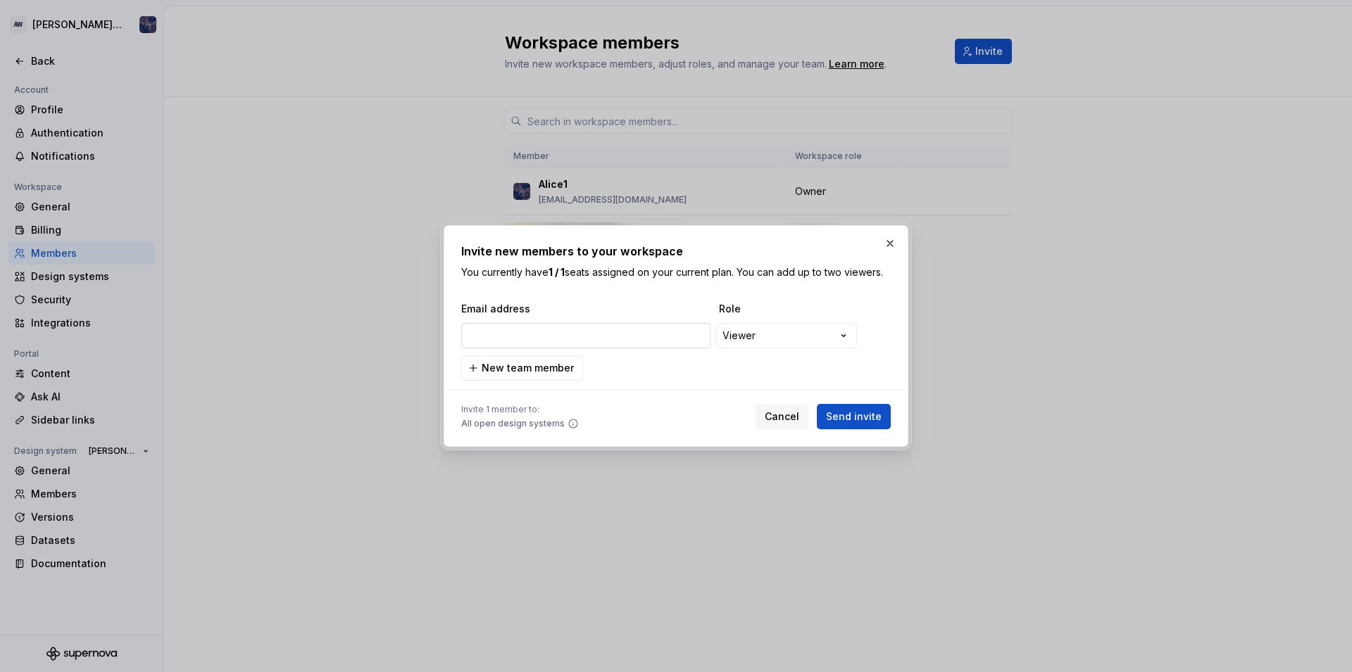
click at [615, 340] on input "email" at bounding box center [585, 335] width 249 height 25
type input "[EMAIL_ADDRESS][DOMAIN_NAME]"
click at [853, 418] on span "Send invite" at bounding box center [854, 417] width 56 height 14
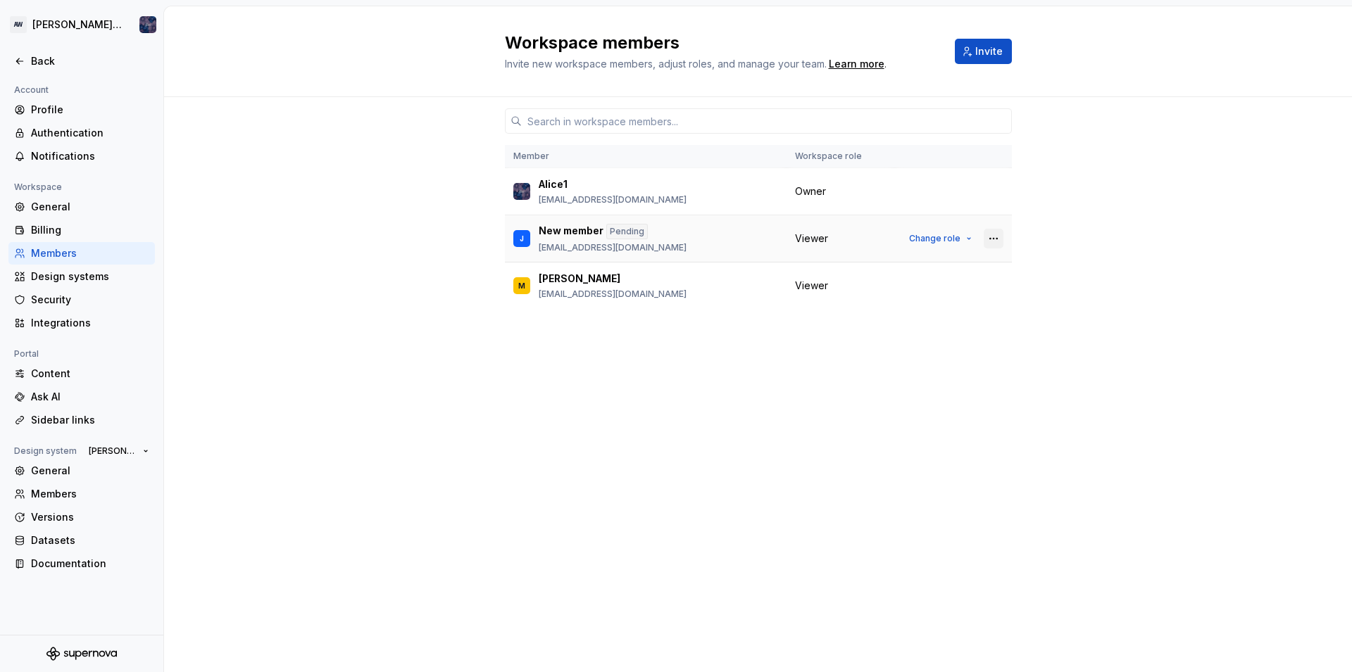
click at [984, 238] on button "button" at bounding box center [994, 239] width 20 height 20
click at [844, 296] on span "Remove from workspace" at bounding box center [911, 295] width 176 height 23
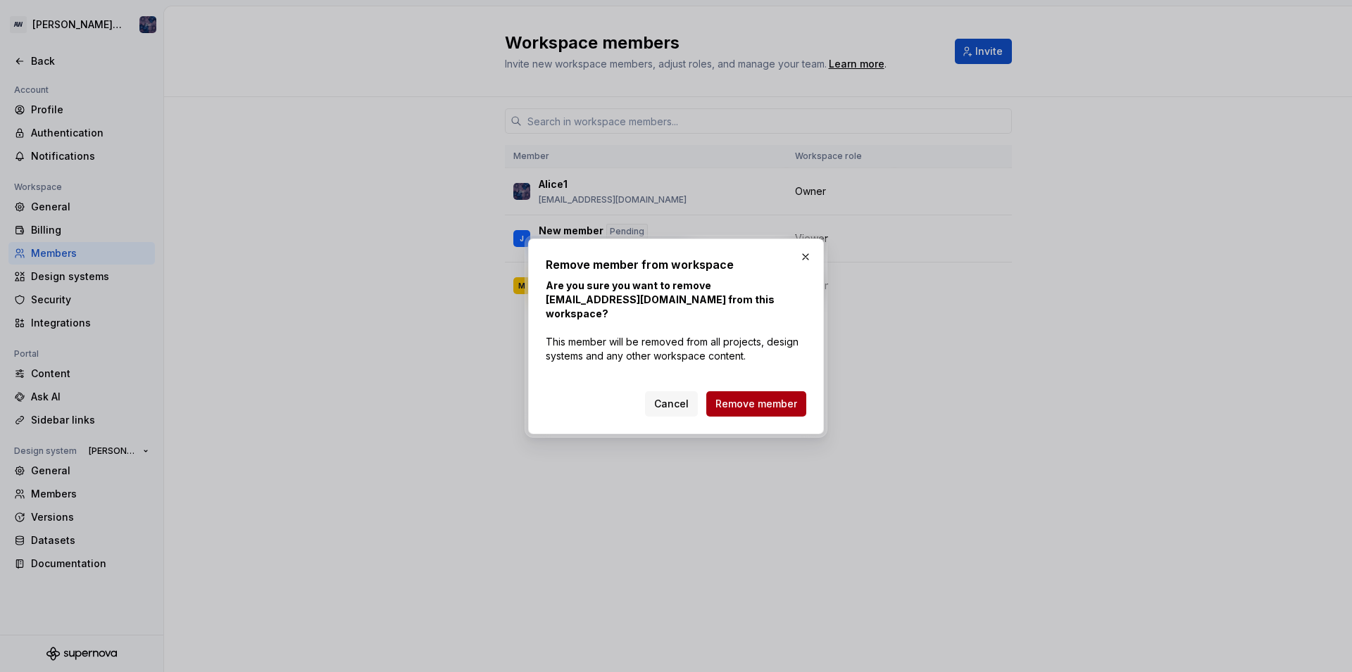
click at [779, 397] on span "Remove member" at bounding box center [756, 404] width 82 height 14
